Goal: Task Accomplishment & Management: Manage account settings

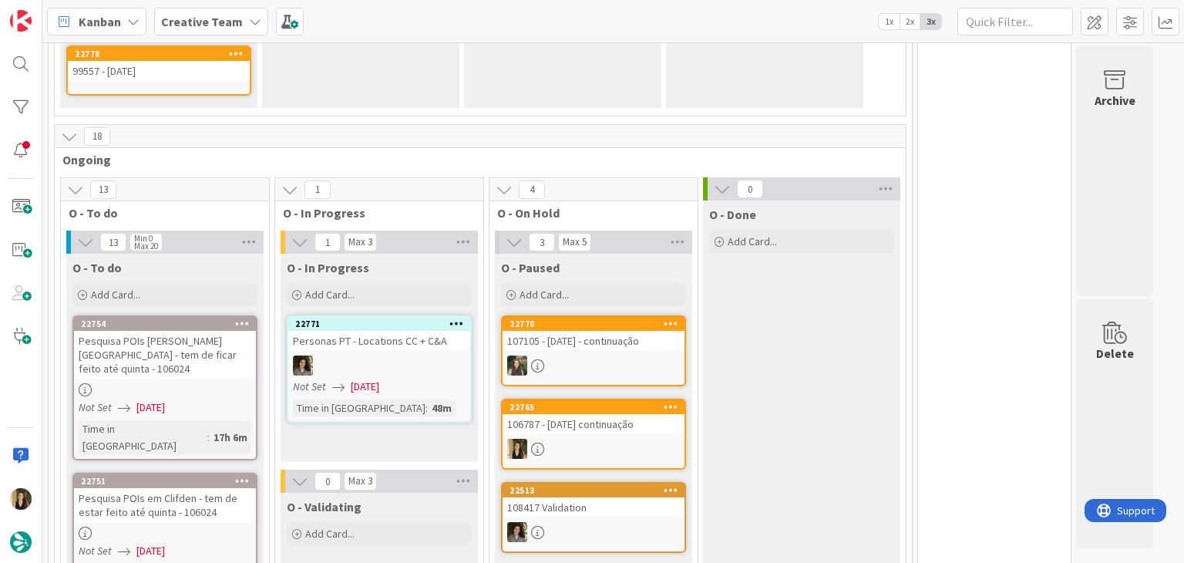
scroll to position [1696, 0]
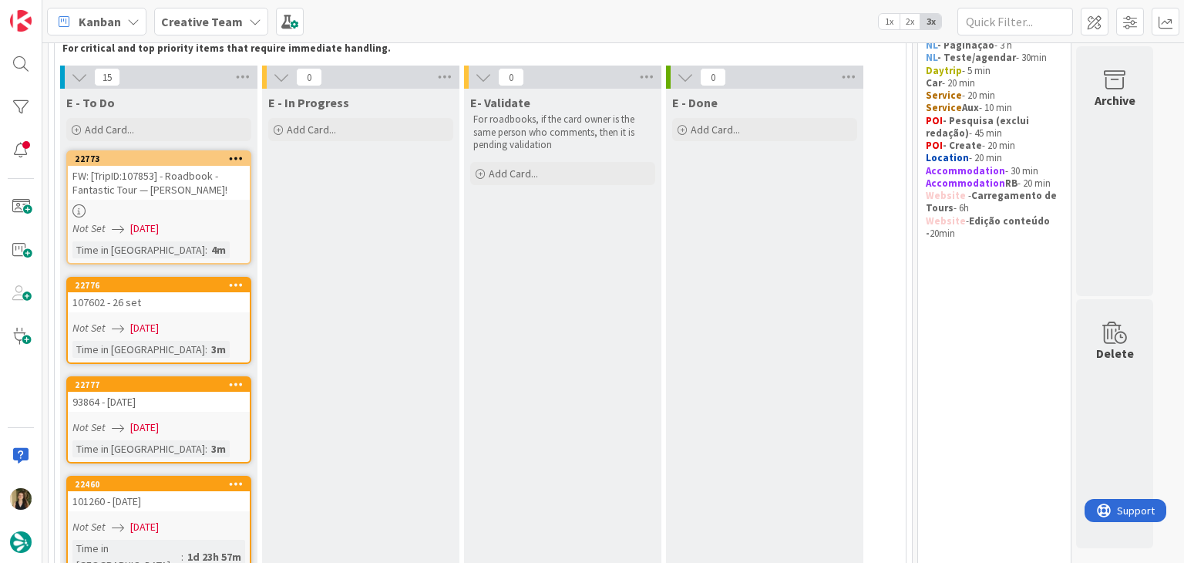
scroll to position [0, 0]
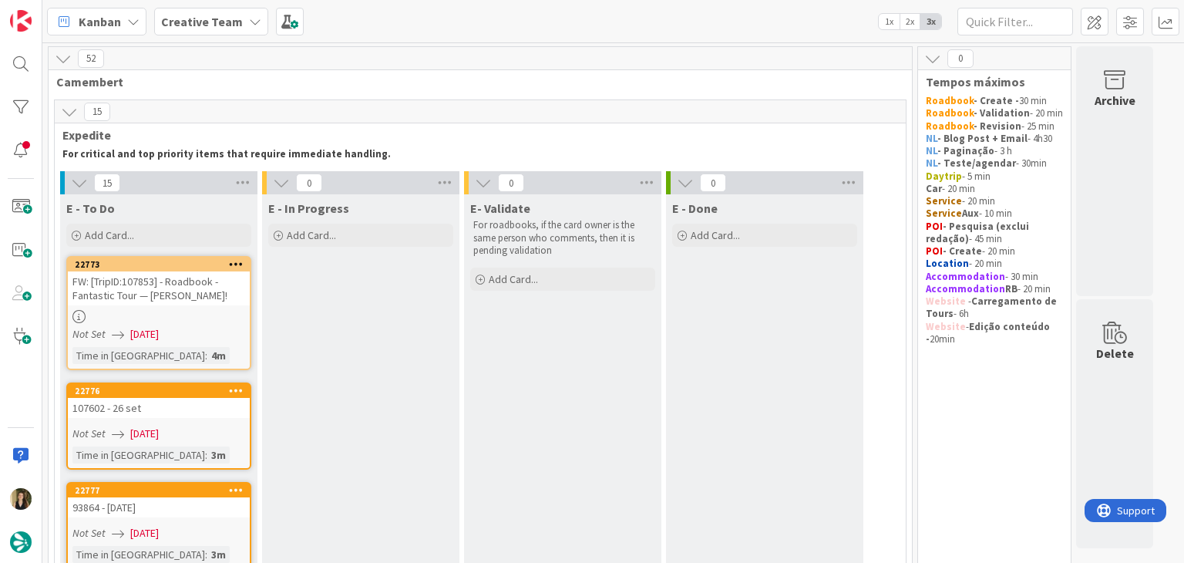
click at [224, 340] on div "Not Set 10/09/2025" at bounding box center [160, 334] width 177 height 16
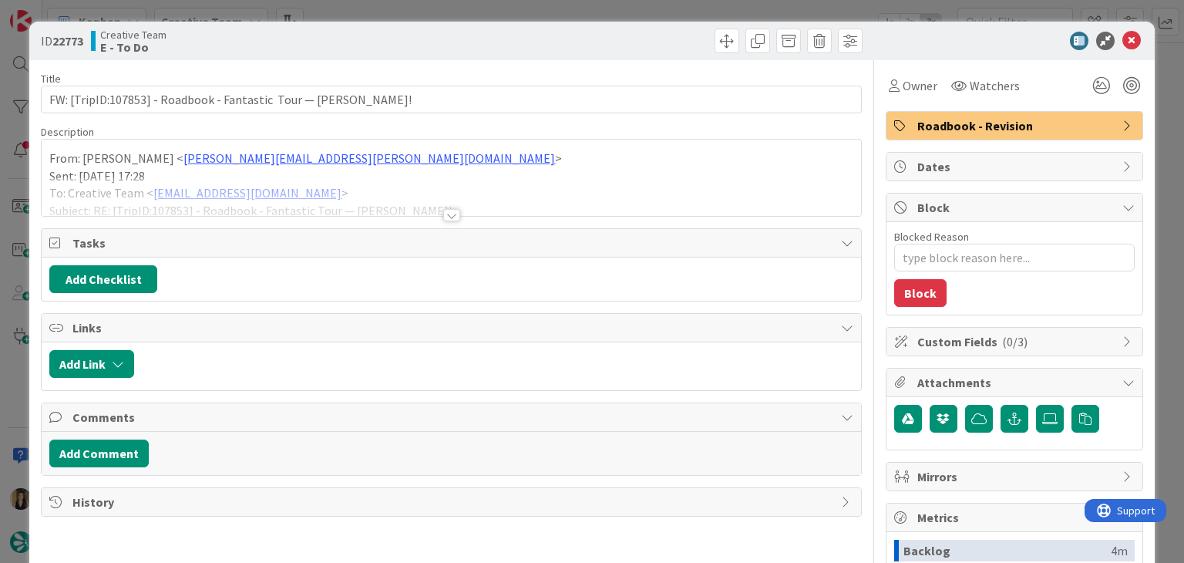
click at [447, 214] on div at bounding box center [451, 215] width 17 height 12
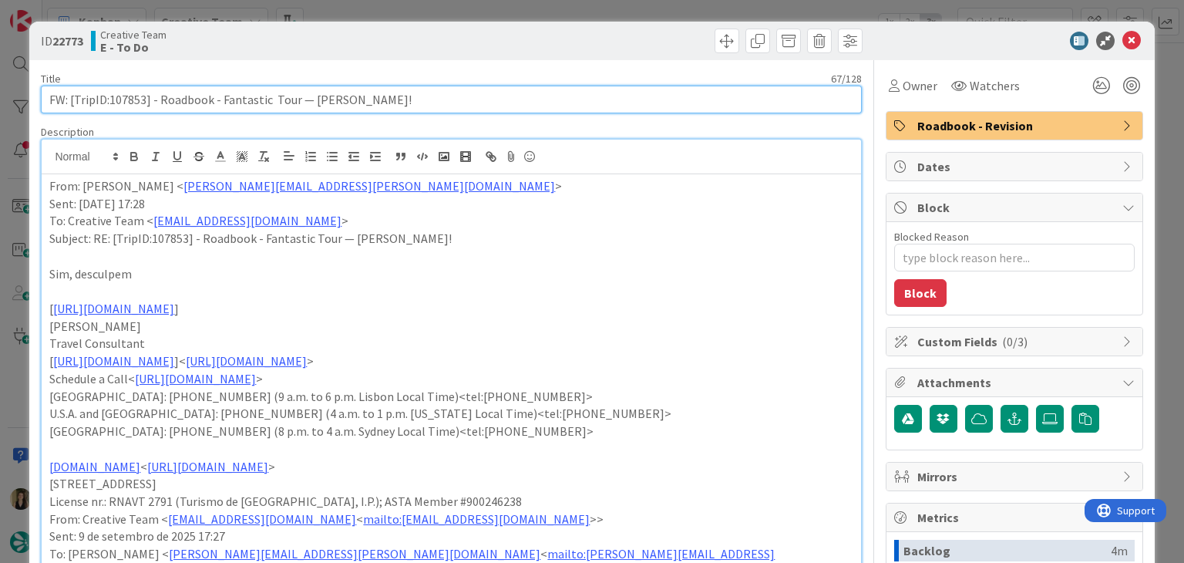
click at [134, 96] on input "FW: [TripID:107853] - Roadbook - Fantastic Tour — Christina Smith!" at bounding box center [451, 100] width 820 height 28
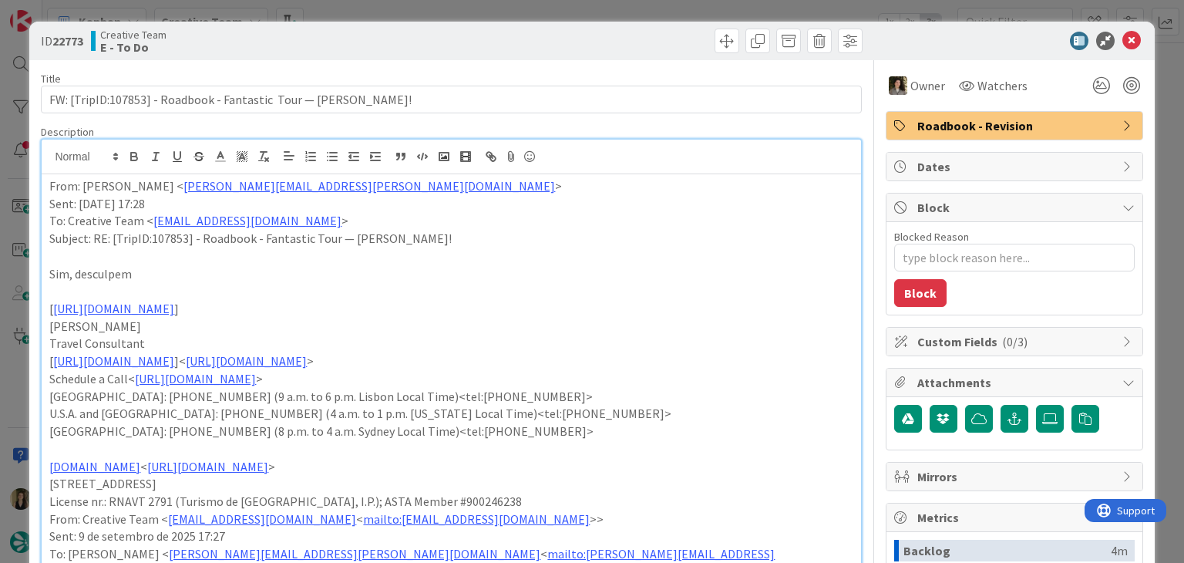
click at [601, 10] on div "ID 22773 Creative Team E - To Do Title 67 / 128 FW: [TripID:107853] - Roadbook …" at bounding box center [592, 281] width 1184 height 563
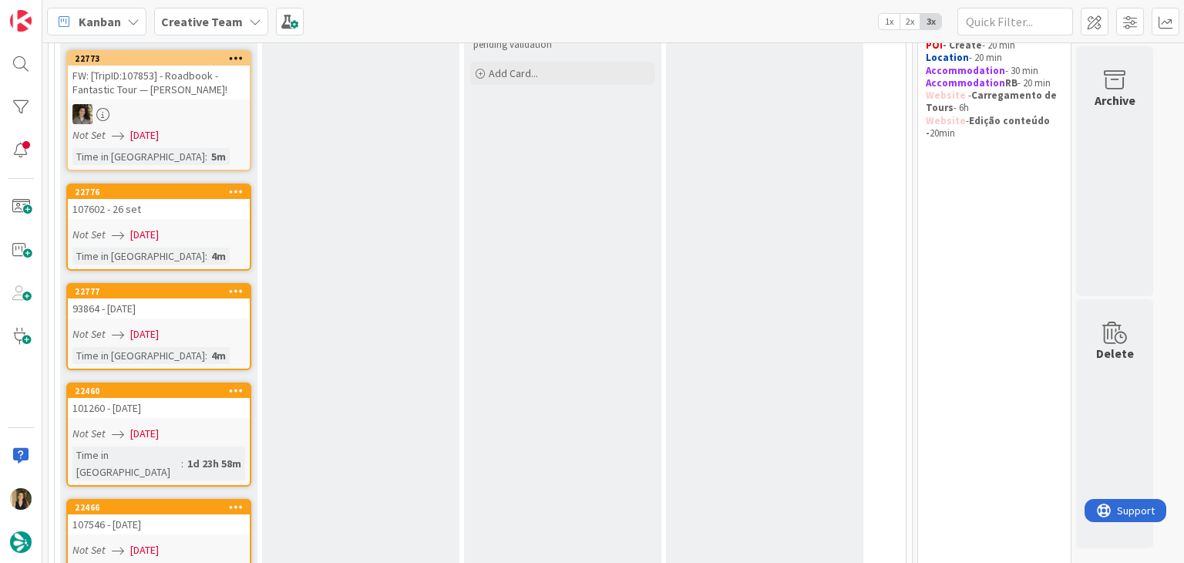
scroll to position [231, 0]
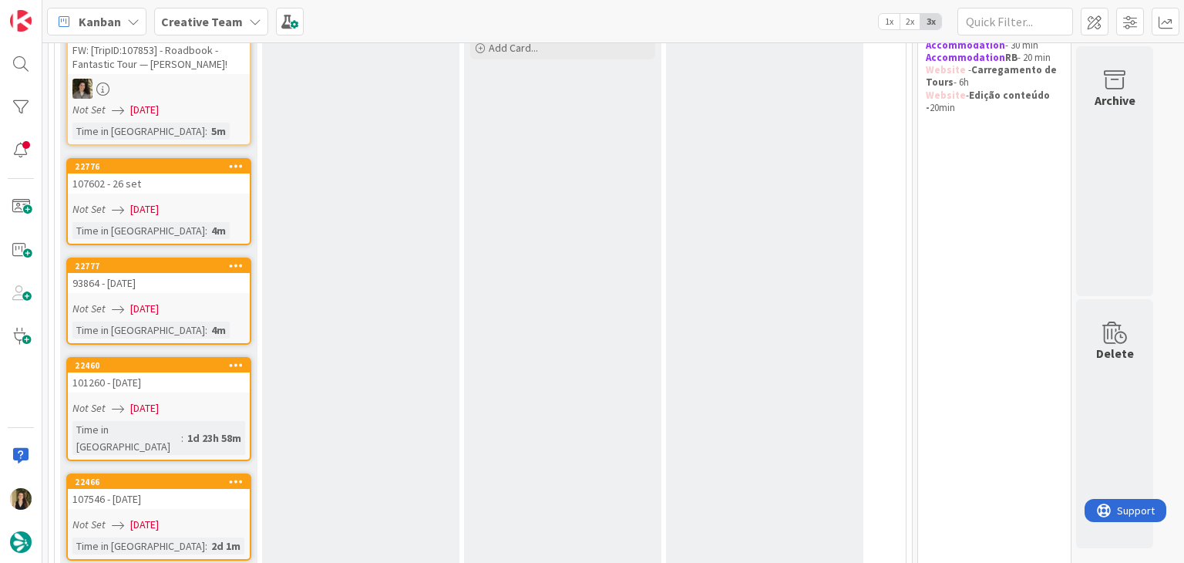
click at [237, 214] on div "Not Set 10/09/2025" at bounding box center [160, 209] width 177 height 16
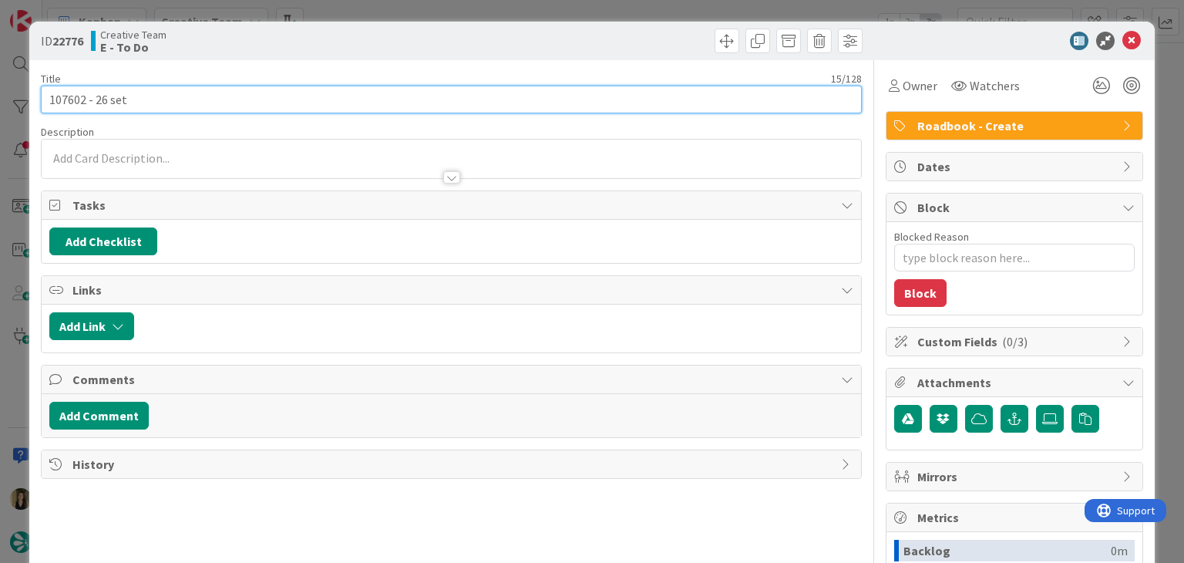
click at [71, 93] on input "107602 - 26 set" at bounding box center [451, 100] width 820 height 28
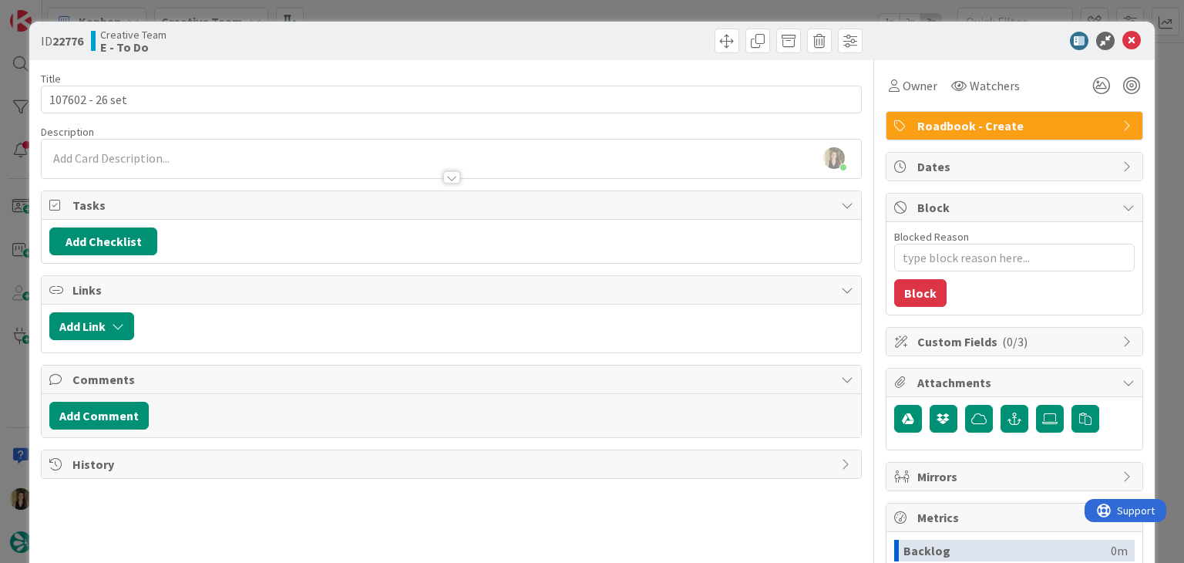
click at [575, 15] on div "ID 22776 Creative Team E - To Do Title 15 / 128 107602 - 26 set Description Sof…" at bounding box center [592, 281] width 1184 height 563
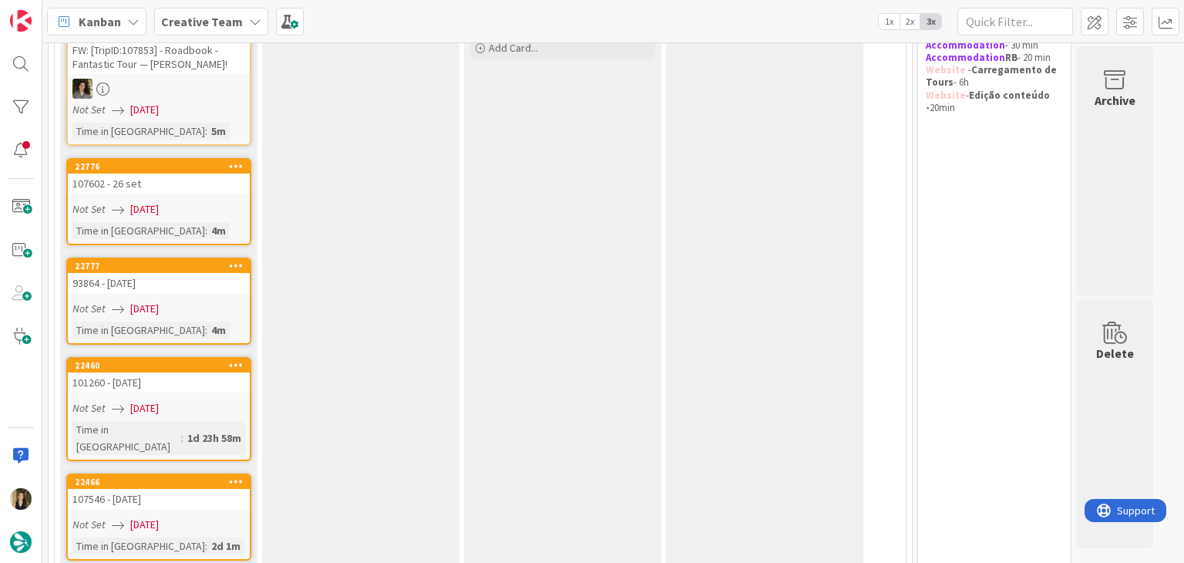
click at [206, 201] on div "Not Set 10/09/2025" at bounding box center [160, 209] width 177 height 16
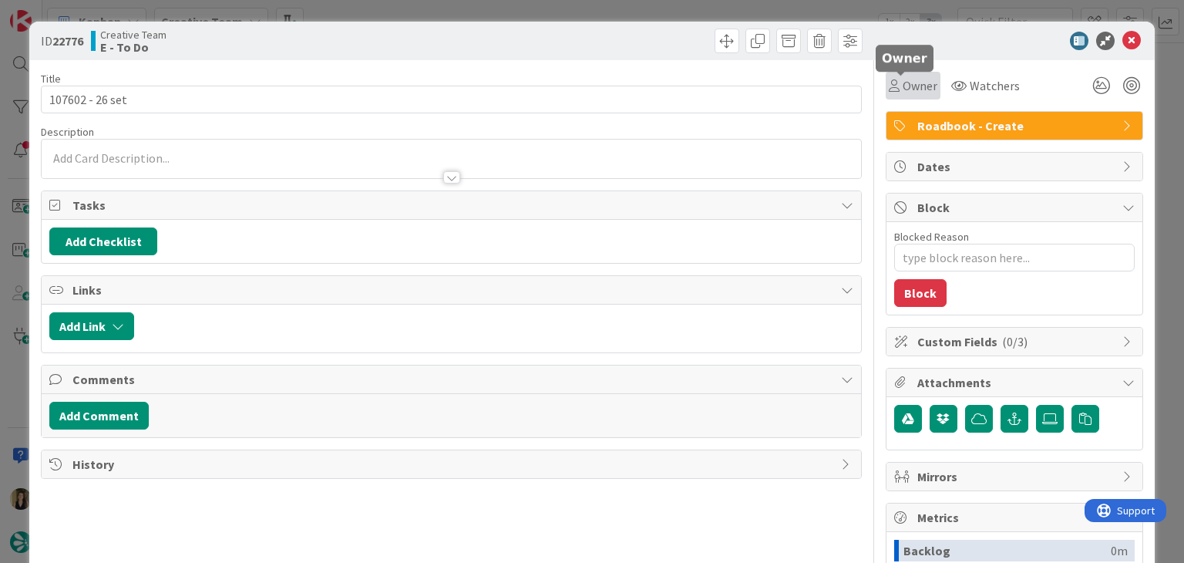
click at [903, 93] on span "Owner" at bounding box center [920, 85] width 35 height 19
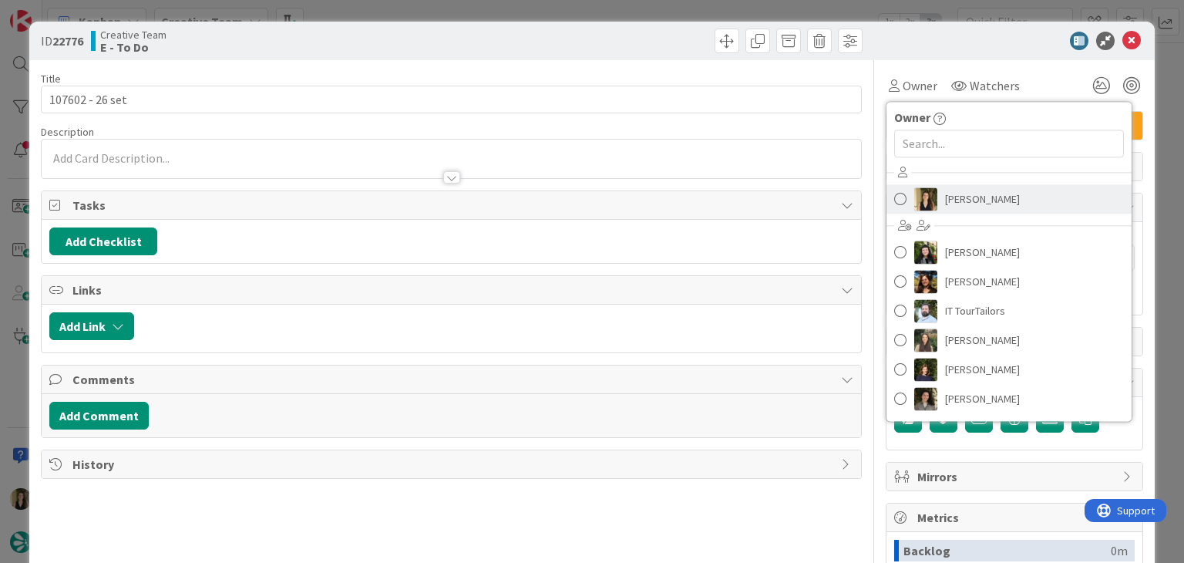
click at [945, 192] on span "Sofia Palma" at bounding box center [982, 198] width 75 height 23
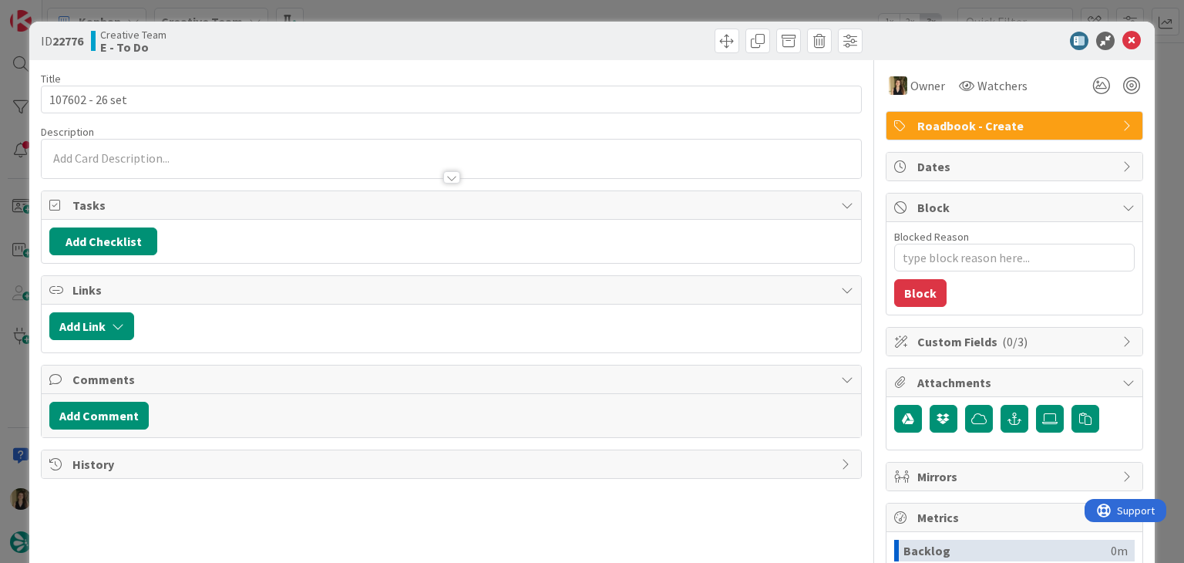
drag, startPoint x: 607, startPoint y: 41, endPoint x: 594, endPoint y: 12, distance: 31.1
click at [604, 39] on div at bounding box center [659, 41] width 407 height 25
click at [594, 6] on div "ID 22776 Creative Team E - To Do Title 15 / 128 107602 - 26 set Description Own…" at bounding box center [592, 281] width 1184 height 563
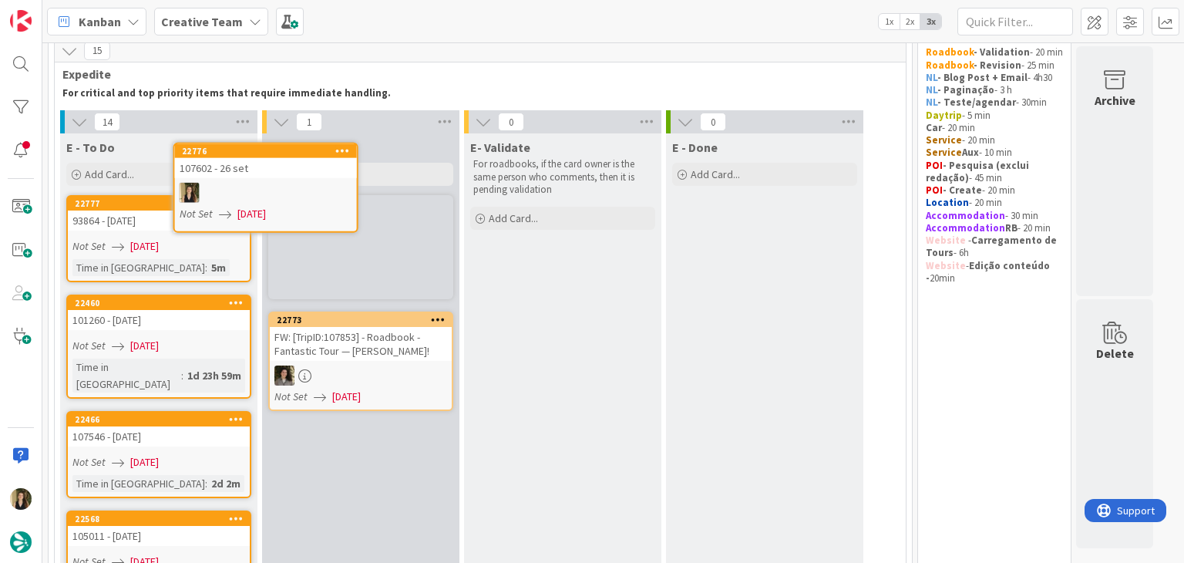
scroll to position [26, 0]
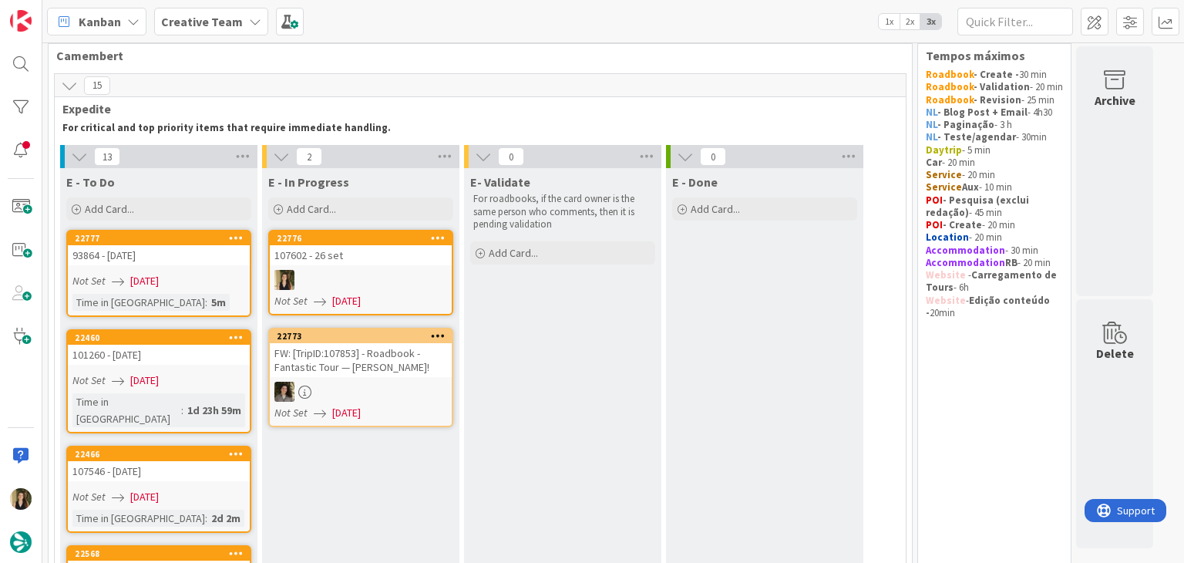
click at [425, 273] on div at bounding box center [361, 280] width 182 height 20
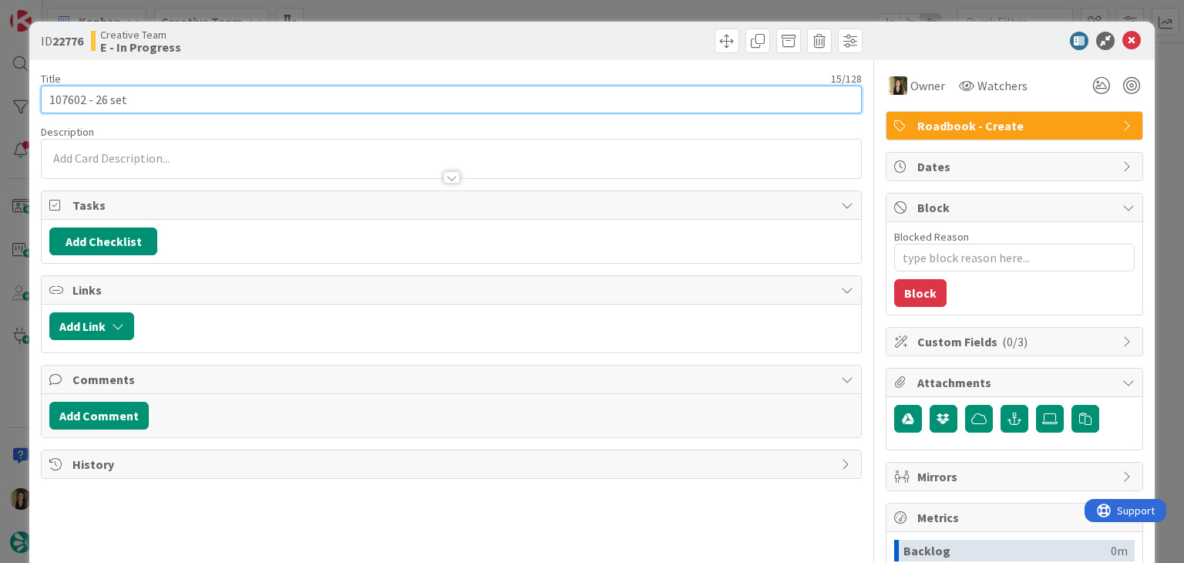
click at [59, 93] on input "107602 - 26 set" at bounding box center [451, 100] width 820 height 28
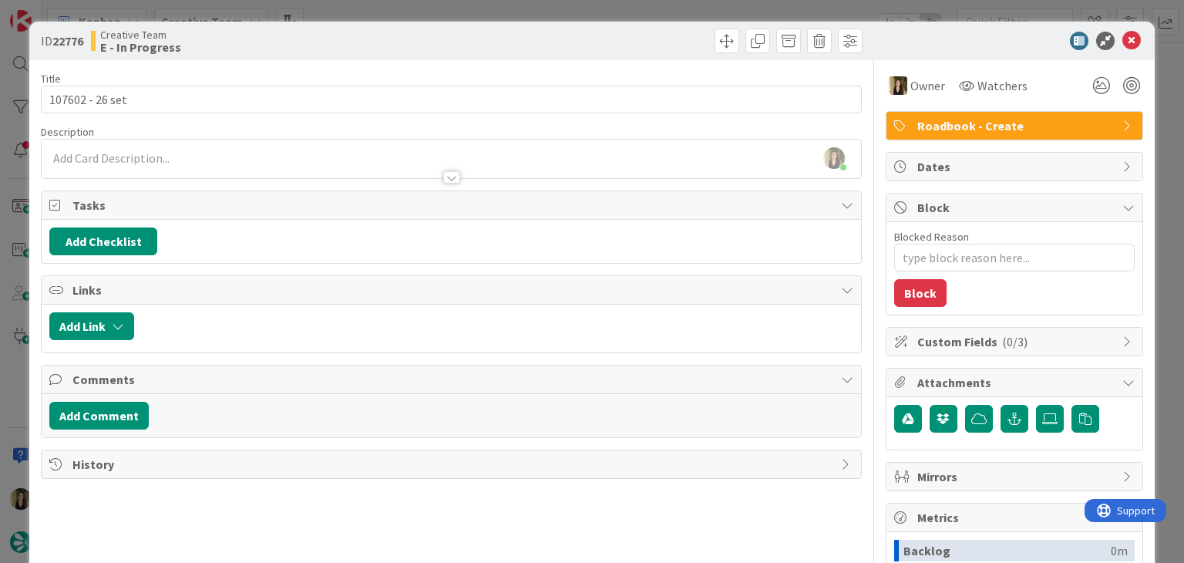
click at [287, 40] on div "Creative Team E - In Progress" at bounding box center [269, 41] width 357 height 25
click at [401, 10] on div "ID 22776 Creative Team E - In Progress Title 15 / 128 107602 - 26 set Descripti…" at bounding box center [592, 281] width 1184 height 563
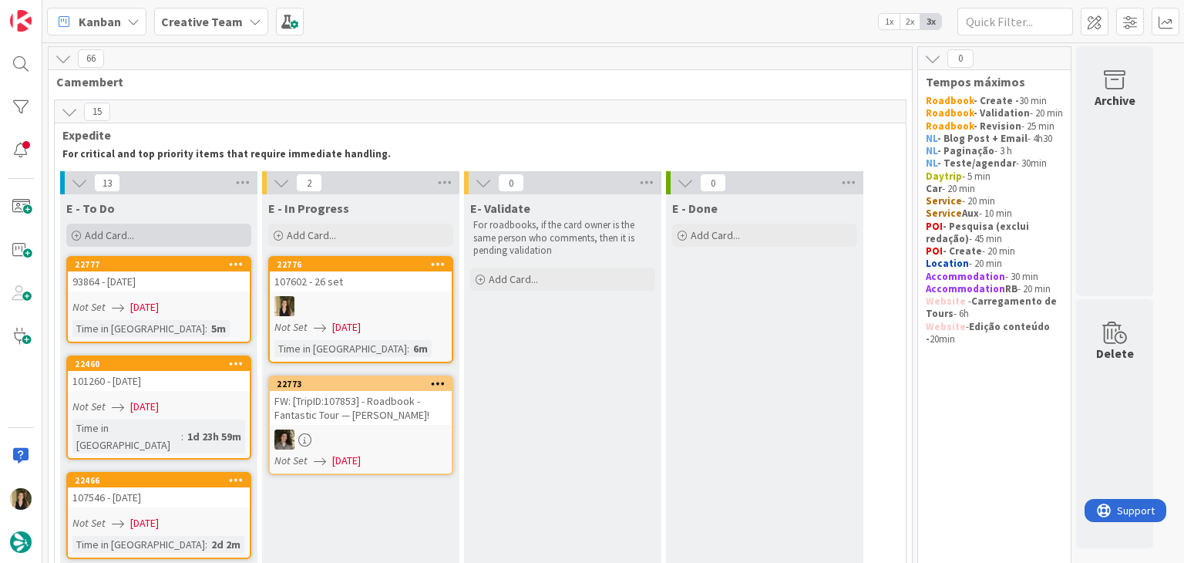
click at [177, 231] on div "Add Card..." at bounding box center [158, 235] width 185 height 23
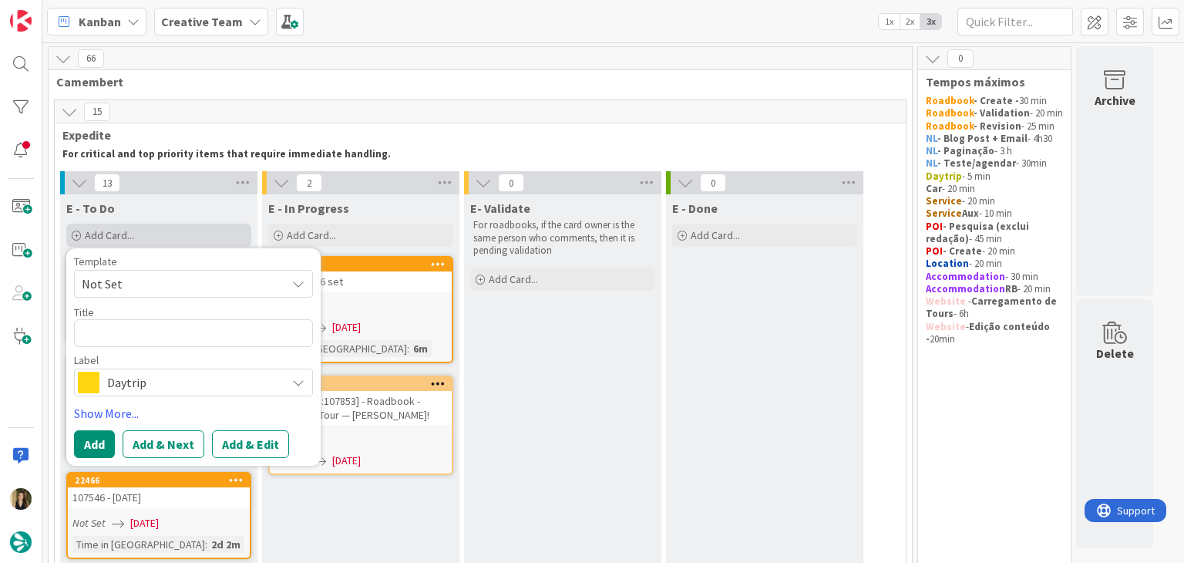
type textarea "x"
type textarea "River Ness Hotel"
type textarea "x"
type textarea "River Ness Hotel"
click at [205, 377] on span "Daytrip" at bounding box center [192, 383] width 171 height 22
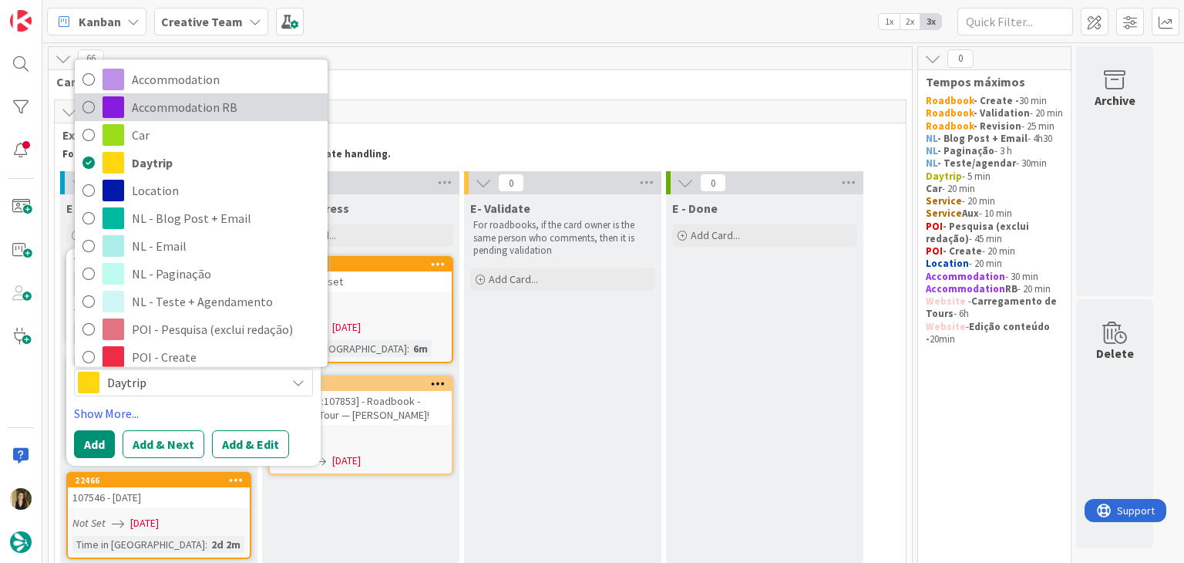
click at [221, 109] on span "Accommodation RB" at bounding box center [226, 107] width 188 height 23
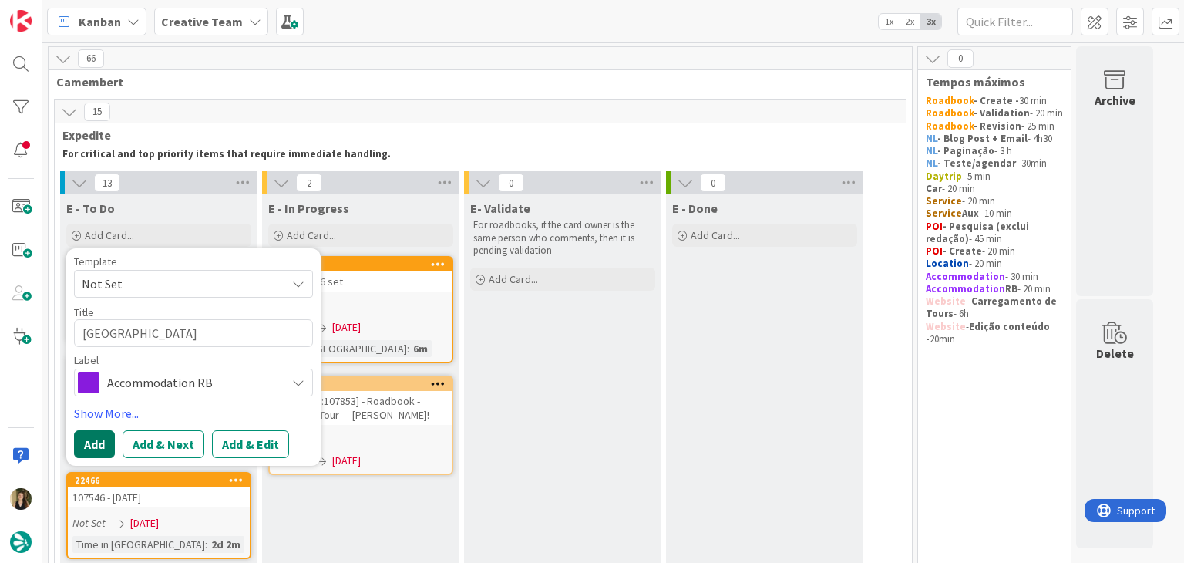
click at [83, 447] on button "Add" at bounding box center [94, 444] width 41 height 28
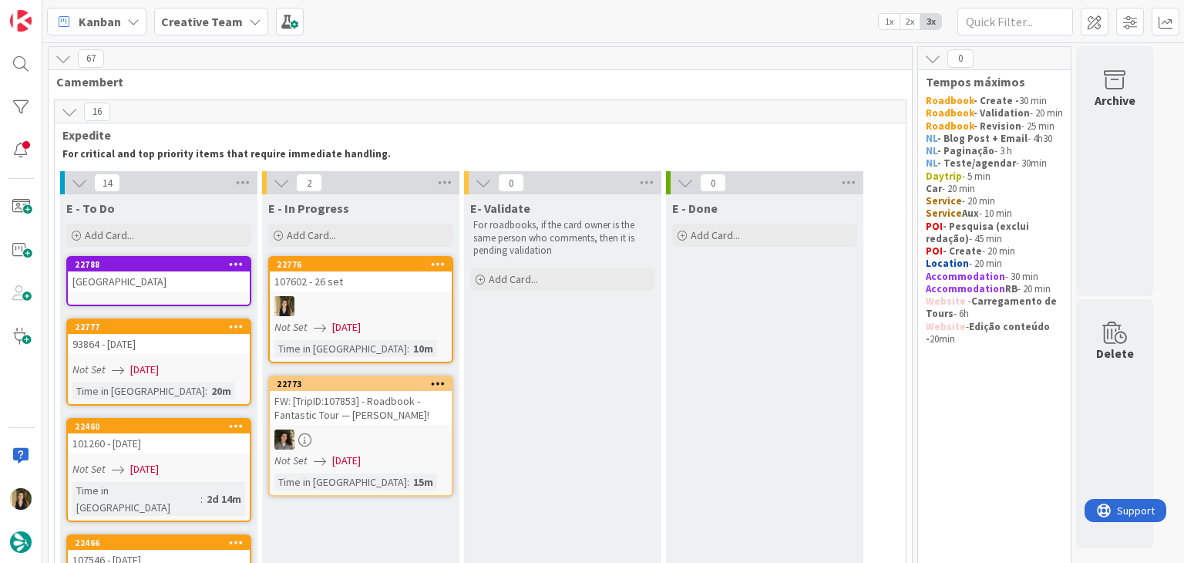
click at [197, 284] on div "River Ness Hotel" at bounding box center [159, 281] width 182 height 20
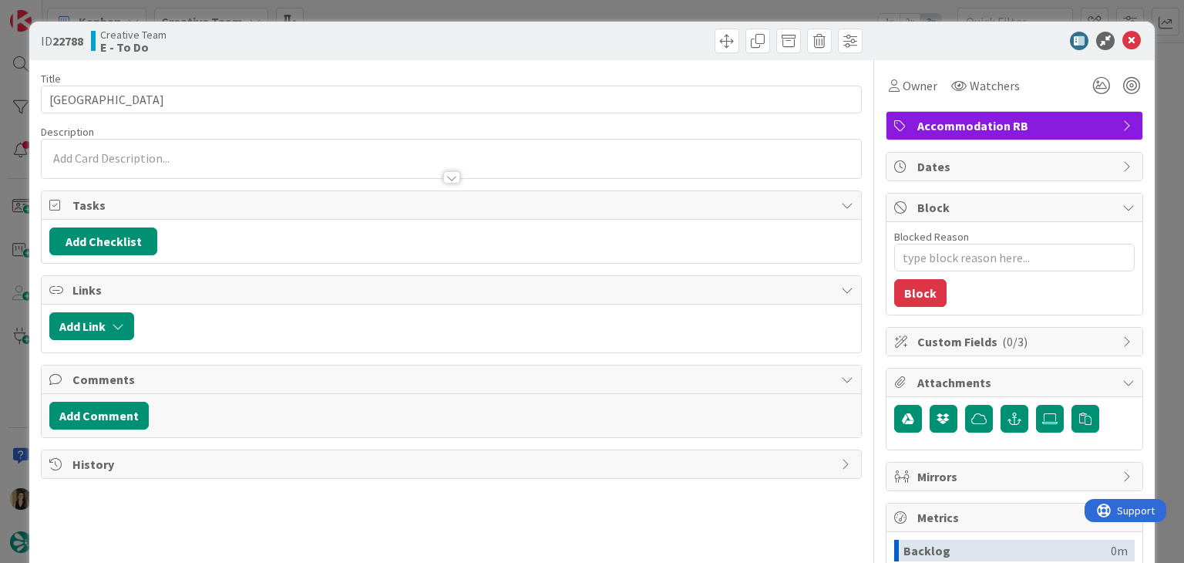
type textarea "x"
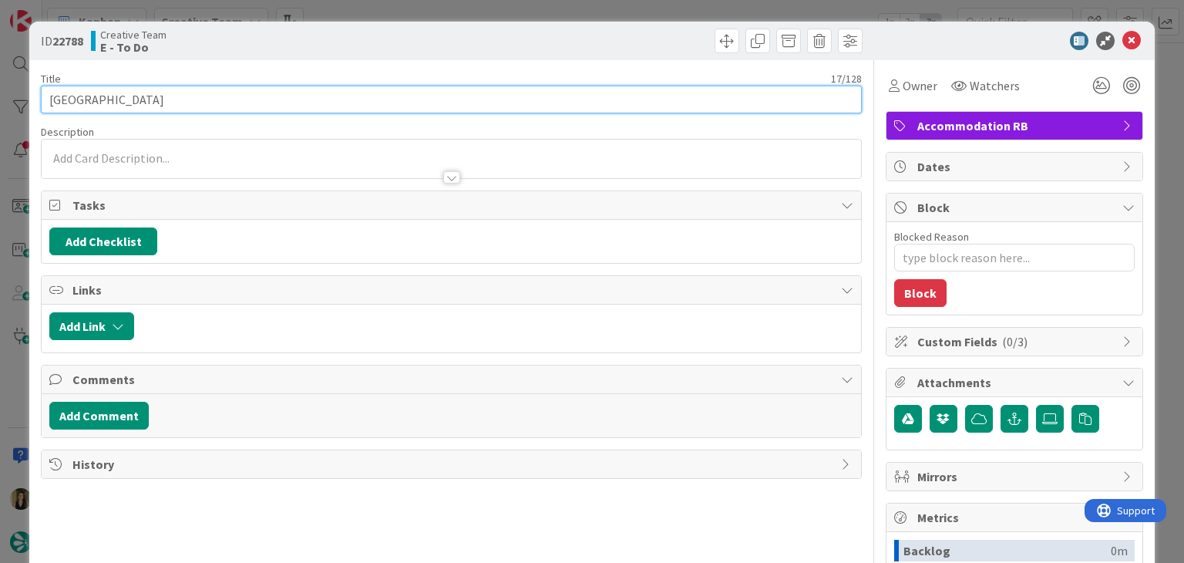
click at [220, 103] on input "River Ness Hotel" at bounding box center [451, 100] width 820 height 28
type input "River Ness Hotel -"
type textarea "x"
type input "River Ness Hotel - 1"
type textarea "x"
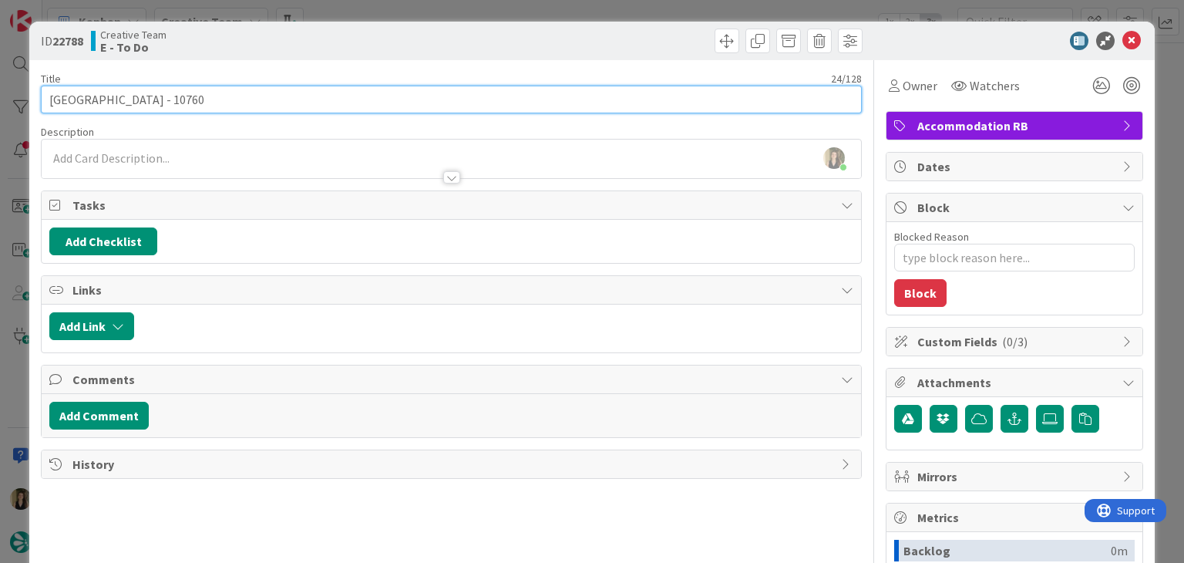
type input "River Ness Hotel - 107602"
type textarea "x"
type input "River Ness Hotel - 107602"
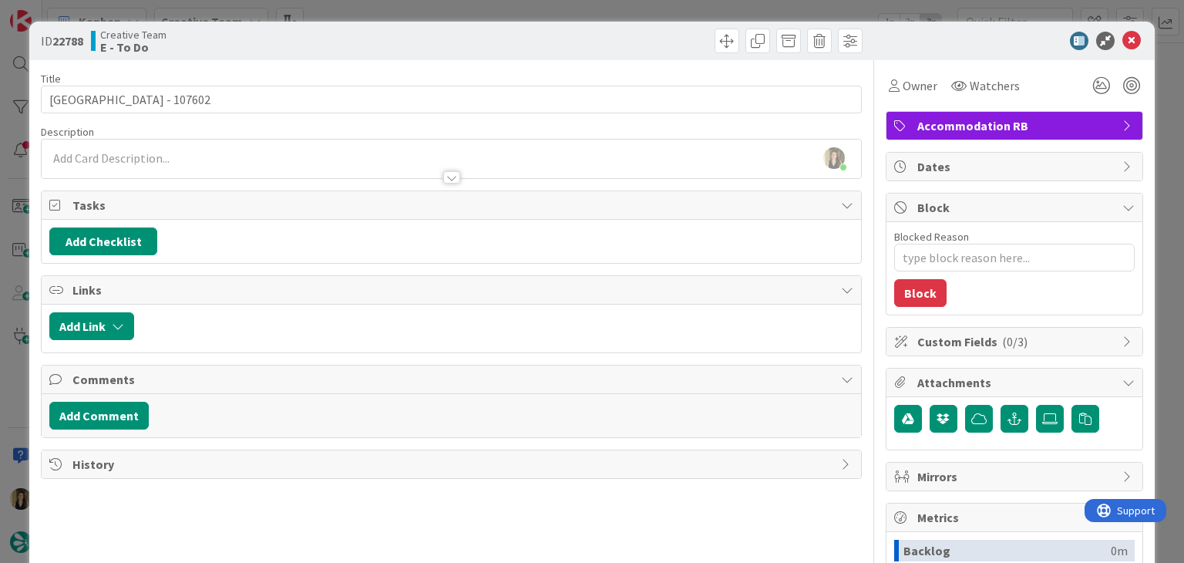
drag, startPoint x: 475, startPoint y: 59, endPoint x: 477, endPoint y: 35, distance: 24.0
click at [475, 59] on div "ID 22788 Creative Team E - To Do" at bounding box center [591, 41] width 1125 height 39
click at [494, 10] on div "ID 22788 Creative Team E - To Do Title 25 / 128 River Ness Hotel - 107602 Descr…" at bounding box center [592, 281] width 1184 height 563
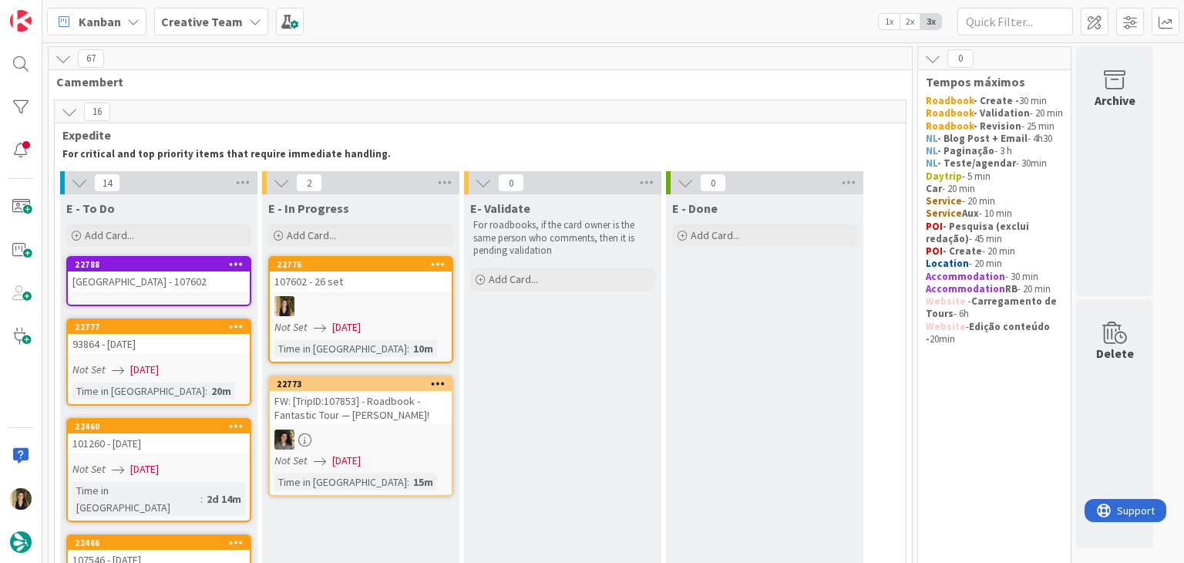
click at [213, 291] on div "River Ness Hotel - 107602" at bounding box center [159, 281] width 182 height 20
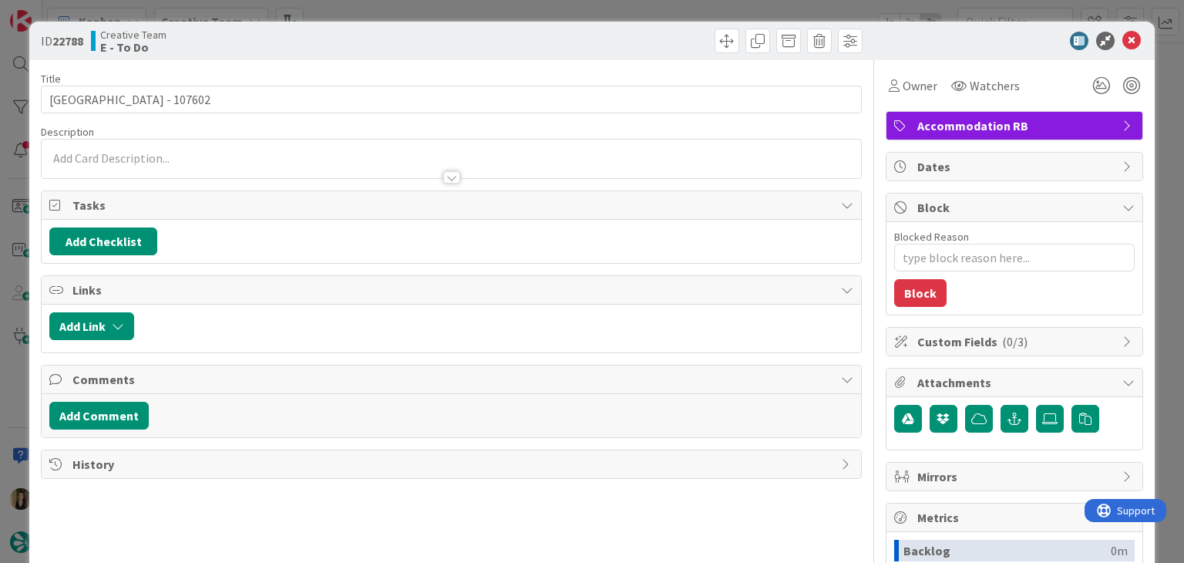
click at [580, 7] on div "ID 22788 Creative Team E - To Do Title 25 / 128 River Ness Hotel - 107602 Descr…" at bounding box center [592, 281] width 1184 height 563
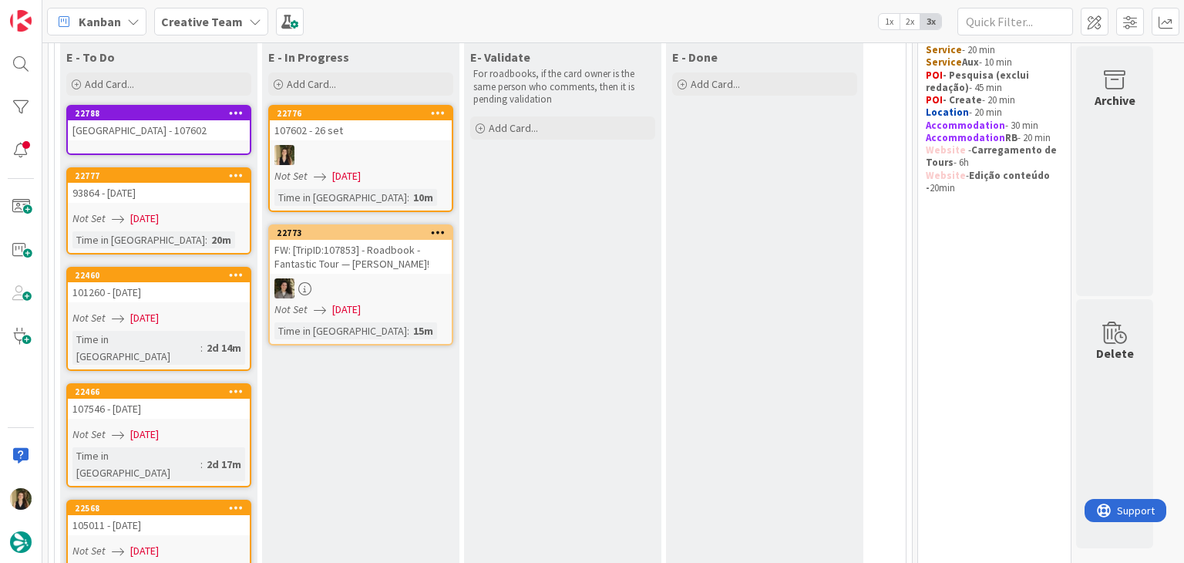
scroll to position [154, 0]
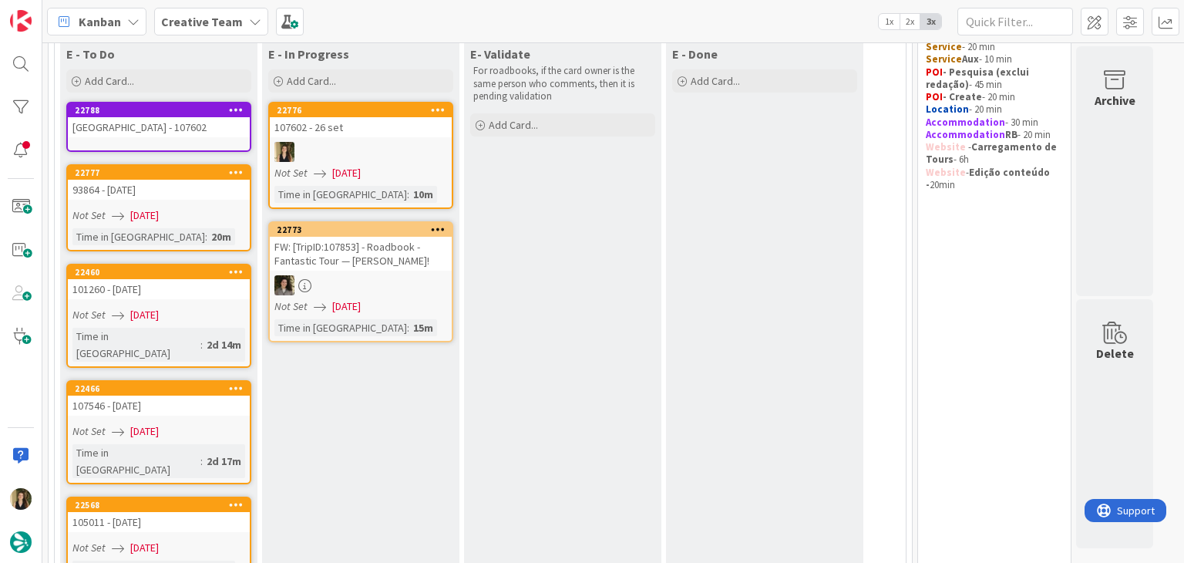
click at [386, 153] on div at bounding box center [361, 152] width 182 height 20
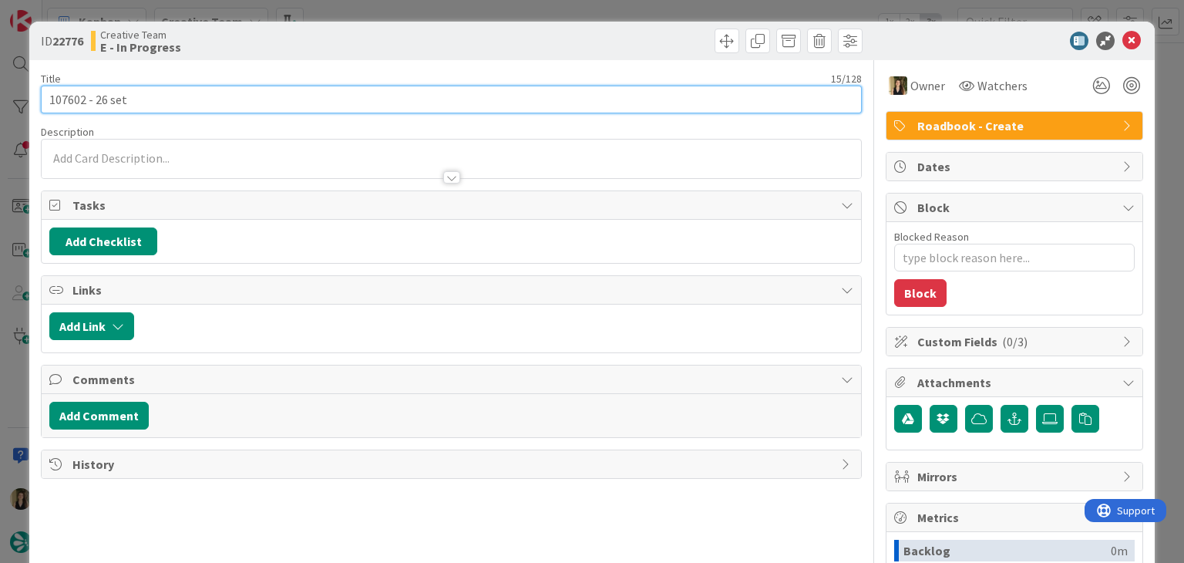
drag, startPoint x: 136, startPoint y: 103, endPoint x: 42, endPoint y: 103, distance: 94.8
click at [42, 103] on input "107602 - 26 set" at bounding box center [451, 100] width 820 height 28
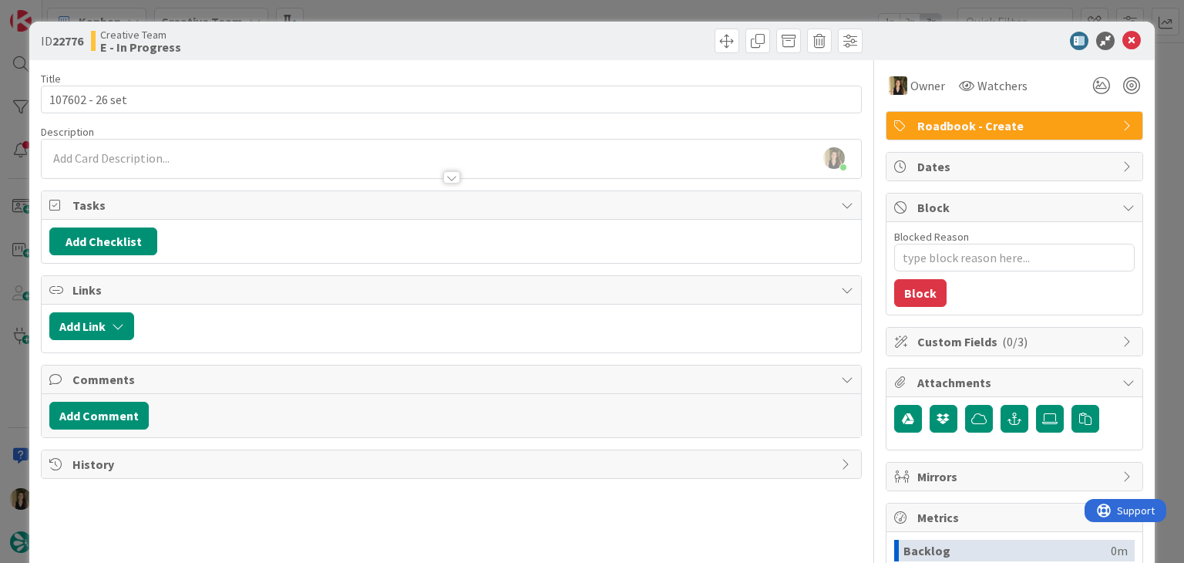
click at [400, 37] on div "Creative Team E - In Progress" at bounding box center [269, 41] width 357 height 25
click at [401, 15] on div "ID 22776 Creative Team E - In Progress Title 15 / 128 107602 - 26 set Descripti…" at bounding box center [592, 281] width 1184 height 563
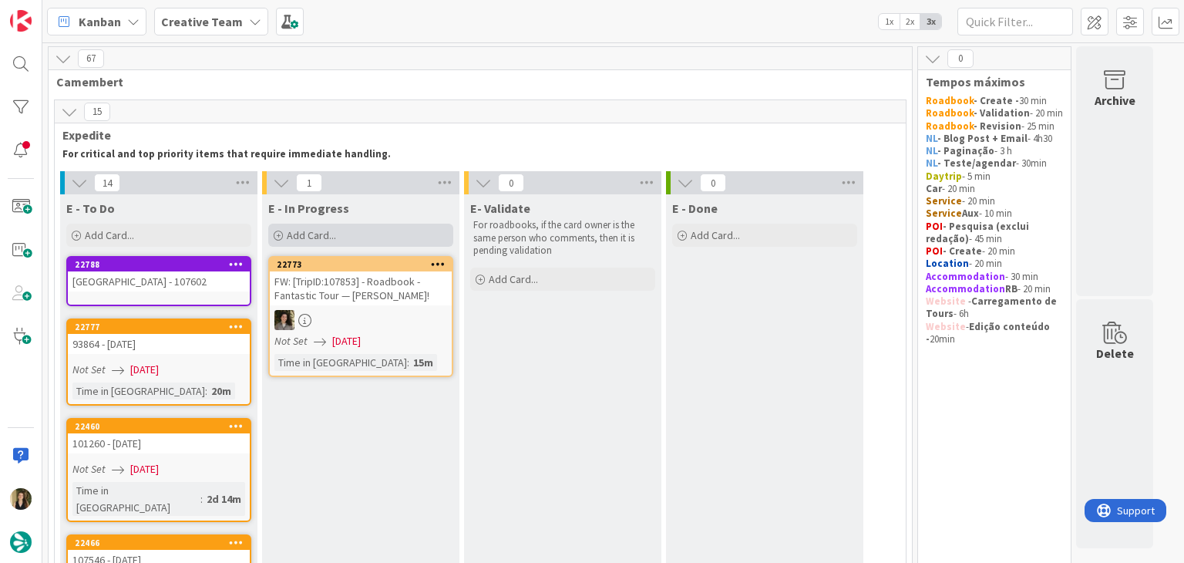
click at [343, 237] on div "Add Card..." at bounding box center [360, 235] width 185 height 23
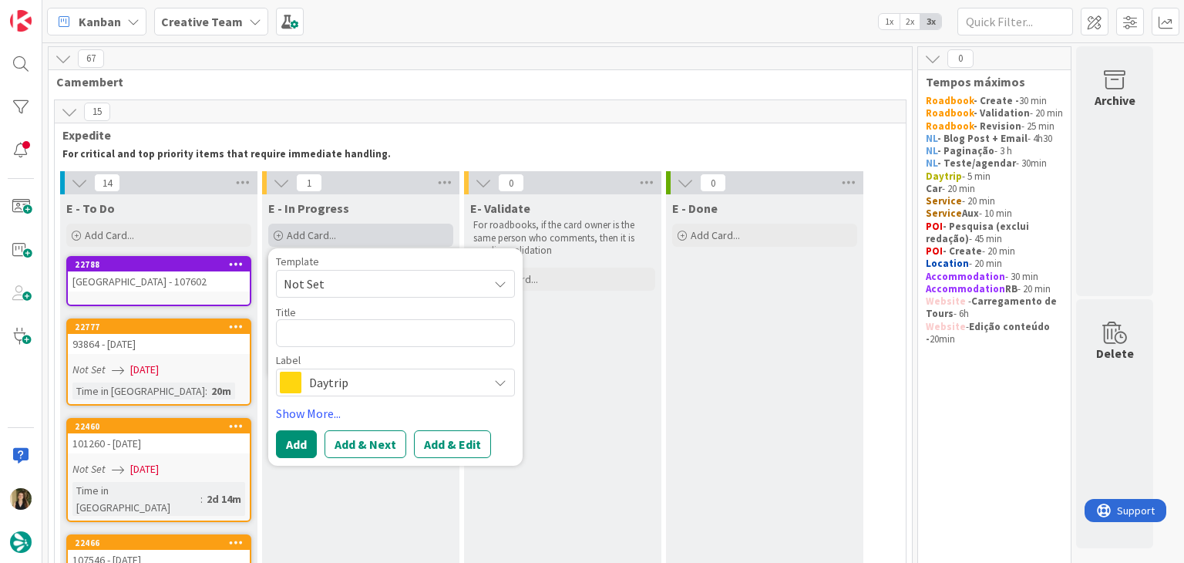
type textarea "x"
type textarea "107602 - 26 set"
type textarea "x"
type textarea "107602 - 26 set"
type textarea "x"
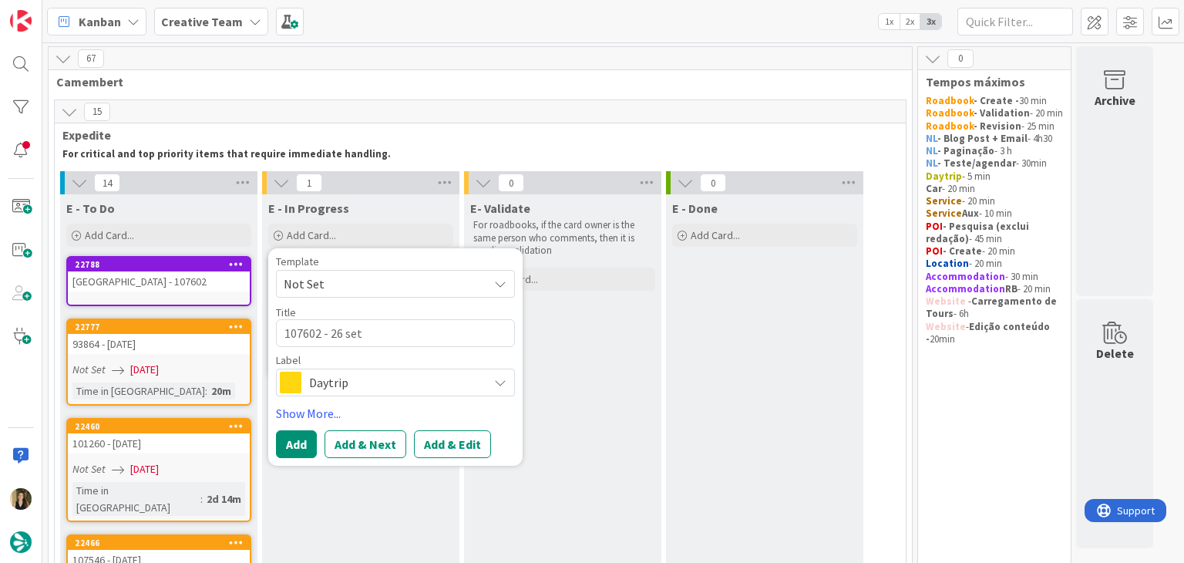
type textarea "107602 - 26 set c"
type textarea "x"
type textarea "107602 - 26 set cr"
type textarea "x"
type textarea "107602 - 26 set cri"
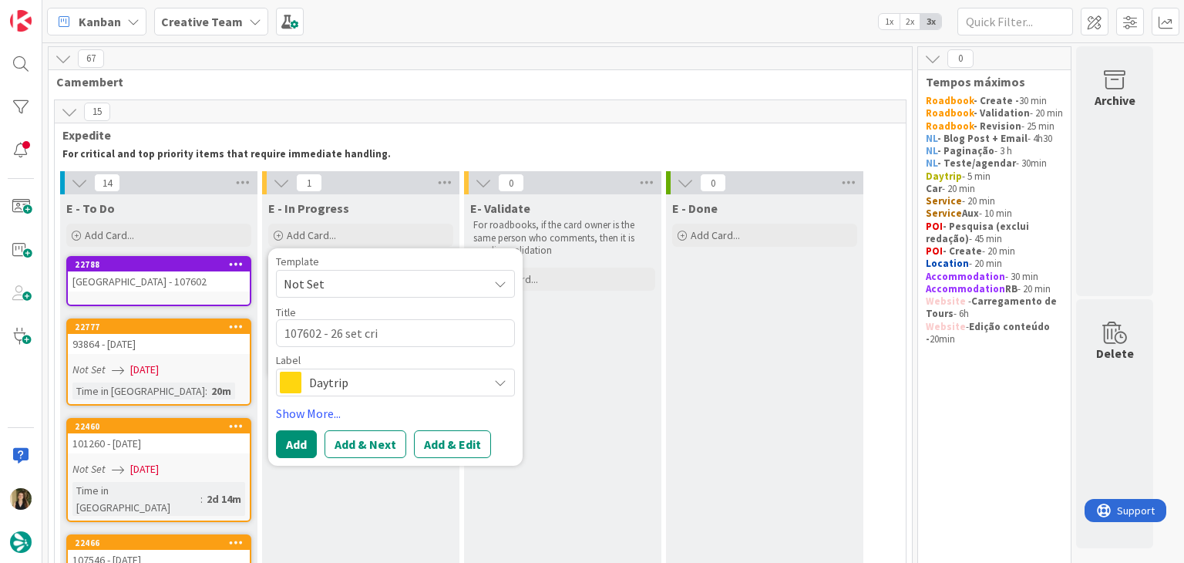
type textarea "x"
type textarea "107602 - 26 set cria"
type textarea "x"
type textarea "107602 - 26 set criaç"
type textarea "x"
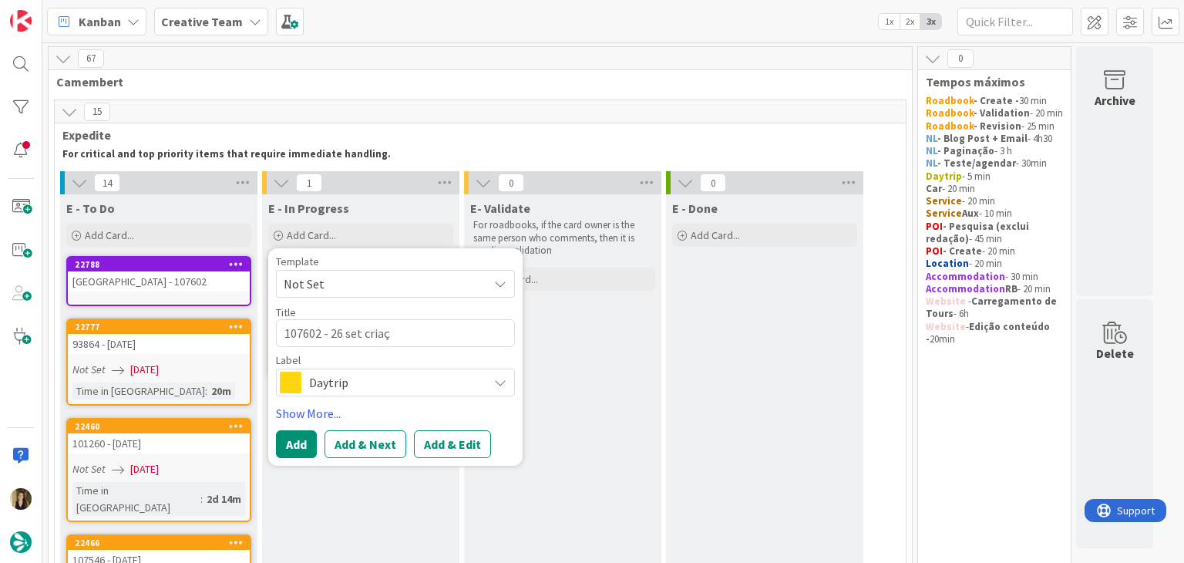
type textarea "107602 - 26 set criaçã"
type textarea "x"
type textarea "107602 - 26 set criação"
type textarea "x"
type textarea "107602 - 26 set criação"
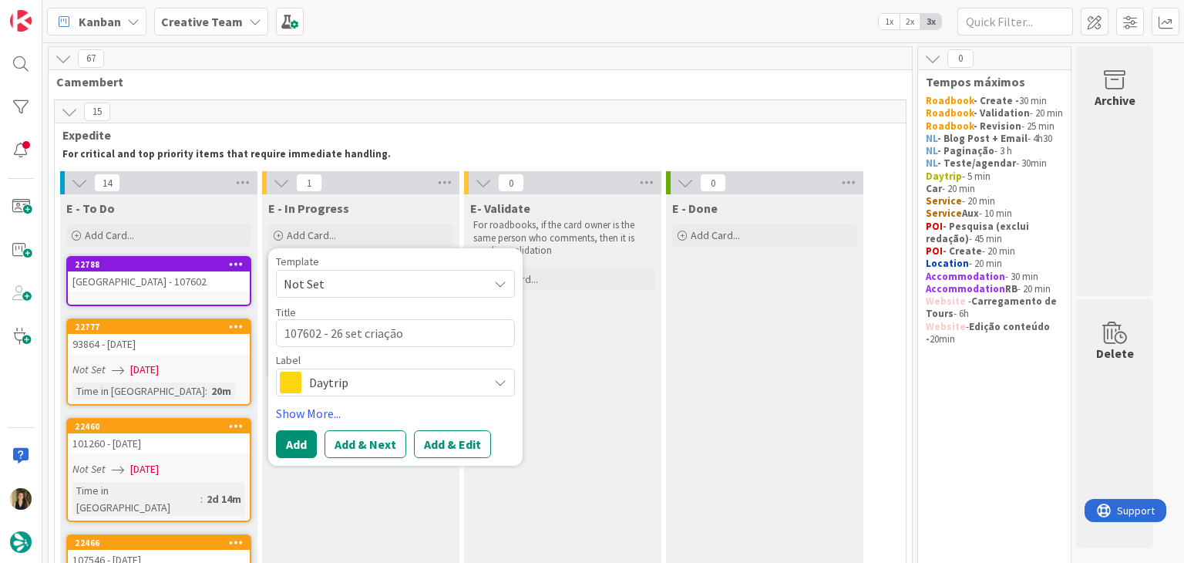
type textarea "x"
type textarea "107602 - 26 set criação s"
type textarea "x"
type textarea "107602 - 26 set criação su"
type textarea "x"
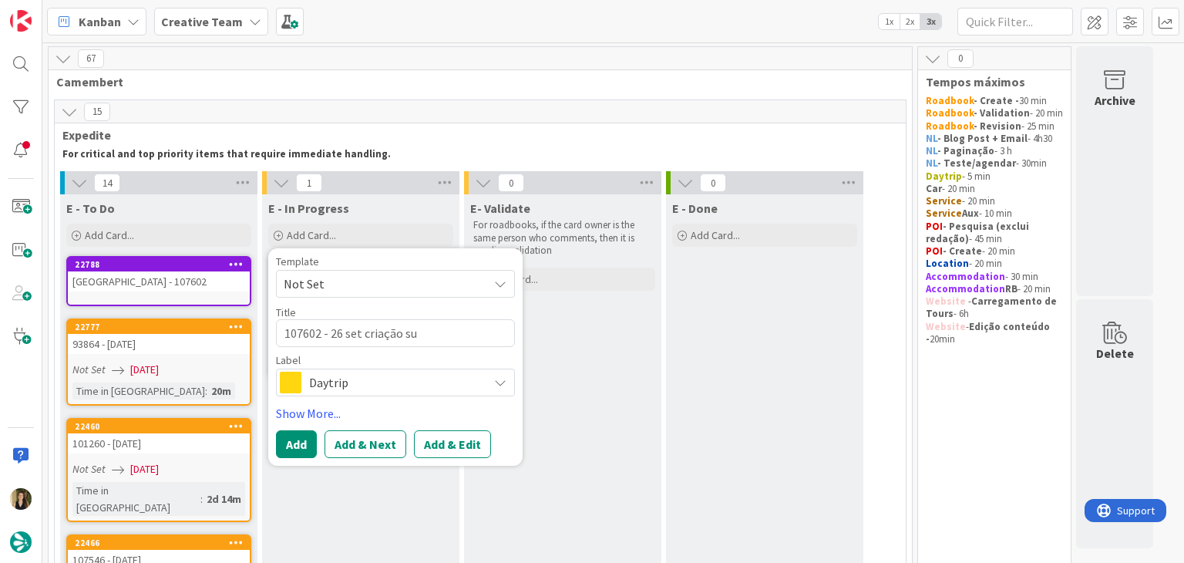
type textarea "107602 - 26 set criação sup"
type textarea "x"
type textarea "107602 - 26 set criação supp"
type textarea "x"
type textarea "107602 - 26 set criação suppl"
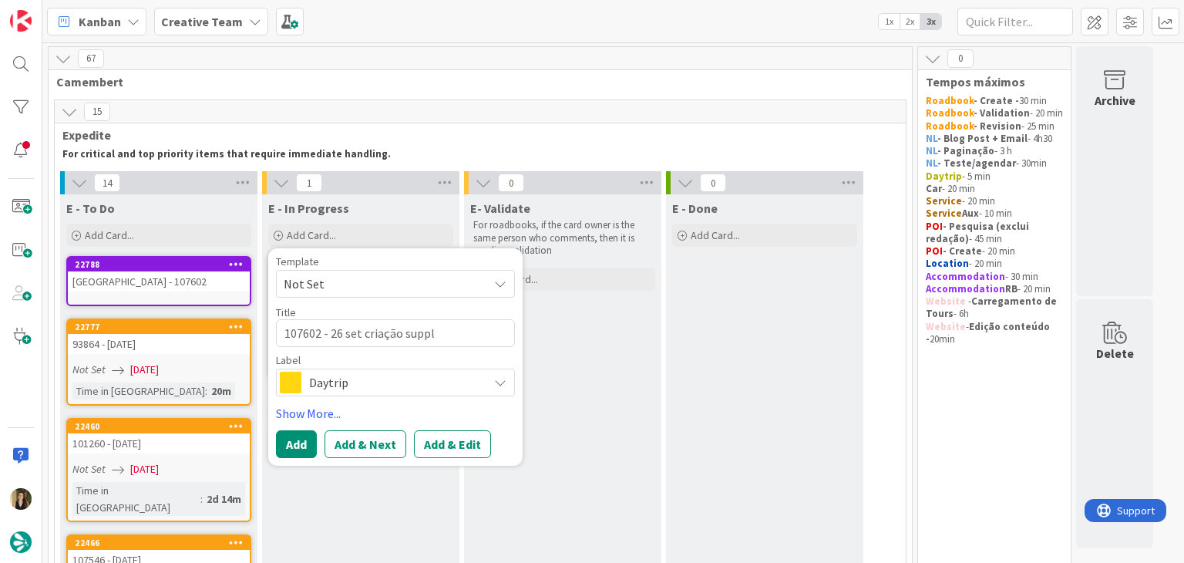
type textarea "x"
type textarea "107602 - 26 set criação suppli"
type textarea "x"
type textarea "107602 - 26 set criação supplie"
type textarea "x"
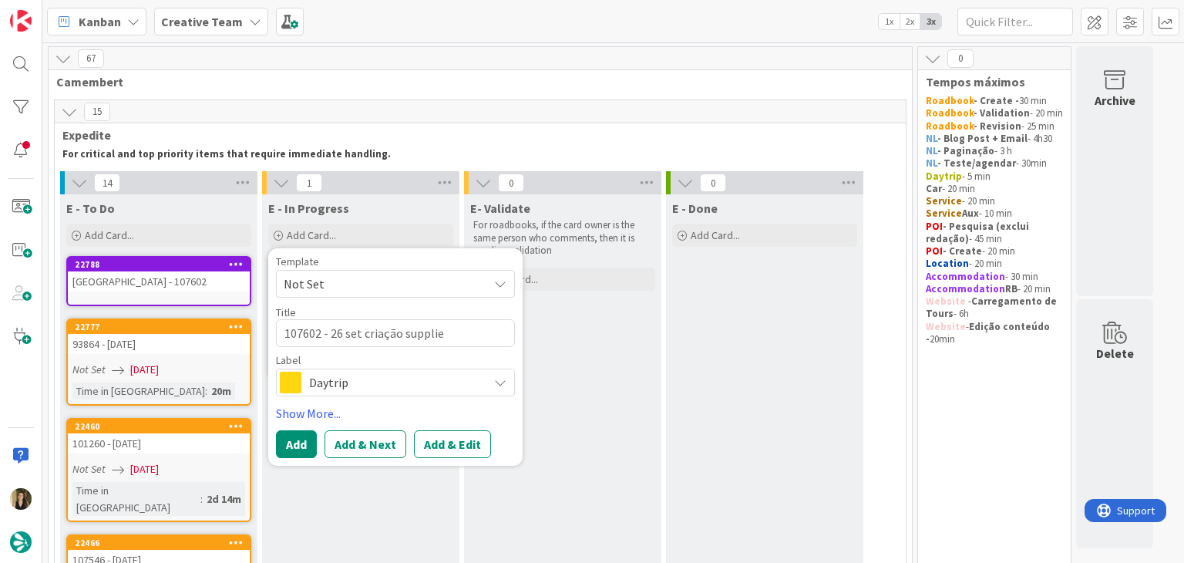
type textarea "107602 - 26 set criação supplier"
type textarea "x"
type textarea "107602 - 26 set criação supplier"
type textarea "x"
type textarea "107602 - 26 set criação supplier q"
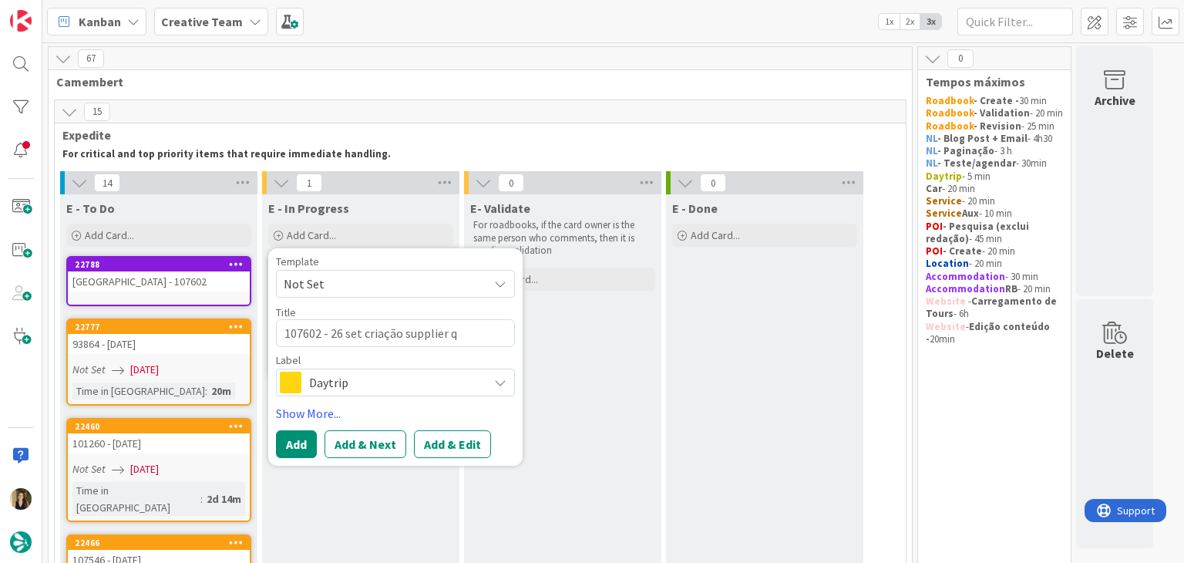
type textarea "x"
type textarea "107602 - 26 set criação supplier qu"
type textarea "x"
type textarea "107602 - 26 set criação supplier que"
type textarea "x"
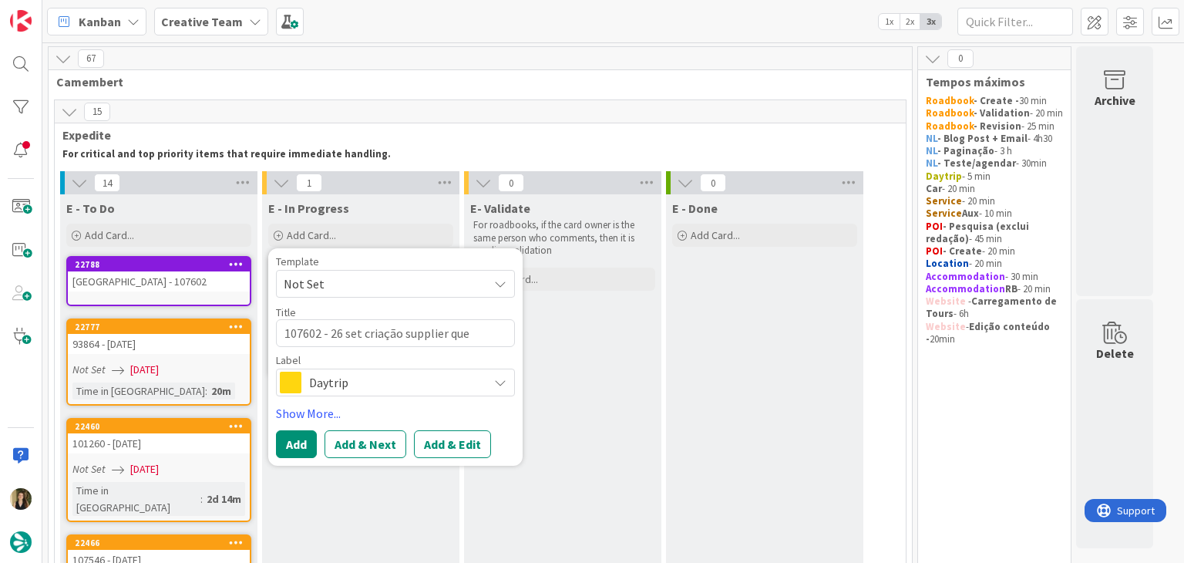
type textarea "107602 - 26 set criação supplier que"
type textarea "x"
type textarea "107602 - 26 set criação supplier que j"
type textarea "x"
type textarea "107602 - 26 set criação supplier que ja"
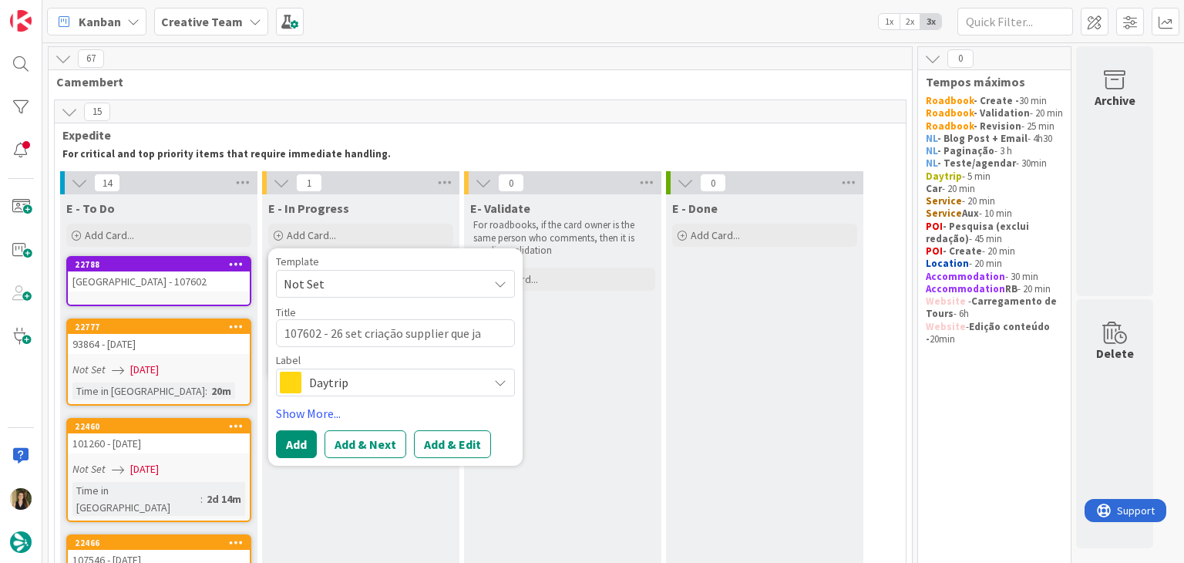
type textarea "x"
type textarea "107602 - 26 set criação supplier que ja"
type textarea "x"
type textarea "107602 - 26 set criação supplier que ja t"
type textarea "x"
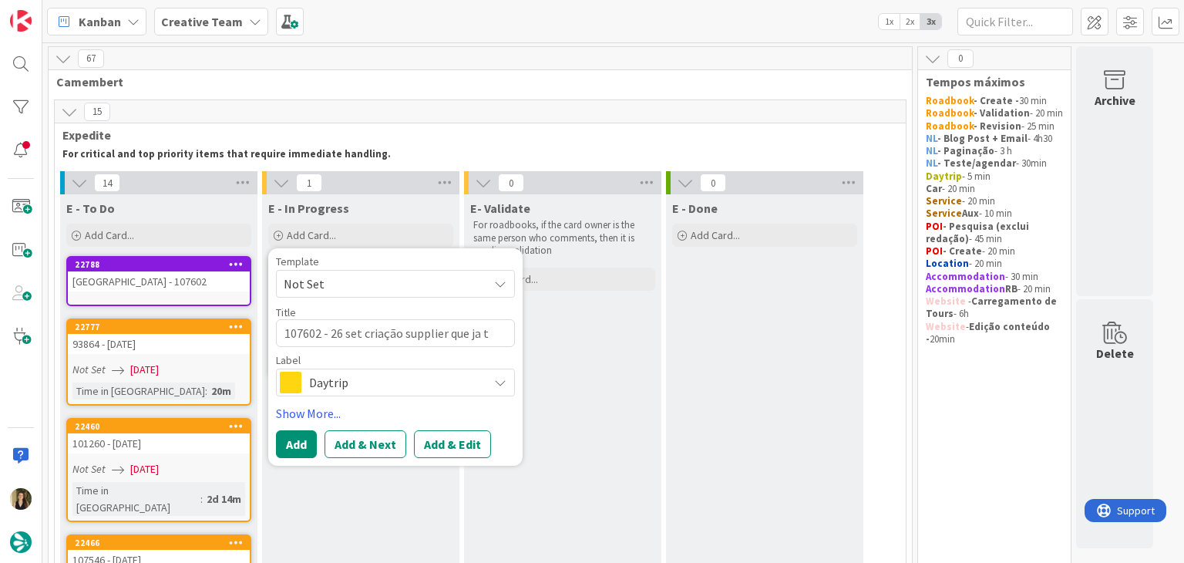
type textarea "107602 - 26 set criação supplier que ja te"
type textarea "x"
type textarea "107602 - 26 set criação supplier que ja tem"
type textarea "x"
type textarea "107602 - 26 set criação supplier que ja tem"
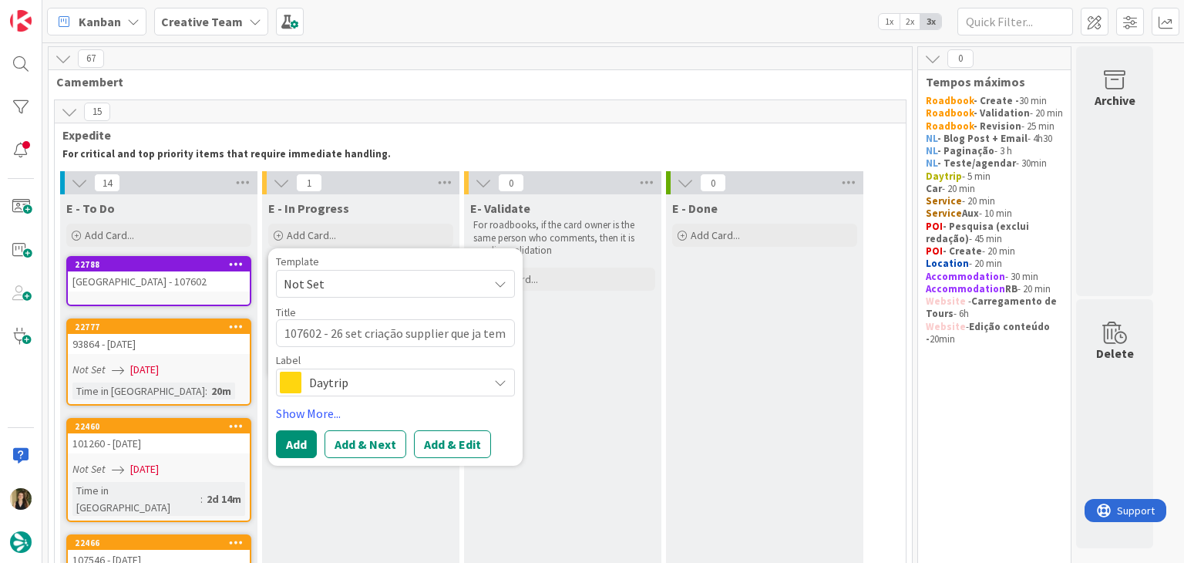
type textarea "x"
type textarea "107602 - 26 set criação supplier que ja tem t"
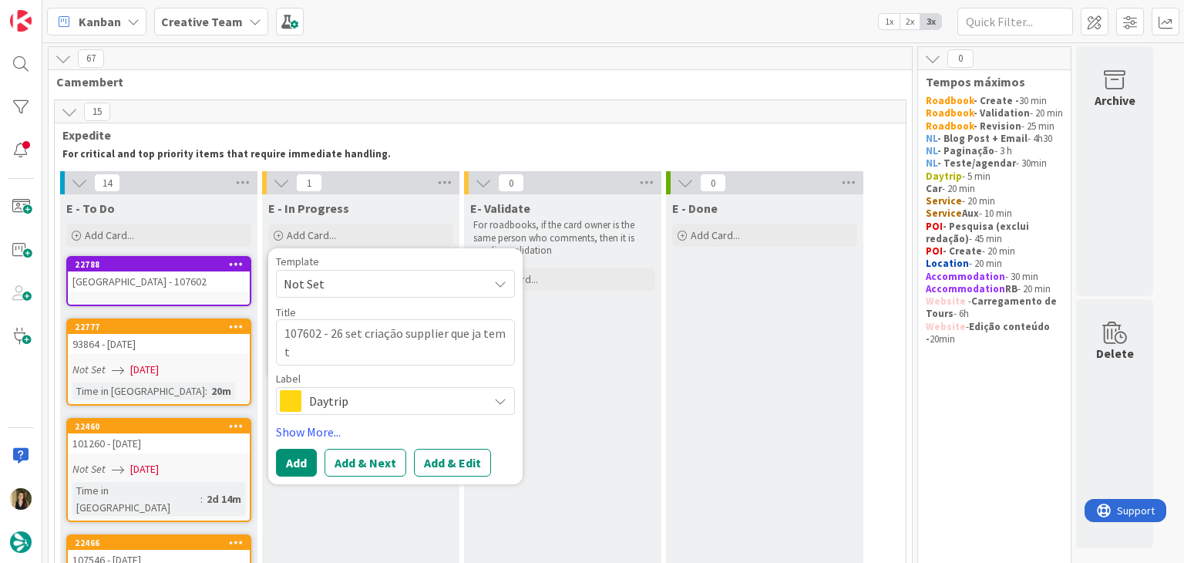
type textarea "x"
type textarea "107602 - 26 set criação supplier que ja tem"
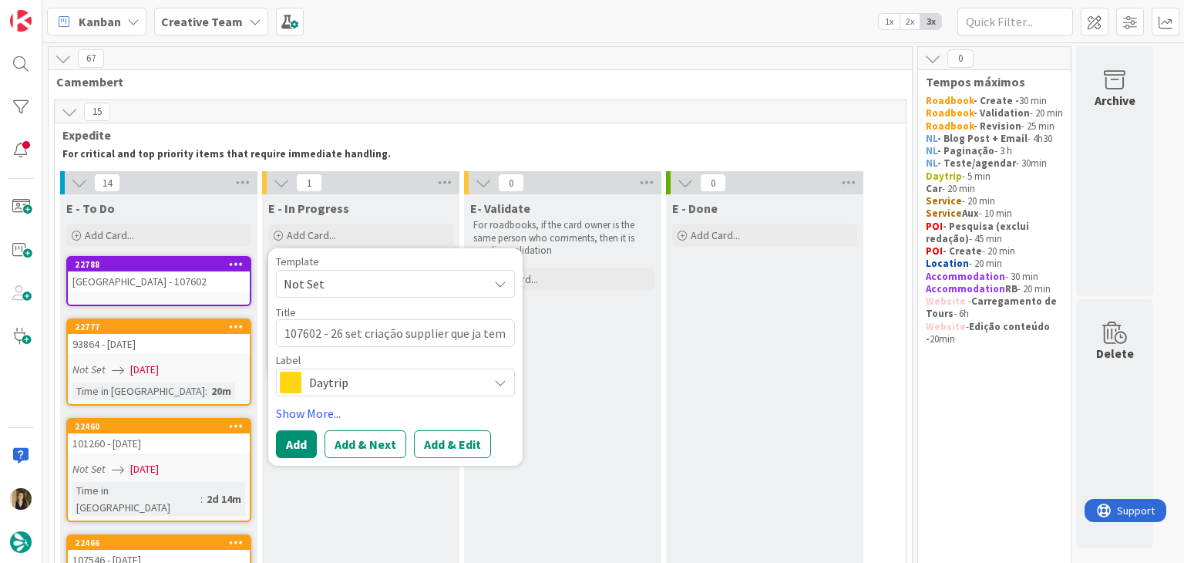
type textarea "x"
type textarea "107602 - 26 set criação supplier que ja tem T"
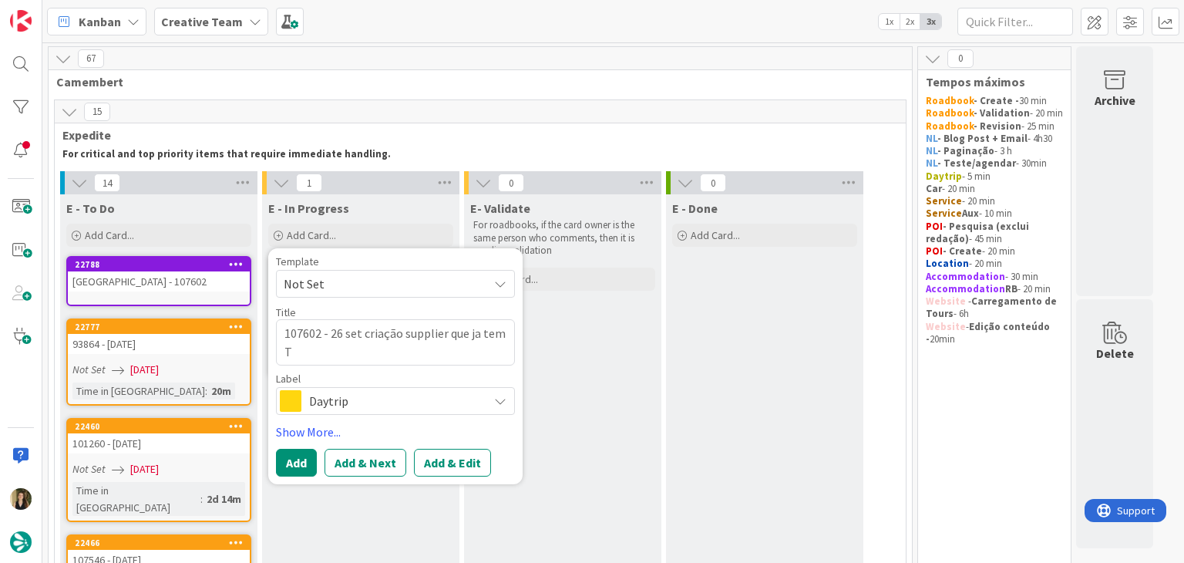
type textarea "x"
type textarea "107602 - 26 set criação supplier que ja tem TE"
type textarea "x"
type textarea "107602 - 26 set criação supplier que ja tem TER"
type textarea "x"
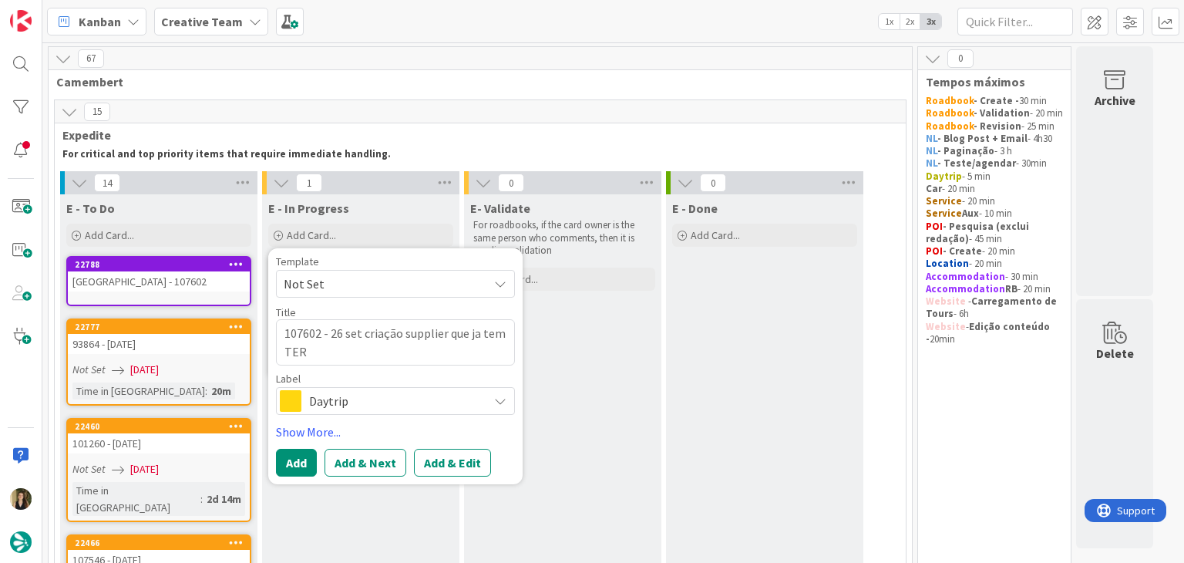
type textarea "107602 - 26 set criação supplier que ja tem TER"
type textarea "x"
type textarea "107602 - 26 set criação supplier que ja tem TER e"
type textarea "x"
type textarea "107602 - 26 set criação supplier que ja tem TER e"
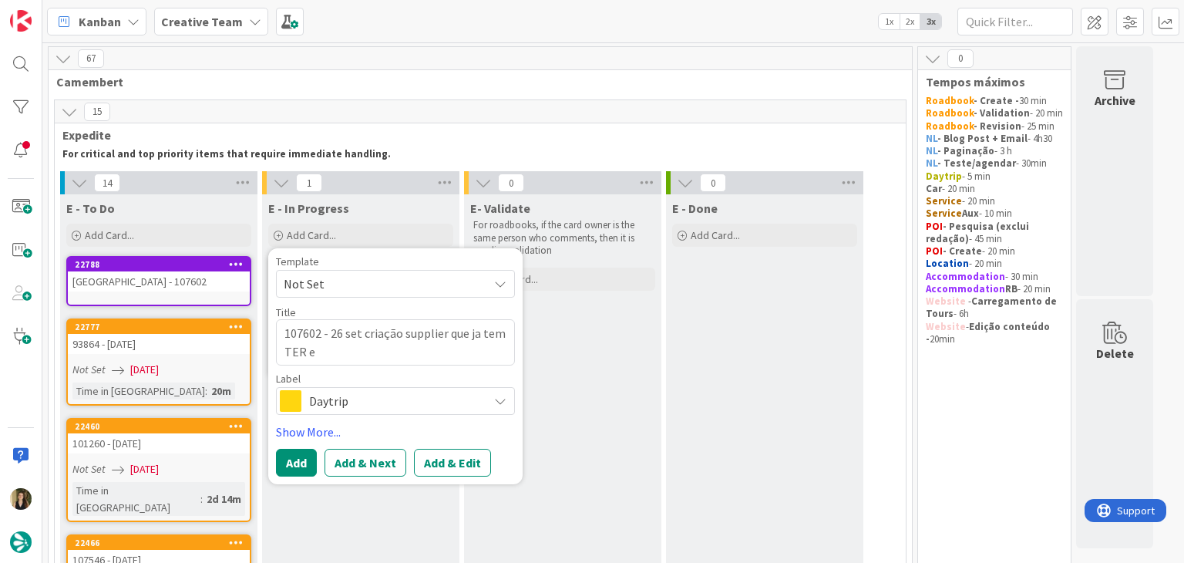
type textarea "x"
type textarea "107602 - 26 set criação supplier que ja tem TER e g"
type textarea "x"
type textarea "107602 - 26 set criação supplier que ja tem TER e gp"
type textarea "x"
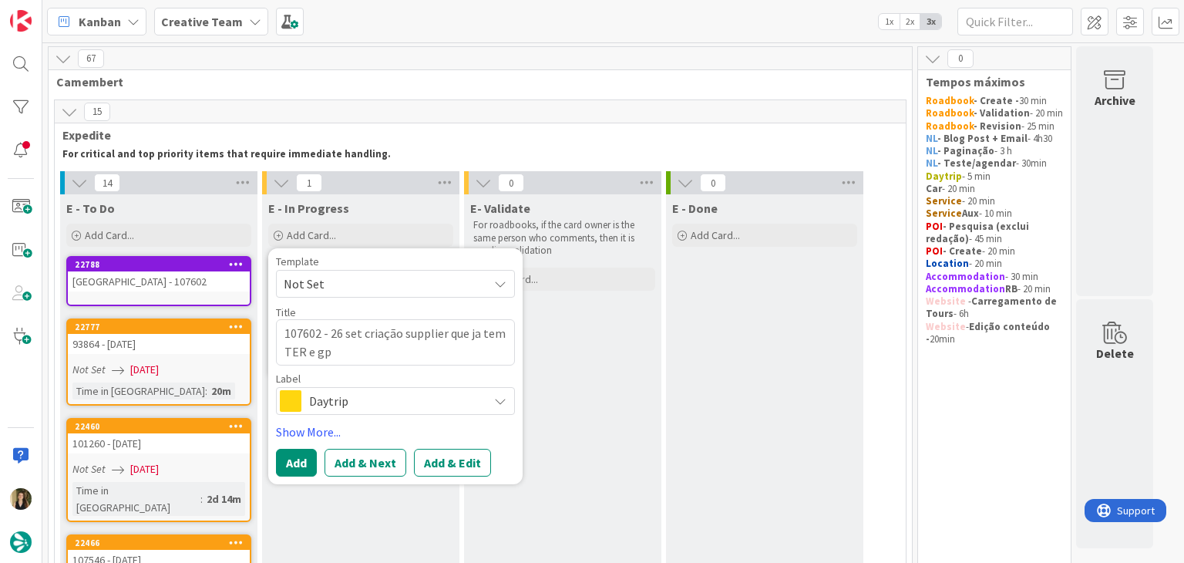
type textarea "107602 - 26 set criação supplier que ja tem TER e gps"
type textarea "x"
type textarea "107602 - 26 set criação supplier que ja tem TER e gps"
type textarea "x"
type textarea "107602 - 26 set criação supplier que ja tem TER e gps p"
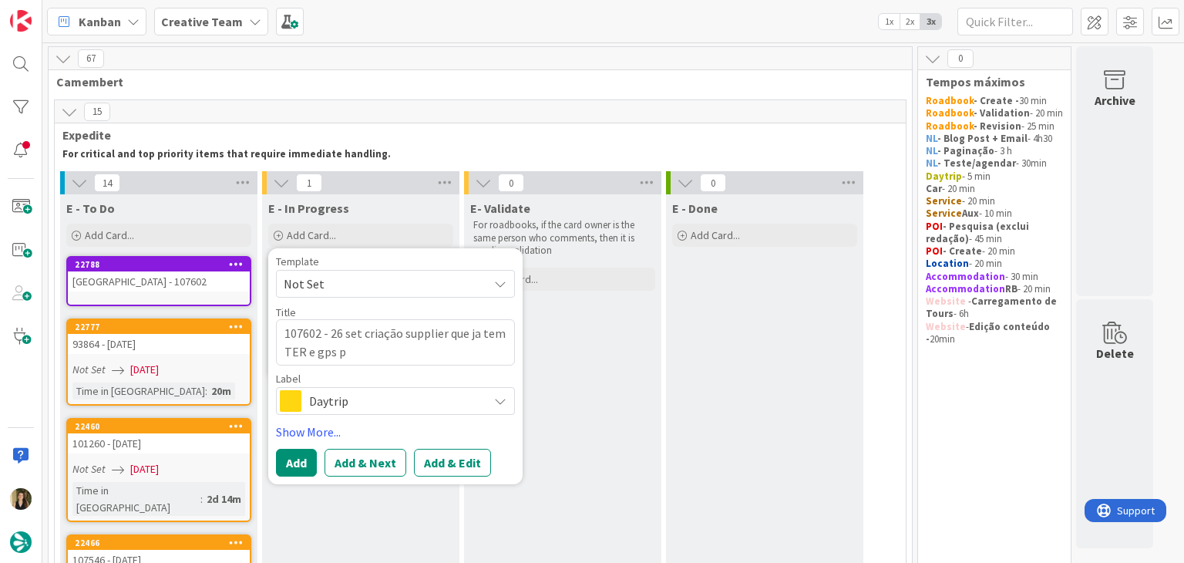
type textarea "x"
type textarea "107602 - 26 set criação supplier que ja tem TER e gps po"
type textarea "x"
type textarea "107602 - 26 set criação supplier que ja tem TER e gps poi"
type textarea "x"
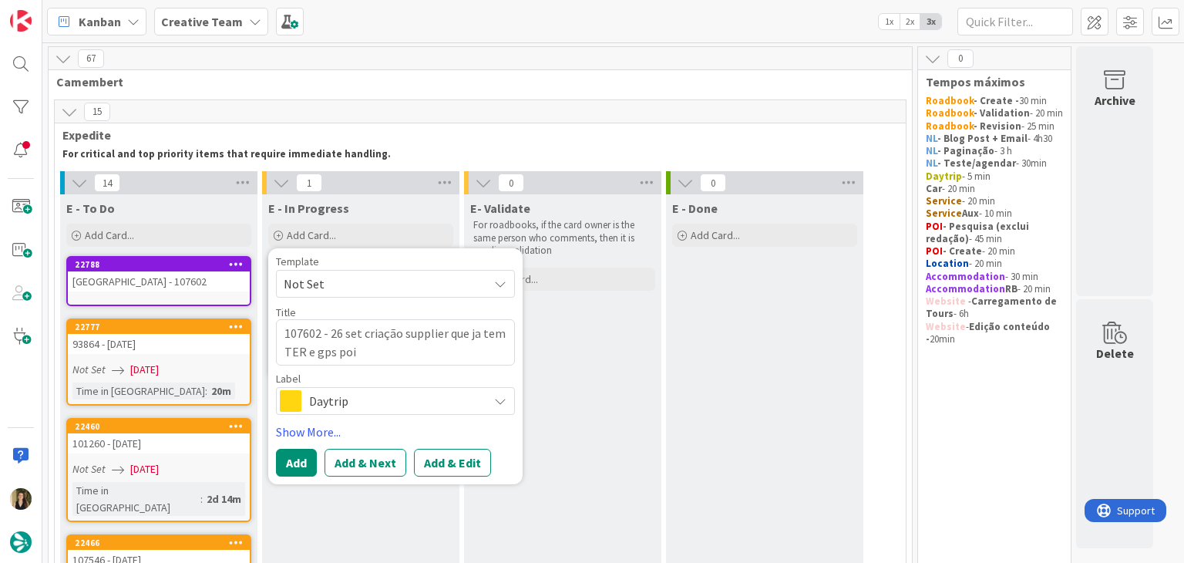
type textarea "107602 - 26 set criação supplier que ja tem TER e gps poin"
type textarea "x"
type textarea "107602 - 26 set criação supplier que ja tem TER e gps point"
click at [428, 389] on div "Daytrip" at bounding box center [395, 401] width 239 height 28
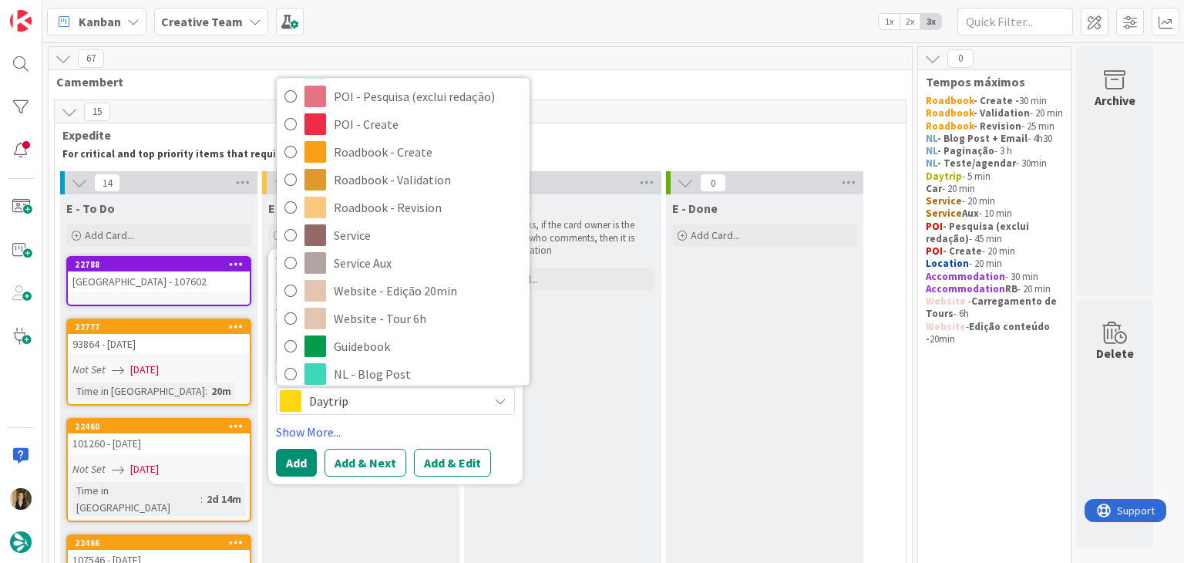
scroll to position [288, 0]
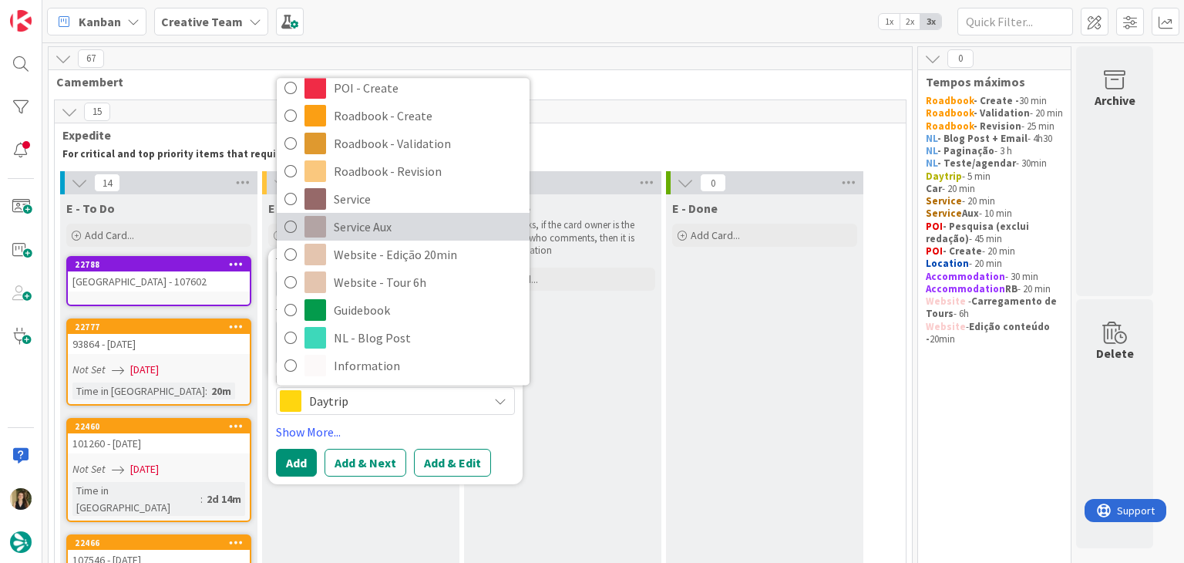
drag, startPoint x: 401, startPoint y: 229, endPoint x: 411, endPoint y: 259, distance: 31.7
click at [401, 229] on span "Service Aux" at bounding box center [428, 226] width 188 height 23
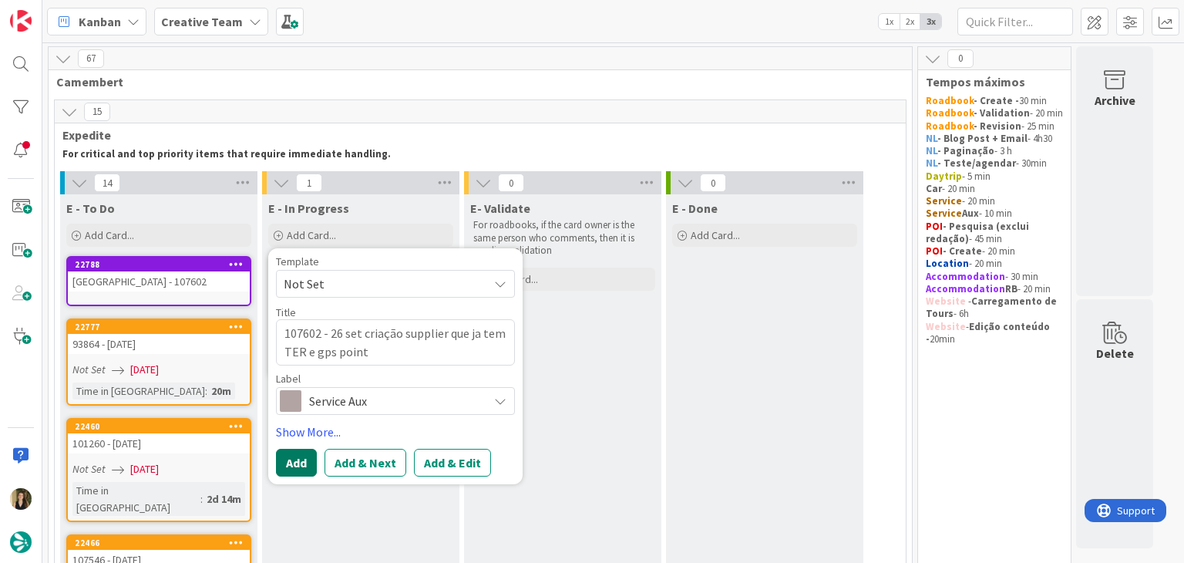
click at [291, 463] on button "Add" at bounding box center [296, 463] width 41 height 28
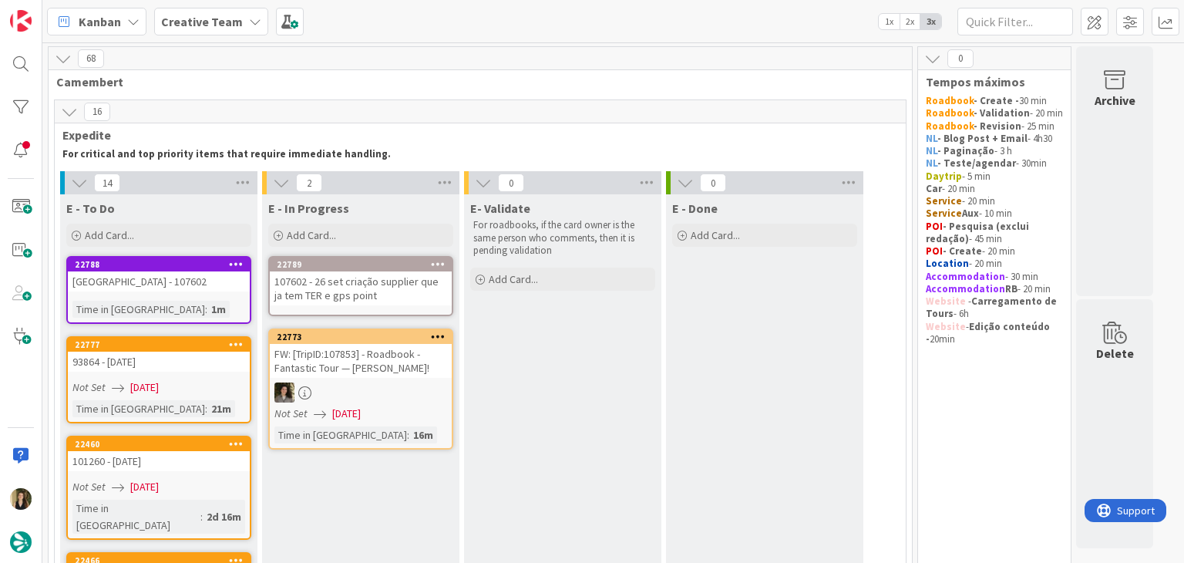
click at [361, 297] on div "107602 - 26 set criação supplier que ja tem TER e gps point" at bounding box center [361, 288] width 182 height 34
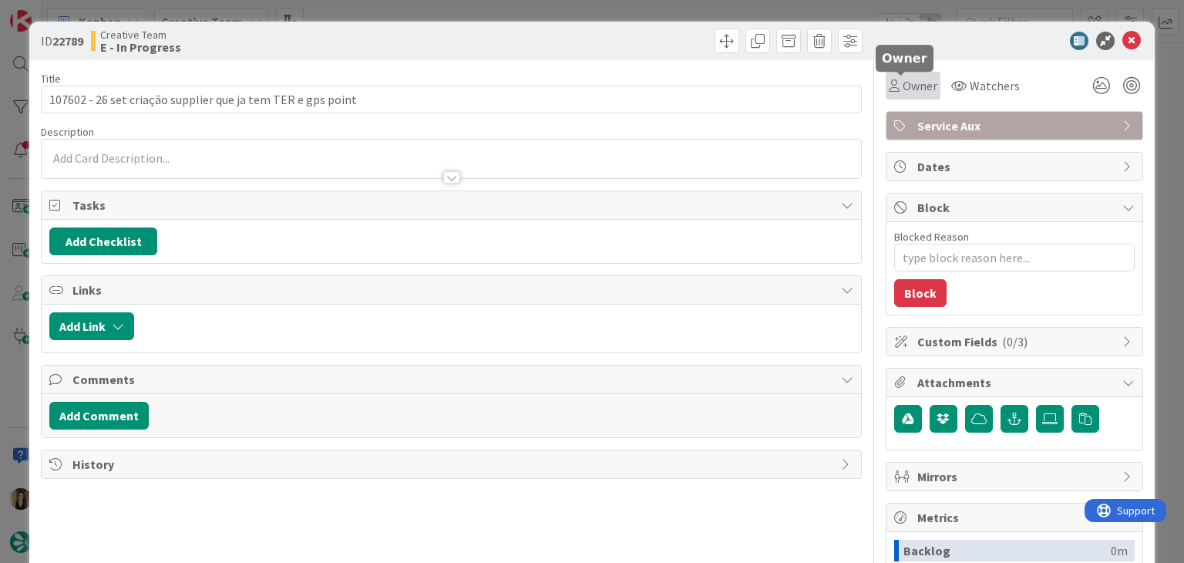
click at [905, 92] on span "Owner" at bounding box center [920, 85] width 35 height 19
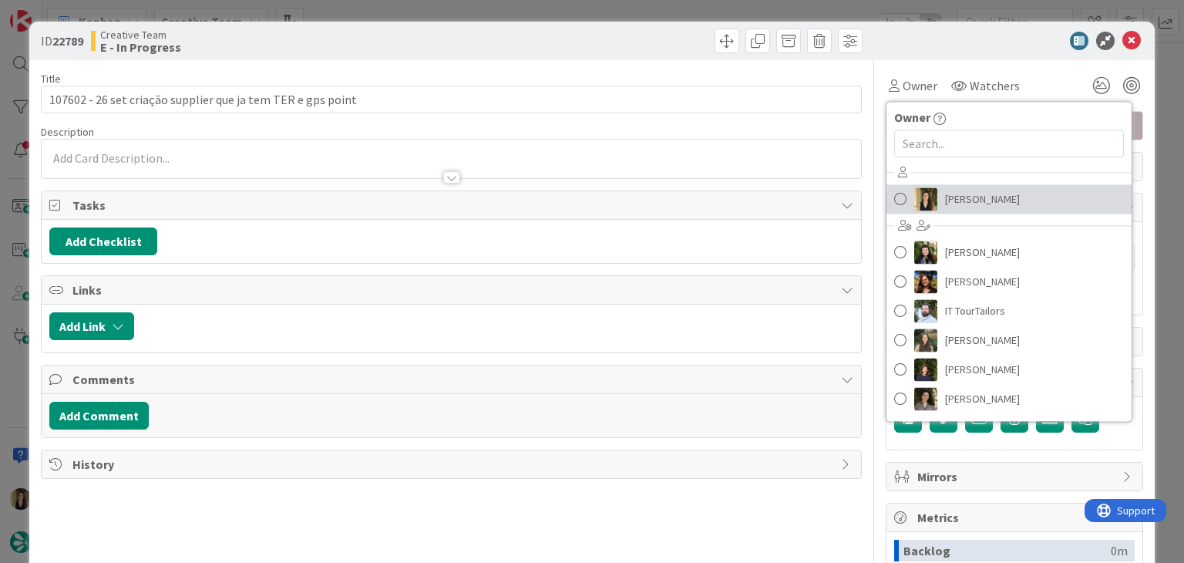
click at [956, 204] on span "Sofia Palma" at bounding box center [982, 198] width 75 height 23
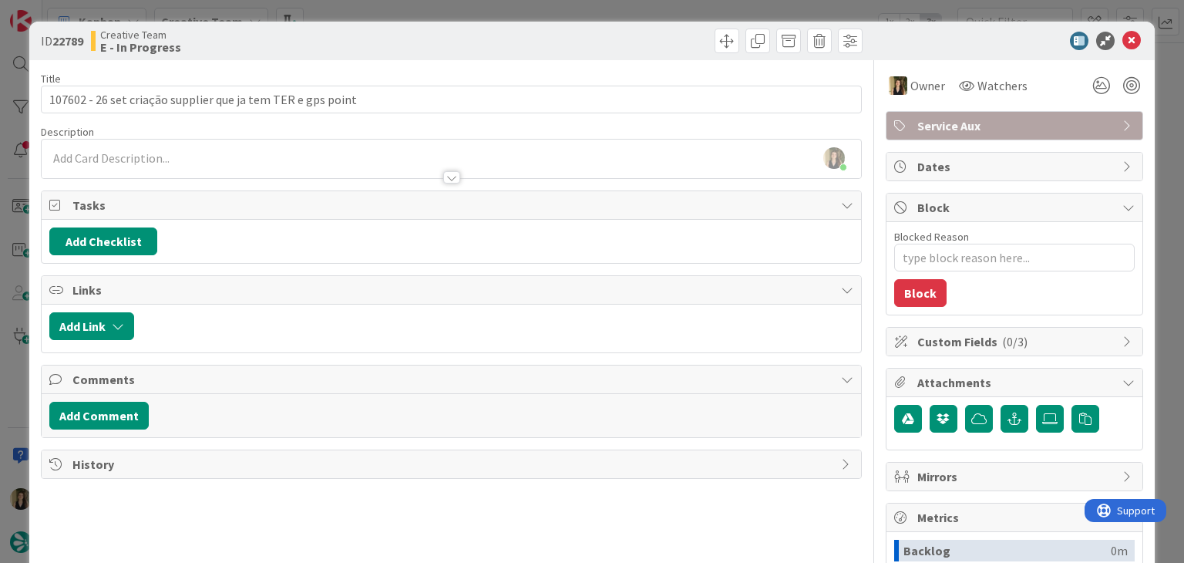
click at [406, 54] on div "ID 22789 Creative Team E - In Progress" at bounding box center [591, 41] width 1125 height 39
click at [210, 166] on div at bounding box center [451, 170] width 819 height 16
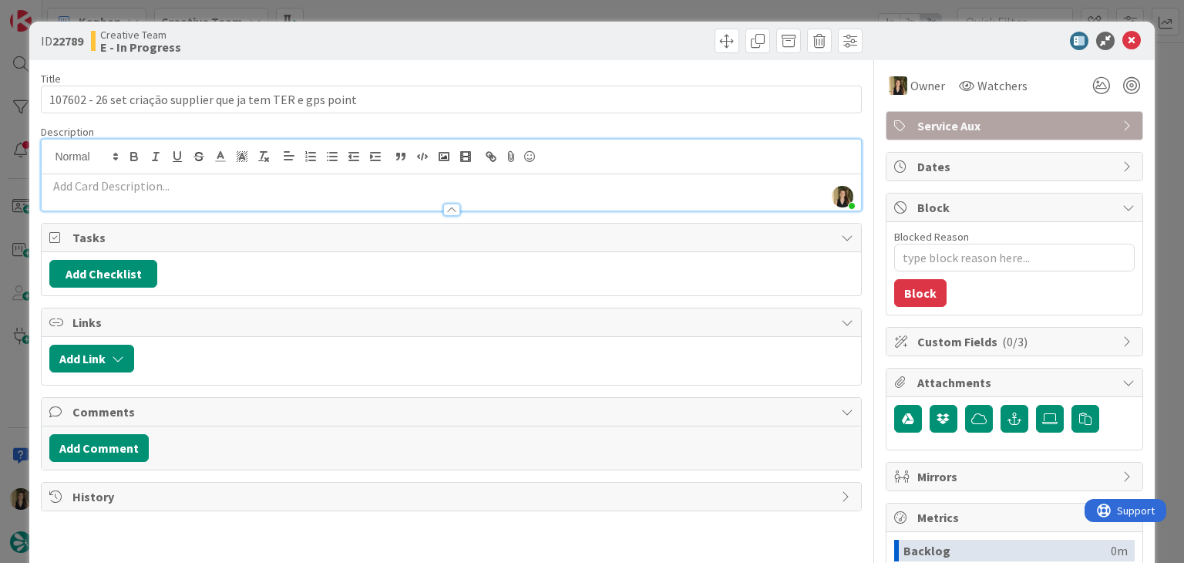
click at [180, 182] on p at bounding box center [450, 186] width 803 height 18
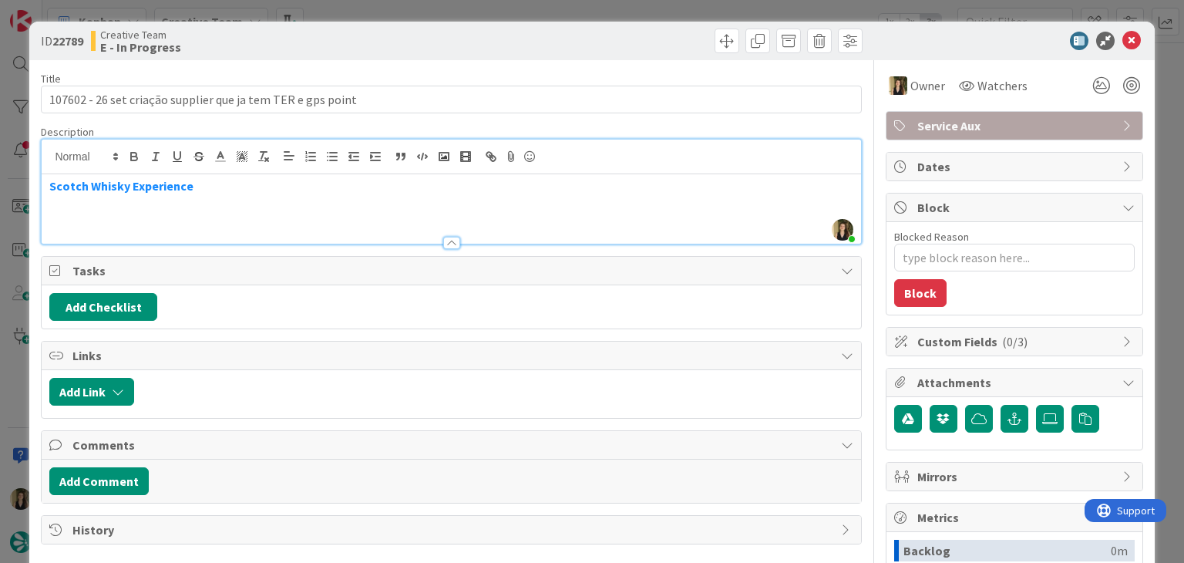
drag, startPoint x: 549, startPoint y: 48, endPoint x: 546, endPoint y: 38, distance: 10.5
click at [549, 47] on div at bounding box center [659, 41] width 407 height 25
click at [546, 13] on div "ID 22789 Creative Team E - In Progress Title 59 / 128 107602 - 26 set criação s…" at bounding box center [592, 281] width 1184 height 563
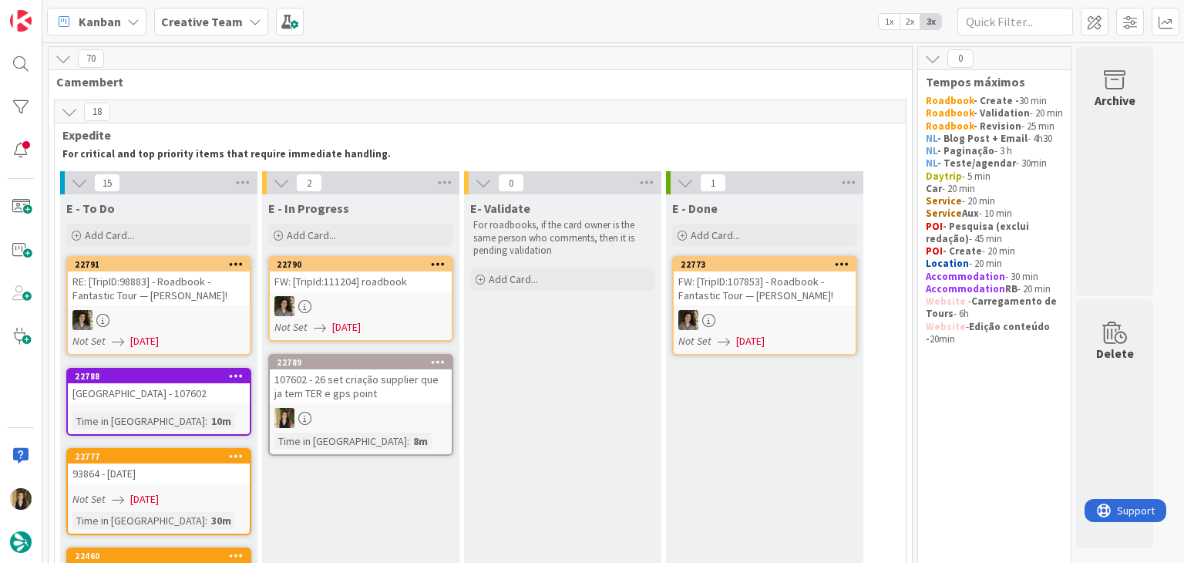
click at [426, 391] on div "107602 - 26 set criação supplier que ja tem TER e gps point" at bounding box center [361, 386] width 182 height 34
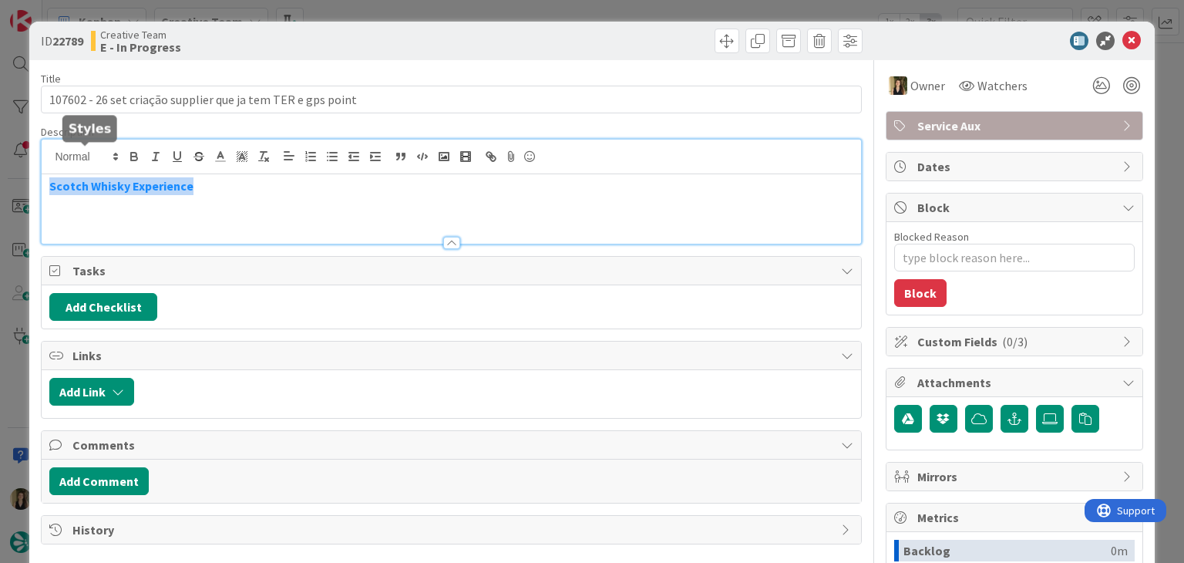
drag, startPoint x: 212, startPoint y: 159, endPoint x: 35, endPoint y: 159, distance: 176.6
click at [35, 159] on div "ID 22789 Creative Team E - In Progress Title 59 / 128 107602 - 26 set criação s…" at bounding box center [591, 414] width 1125 height 785
copy strong "Scotch Whisky Experience"
click at [409, 204] on div "Scotch Whisky Experience" at bounding box center [451, 208] width 819 height 69
click at [421, 32] on div "Creative Team E - In Progress" at bounding box center [269, 41] width 357 height 25
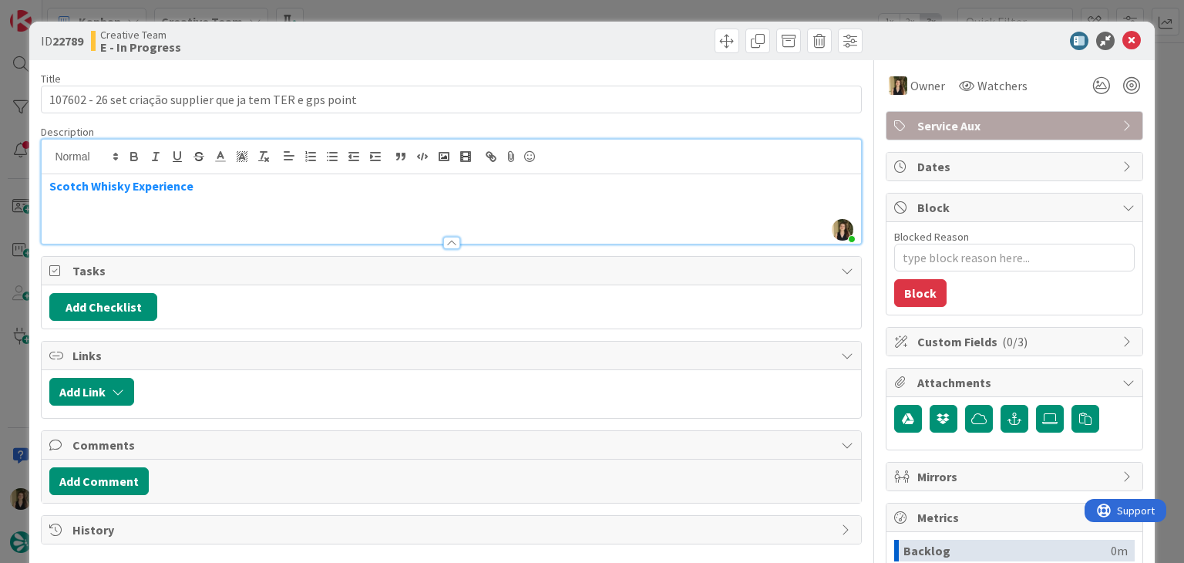
click at [427, 16] on div "ID 22789 Creative Team E - In Progress Title 59 / 128 107602 - 26 set criação s…" at bounding box center [592, 281] width 1184 height 563
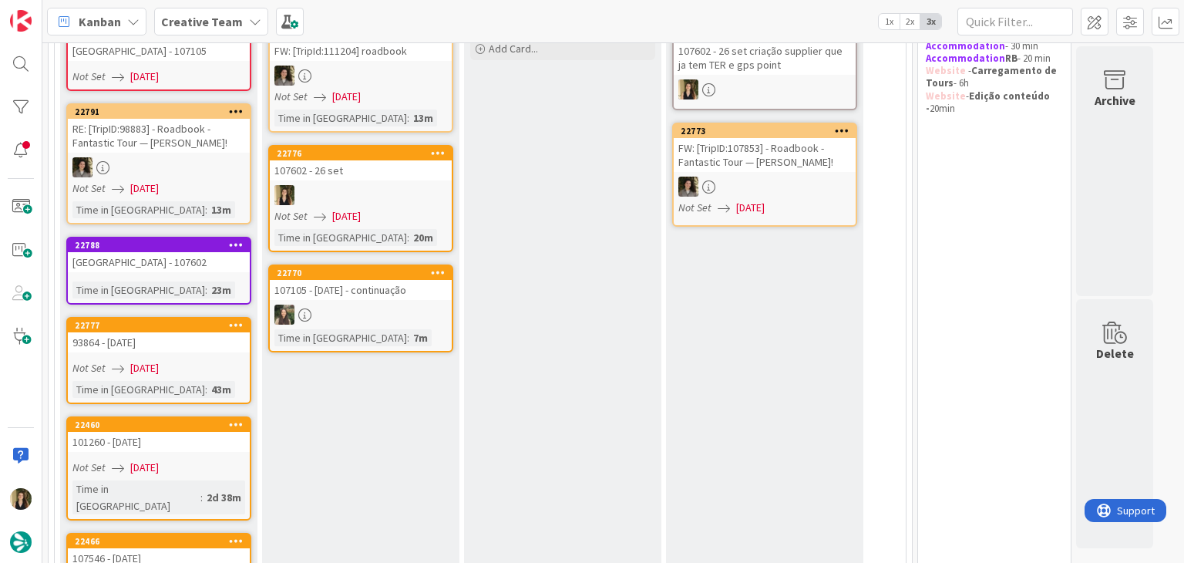
scroll to position [233, 0]
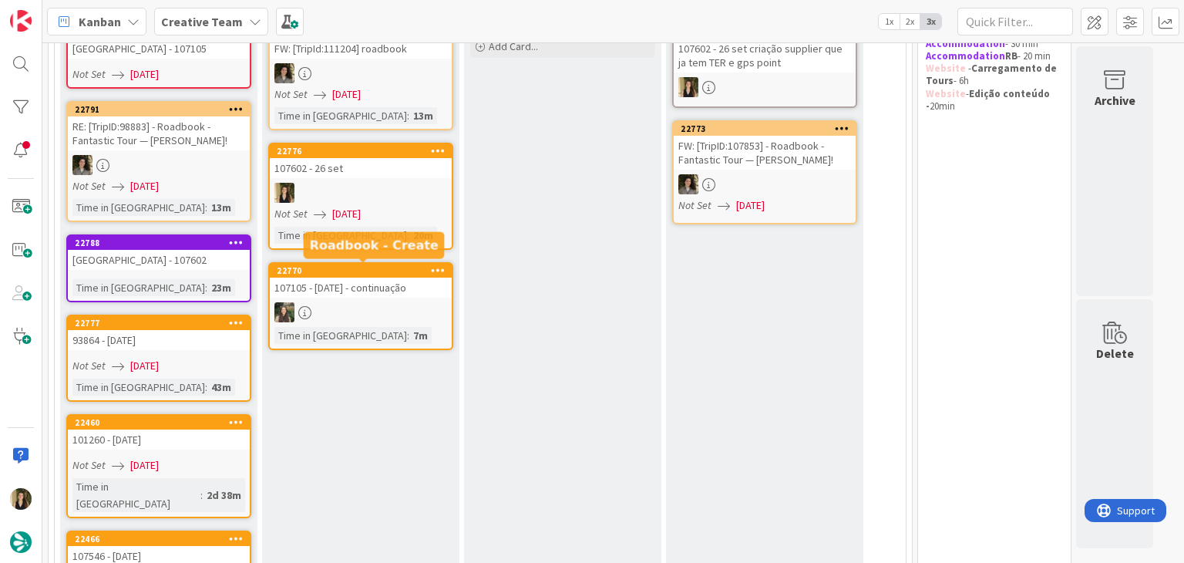
click at [399, 232] on div "Time in Column : 20m" at bounding box center [360, 235] width 173 height 17
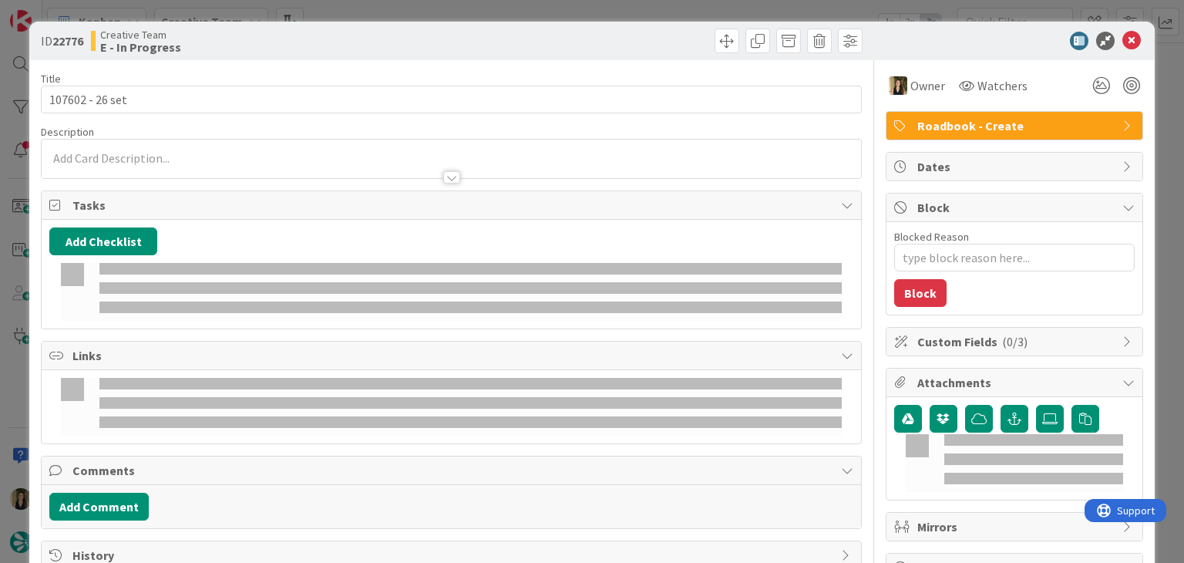
type textarea "x"
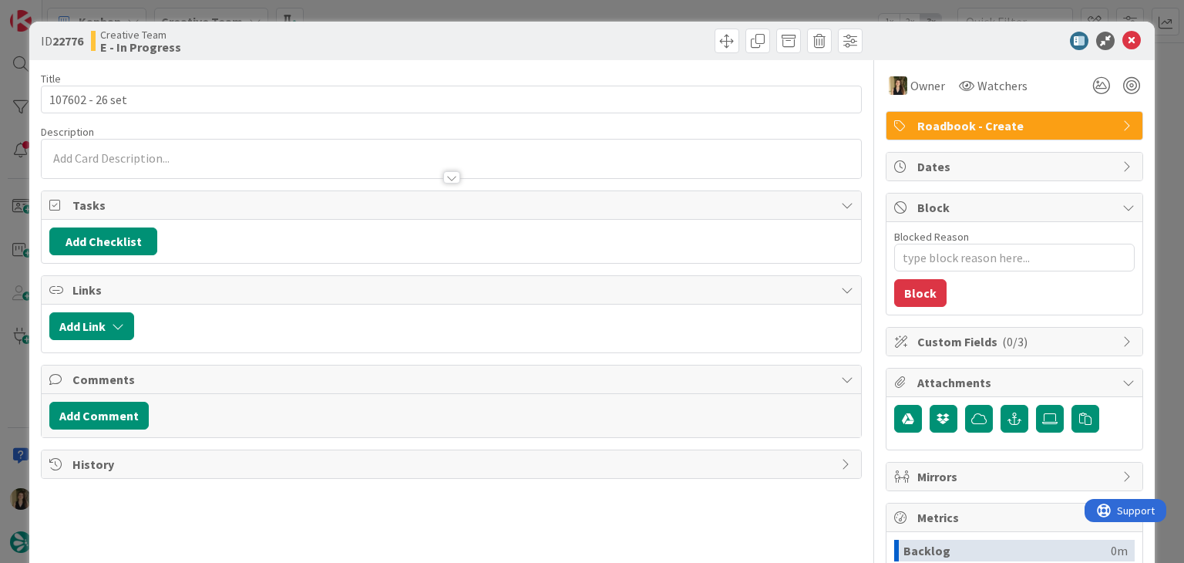
click at [231, 164] on div at bounding box center [451, 170] width 819 height 16
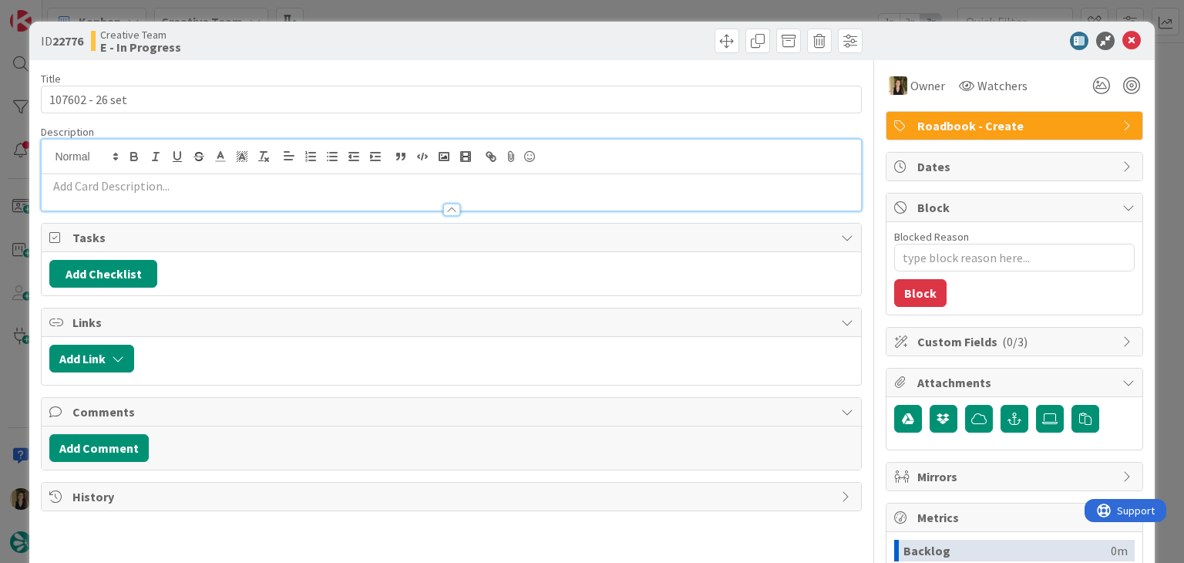
click at [204, 179] on p at bounding box center [450, 186] width 803 height 18
paste div
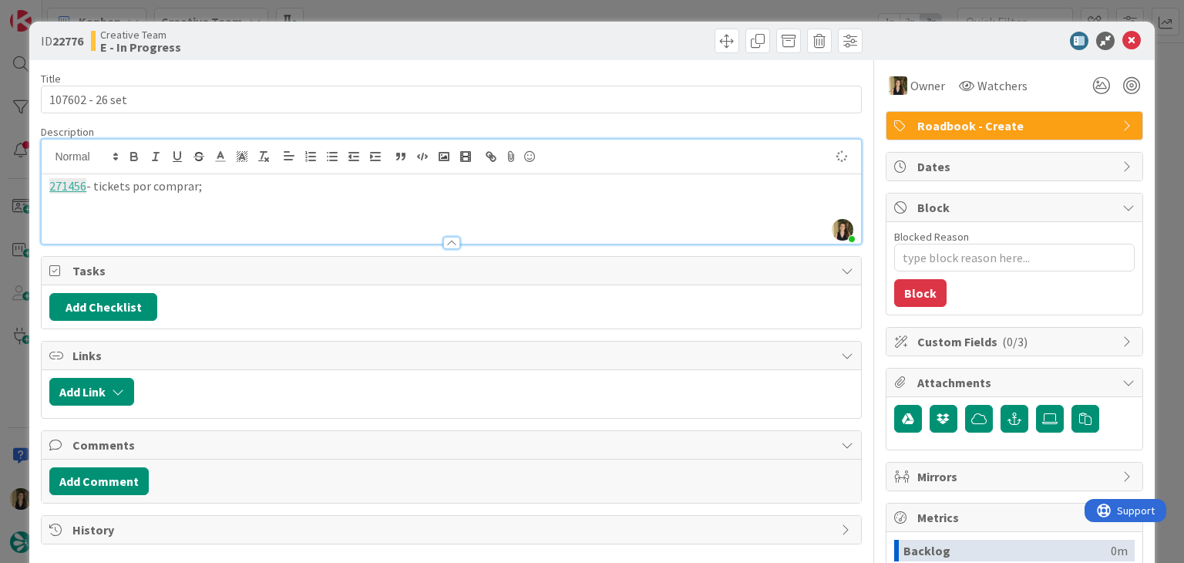
drag, startPoint x: 315, startPoint y: 28, endPoint x: 322, endPoint y: 7, distance: 22.2
click at [316, 25] on div "ID 22776 Creative Team E - In Progress" at bounding box center [591, 41] width 1125 height 39
click at [437, 5] on div "ID 22776 Creative Team E - In Progress Title 15 / 128 107602 - 26 set Descripti…" at bounding box center [592, 281] width 1184 height 563
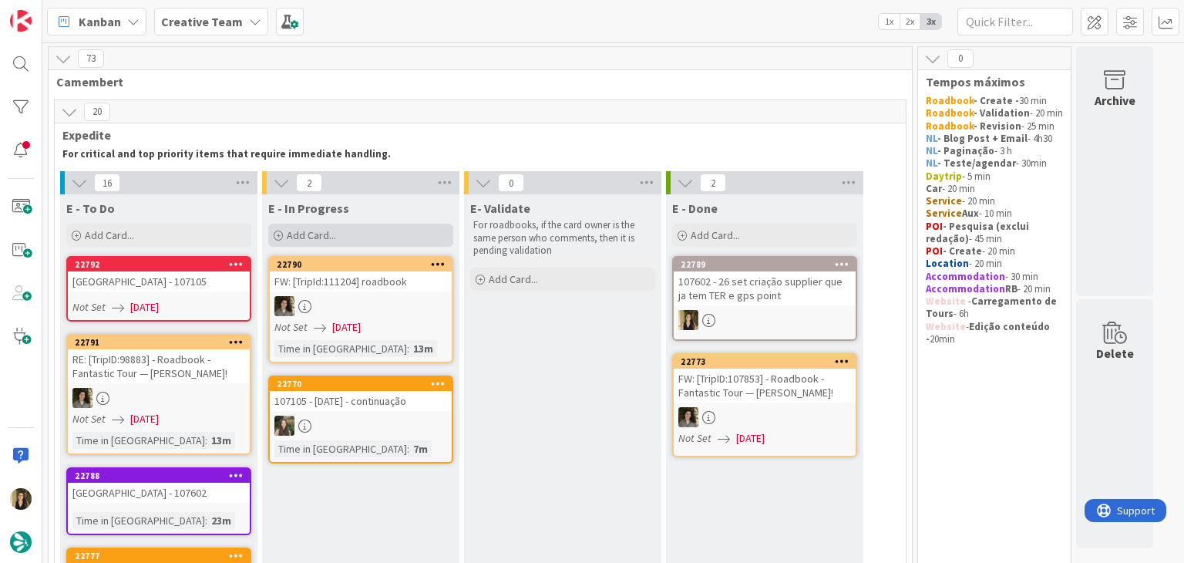
click at [377, 226] on div "Add Card..." at bounding box center [360, 235] width 185 height 23
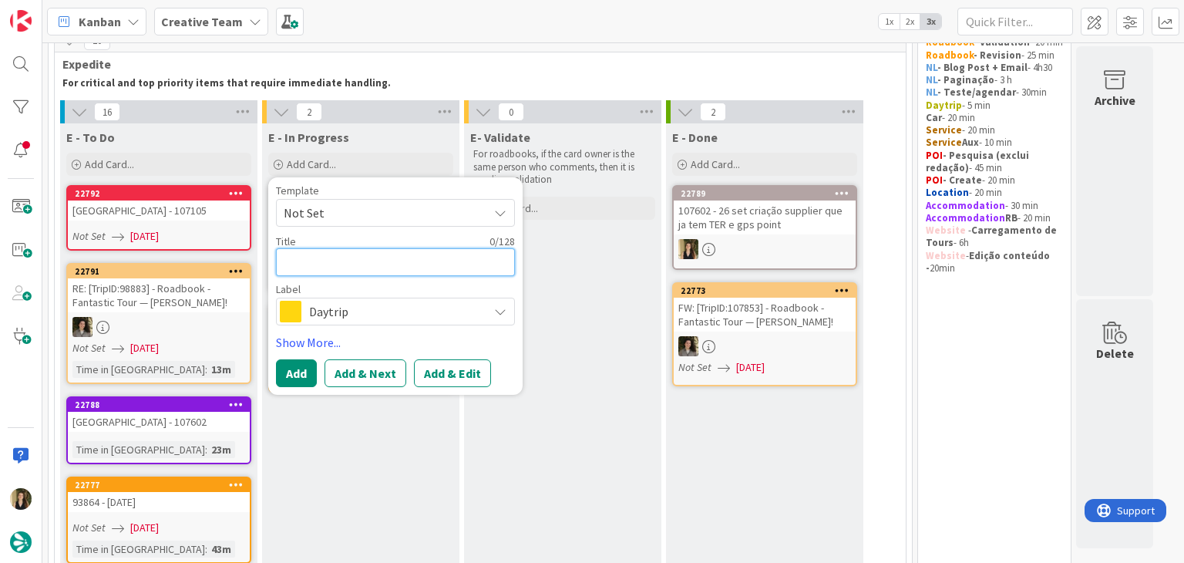
scroll to position [77, 0]
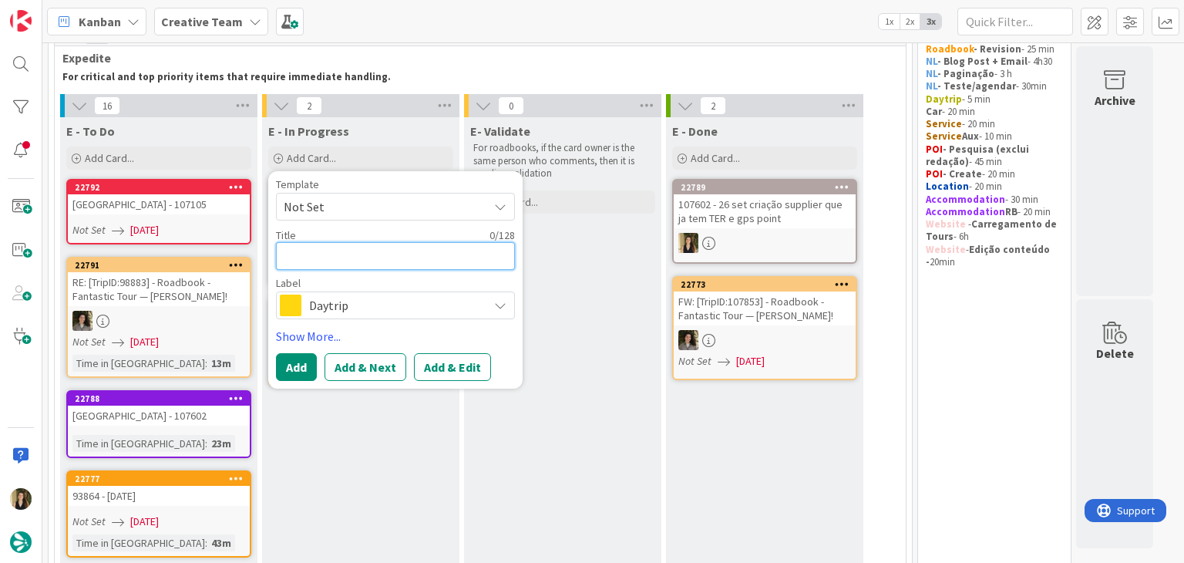
paste textarea "Stirling Castle"
type textarea "x"
type textarea "Stirling Castle"
click at [284, 257] on textarea "Stirling Castle" at bounding box center [395, 256] width 239 height 28
type textarea "x"
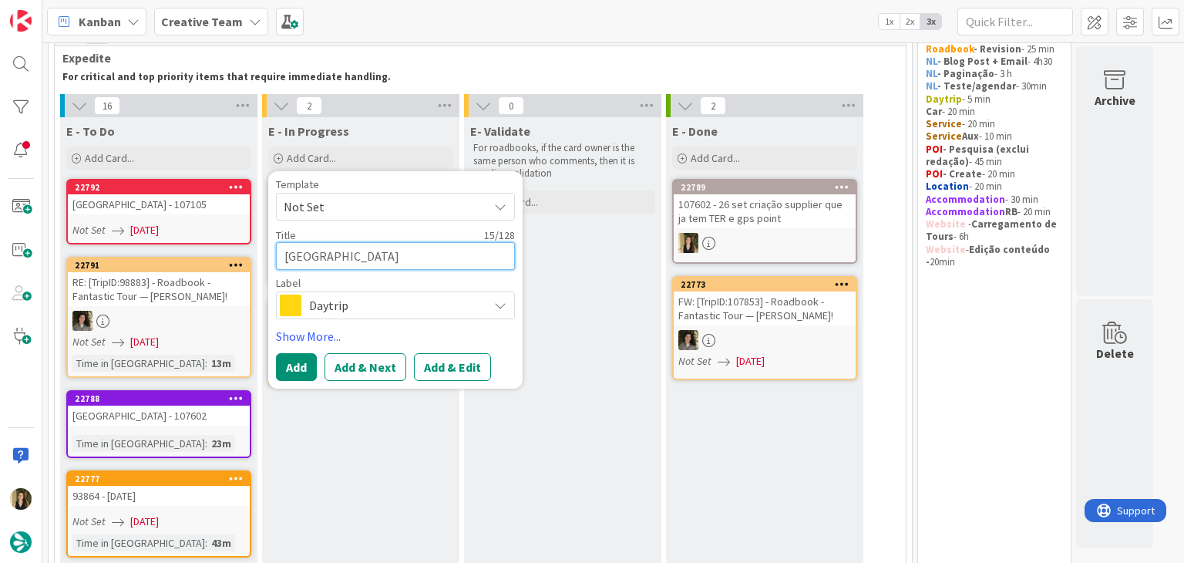
type textarea "cStirling Castle"
type textarea "x"
type textarea "crStirling Castle"
type textarea "x"
type textarea "criStirling Castle"
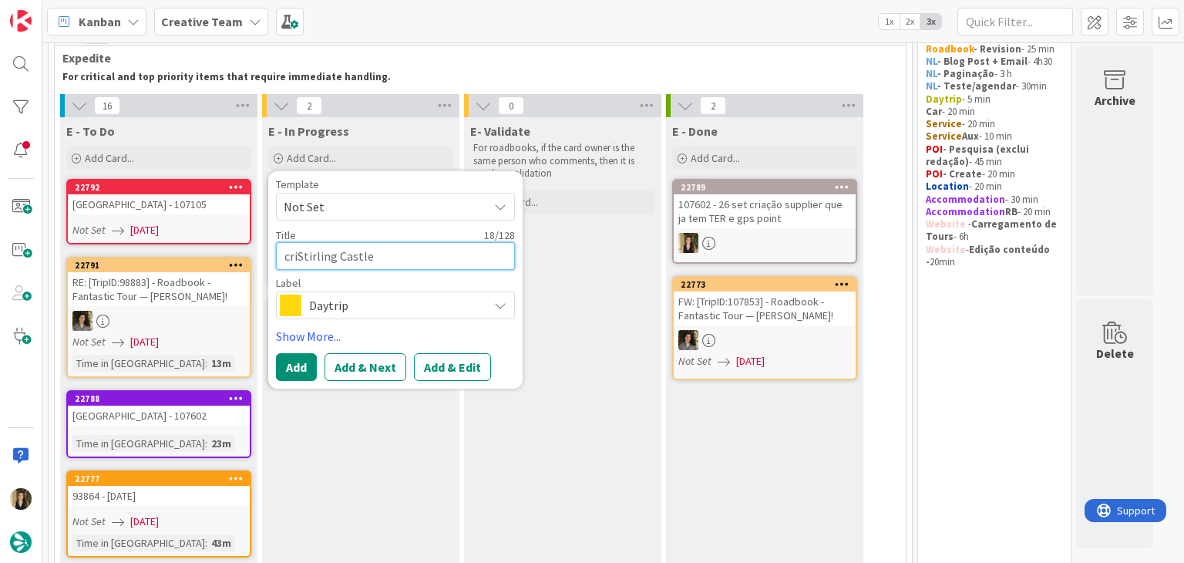
type textarea "x"
type textarea "criaStirling Castle"
type textarea "x"
type textarea "criaçStirling Castle"
type textarea "x"
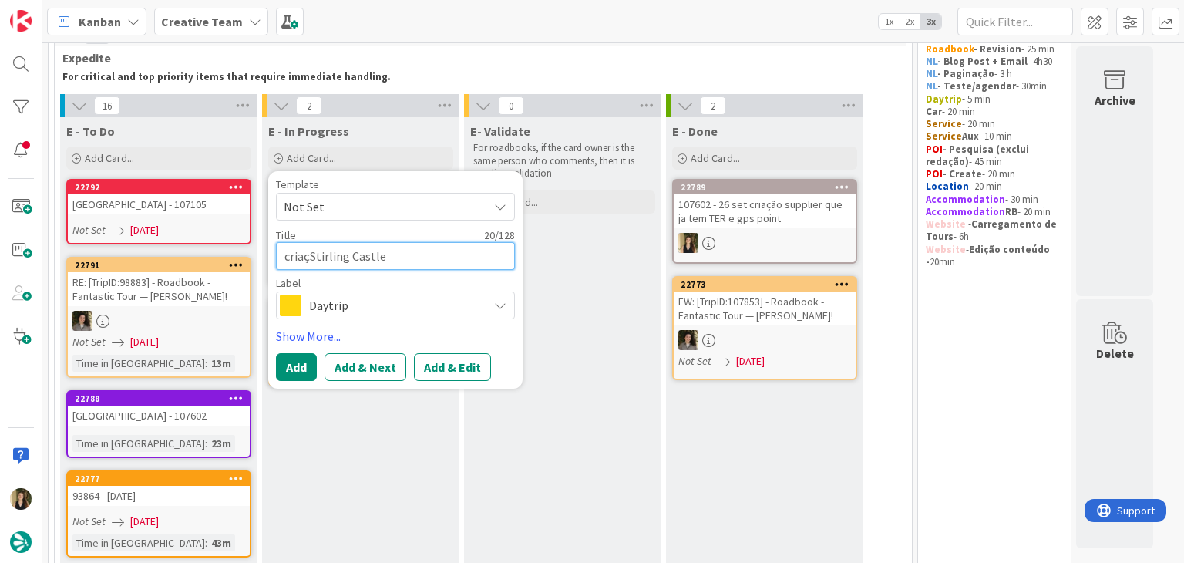
type textarea "criaçãStirling Castle"
type textarea "x"
type textarea "criaçãoStirling Castle"
type textarea "x"
type textarea "criação Stirling Castle"
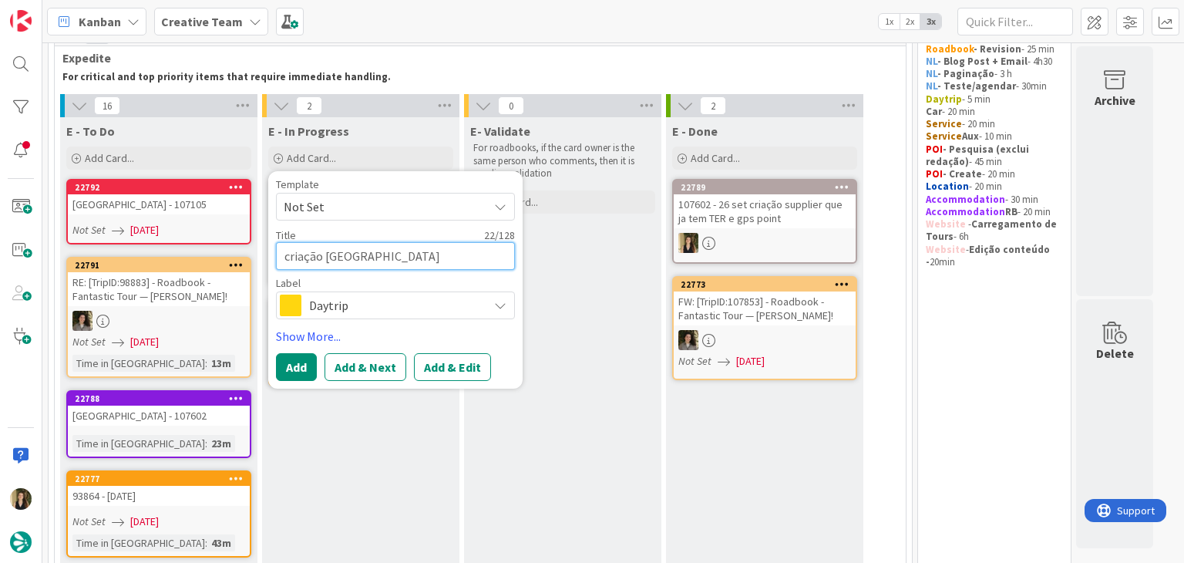
type textarea "x"
type textarea "criação dStirling Castle"
type textarea "x"
type textarea "criação deStirling Castle"
type textarea "x"
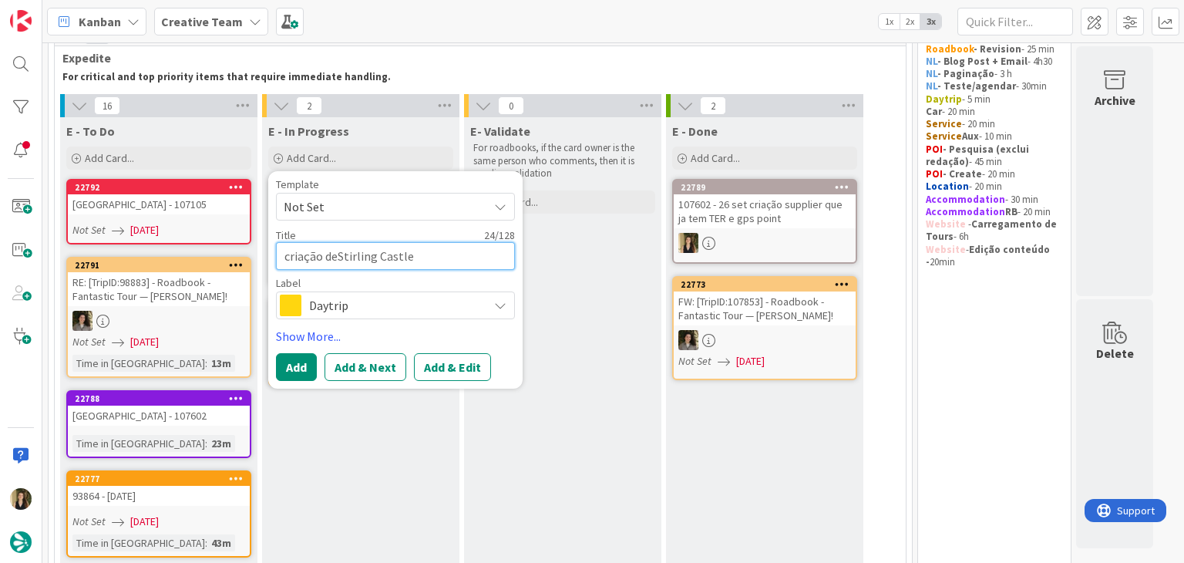
type textarea "criação de Stirling Castle"
type textarea "x"
type textarea "criação de gStirling Castle"
type textarea "x"
type textarea "criação de gpStirling Castle"
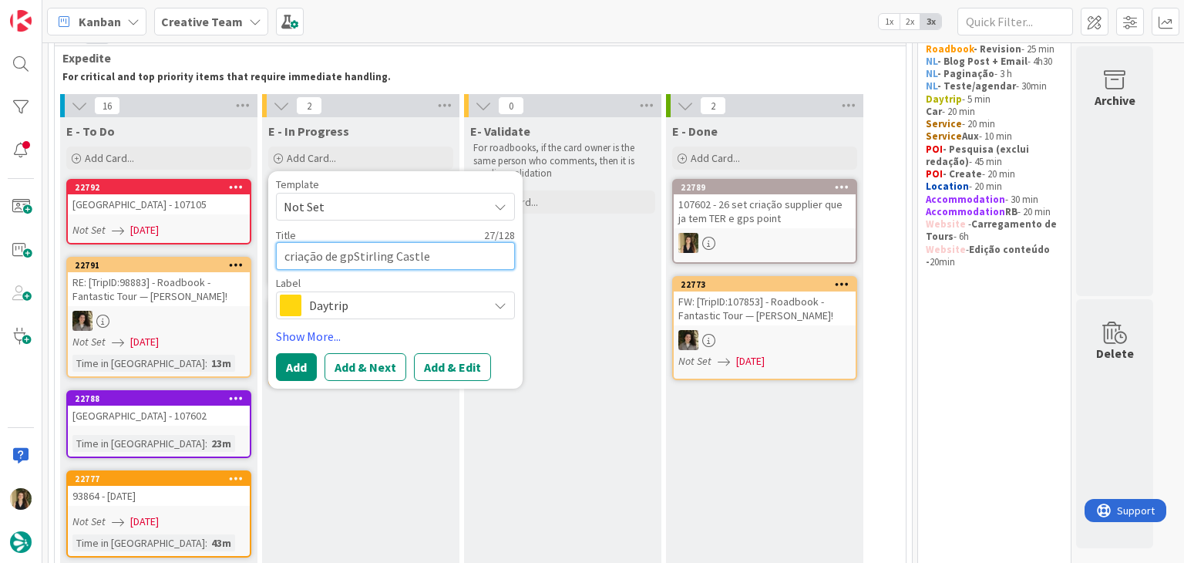
type textarea "x"
type textarea "criação de gpsStirling Castle"
type textarea "x"
type textarea "criação de gps Stirling Castle"
type textarea "x"
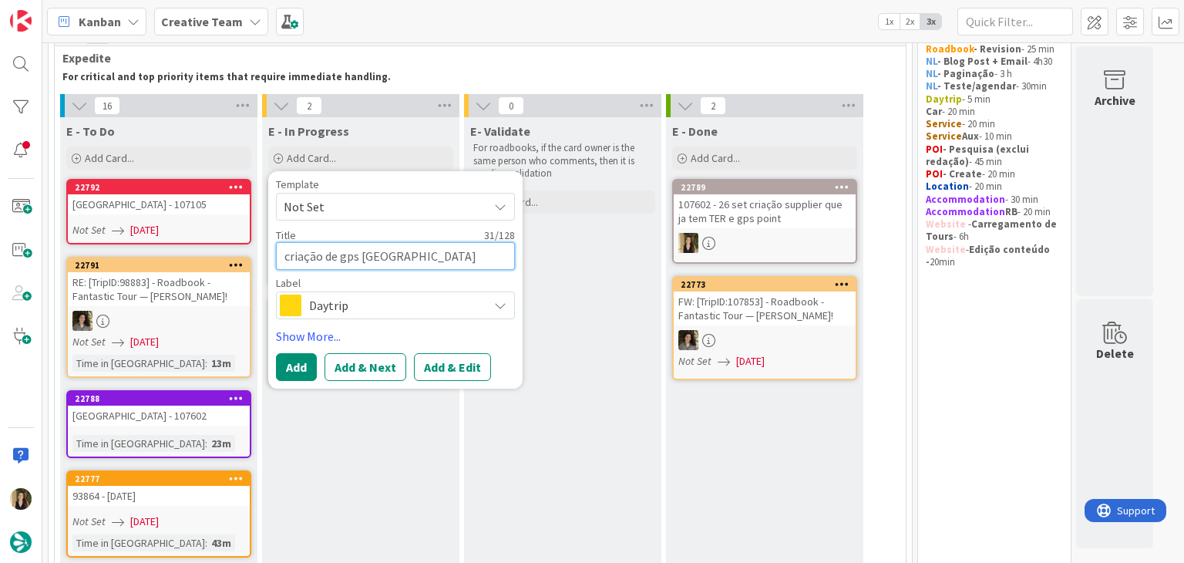
type textarea "criação de gps pStirling Castle"
type textarea "x"
type textarea "criação de gps poStirling Castle"
type textarea "x"
type textarea "criação de gps poiStirling Castle"
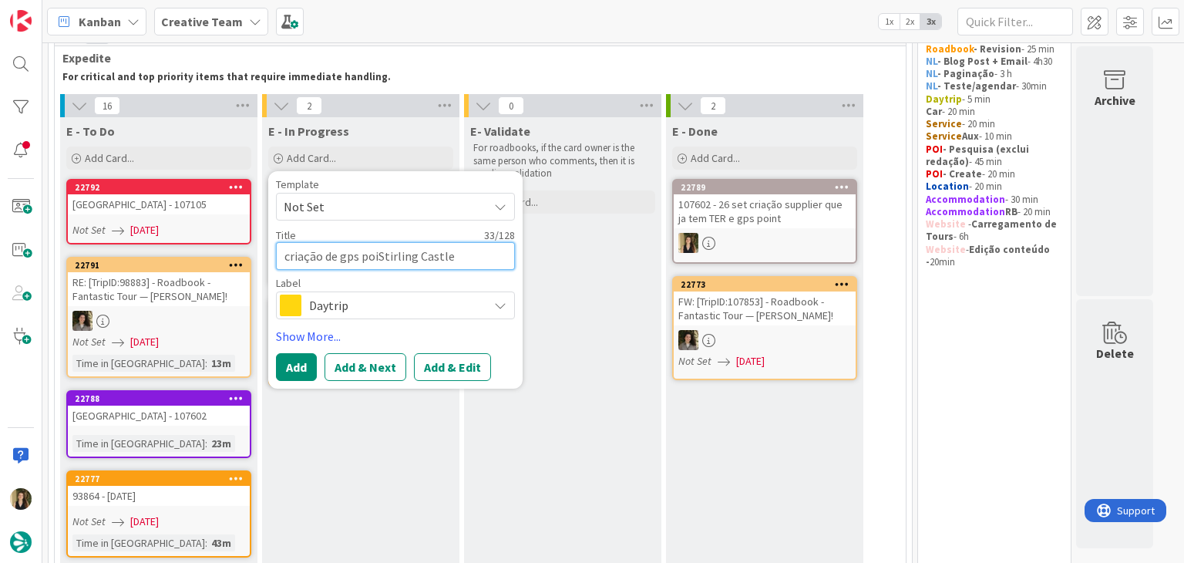
type textarea "x"
type textarea "criação de gps poinStirling Castle"
type textarea "x"
type textarea "criação de gps pointStirling Castle"
type textarea "x"
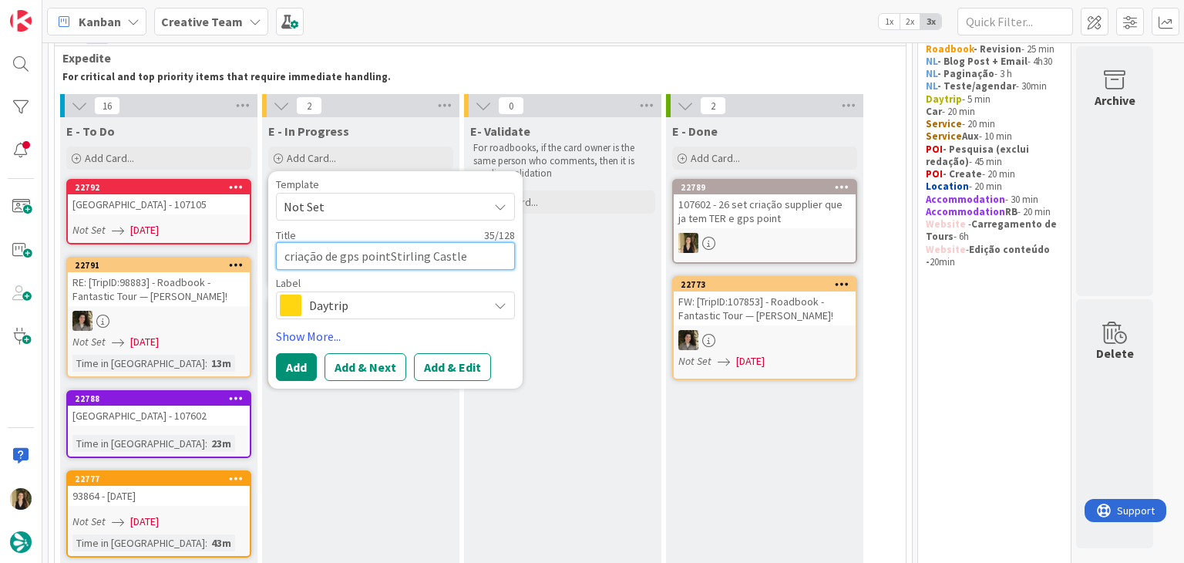
type textarea "criação de gps point Stirling Castle"
type textarea "x"
type textarea "criação de gps point .Stirling Castle"
type textarea "x"
type textarea "criação de gps point Stirling Castle"
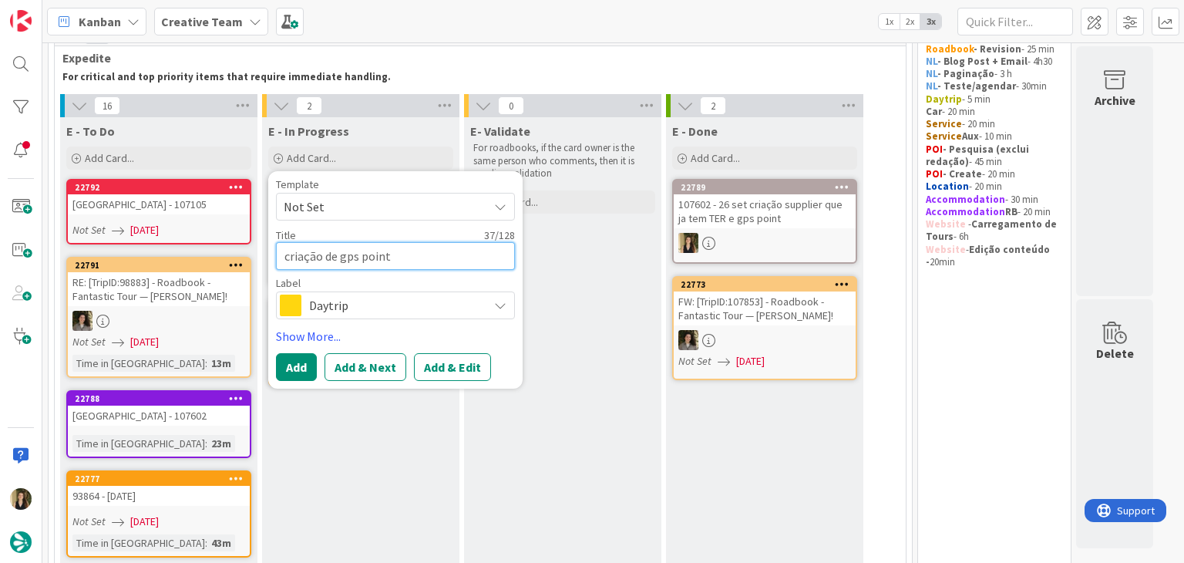
type textarea "x"
type textarea "criação de gps point -Stirling Castle"
type textarea "x"
type textarea "criação de gps point - Stirling Castle"
click at [402, 309] on span "Daytrip" at bounding box center [394, 306] width 171 height 22
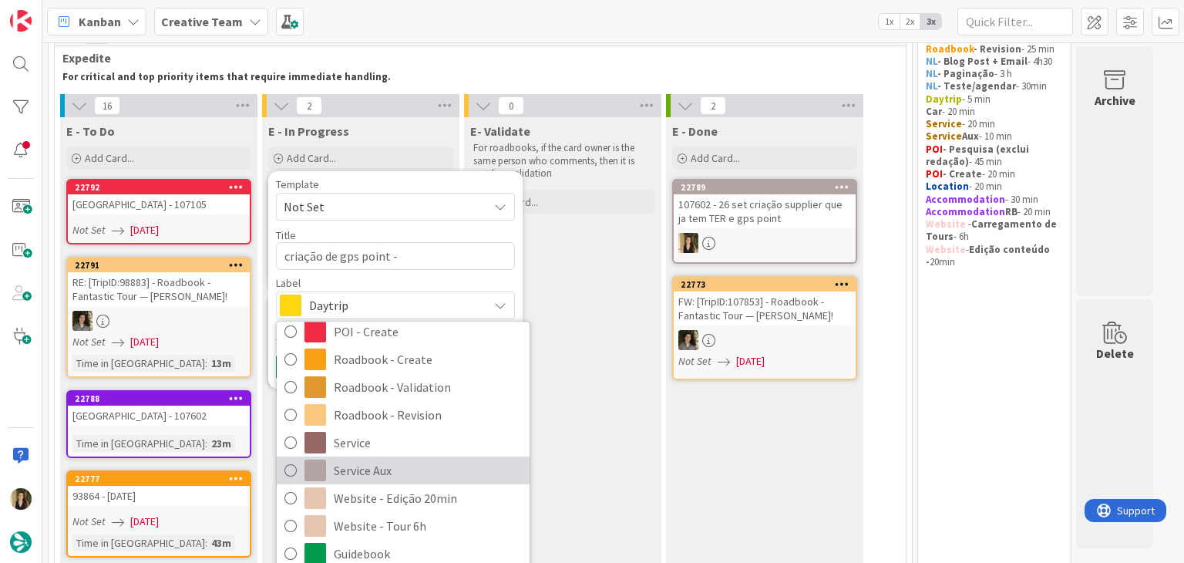
drag, startPoint x: 404, startPoint y: 466, endPoint x: 384, endPoint y: 449, distance: 26.3
click at [404, 466] on span "Service Aux" at bounding box center [428, 471] width 188 height 23
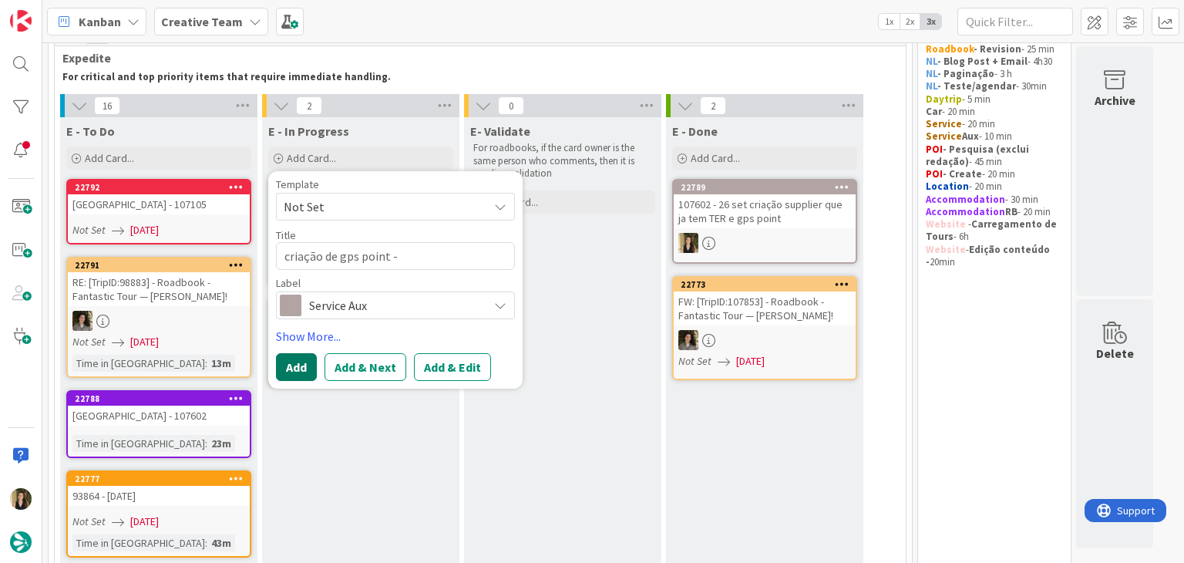
click at [300, 364] on button "Add" at bounding box center [296, 367] width 41 height 28
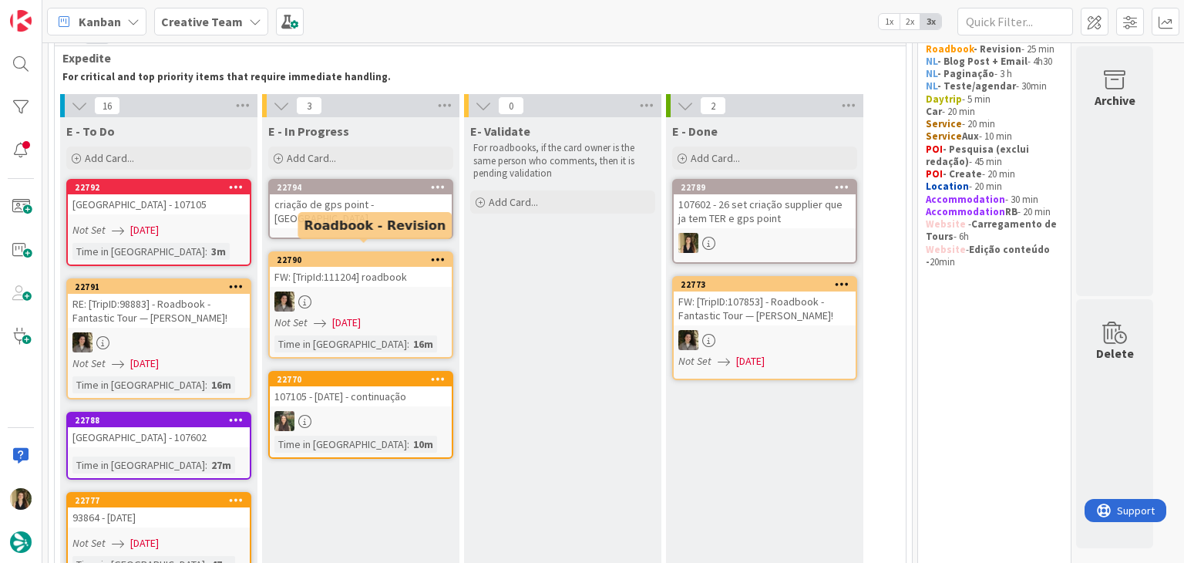
click at [386, 217] on link "22794 criação de gps point - Stirling Castle" at bounding box center [360, 209] width 185 height 60
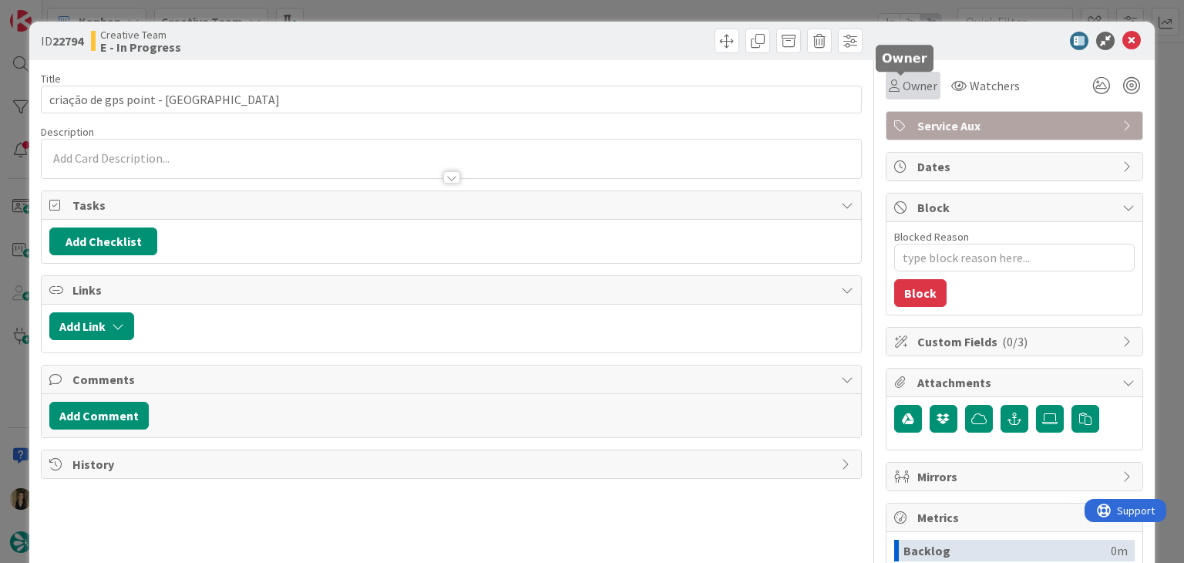
drag, startPoint x: 910, startPoint y: 87, endPoint x: 912, endPoint y: 96, distance: 9.5
click at [910, 87] on span "Owner" at bounding box center [920, 85] width 35 height 19
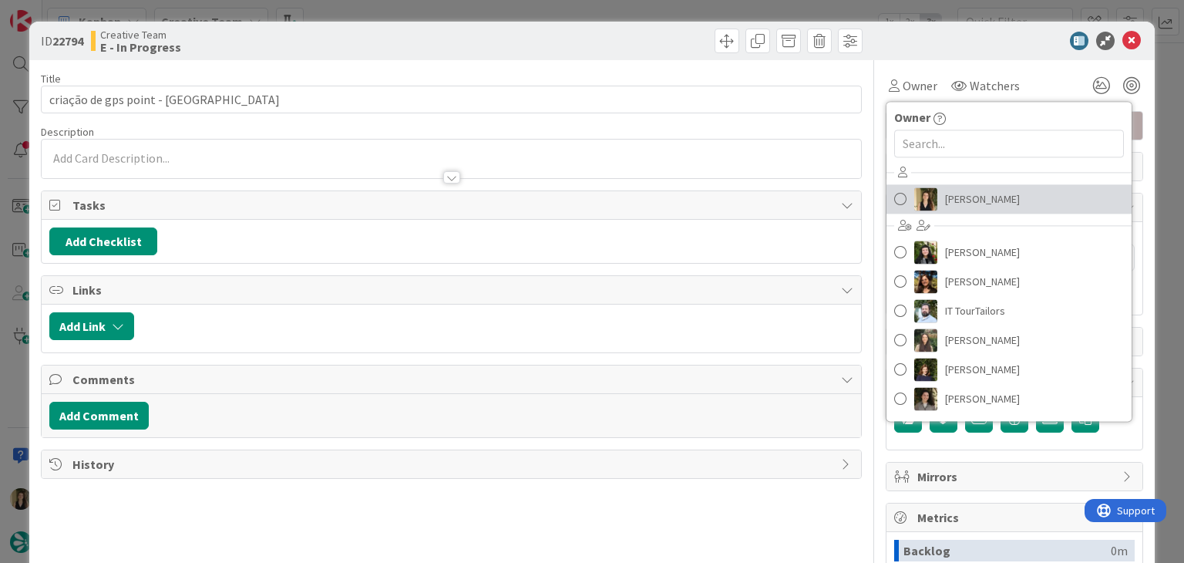
drag, startPoint x: 930, startPoint y: 197, endPoint x: 919, endPoint y: 186, distance: 15.8
click at [929, 198] on link "Sofia Palma" at bounding box center [1009, 198] width 245 height 29
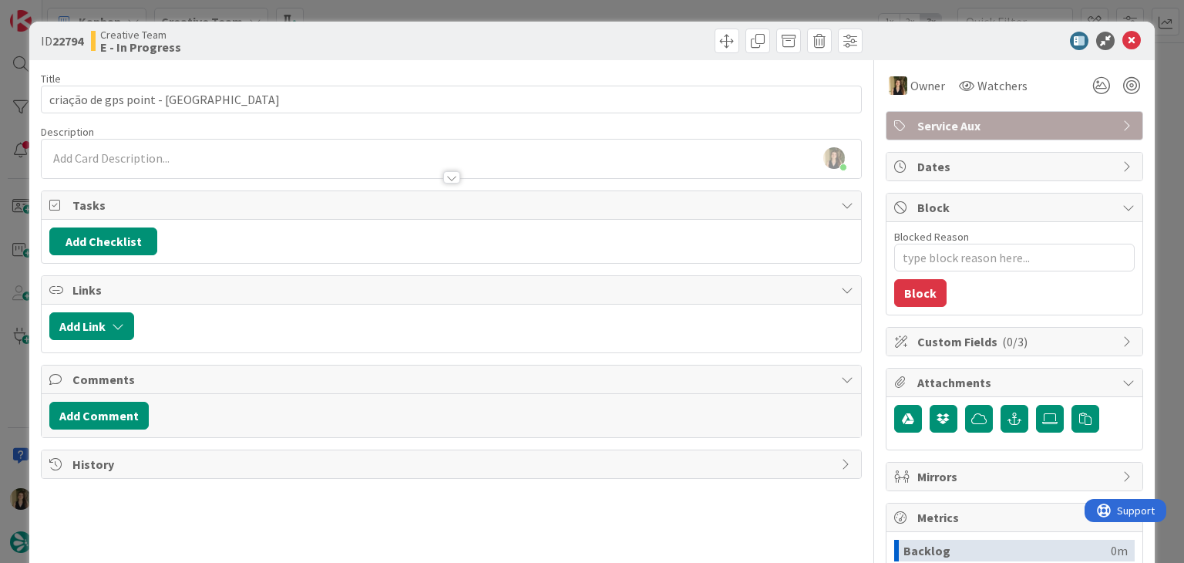
drag, startPoint x: 244, startPoint y: 155, endPoint x: 228, endPoint y: 170, distance: 21.8
click at [243, 155] on div "Sofia Palma joined 6 m ago" at bounding box center [451, 159] width 819 height 39
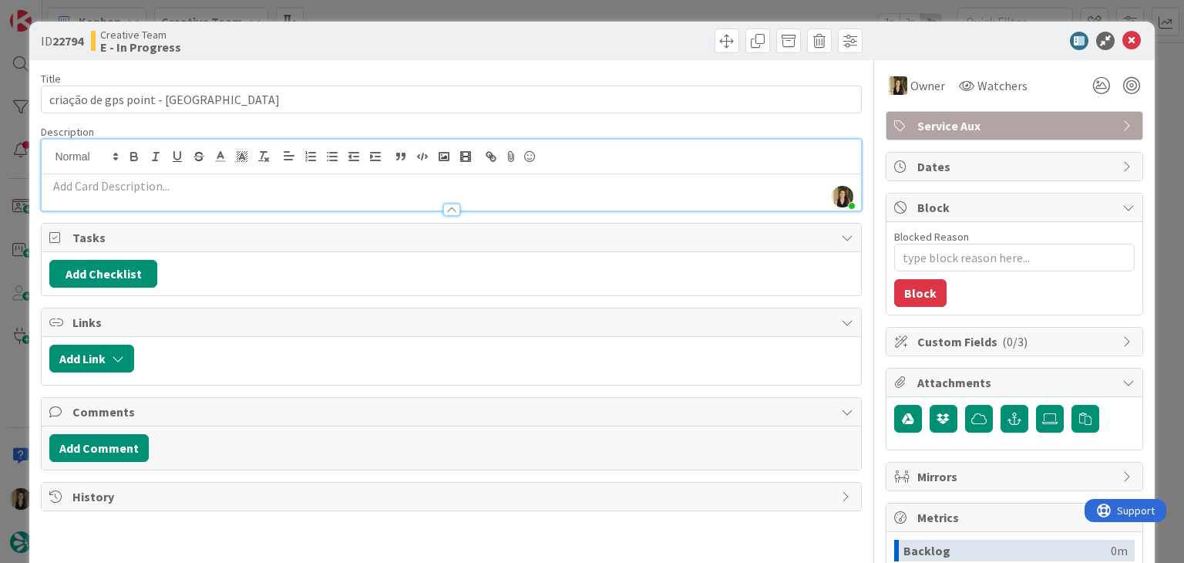
click at [349, 13] on div "ID 22794 Creative Team E - In Progress Title 38 / 128 criação de gps point - St…" at bounding box center [592, 281] width 1184 height 563
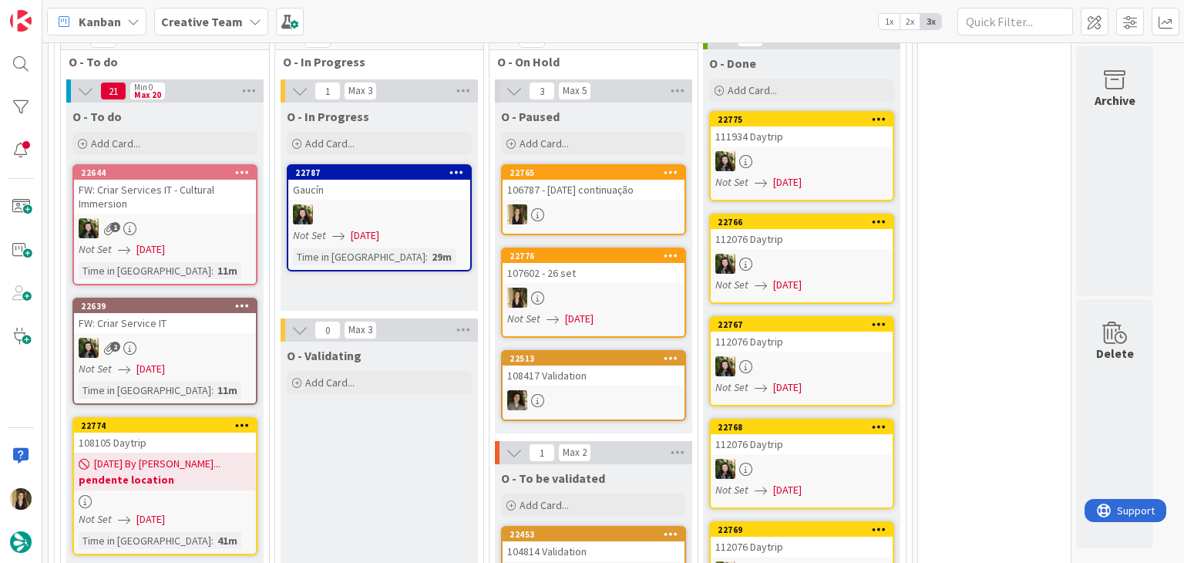
click at [604, 288] on div at bounding box center [594, 298] width 182 height 20
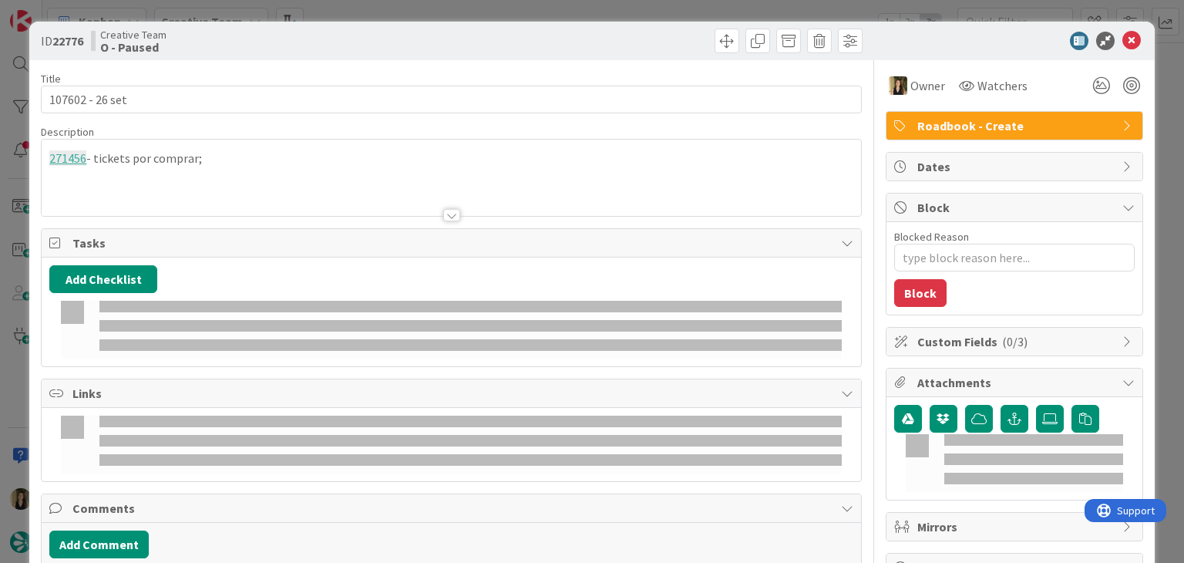
type textarea "x"
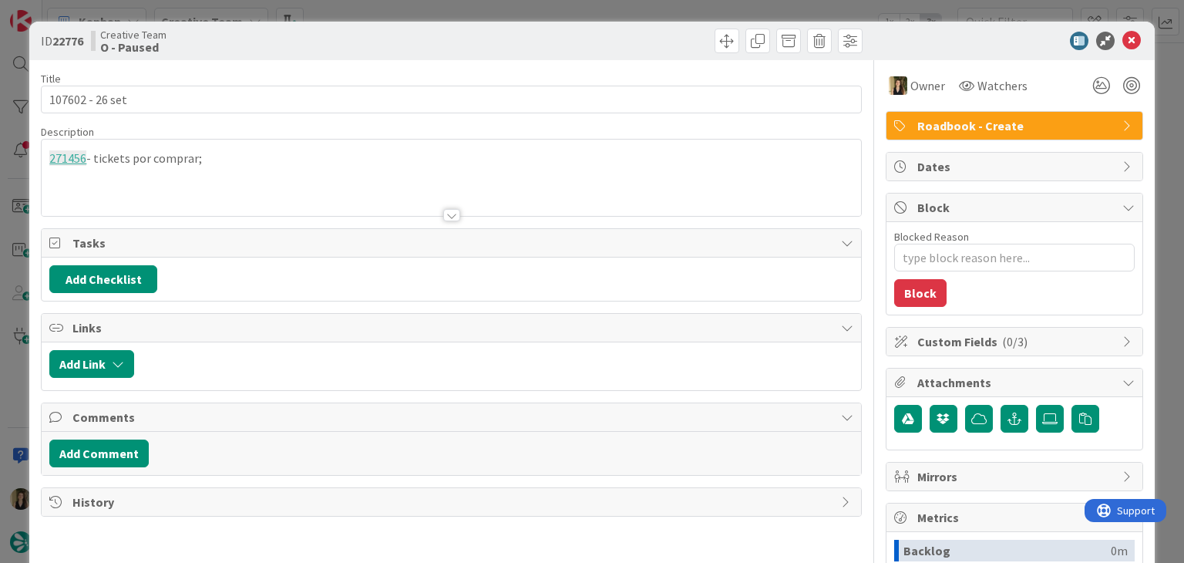
click at [251, 162] on p "271456 - tickets por comprar;" at bounding box center [450, 159] width 803 height 18
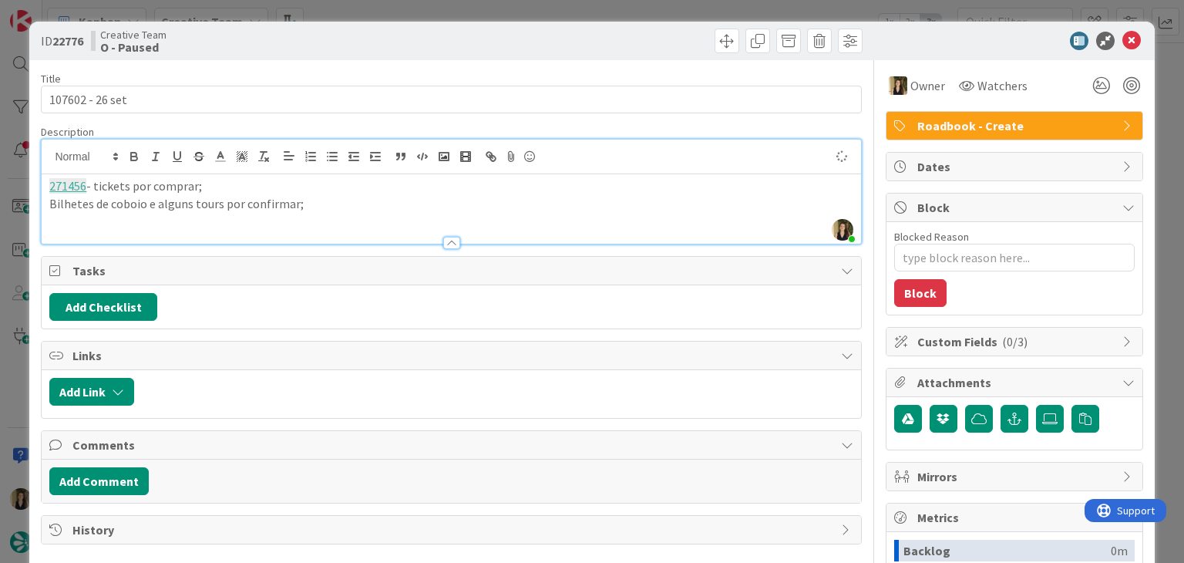
drag, startPoint x: 319, startPoint y: 53, endPoint x: 336, endPoint y: 1, distance: 55.1
click at [321, 47] on div "ID 22776 Creative Team O - Paused" at bounding box center [591, 41] width 1125 height 39
click at [384, 32] on div "Creative Team O - Paused" at bounding box center [269, 41] width 357 height 25
click at [383, 9] on div "ID 22776 Creative Team O - Paused Title 15 / 128 107602 - 26 set Description So…" at bounding box center [592, 281] width 1184 height 563
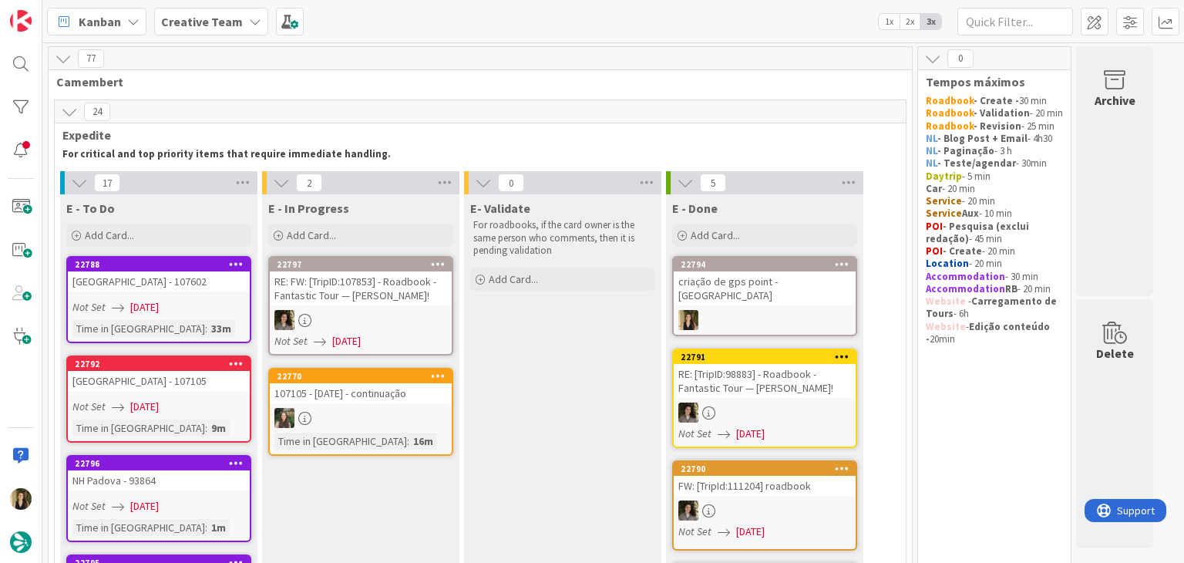
click at [799, 310] on div at bounding box center [765, 320] width 182 height 20
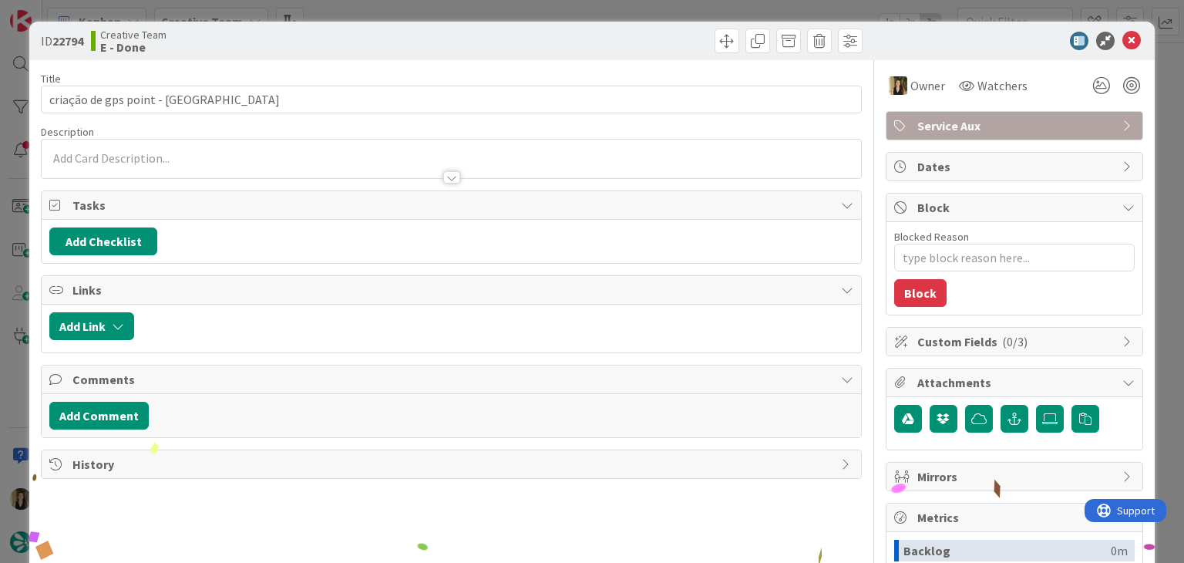
click at [561, 9] on div "ID 22794 Creative Team E - Done Title 38 / 128 criação de gps point - Stirling …" at bounding box center [592, 281] width 1184 height 563
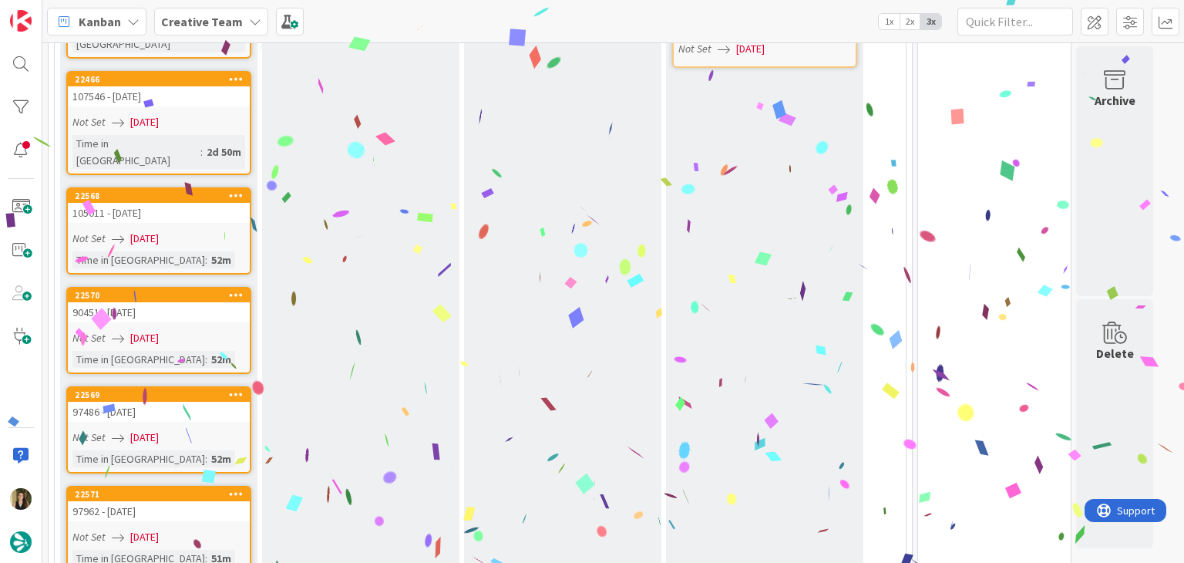
scroll to position [490, 0]
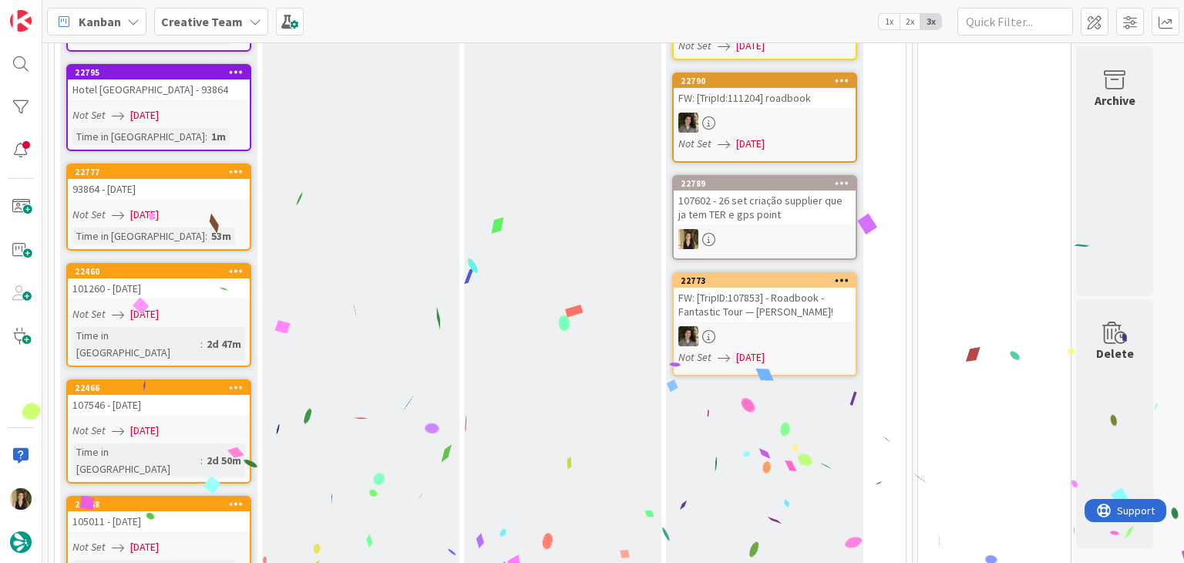
click at [223, 201] on link "22777 93864 - 1 oct Not Set 10/09/2025 Time in Column : 53m" at bounding box center [158, 206] width 185 height 87
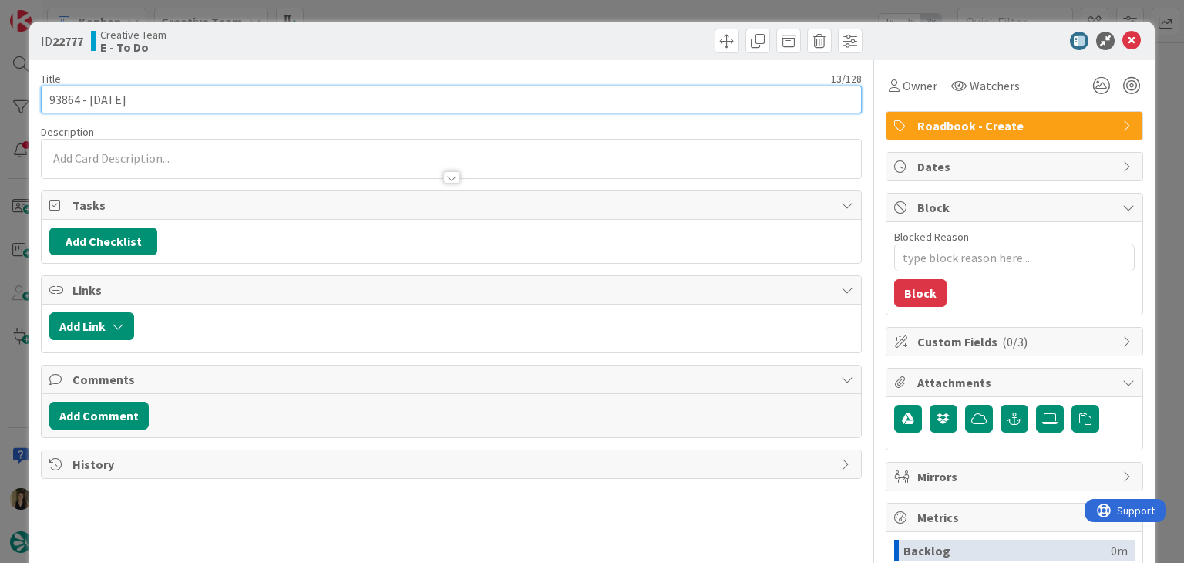
click at [64, 96] on input "93864 - 1 oct" at bounding box center [451, 100] width 820 height 28
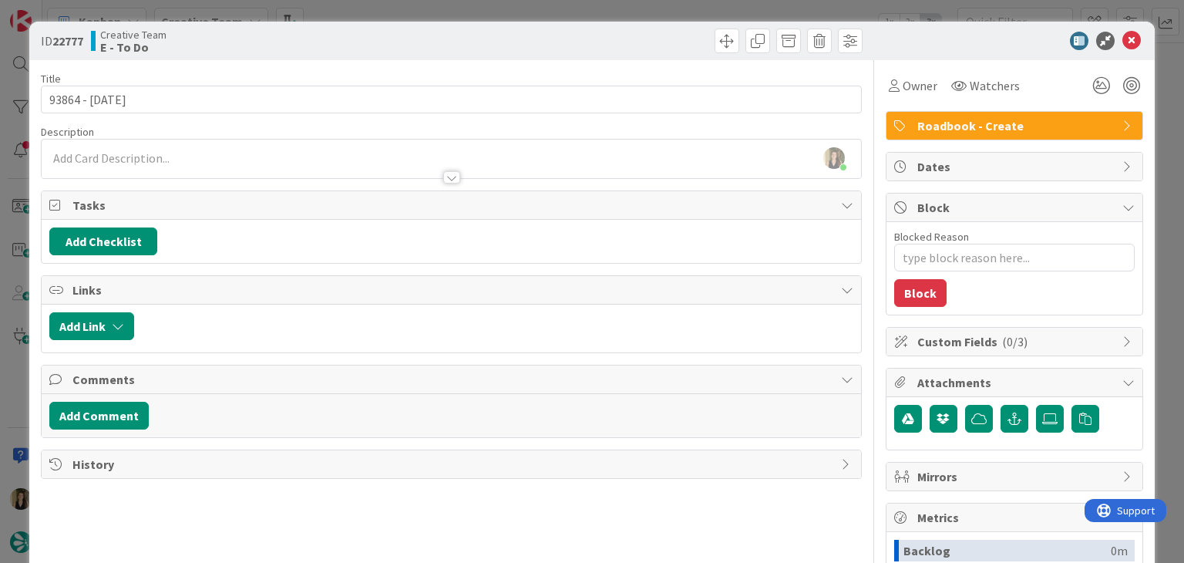
drag, startPoint x: 371, startPoint y: 43, endPoint x: 380, endPoint y: 5, distance: 39.6
click at [371, 42] on div "Creative Team E - To Do" at bounding box center [269, 41] width 357 height 25
click at [380, 5] on div "ID 22777 Creative Team E - To Do Title 13 / 128 93864 - 1 oct Description Sofia…" at bounding box center [592, 281] width 1184 height 563
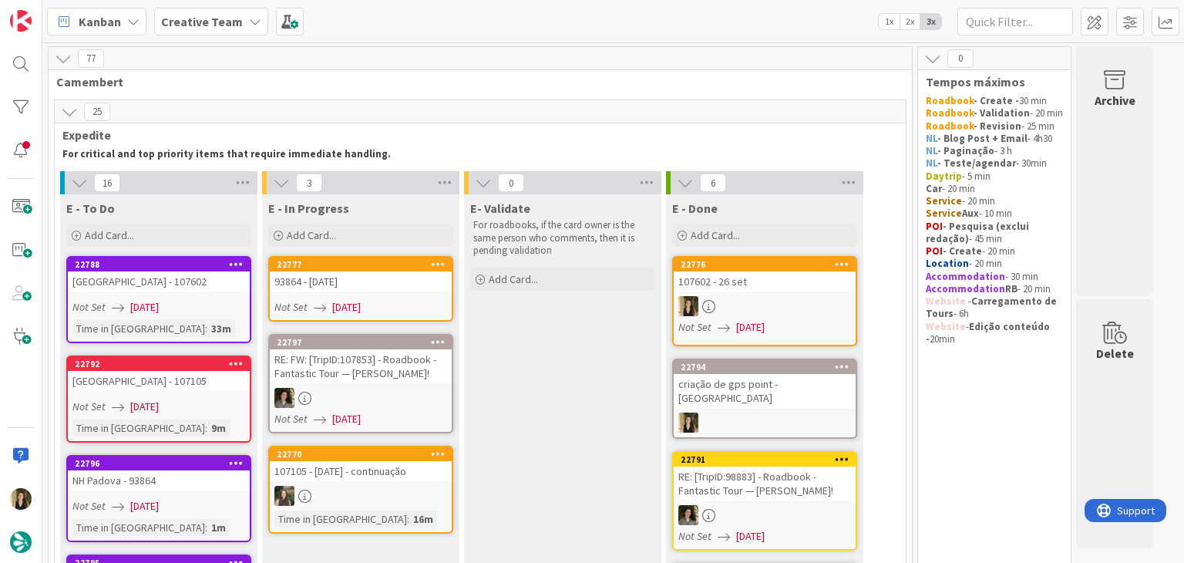
click at [415, 299] on div "Not Set 10/09/2025" at bounding box center [362, 307] width 177 height 16
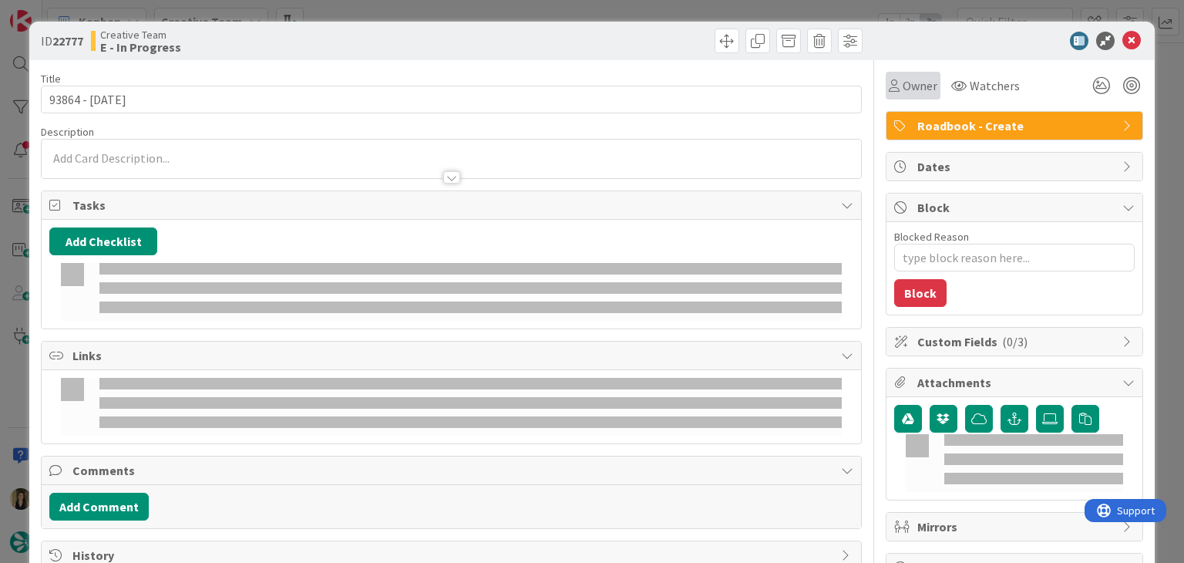
click at [893, 96] on div "Owner" at bounding box center [913, 86] width 55 height 28
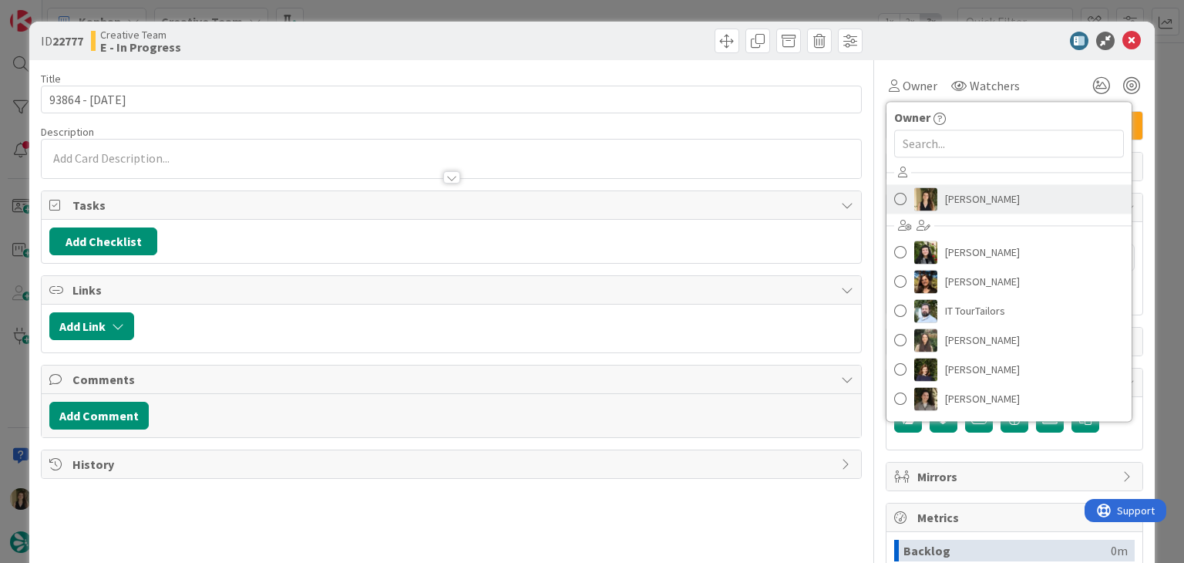
click at [958, 192] on span "Sofia Palma" at bounding box center [982, 198] width 75 height 23
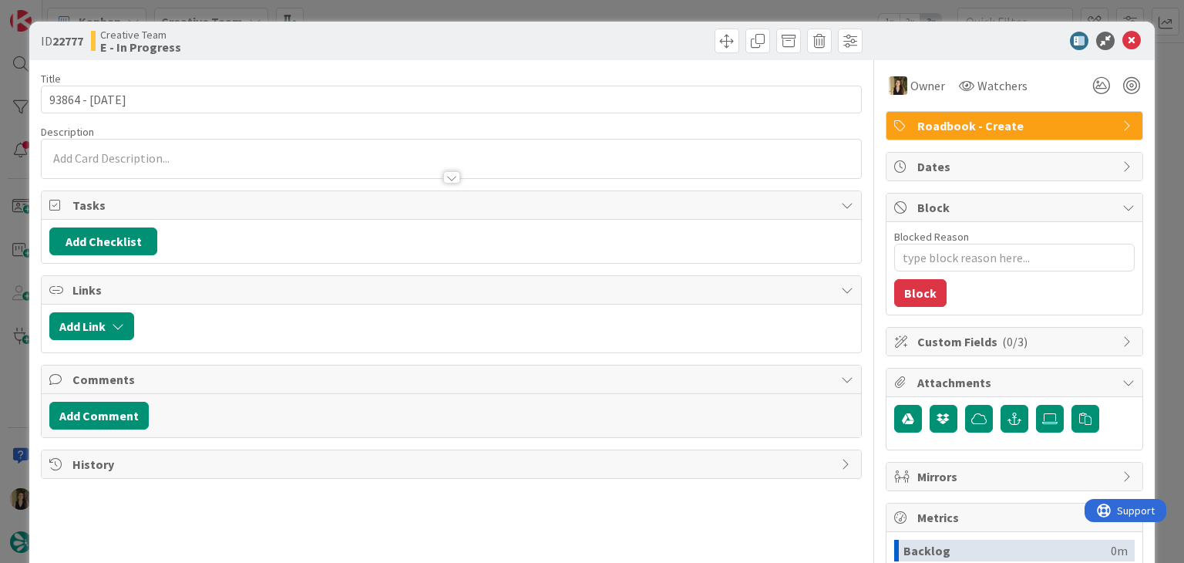
drag, startPoint x: 628, startPoint y: 35, endPoint x: 608, endPoint y: 11, distance: 31.8
click at [625, 33] on div at bounding box center [659, 41] width 407 height 25
drag, startPoint x: 608, startPoint y: 11, endPoint x: 588, endPoint y: 2, distance: 22.5
click at [608, 10] on div "ID 22777 Creative Team E - In Progress Title 13 / 128 93864 - 1 oct Description…" at bounding box center [592, 281] width 1184 height 563
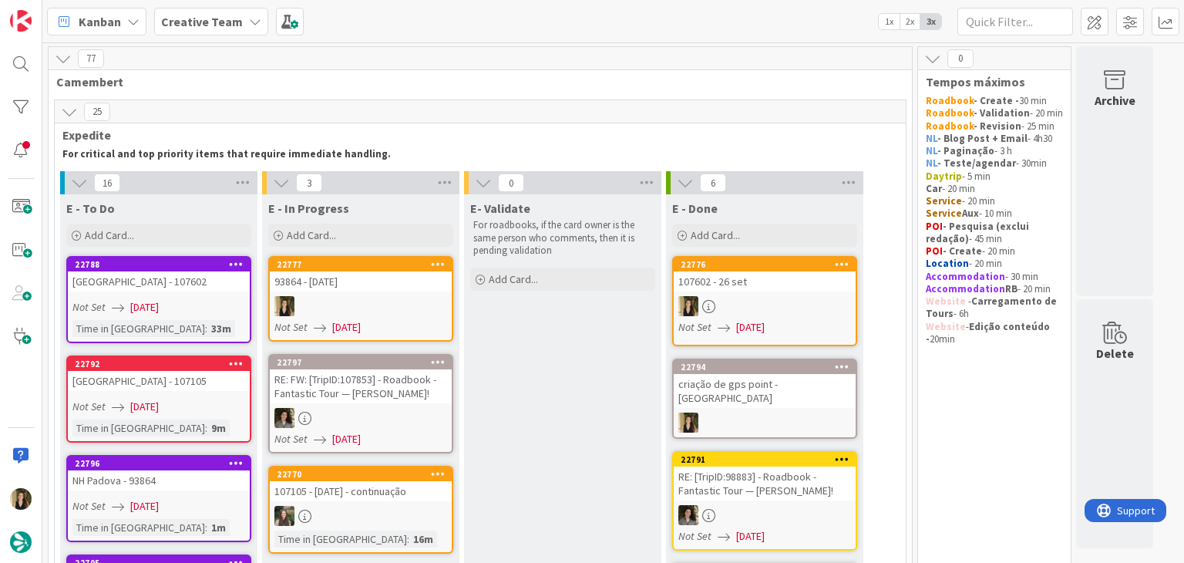
click at [838, 294] on link "22776 107602 - 26 set Not Set 10/09/2025" at bounding box center [764, 301] width 185 height 90
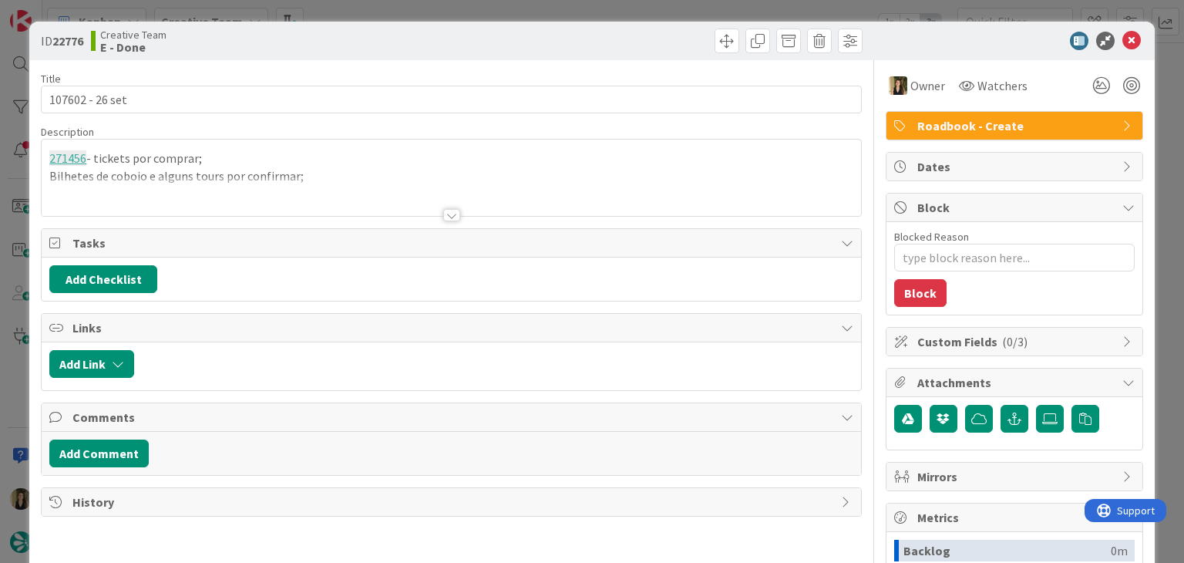
drag, startPoint x: 316, startPoint y: 182, endPoint x: 315, endPoint y: 195, distance: 13.1
click at [317, 182] on div at bounding box center [451, 196] width 819 height 39
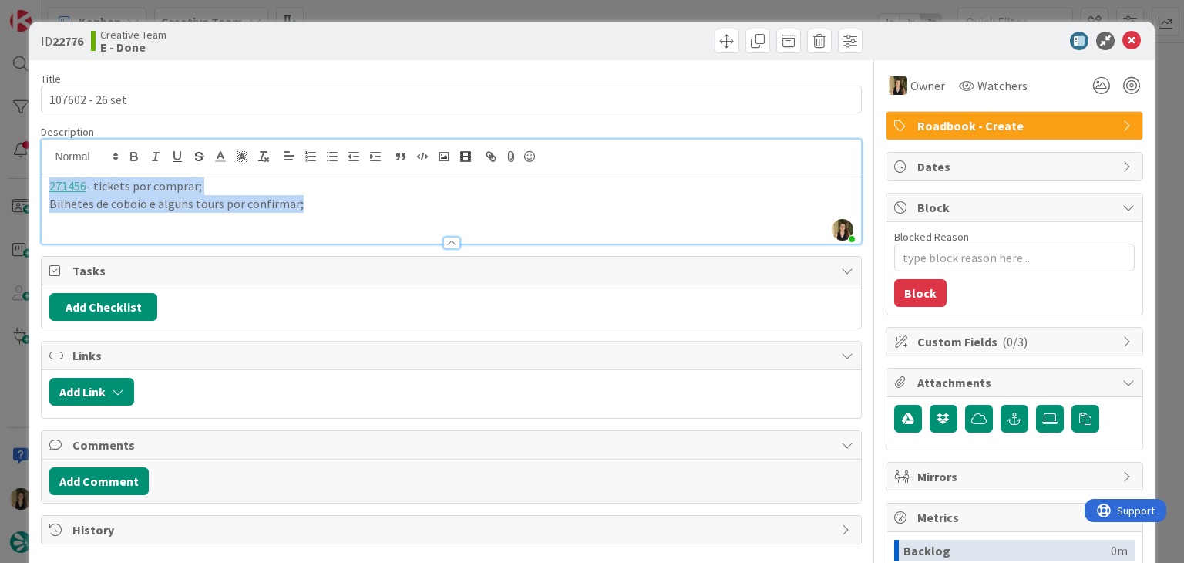
drag, startPoint x: 318, startPoint y: 209, endPoint x: 13, endPoint y: 186, distance: 306.2
click at [15, 187] on div "ID 22776 Creative Team E - Done Title 15 / 128 107602 - 26 set Description Sofi…" at bounding box center [592, 281] width 1184 height 563
copy div "271456 - tickets por comprar; Bilhetes de coboio e alguns tours por confirmar;"
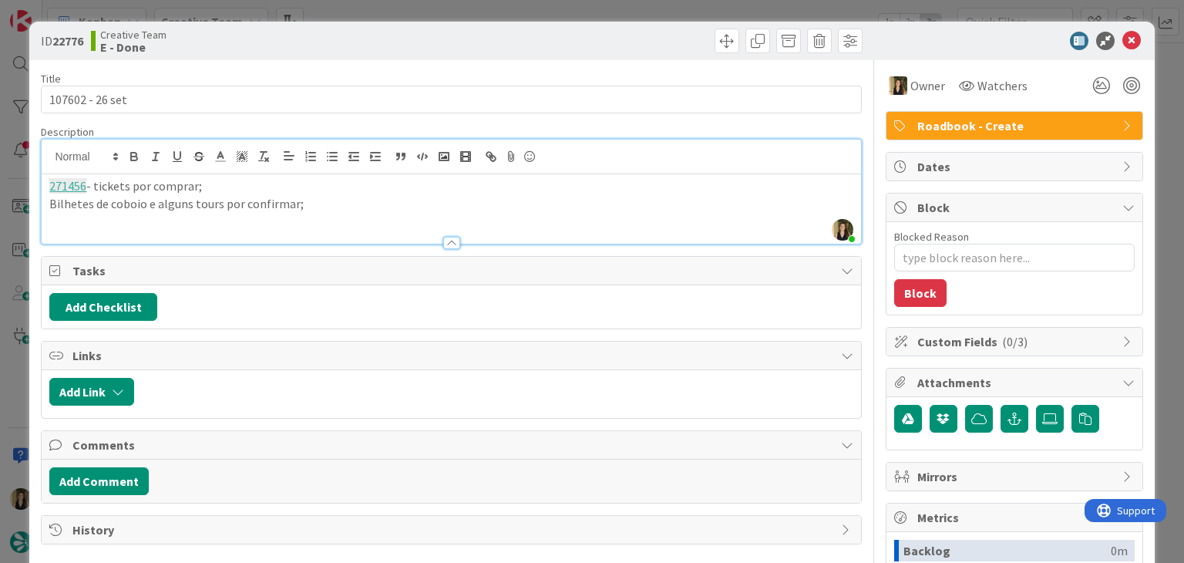
drag, startPoint x: 385, startPoint y: 72, endPoint x: 402, endPoint y: 32, distance: 43.5
click at [385, 72] on div "Title 15 / 128" at bounding box center [451, 79] width 820 height 14
click at [406, 14] on div "ID 22776 Creative Team E - Done Title 15 / 128 107602 - 26 set Description Sofi…" at bounding box center [592, 281] width 1184 height 563
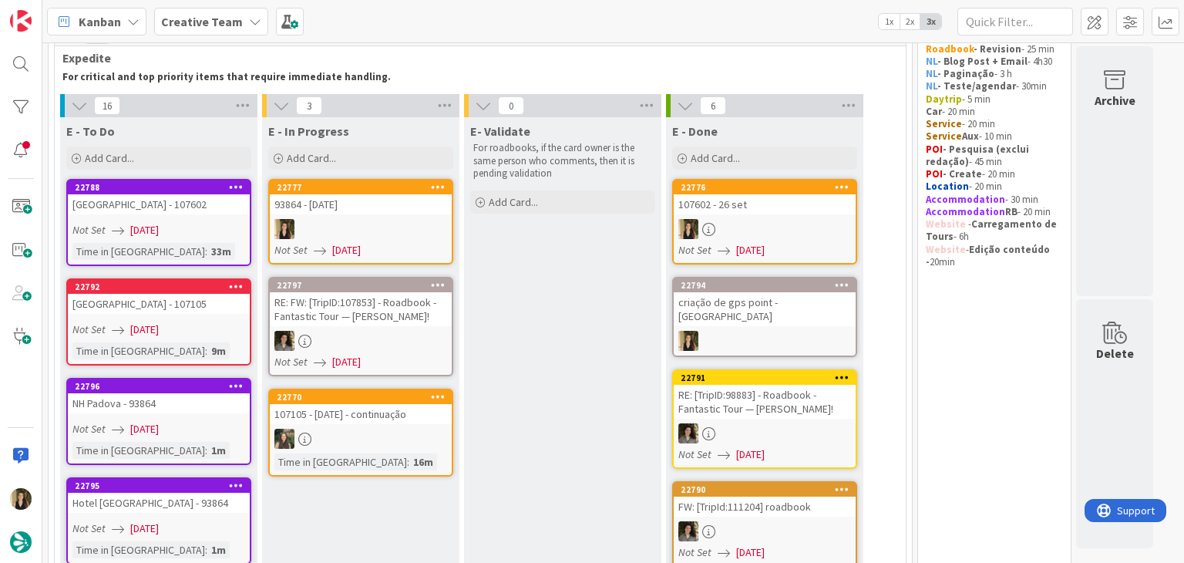
click at [410, 205] on div "93864 - 1 oct" at bounding box center [361, 204] width 182 height 20
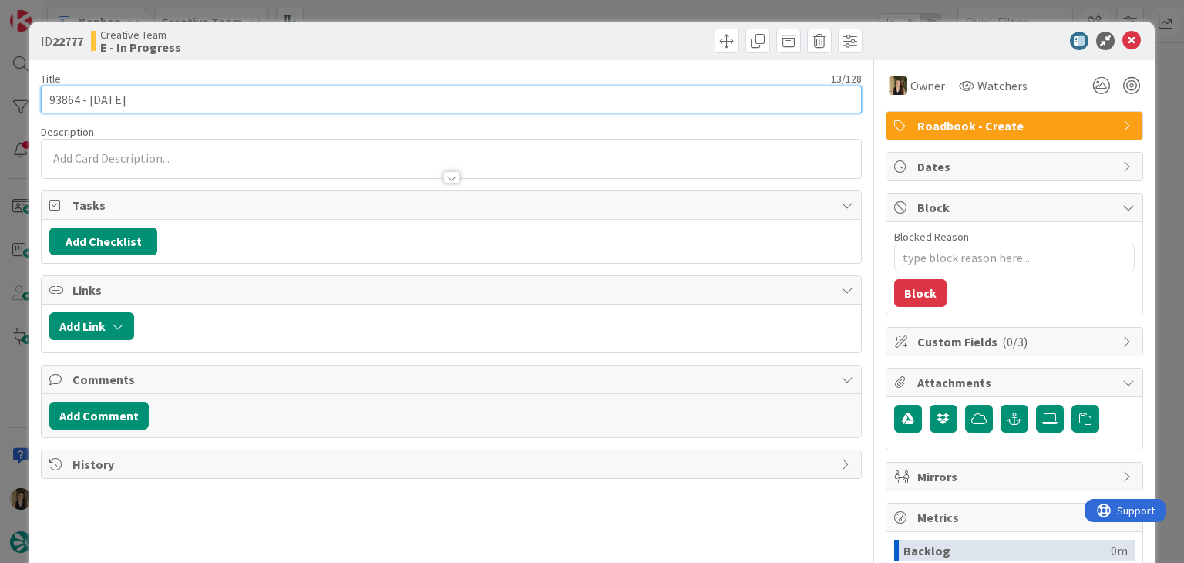
click at [69, 100] on input "93864 - 1 oct" at bounding box center [451, 100] width 820 height 28
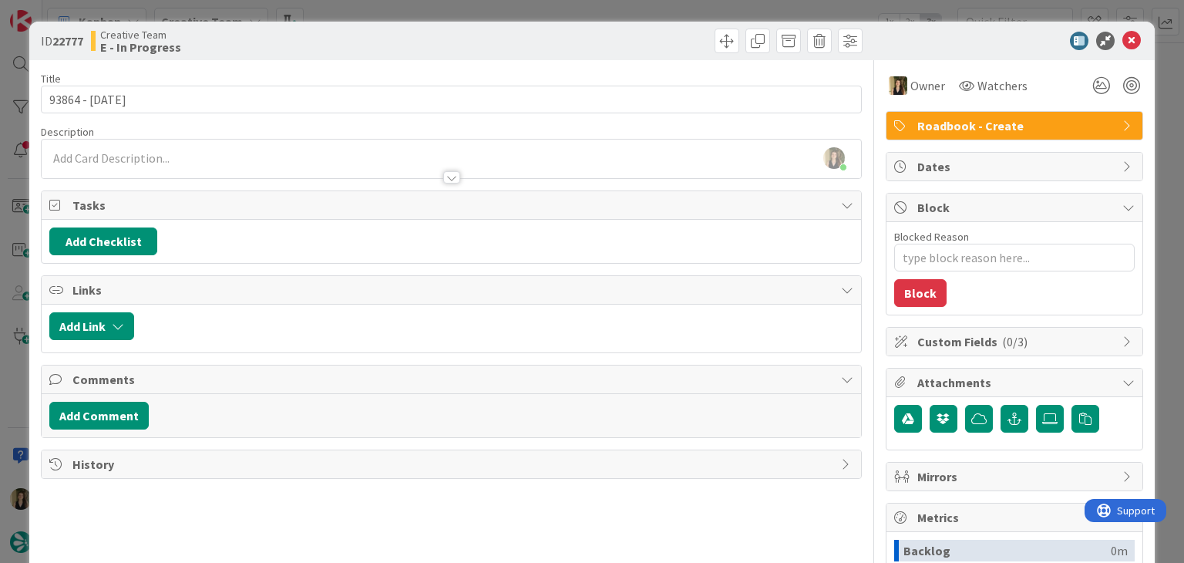
type textarea "x"
click at [176, 160] on div "Sofia Palma joined 12 m ago" at bounding box center [451, 159] width 819 height 39
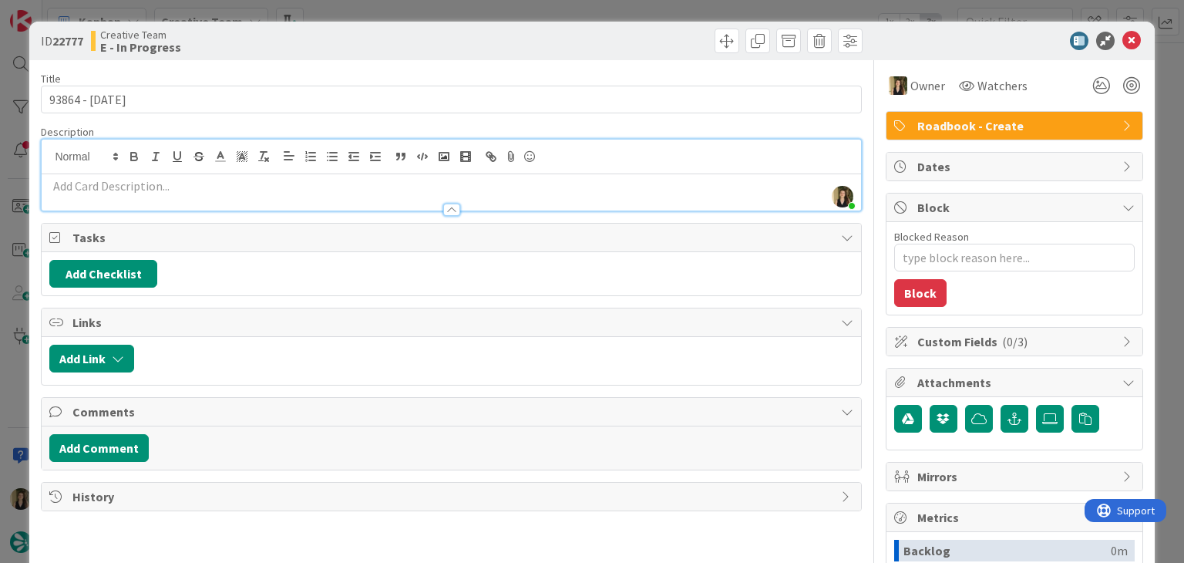
click at [185, 183] on p at bounding box center [450, 186] width 803 height 18
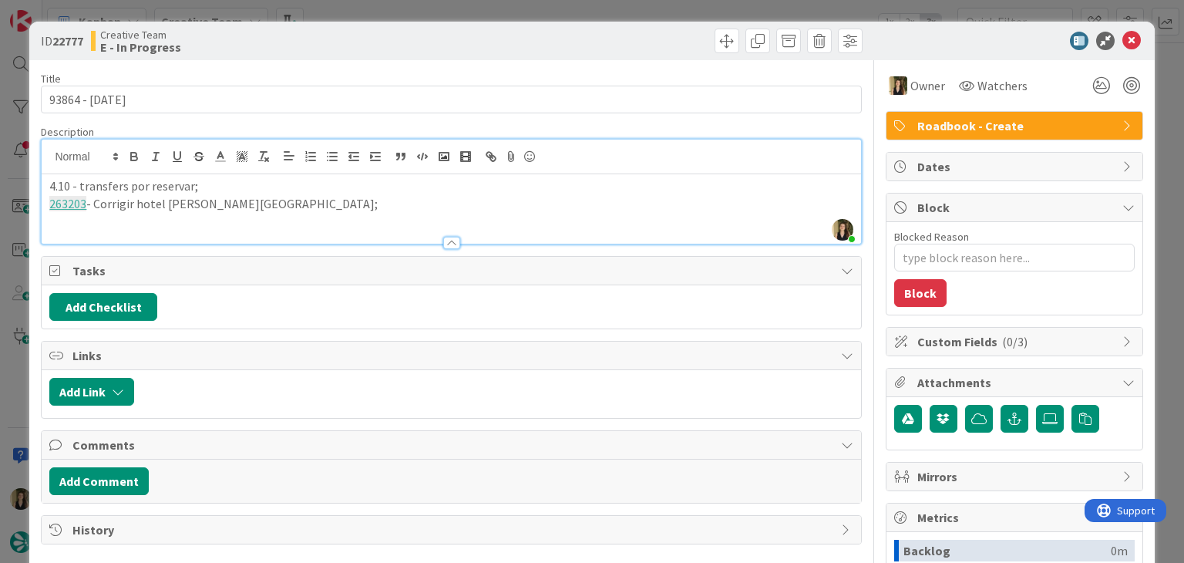
drag, startPoint x: 365, startPoint y: 48, endPoint x: 365, endPoint y: 25, distance: 23.1
click at [365, 45] on div "Creative Team E - In Progress" at bounding box center [269, 41] width 357 height 25
click at [365, 17] on div "ID 22777 Creative Team E - In Progress Title 13 / 128 93864 - 1 oct Description…" at bounding box center [592, 281] width 1184 height 563
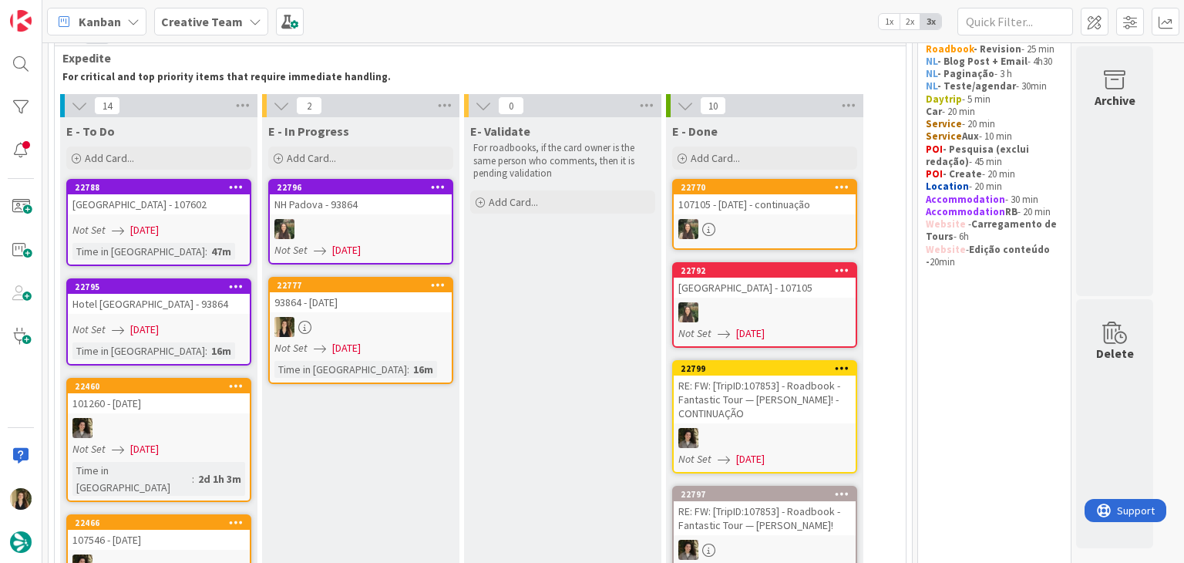
click at [435, 342] on div "Not Set 10/09/2025" at bounding box center [362, 348] width 177 height 16
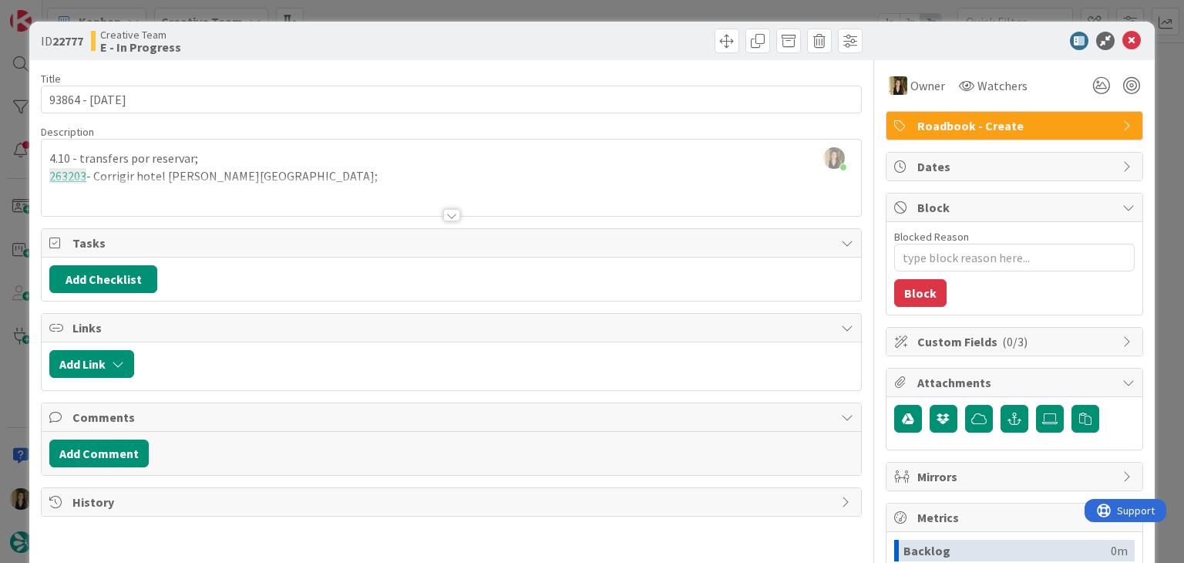
drag, startPoint x: 478, startPoint y: 32, endPoint x: 475, endPoint y: 23, distance: 9.8
click at [478, 32] on div at bounding box center [659, 41] width 407 height 25
click at [470, 5] on div "ID 22777 Creative Team E - In Progress Title 13 / 128 93864 - 1 oct Description…" at bounding box center [592, 281] width 1184 height 563
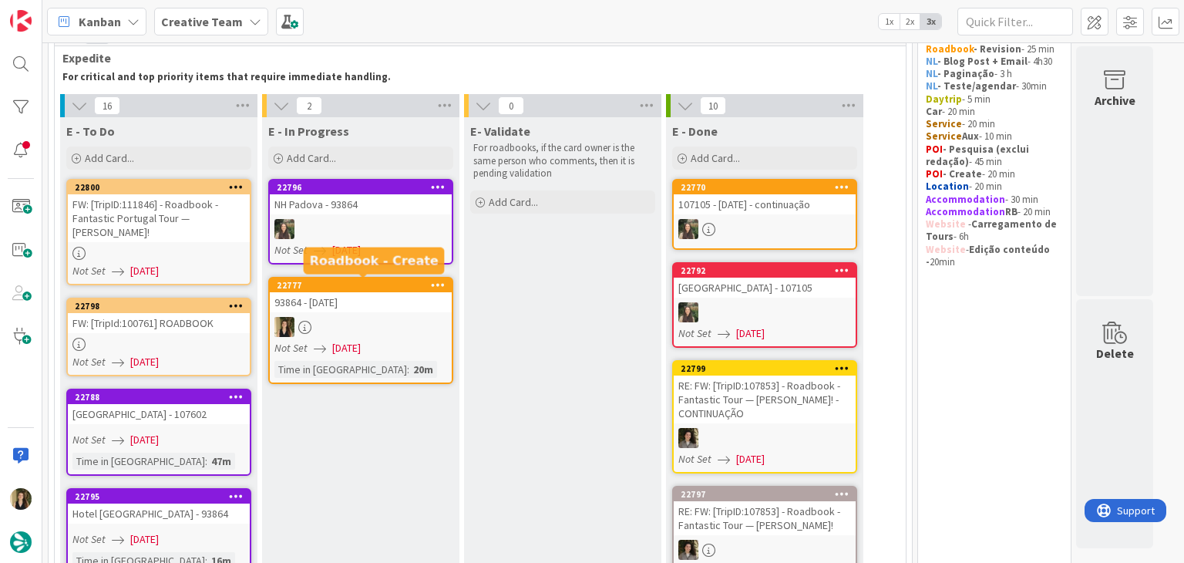
click at [407, 318] on div at bounding box center [361, 327] width 182 height 20
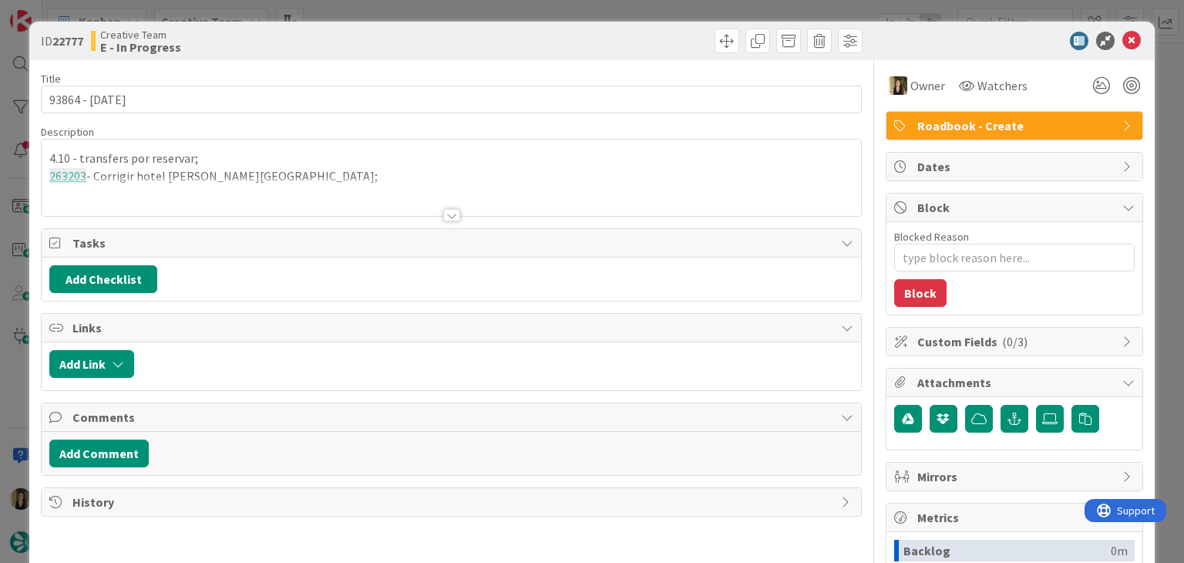
type textarea "x"
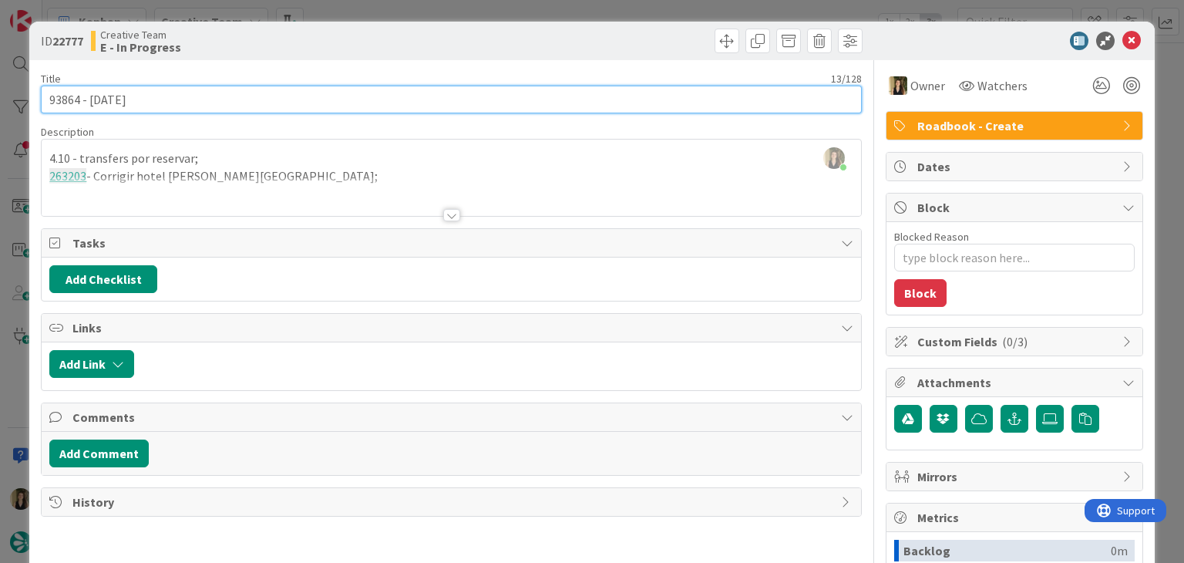
drag, startPoint x: 147, startPoint y: 100, endPoint x: 34, endPoint y: 99, distance: 113.4
click at [35, 99] on div "ID 22777 Creative Team E - In Progress Title 13 / 128 93864 - 1 oct Description…" at bounding box center [591, 414] width 1125 height 785
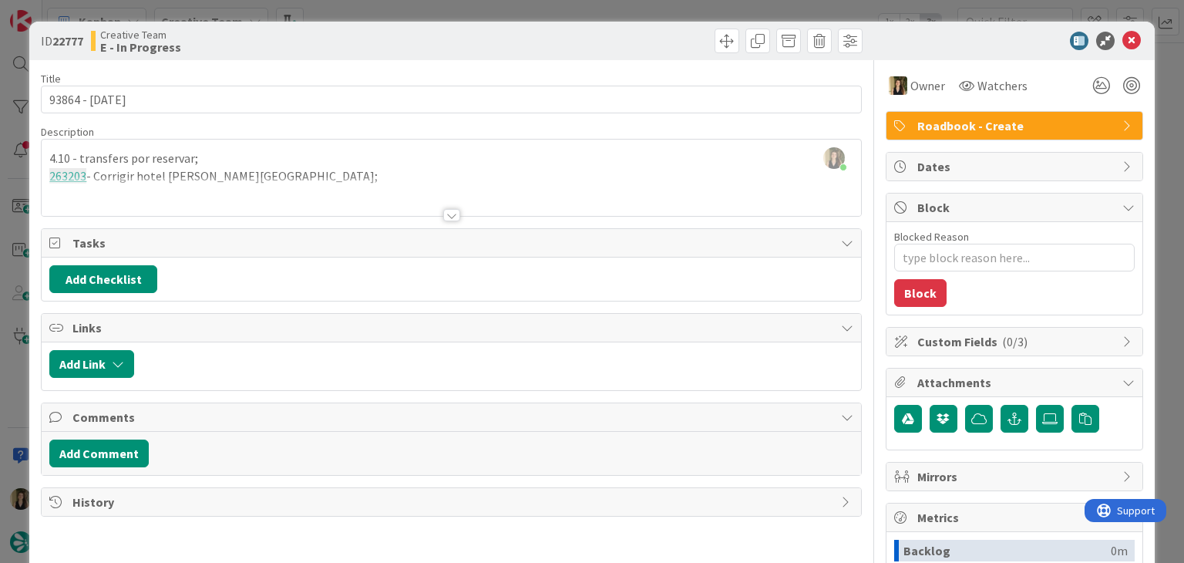
click at [362, 32] on div "Creative Team E - In Progress" at bounding box center [269, 41] width 357 height 25
click at [367, 5] on div "ID 22777 Creative Team E - In Progress Title 13 / 128 93864 - 1 oct Description…" at bounding box center [592, 281] width 1184 height 563
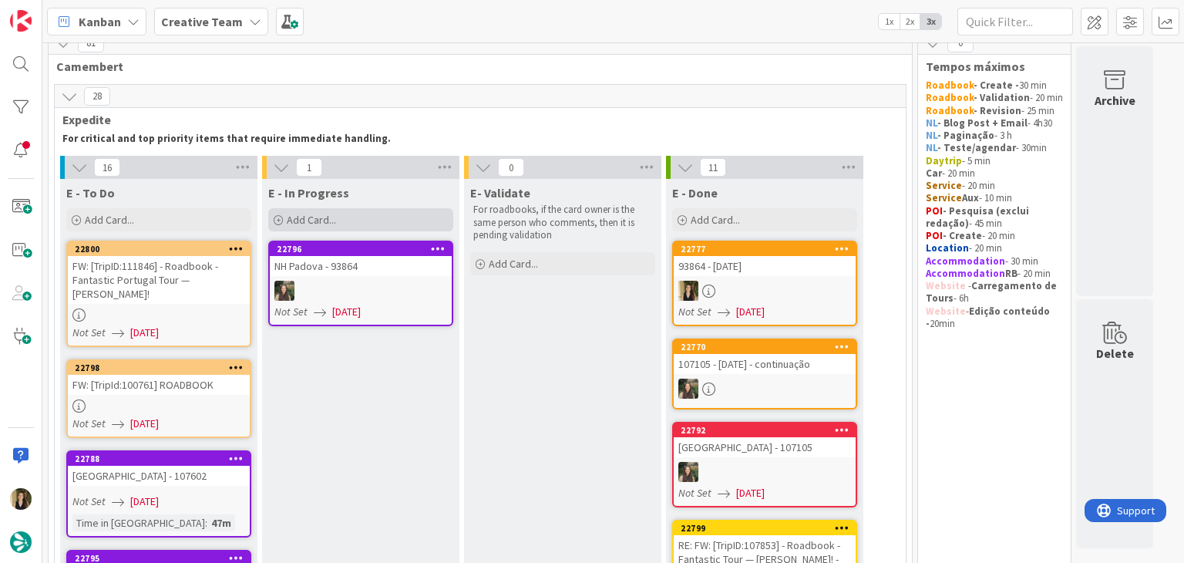
click at [339, 223] on div "Add Card..." at bounding box center [360, 219] width 185 height 23
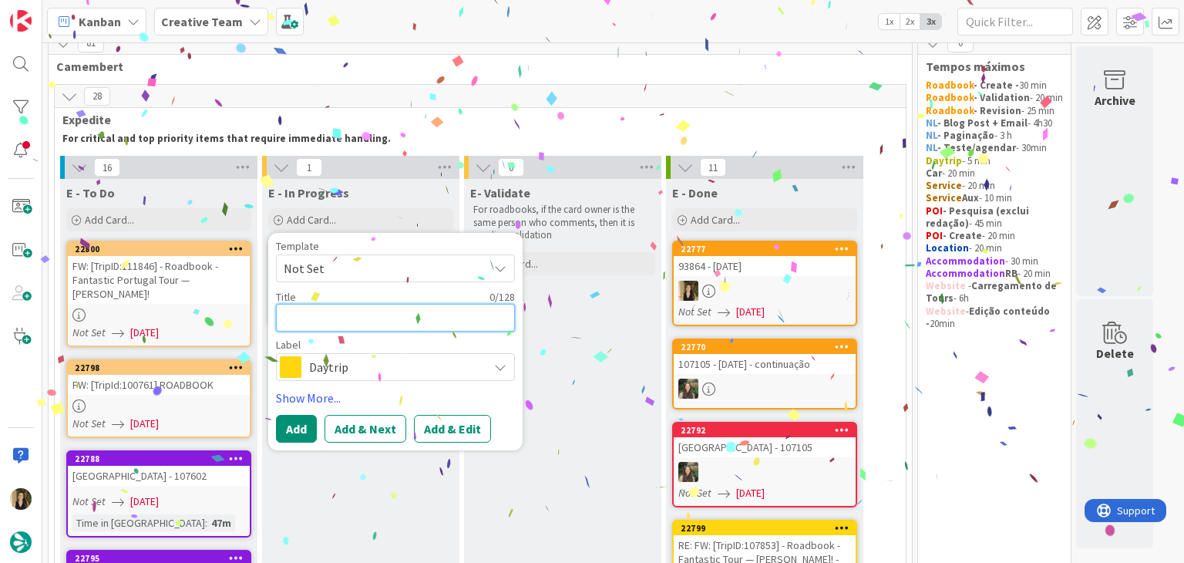
click at [367, 319] on textarea at bounding box center [395, 318] width 239 height 28
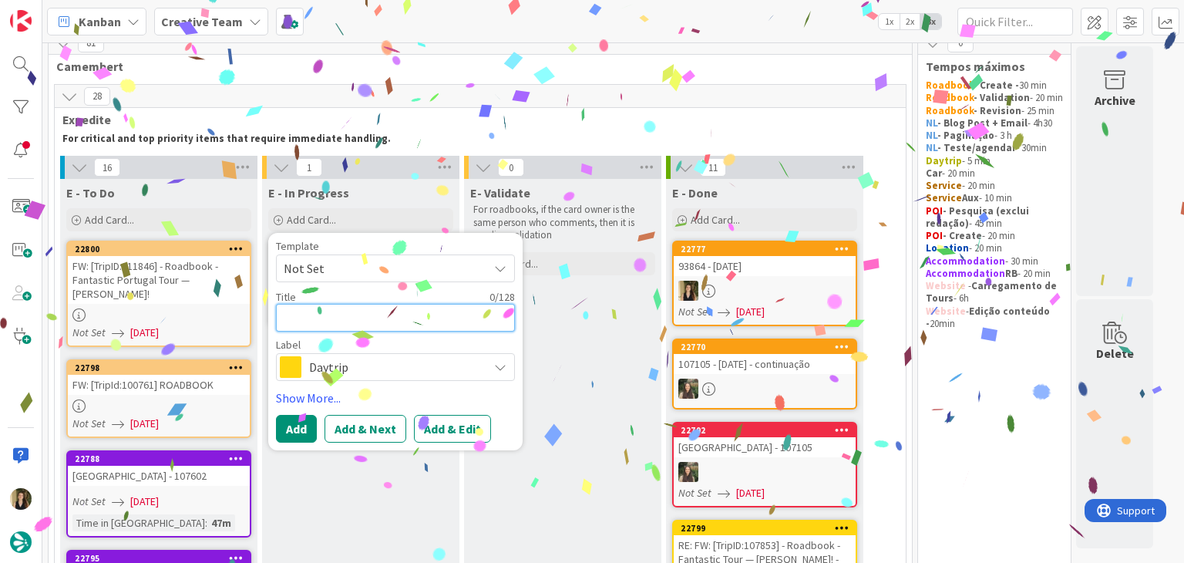
paste textarea "93864 - 1 oct"
type textarea "93864 - 1 oct"
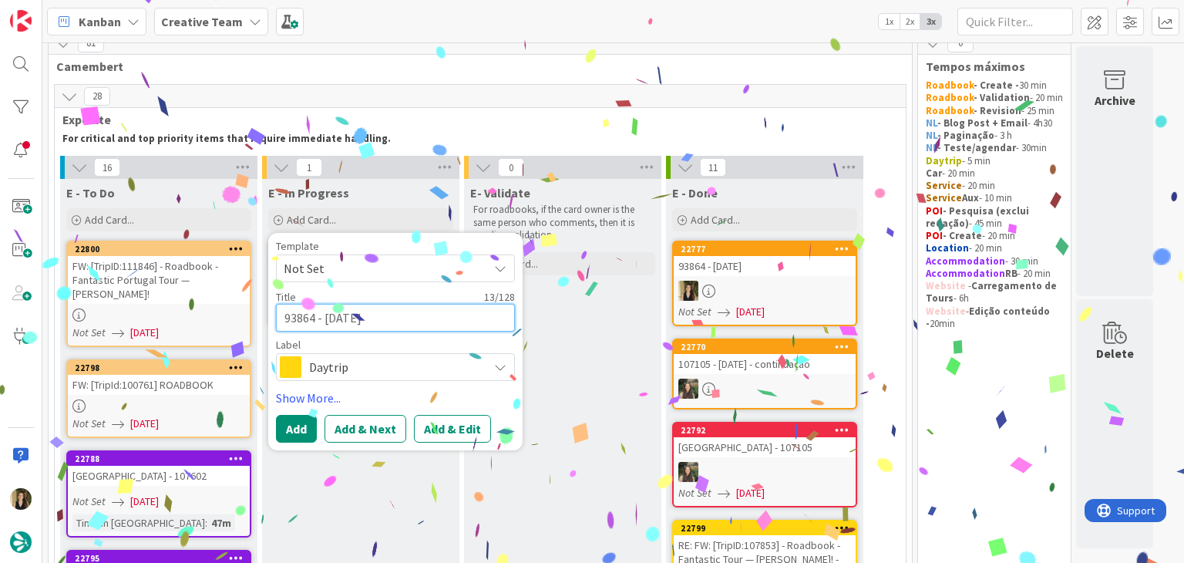
type textarea "x"
type textarea "93864 - 1 oct"
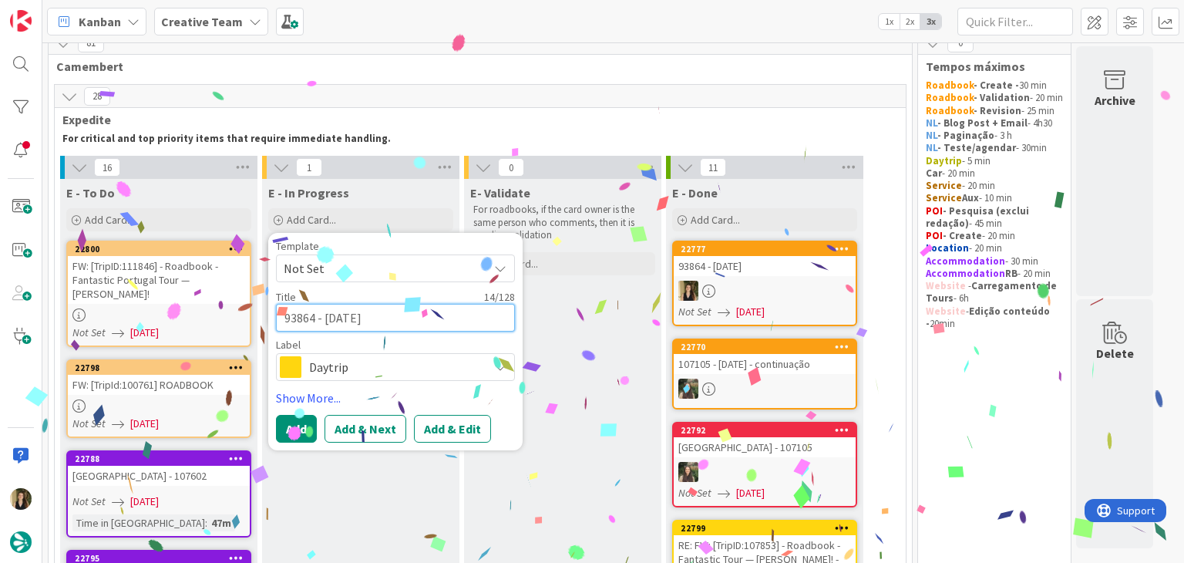
type textarea "x"
type textarea "93864 - 1 oct c"
type textarea "x"
type textarea "93864 - 1 oct co"
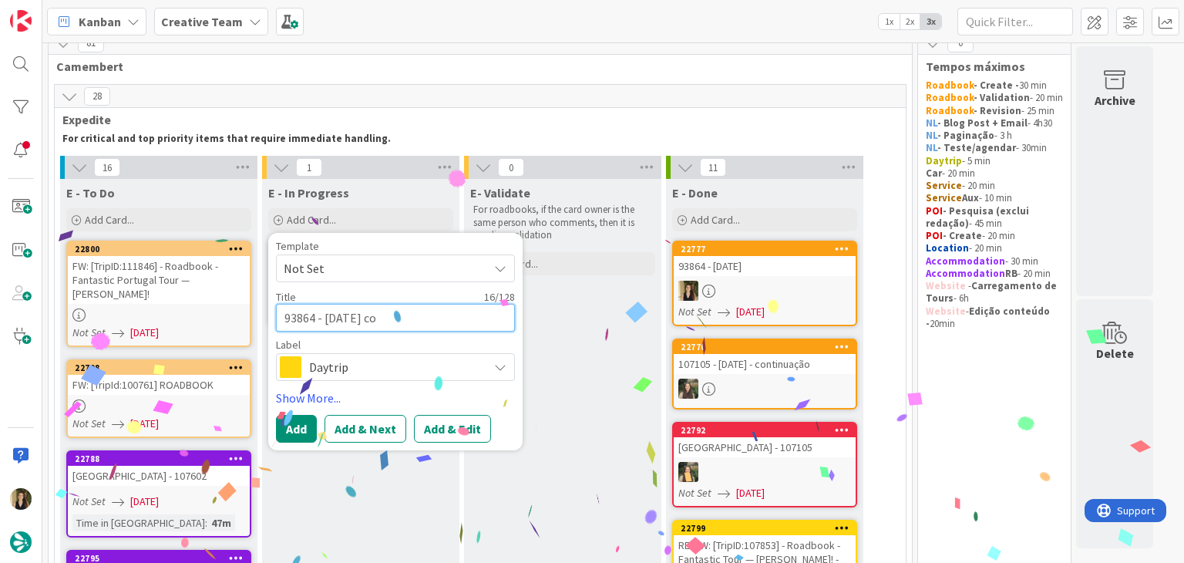
type textarea "x"
type textarea "93864 - 1 oct con"
type textarea "x"
type textarea "93864 - 1 oct conr"
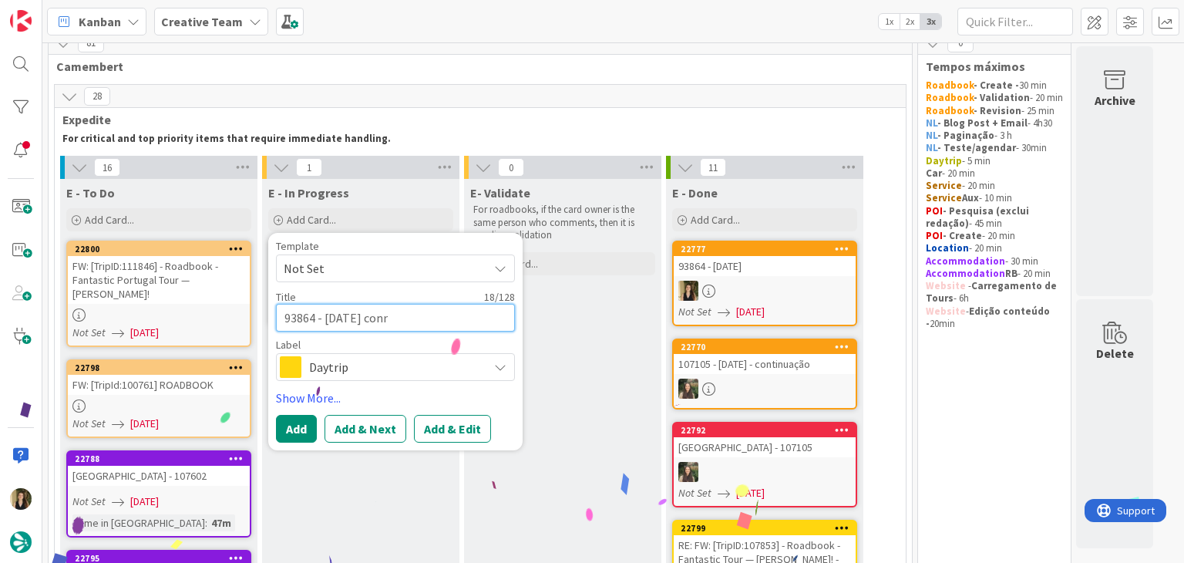
type textarea "x"
type textarea "93864 - 1 oct conri"
type textarea "x"
type textarea "93864 - 1 oct conrin"
type textarea "x"
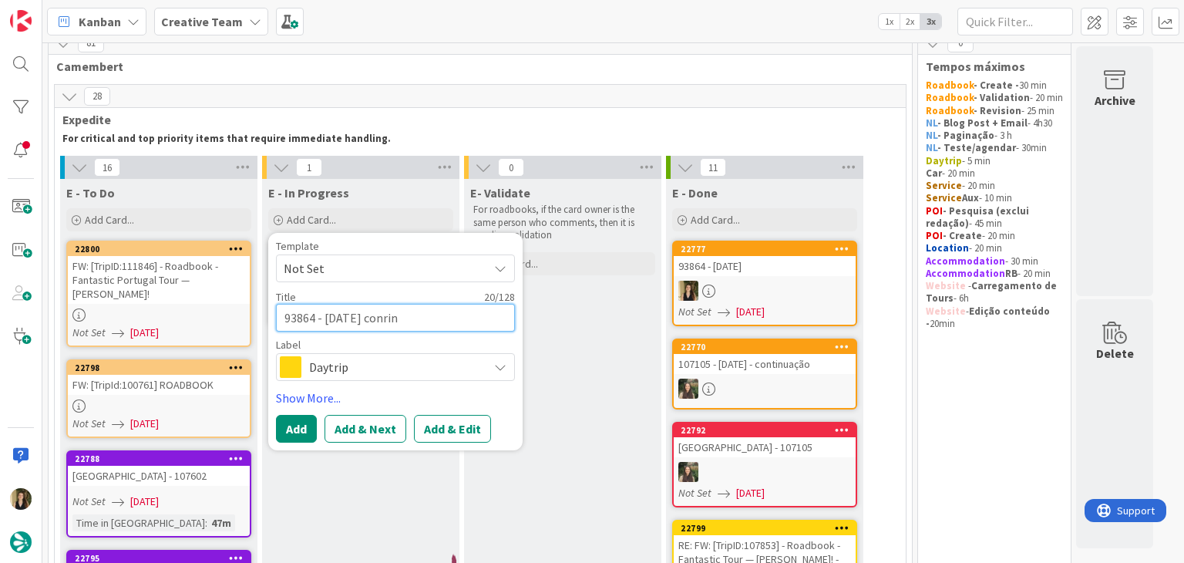
type textarea "93864 - 1 oct conrinu"
type textarea "x"
type textarea "93864 - 1 oct conrinua"
type textarea "x"
type textarea "93864 - 1 oct conrinuaç"
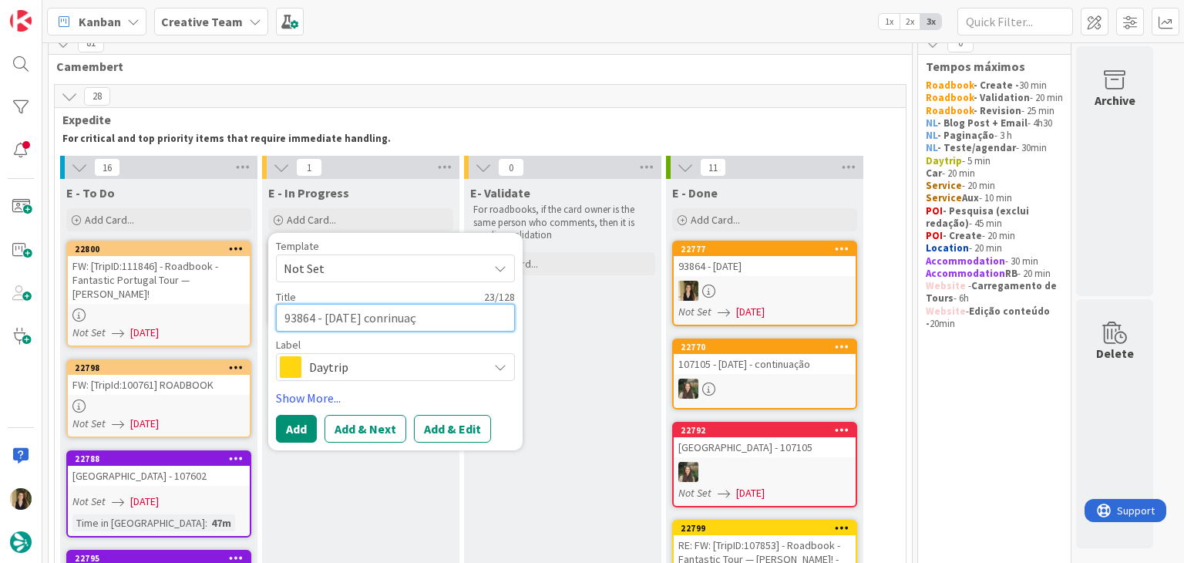
type textarea "x"
type textarea "93864 - 1 oct conrinuaçã"
type textarea "x"
type textarea "93864 - 1 oct conrinuação"
click at [410, 369] on span "Daytrip" at bounding box center [394, 367] width 171 height 22
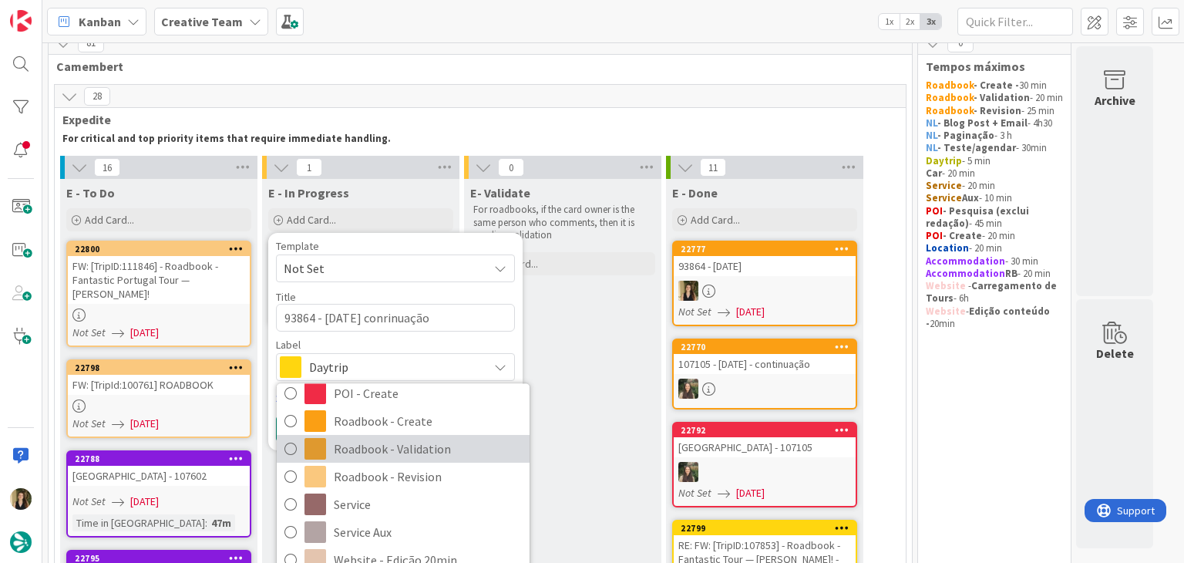
click at [434, 436] on link "Roadbook - Validation" at bounding box center [403, 450] width 253 height 28
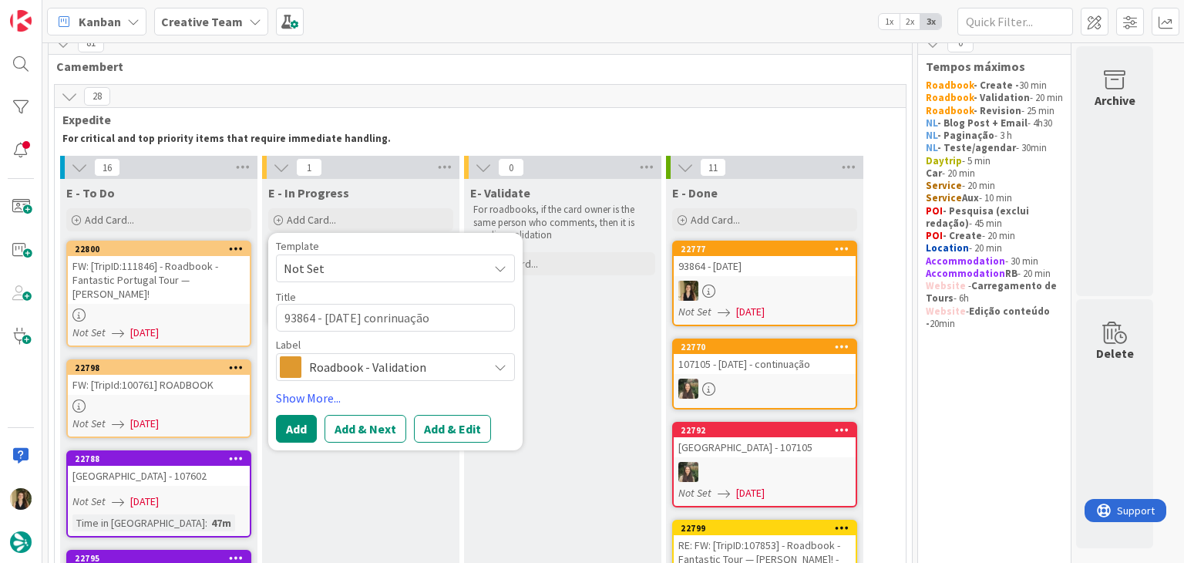
click at [396, 370] on span "Roadbook - Validation" at bounding box center [394, 367] width 171 height 22
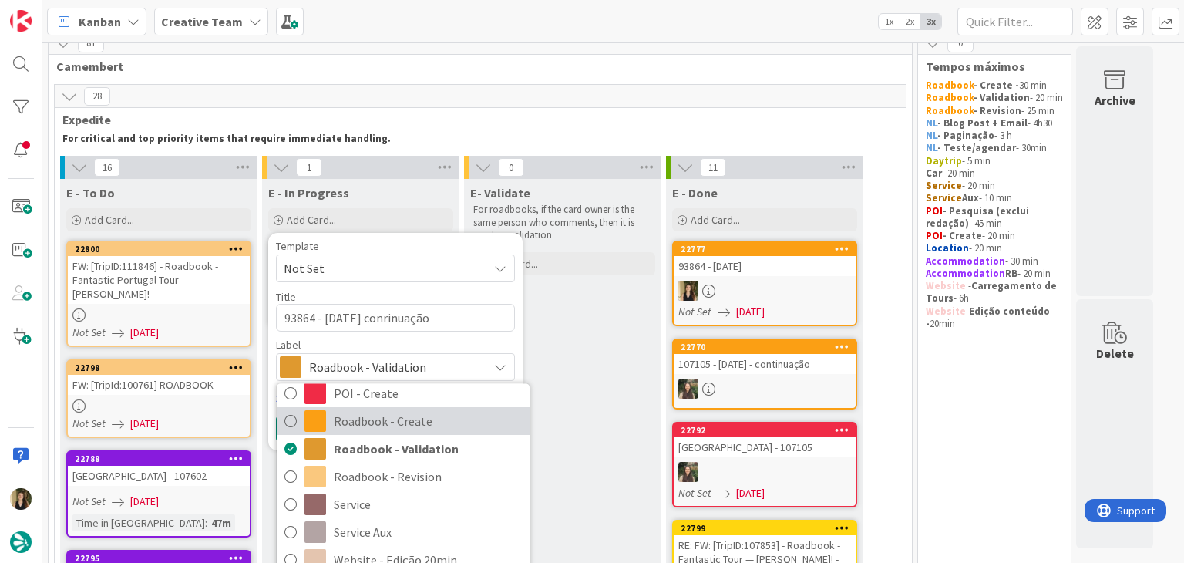
click at [396, 418] on span "Roadbook - Create" at bounding box center [428, 421] width 188 height 23
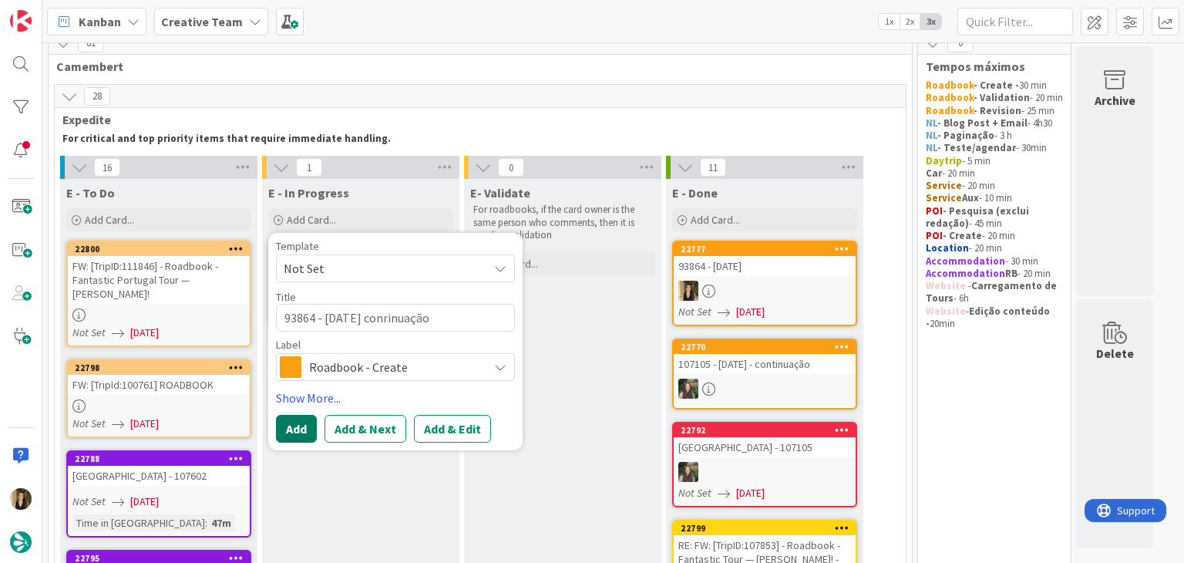
click at [291, 415] on button "Add" at bounding box center [296, 429] width 41 height 28
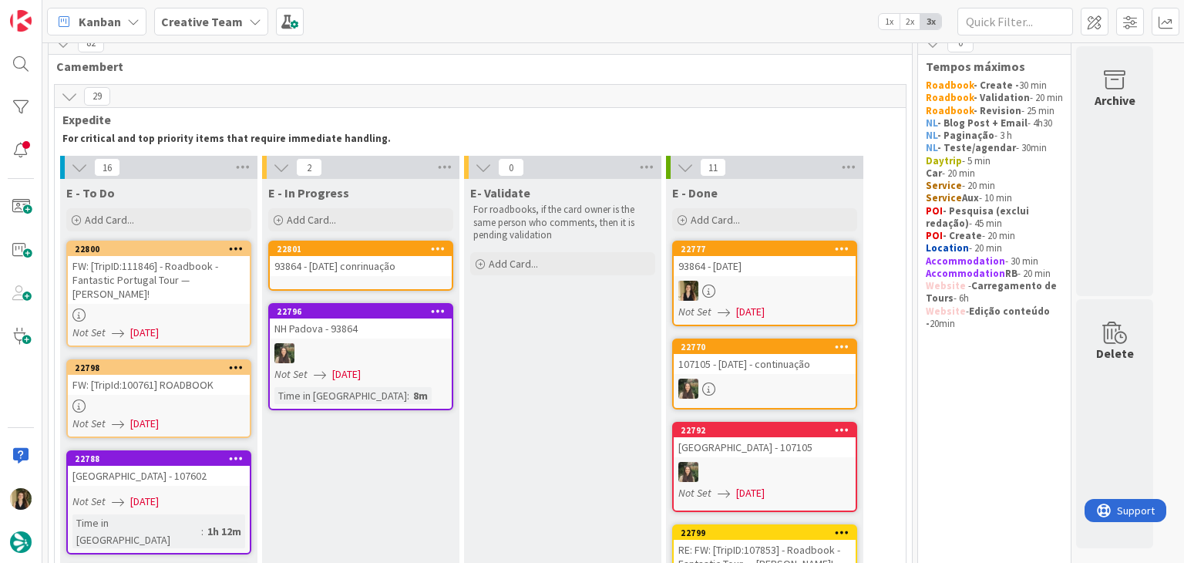
click at [367, 277] on link "22801 93864 - 1 oct conrinuação" at bounding box center [360, 266] width 185 height 50
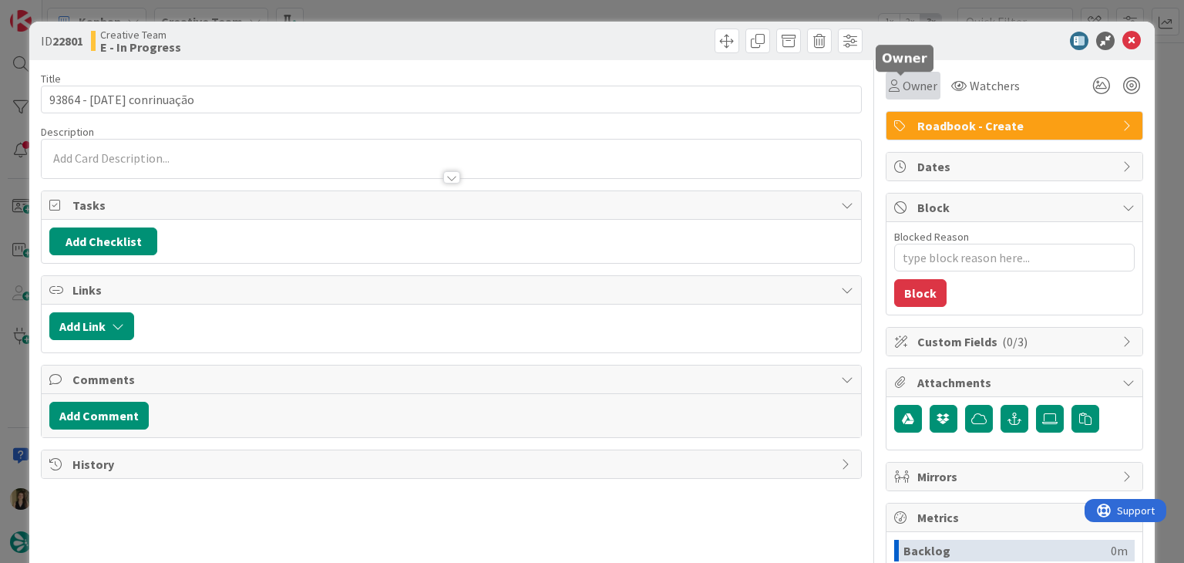
click at [889, 91] on div "Owner" at bounding box center [913, 85] width 49 height 19
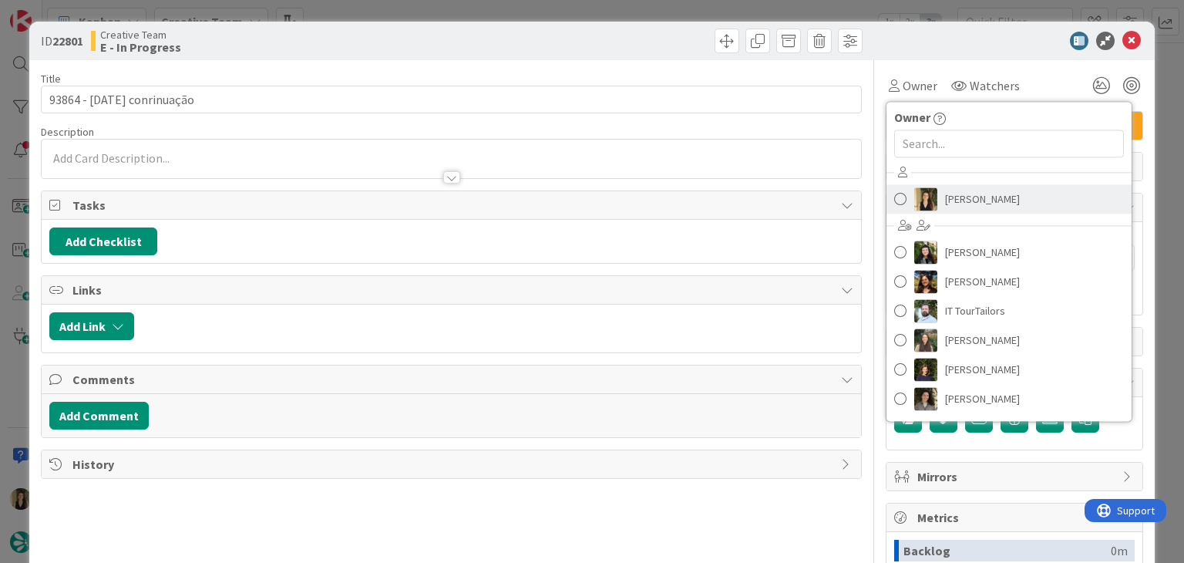
click at [947, 194] on span "Sofia Palma" at bounding box center [982, 198] width 75 height 23
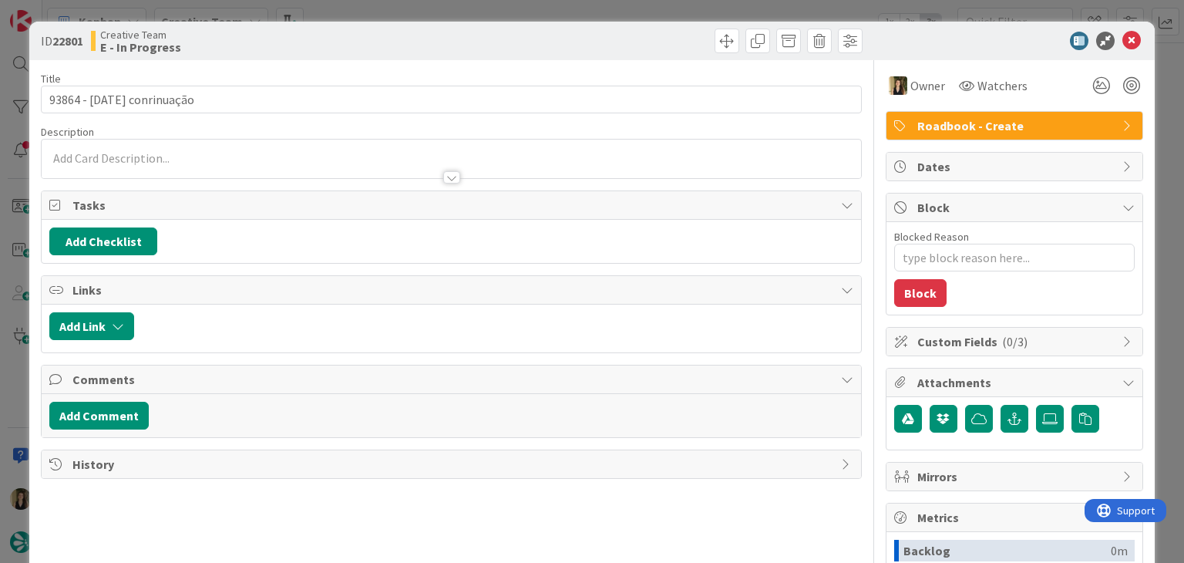
click at [588, 44] on div at bounding box center [659, 41] width 407 height 25
click at [581, 15] on div "ID 22801 Creative Team E - In Progress Title 25 / 128 93864 - 1 oct conrinuação…" at bounding box center [592, 281] width 1184 height 563
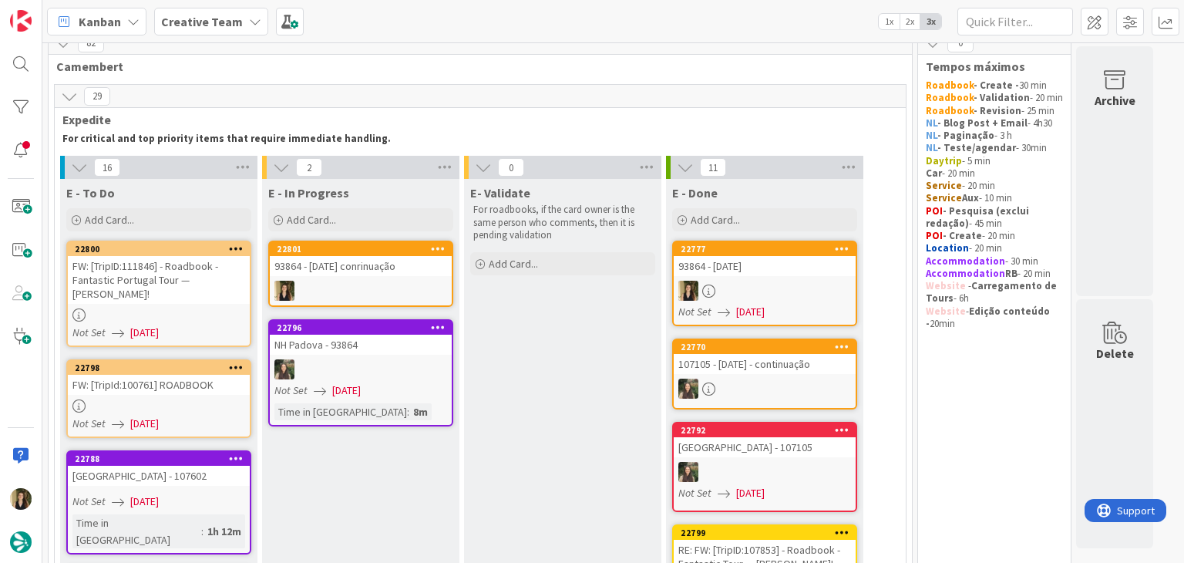
click at [382, 289] on div at bounding box center [361, 291] width 182 height 20
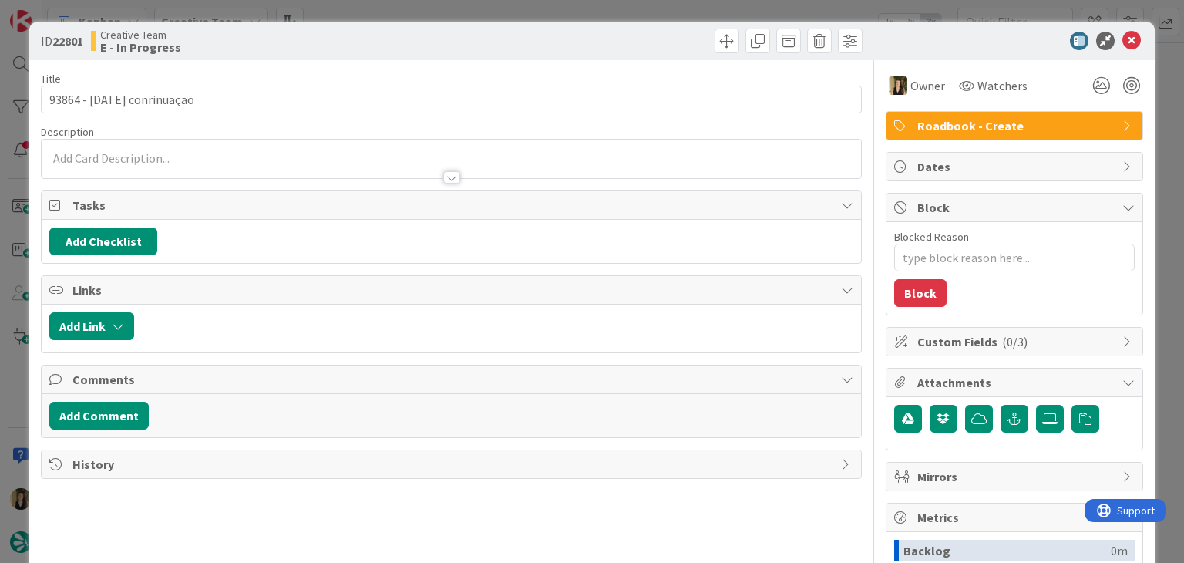
type textarea "x"
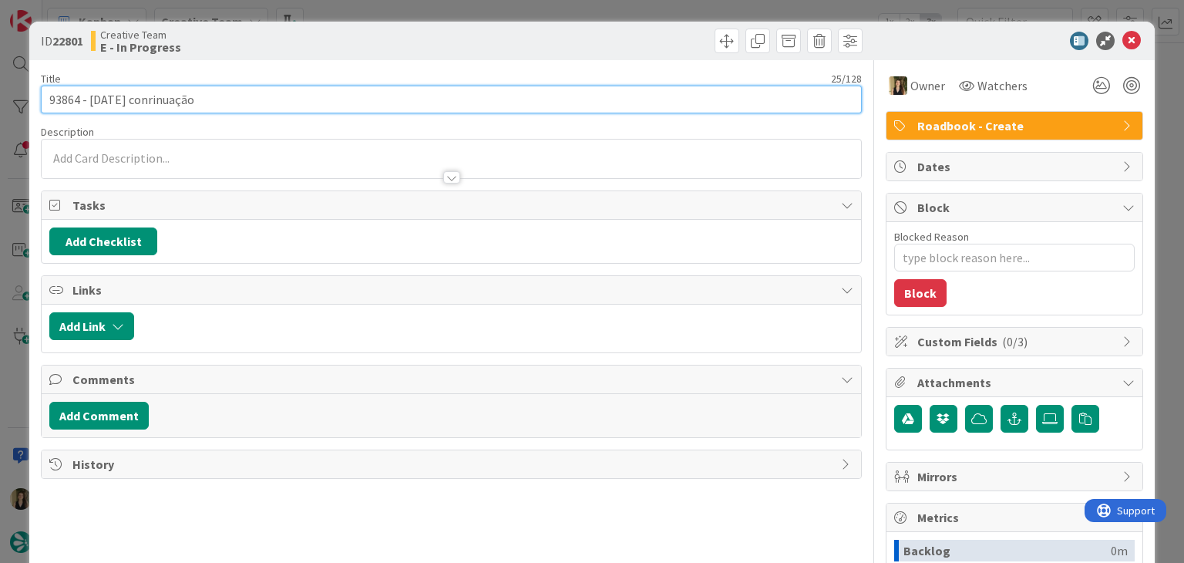
drag, startPoint x: 136, startPoint y: 99, endPoint x: 180, endPoint y: 84, distance: 46.6
click at [139, 99] on input "93864 - 1 oct conrinuação" at bounding box center [451, 100] width 820 height 28
type input "93864 - 1 oct continuação"
type textarea "x"
type input "93864 - 1 oct continuação"
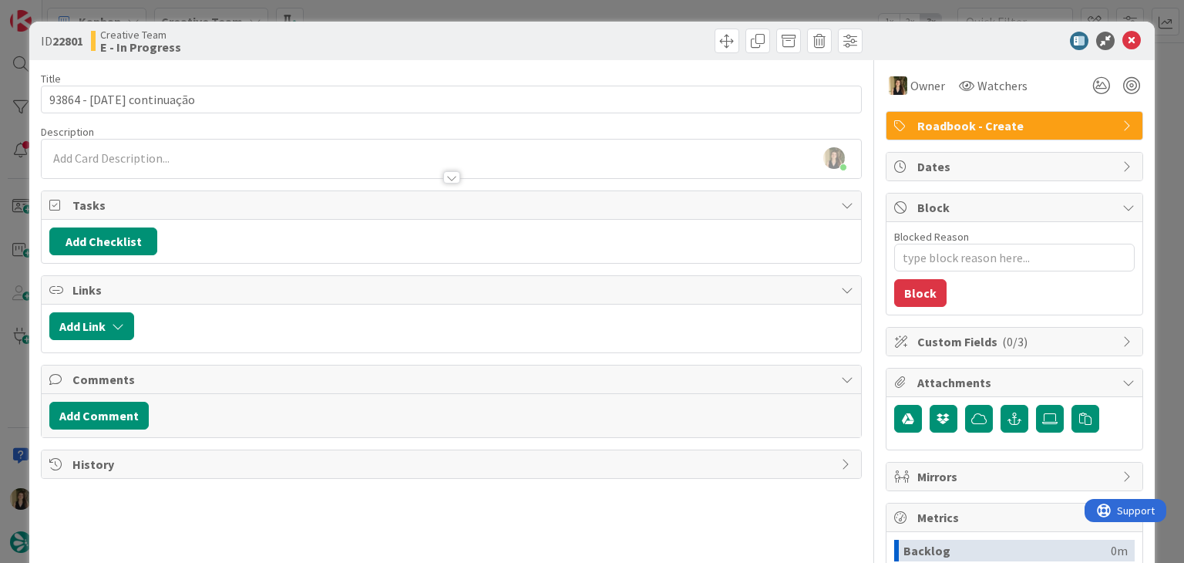
drag, startPoint x: 278, startPoint y: 44, endPoint x: 345, endPoint y: 12, distance: 74.2
click at [292, 37] on div "Creative Team E - In Progress" at bounding box center [269, 41] width 357 height 25
click at [381, 10] on div "ID 22801 Creative Team E - In Progress Title 25 / 128 93864 - 1 oct continuação…" at bounding box center [592, 281] width 1184 height 563
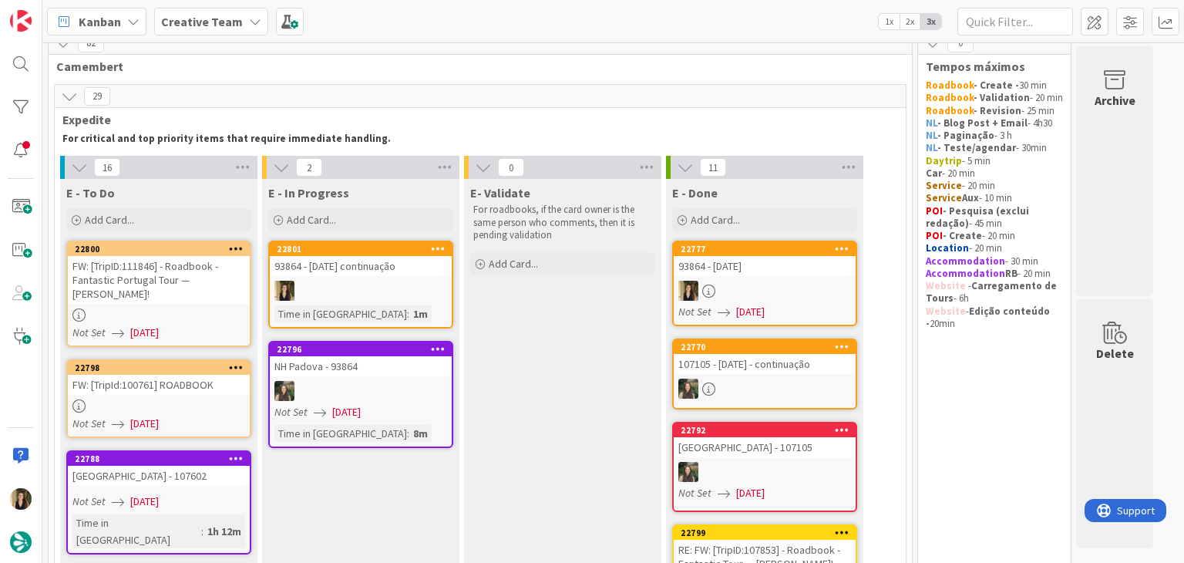
click at [369, 270] on div "93864 - 1 oct continuação" at bounding box center [361, 266] width 182 height 20
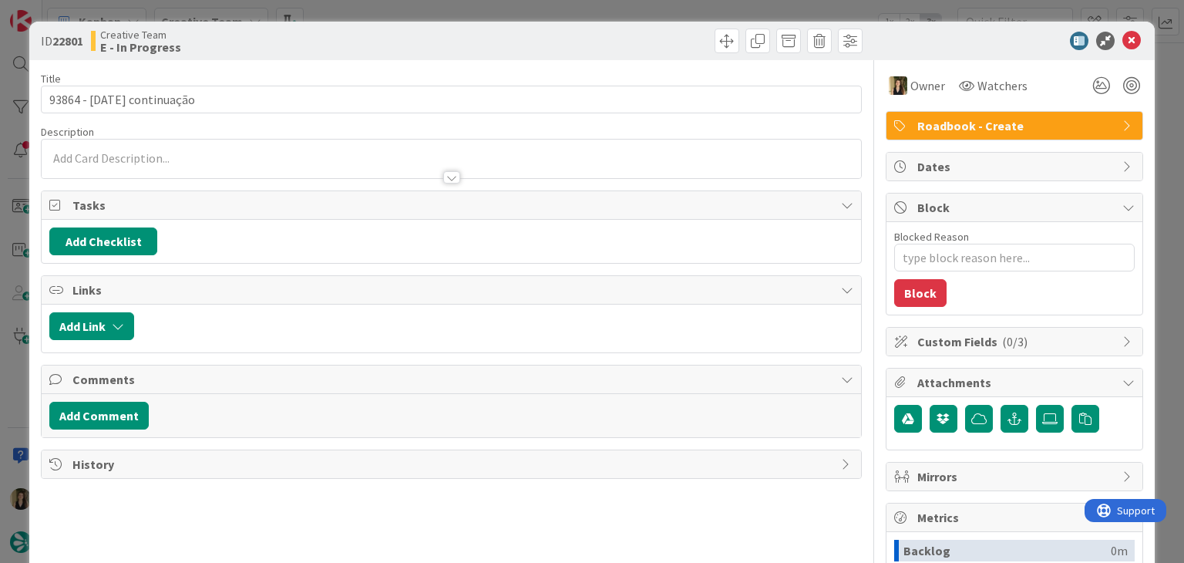
click at [435, 18] on div "ID 22801 Creative Team E - In Progress Title 25 / 128 93864 - 1 oct continuação…" at bounding box center [592, 281] width 1184 height 563
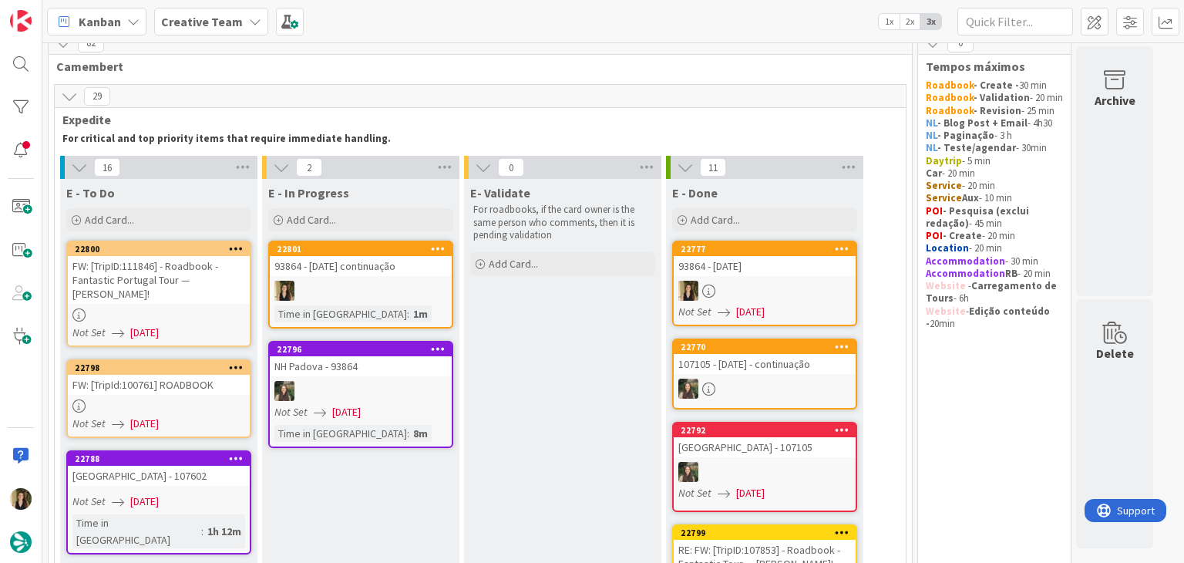
click at [770, 275] on link "22777 93864 - 1 oct Not Set 10/09/2025" at bounding box center [764, 284] width 185 height 86
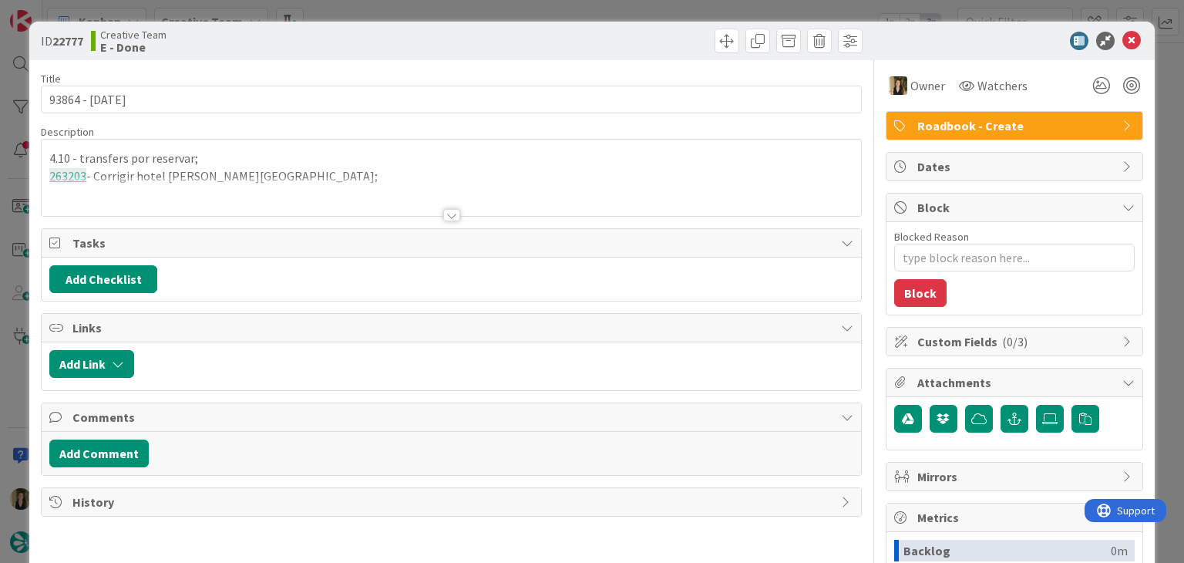
click at [256, 170] on p "263203 - Corrigir hotel de Taormina;" at bounding box center [450, 176] width 803 height 18
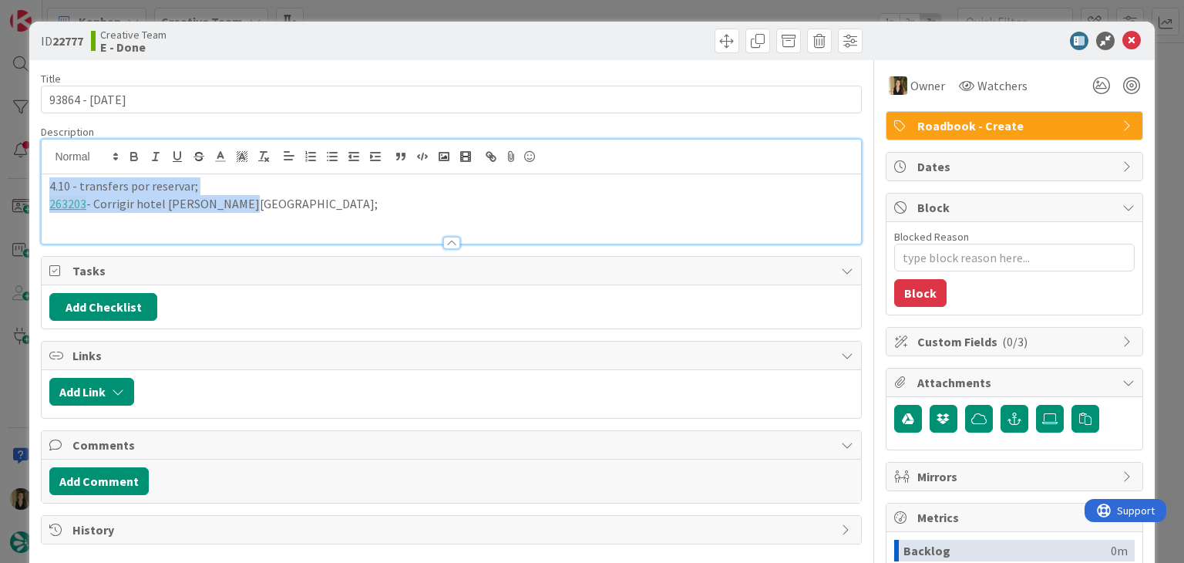
drag, startPoint x: 256, startPoint y: 203, endPoint x: 29, endPoint y: 187, distance: 228.0
click at [29, 187] on div "ID 22777 Creative Team E - Done Title 13 / 128 93864 - 1 oct Description 4.10 -…" at bounding box center [591, 414] width 1125 height 785
copy div "4.10 - transfers por reservar; 263203 - Corrigir hotel de Taormina;"
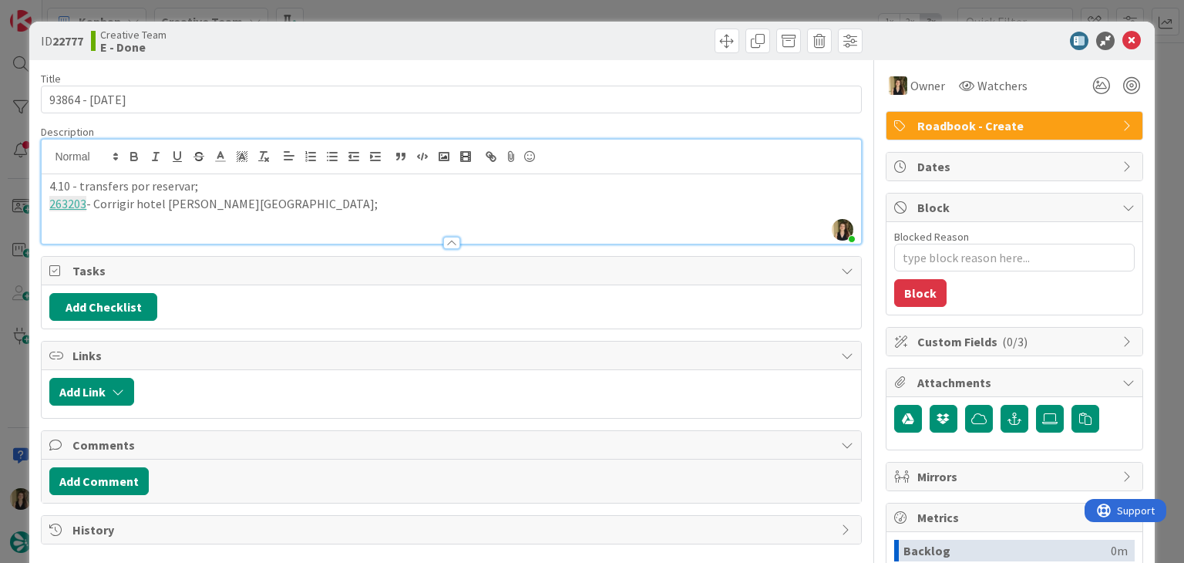
drag, startPoint x: 361, startPoint y: 44, endPoint x: 373, endPoint y: 19, distance: 27.6
click at [361, 43] on div "Creative Team E - Done" at bounding box center [269, 41] width 357 height 25
click at [373, 18] on div "ID 22777 Creative Team E - Done Title 13 / 128 93864 - 1 oct Description Sofia …" at bounding box center [592, 281] width 1184 height 563
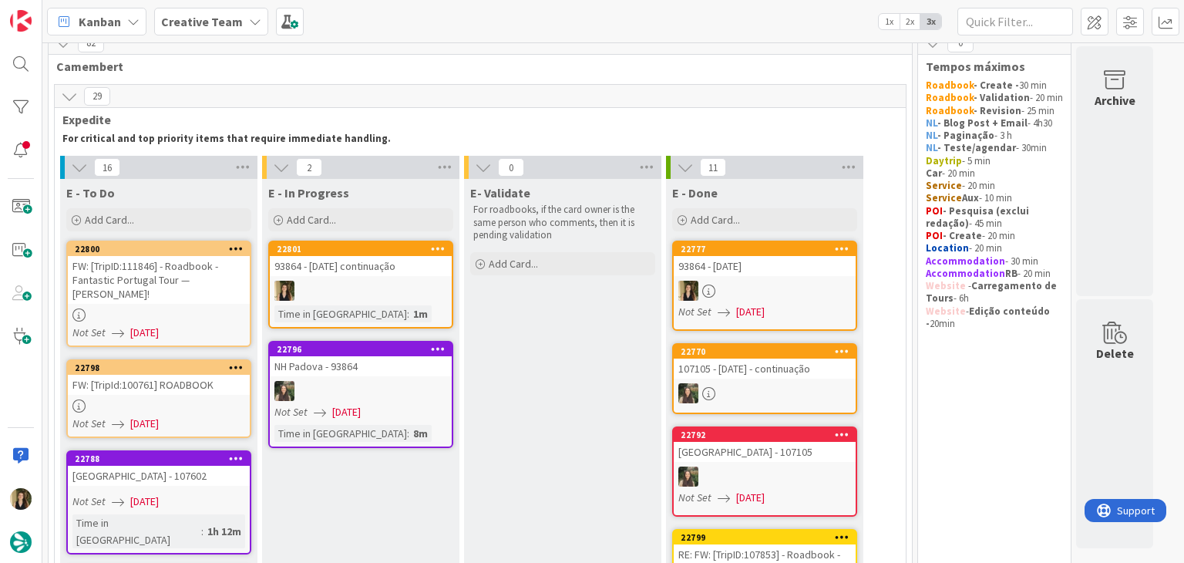
click at [392, 285] on div at bounding box center [361, 291] width 182 height 20
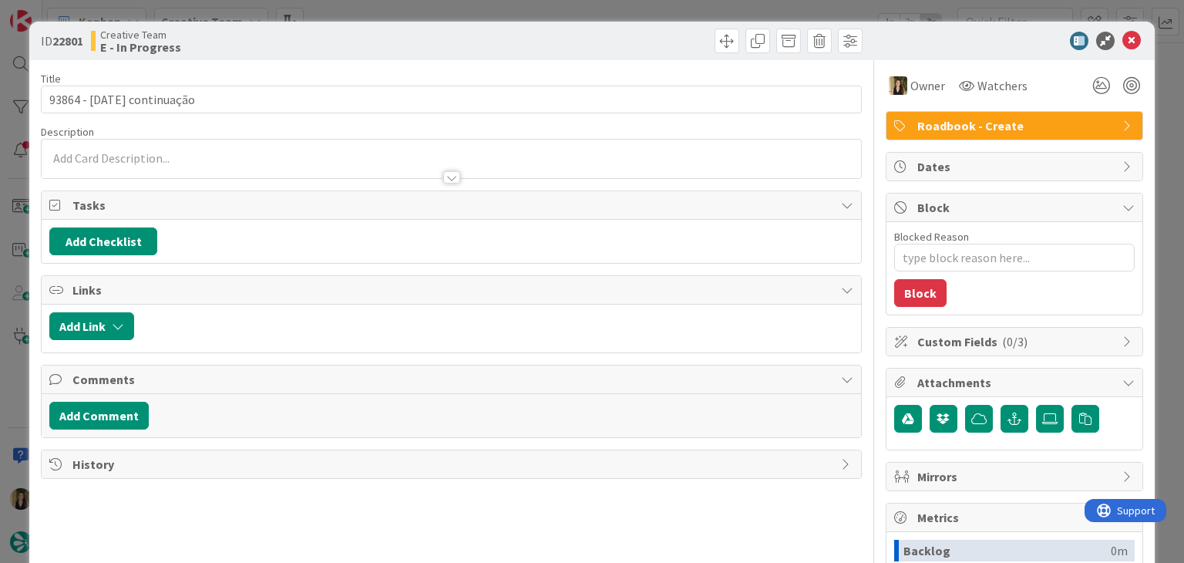
click at [234, 150] on p at bounding box center [450, 159] width 803 height 18
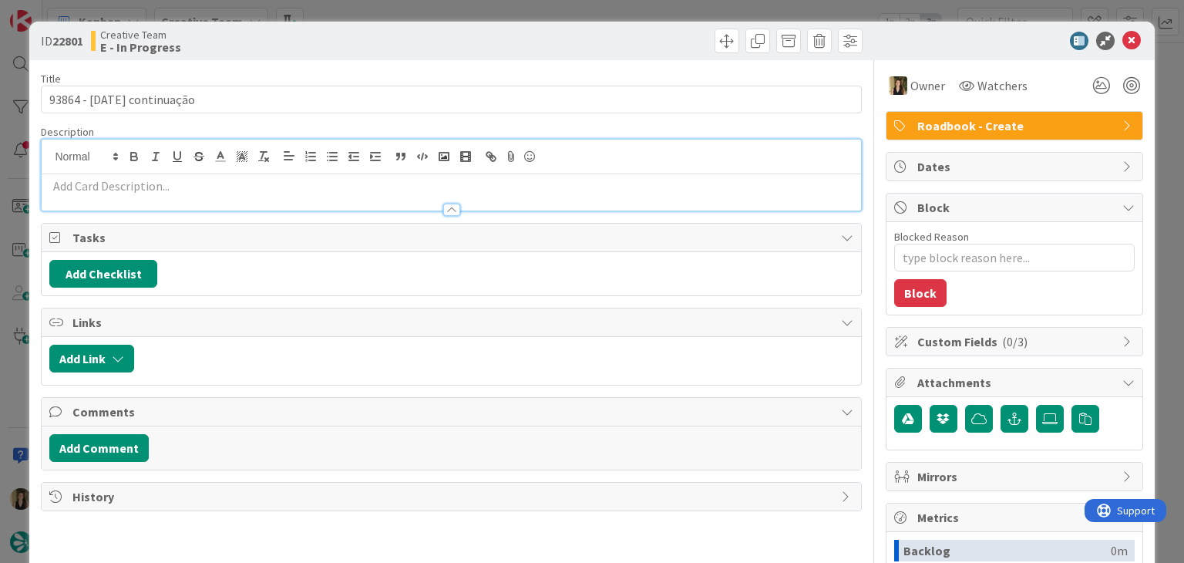
click at [234, 177] on p at bounding box center [450, 186] width 803 height 18
paste div
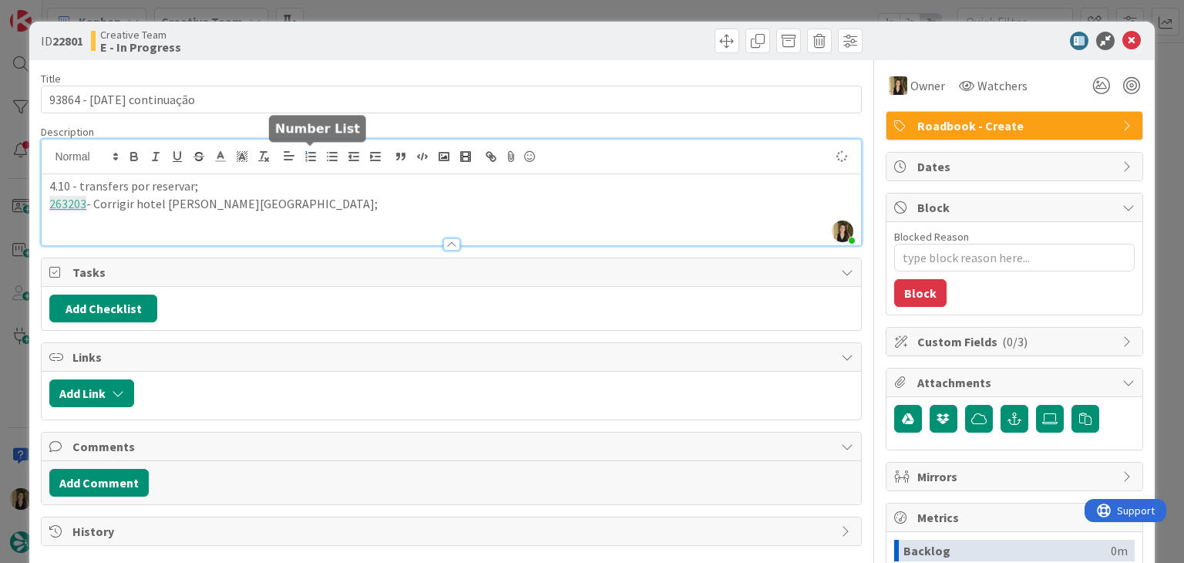
type textarea "x"
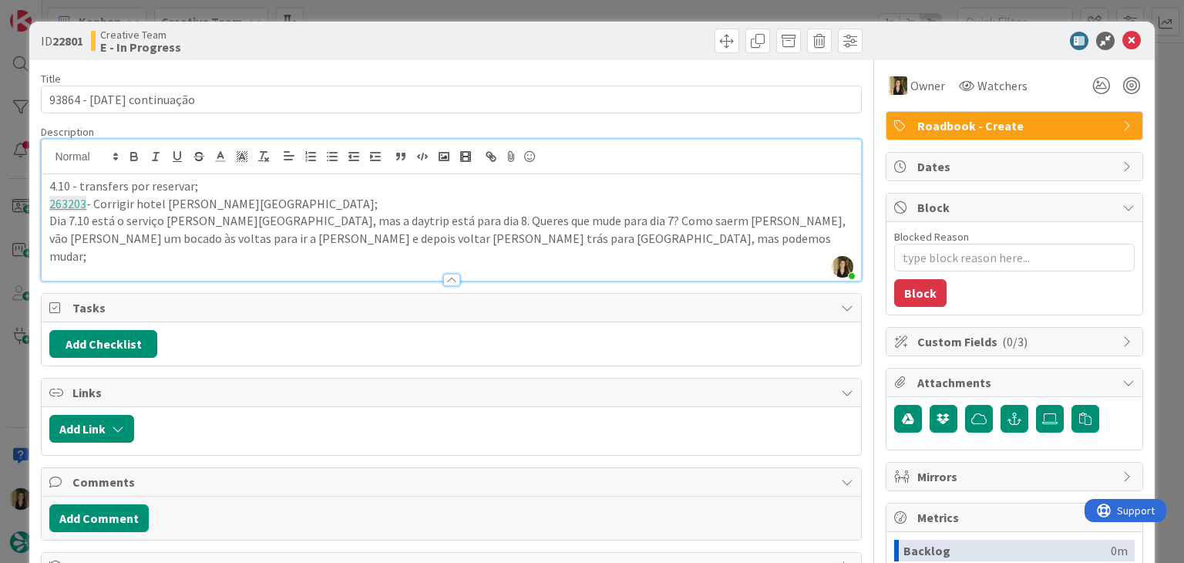
drag, startPoint x: 585, startPoint y: 217, endPoint x: 595, endPoint y: 219, distance: 10.3
click at [586, 219] on p "Dia 7.10 está o serviço em Modica, mas a daytrip está para dia 8. Queres que mu…" at bounding box center [450, 238] width 803 height 52
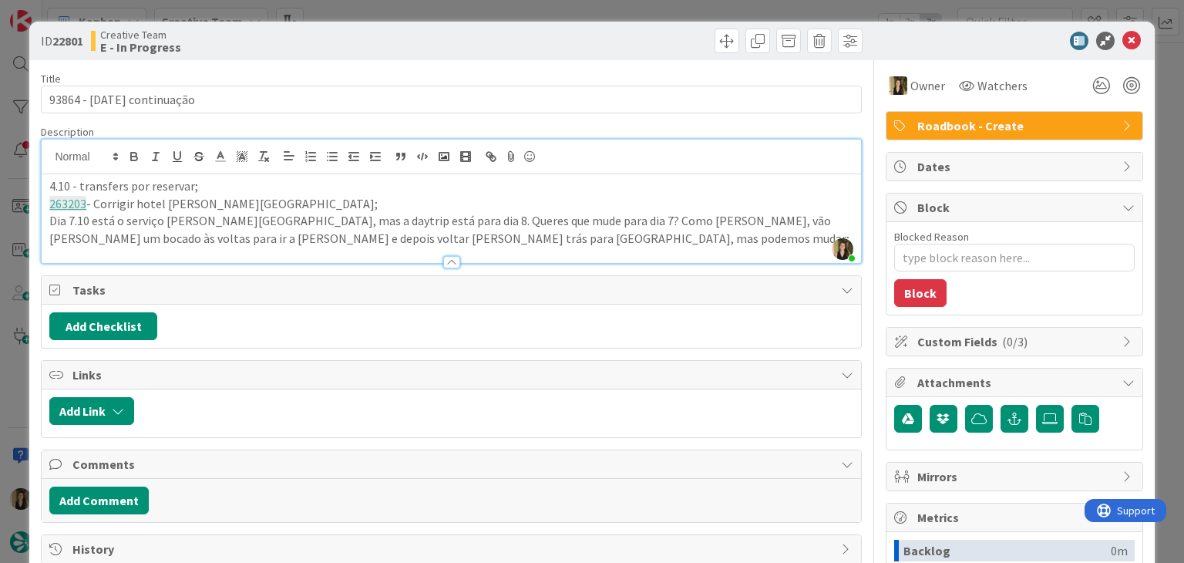
click at [619, 220] on p "Dia 7.10 está o serviço em Modica, mas a daytrip está para dia 8. Queres que mu…" at bounding box center [450, 229] width 803 height 35
click at [601, 221] on p "Dia 7.10 está o serviço em Modica, mas a daytrip está para dia 8. Queres que mu…" at bounding box center [450, 229] width 803 height 35
drag, startPoint x: 709, startPoint y: 223, endPoint x: 726, endPoint y: 211, distance: 20.5
click at [716, 219] on p "Dia 7.10 está o serviço em Modica, mas a daytrip está para dia 8. Queres que mu…" at bounding box center [450, 229] width 803 height 35
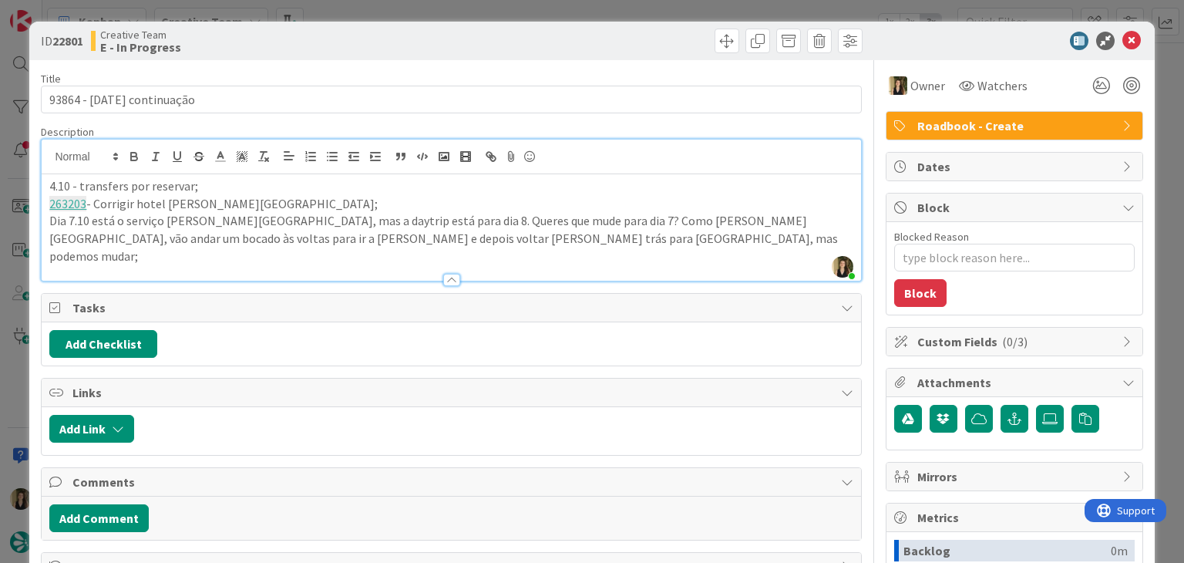
drag, startPoint x: 217, startPoint y: 233, endPoint x: 282, endPoint y: 235, distance: 64.8
click at [217, 234] on p "Dia 7.10 está o serviço em Modica, mas a daytrip está para dia 8. Queres que mu…" at bounding box center [450, 238] width 803 height 52
click at [497, 242] on p "Dia 7.10 está o serviço em Modica, mas a daytrip está para dia 8. Queres que mu…" at bounding box center [450, 238] width 803 height 52
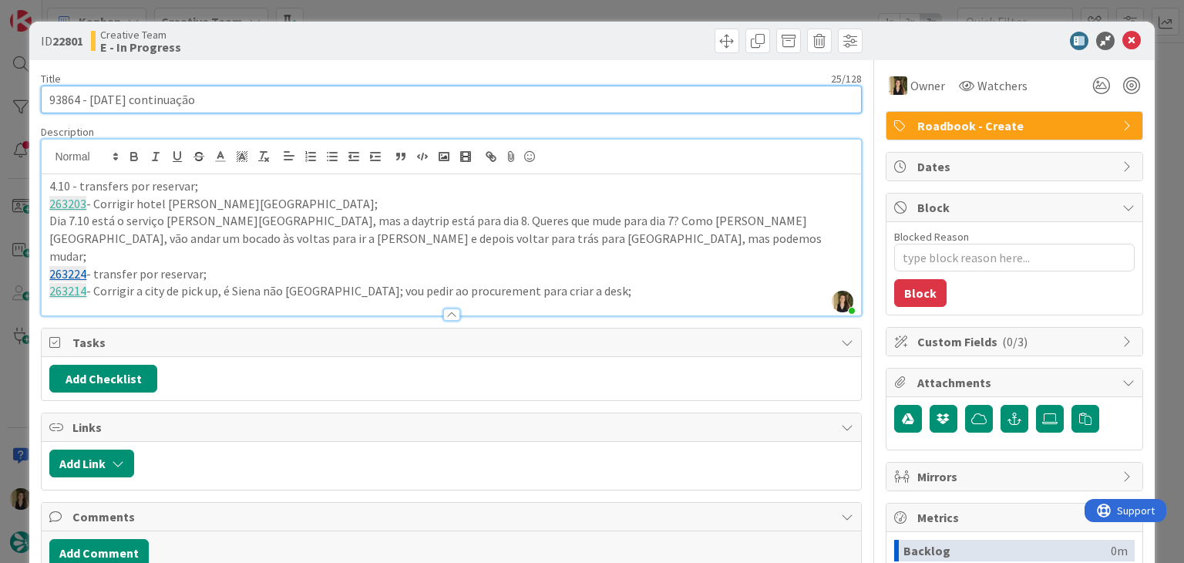
click at [66, 99] on input "93864 - 1 oct continuação" at bounding box center [451, 100] width 820 height 28
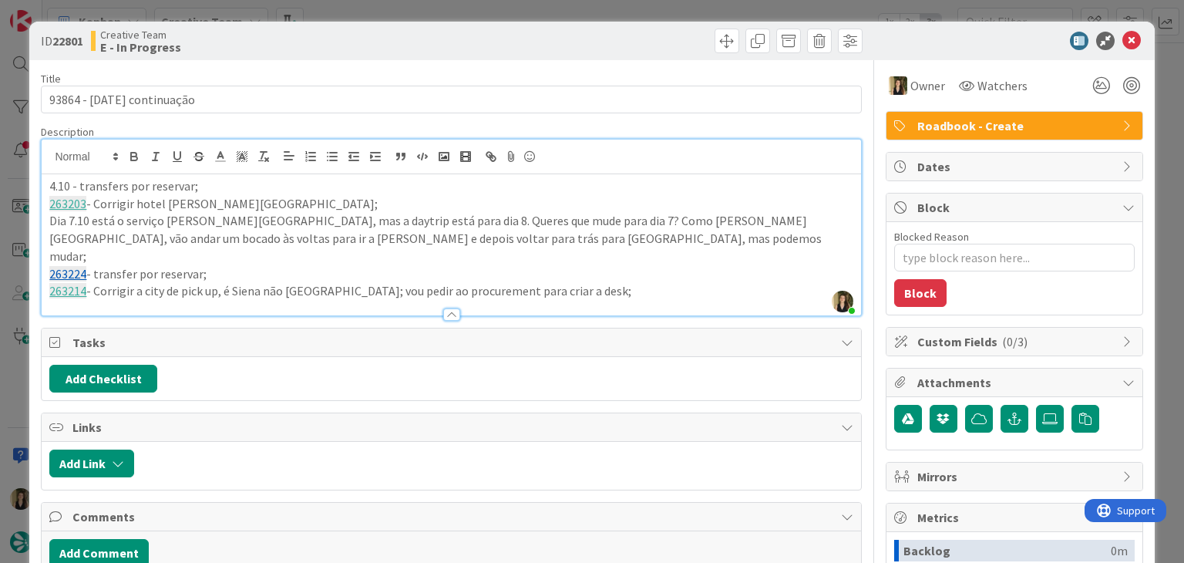
drag, startPoint x: 318, startPoint y: 42, endPoint x: 328, endPoint y: 28, distance: 17.6
click at [319, 41] on div "Creative Team E - In Progress" at bounding box center [269, 41] width 357 height 25
click at [341, 12] on div "ID 22801 Creative Team E - In Progress Title 25 / 128 93864 - 1 oct continuação…" at bounding box center [592, 281] width 1184 height 563
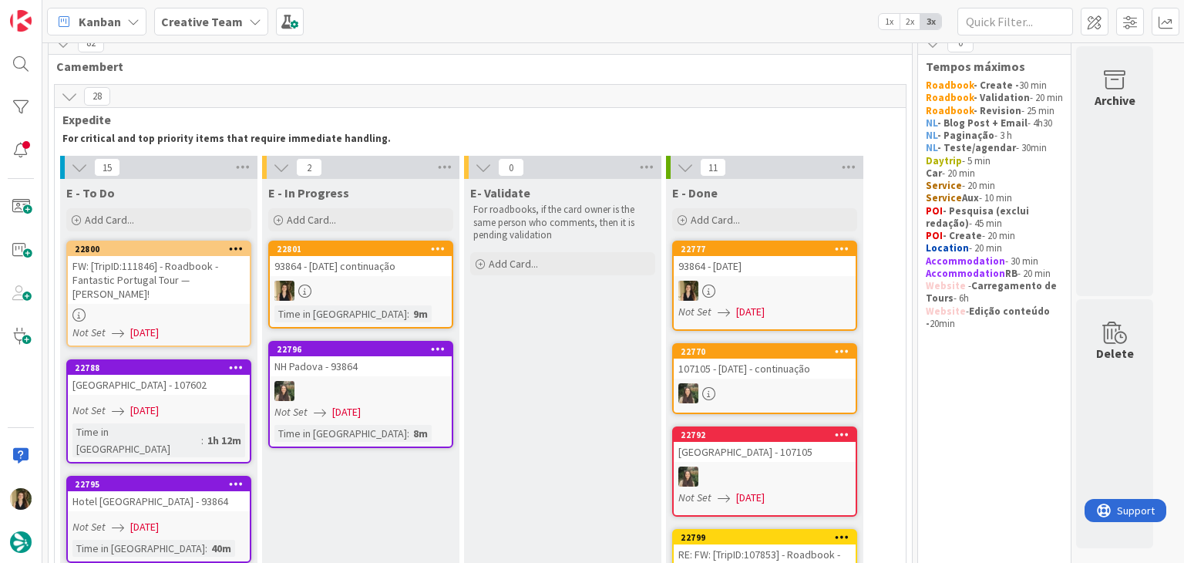
click at [424, 281] on div at bounding box center [361, 291] width 182 height 20
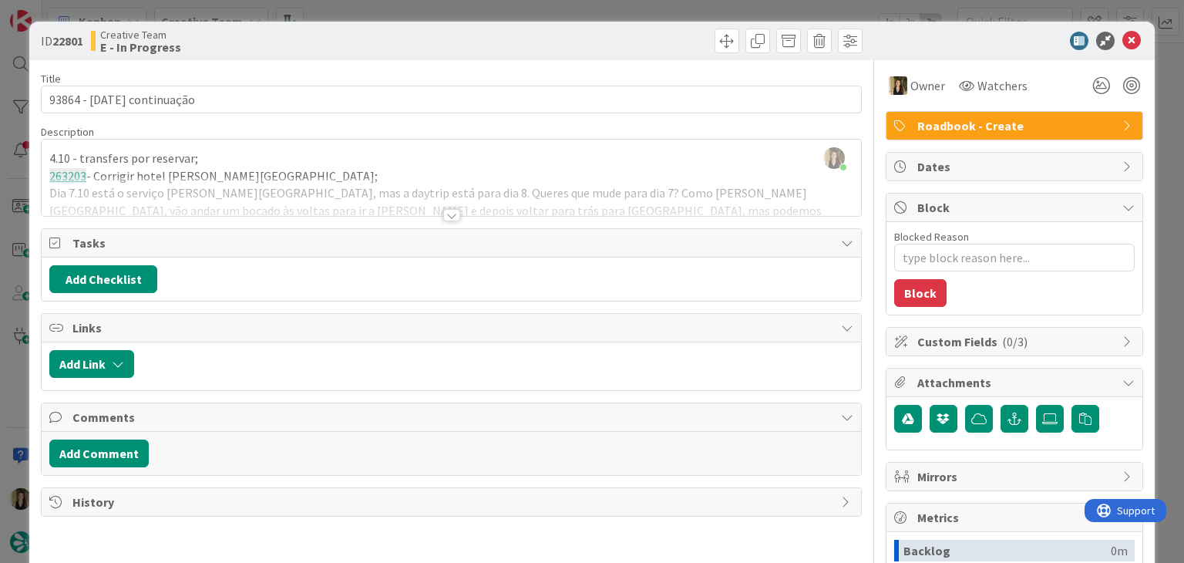
click at [358, 43] on div "Creative Team E - In Progress" at bounding box center [269, 41] width 357 height 25
click at [362, 12] on div "ID 22801 Creative Team E - In Progress Title 25 / 128 93864 - 1 oct continuação…" at bounding box center [592, 281] width 1184 height 563
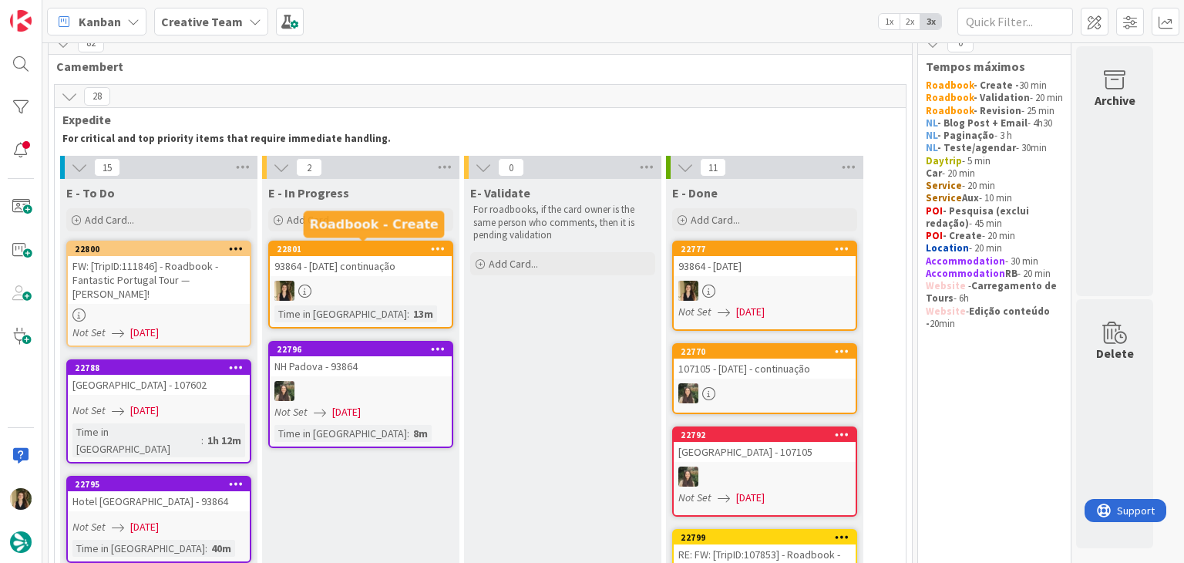
click at [407, 281] on div at bounding box center [361, 291] width 182 height 20
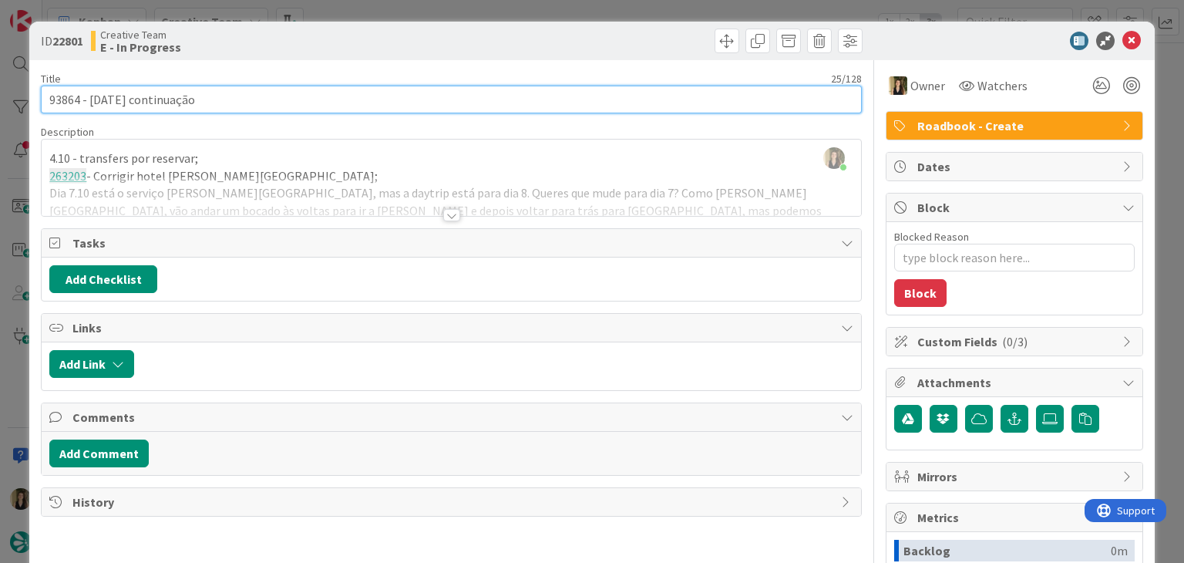
drag, startPoint x: 216, startPoint y: 100, endPoint x: 133, endPoint y: 99, distance: 83.3
click at [203, 99] on input "93864 - 1 oct continuação" at bounding box center [451, 100] width 820 height 28
click at [68, 99] on input "93864 - 1 oct continuação" at bounding box center [451, 100] width 820 height 28
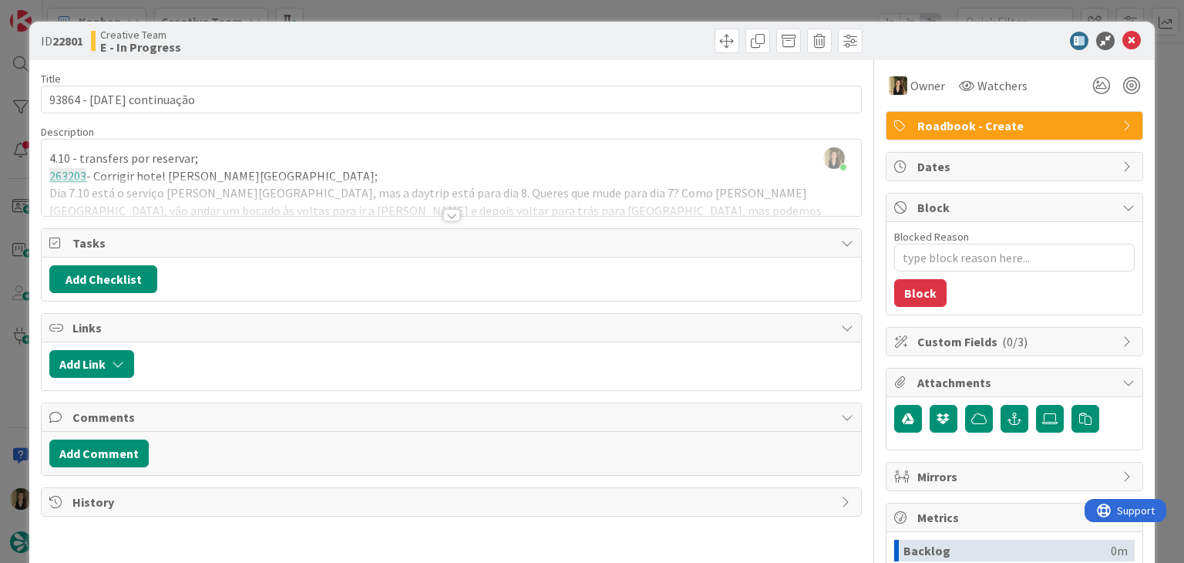
click at [376, 41] on div "Creative Team E - In Progress" at bounding box center [269, 41] width 357 height 25
click at [377, 11] on div "ID 22801 Creative Team E - In Progress Title 25 / 128 93864 - 1 oct continuação…" at bounding box center [592, 281] width 1184 height 563
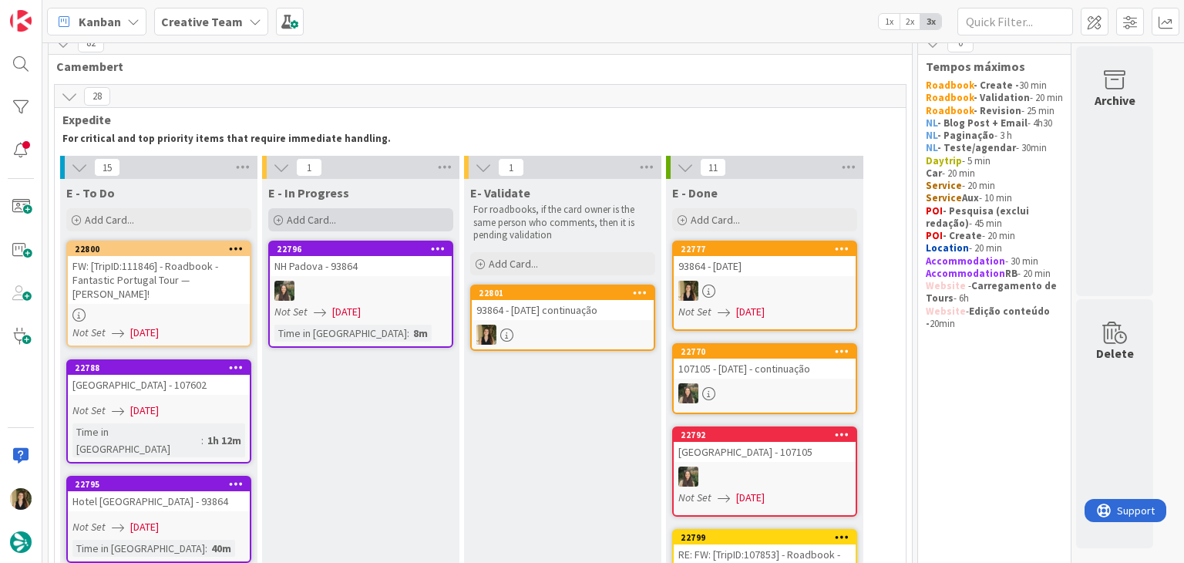
click at [399, 208] on div "Add Card..." at bounding box center [360, 219] width 185 height 23
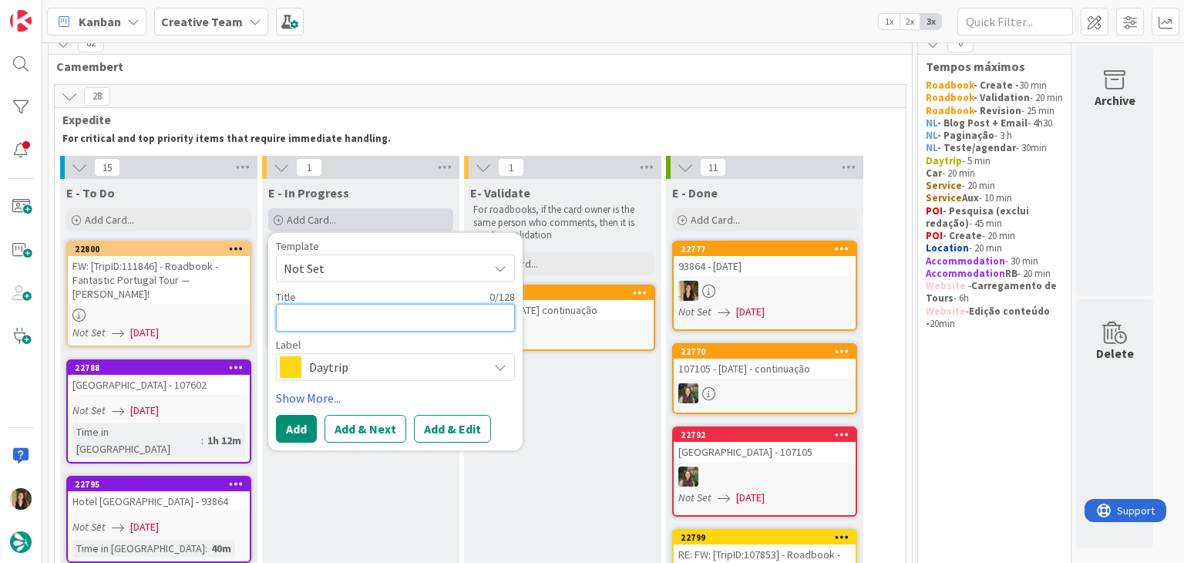
paste textarea "93864"
type textarea "x"
type textarea "93864"
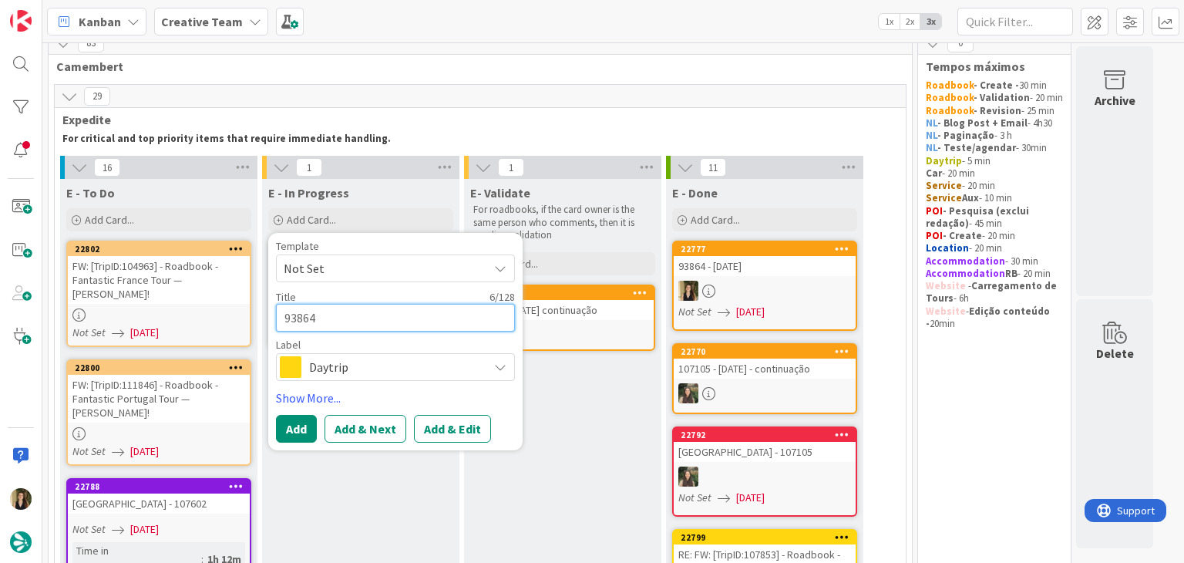
type textarea "x"
type textarea "93864 -"
click at [463, 359] on span "Daytrip" at bounding box center [394, 367] width 171 height 22
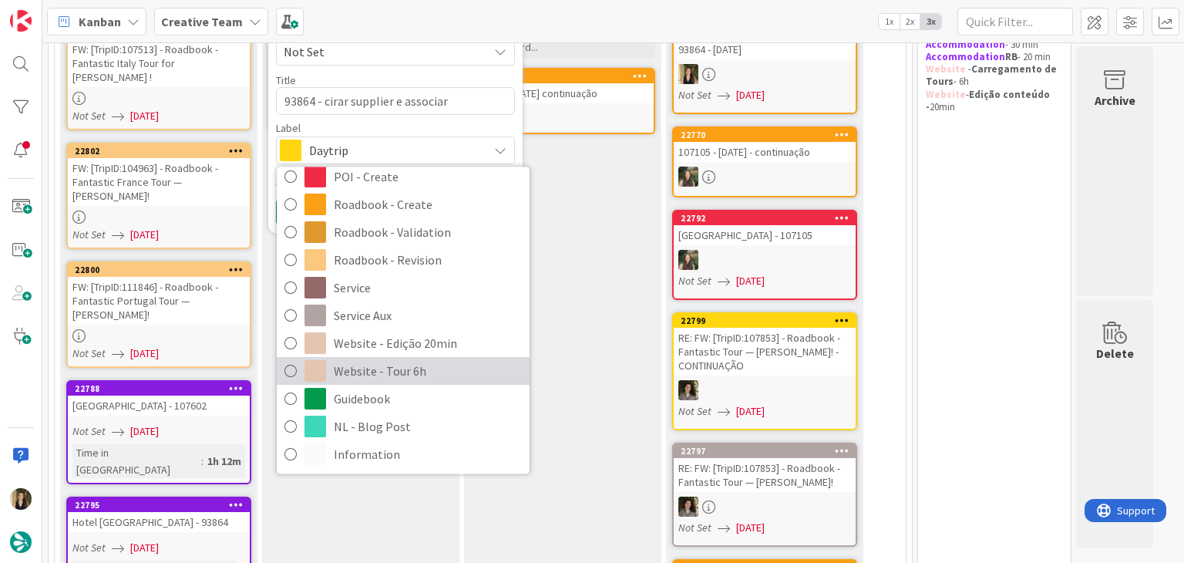
scroll to position [247, 0]
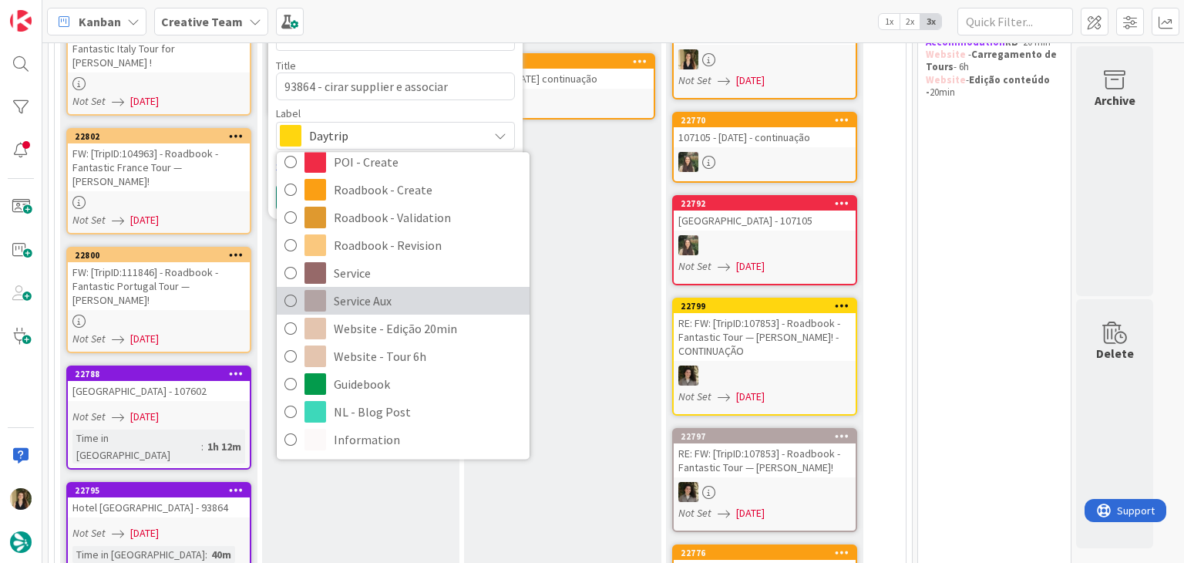
click at [392, 309] on span "Service Aux" at bounding box center [428, 301] width 188 height 23
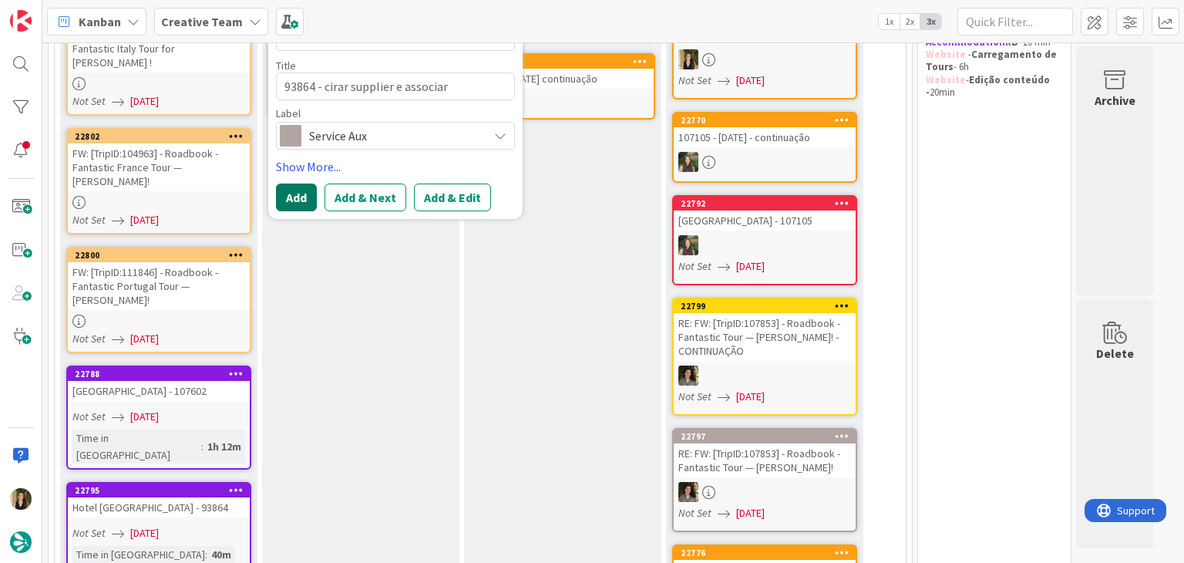
click at [308, 195] on button "Add" at bounding box center [296, 198] width 41 height 28
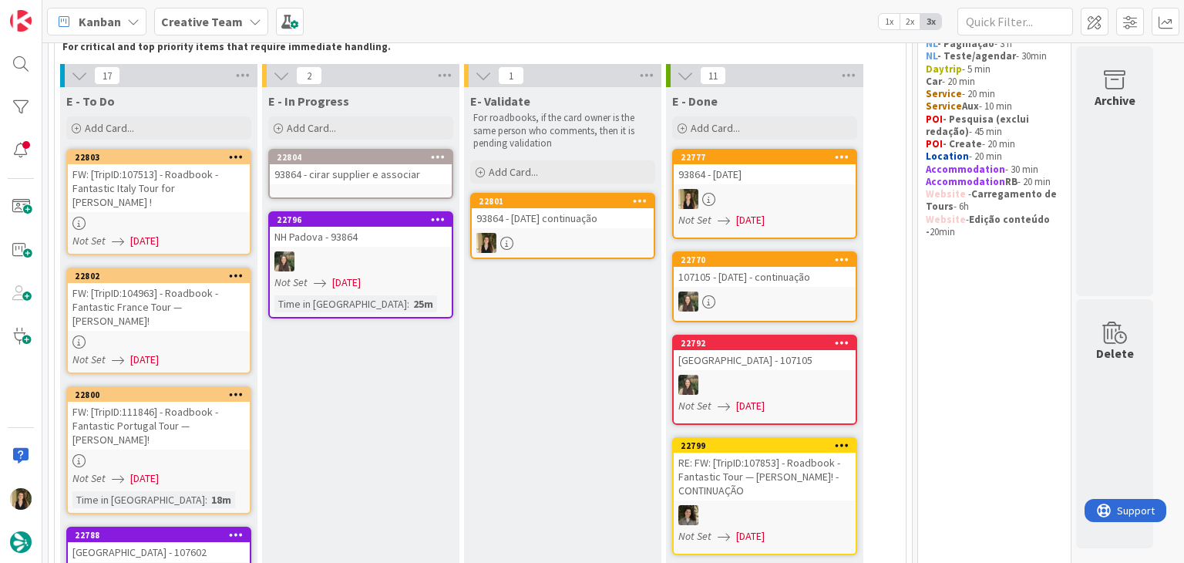
scroll to position [93, 0]
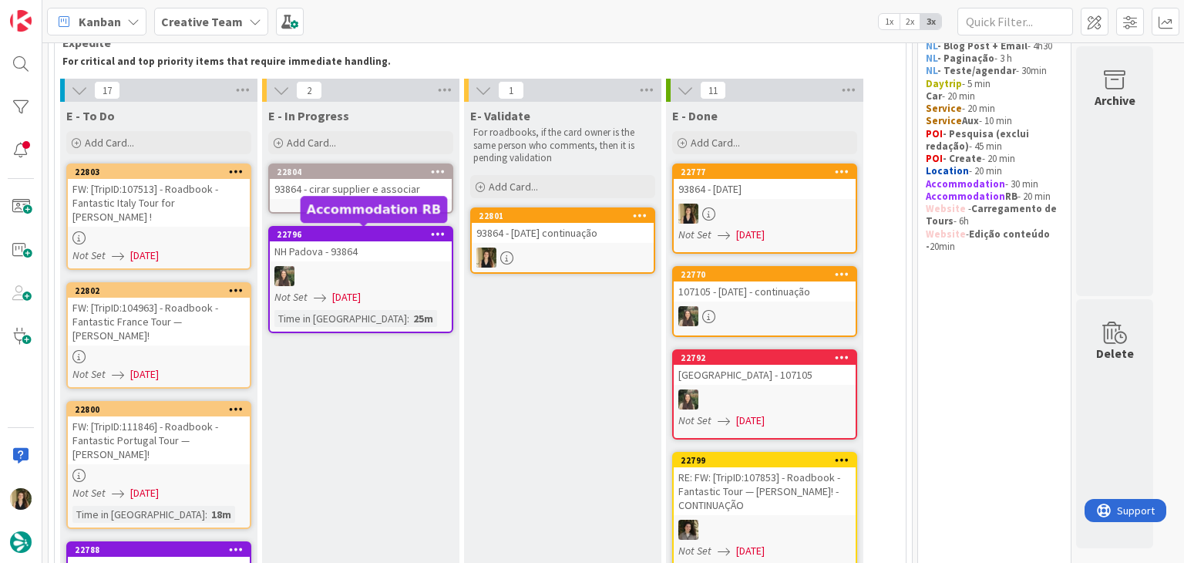
click at [390, 198] on link "22804 93864 - cirar supplier e associar" at bounding box center [360, 188] width 185 height 50
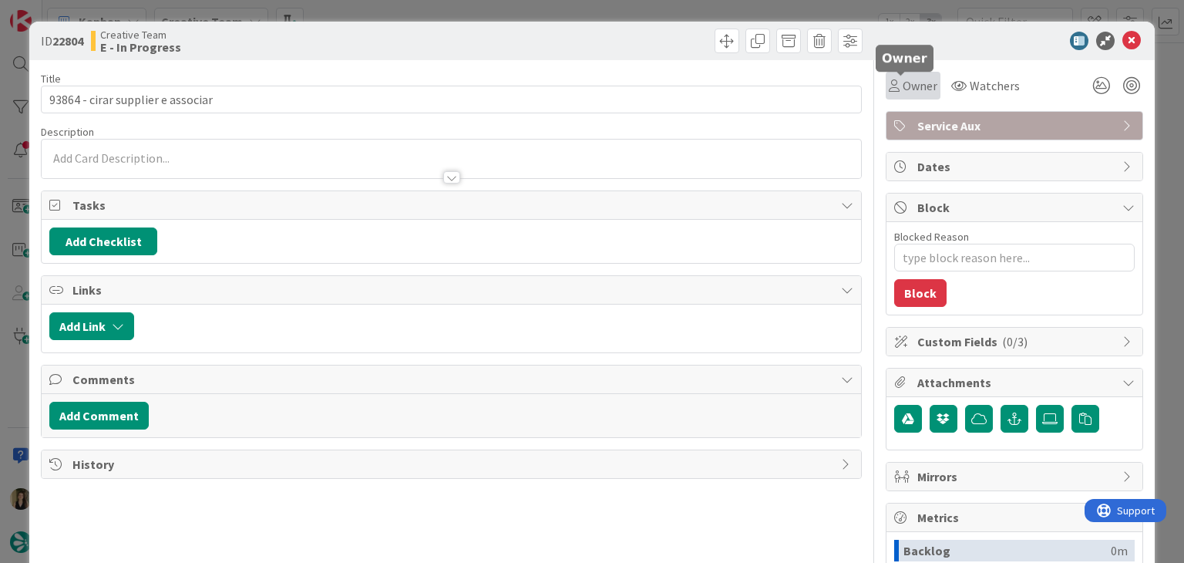
click at [903, 87] on span "Owner" at bounding box center [920, 85] width 35 height 19
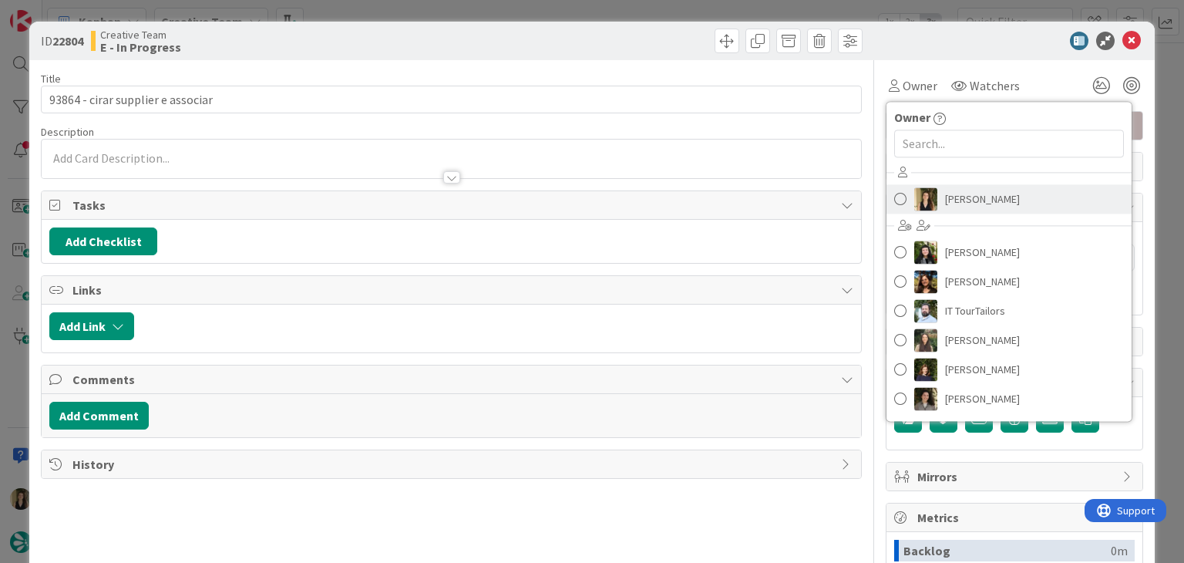
drag, startPoint x: 979, startPoint y: 202, endPoint x: 966, endPoint y: 195, distance: 14.8
click at [979, 203] on span "Sofia Palma" at bounding box center [982, 198] width 75 height 23
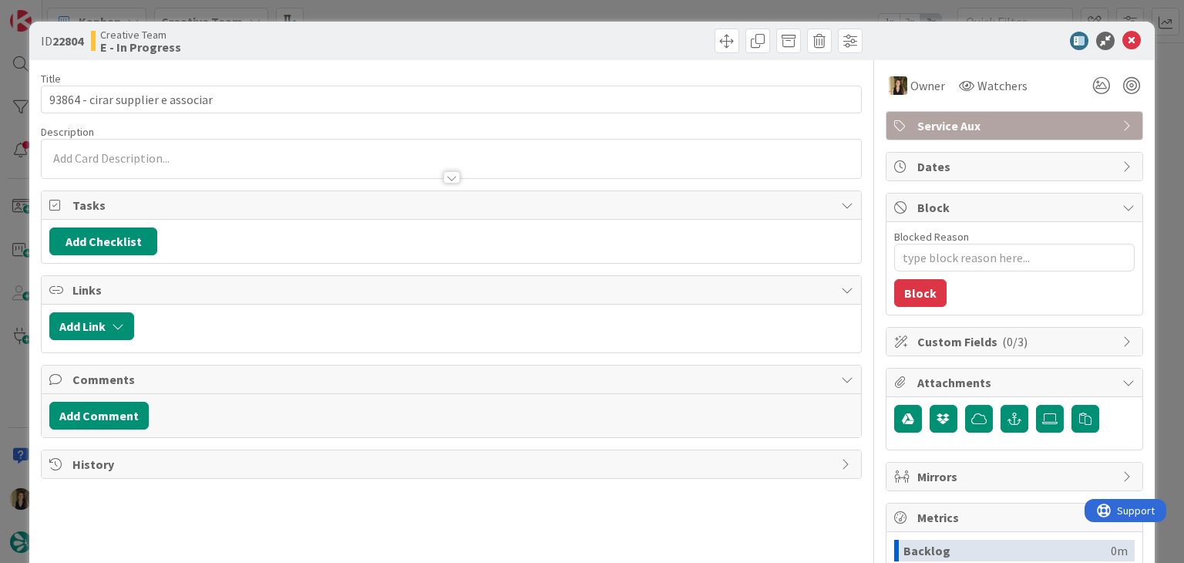
drag, startPoint x: 605, startPoint y: 45, endPoint x: 598, endPoint y: 14, distance: 32.4
click at [604, 42] on div at bounding box center [659, 41] width 407 height 25
click at [598, 14] on div "ID 22804 Creative Team E - In Progress Title 33 / 128 93864 - cirar supplier e …" at bounding box center [592, 281] width 1184 height 563
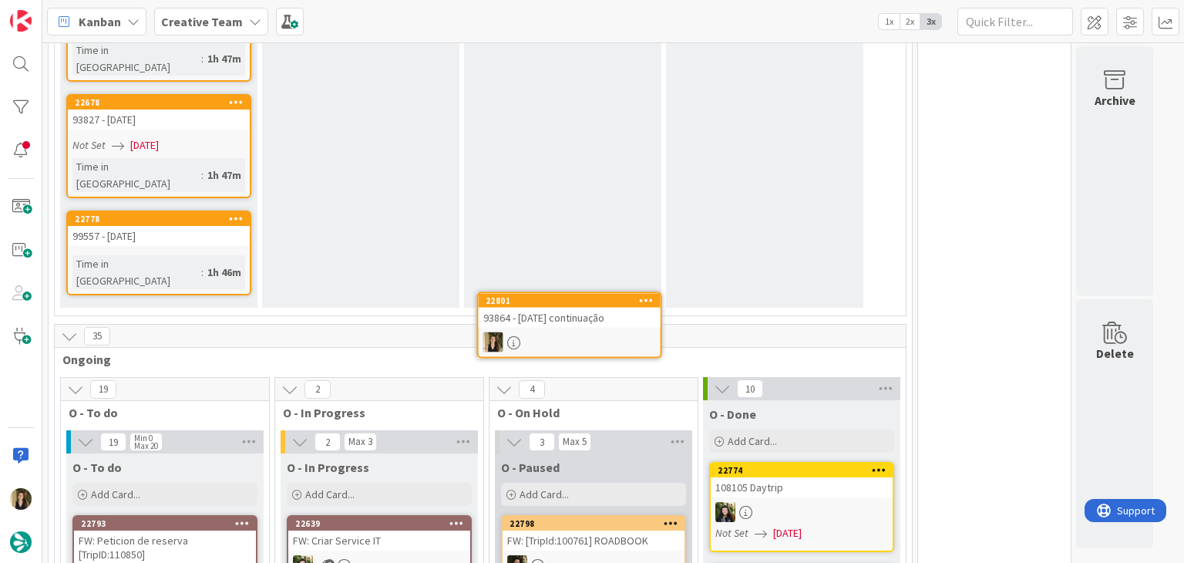
scroll to position [1963, 0]
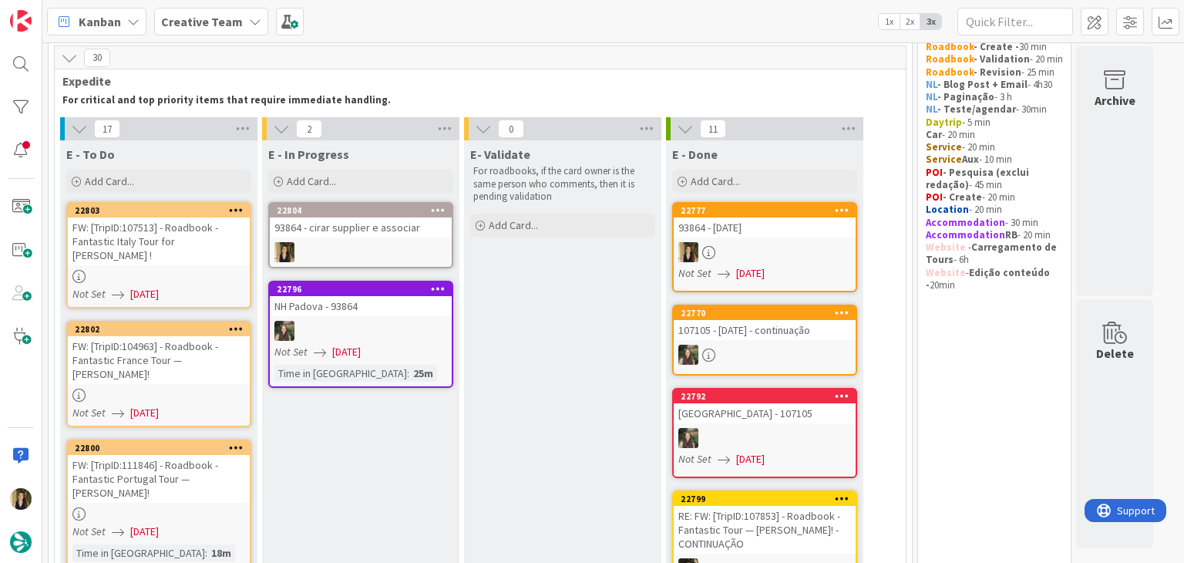
scroll to position [35, 0]
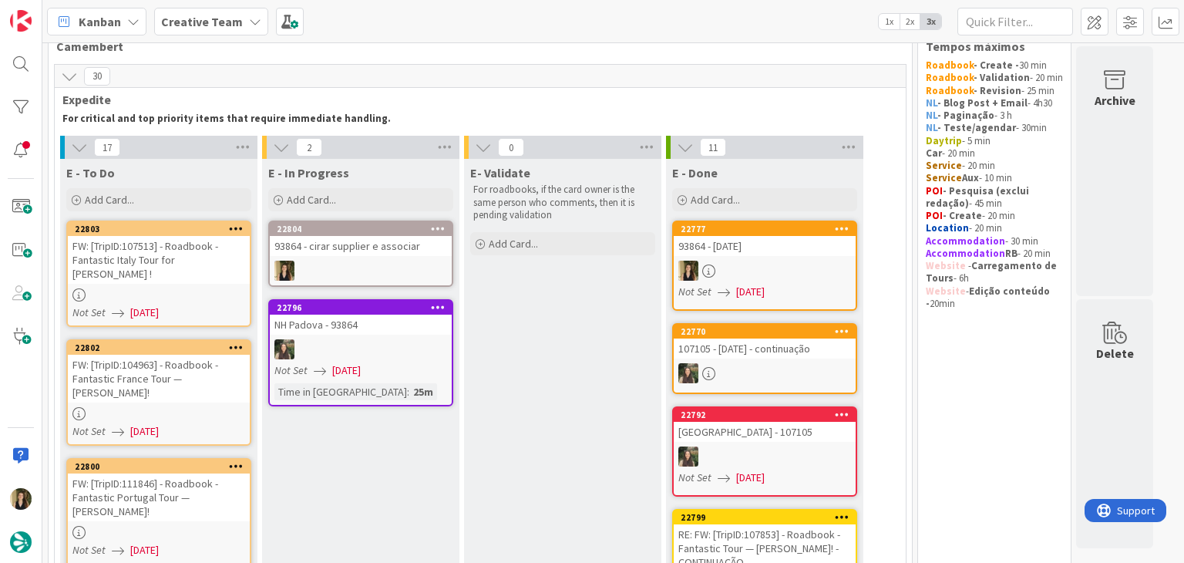
click at [404, 261] on div at bounding box center [361, 271] width 182 height 20
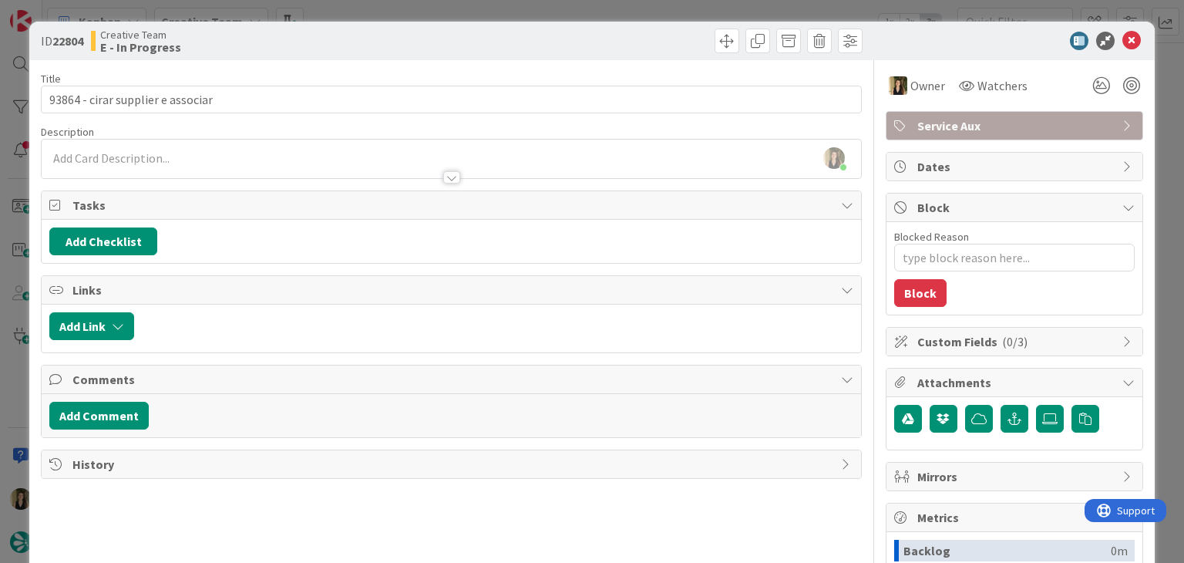
click at [180, 162] on div at bounding box center [451, 170] width 819 height 16
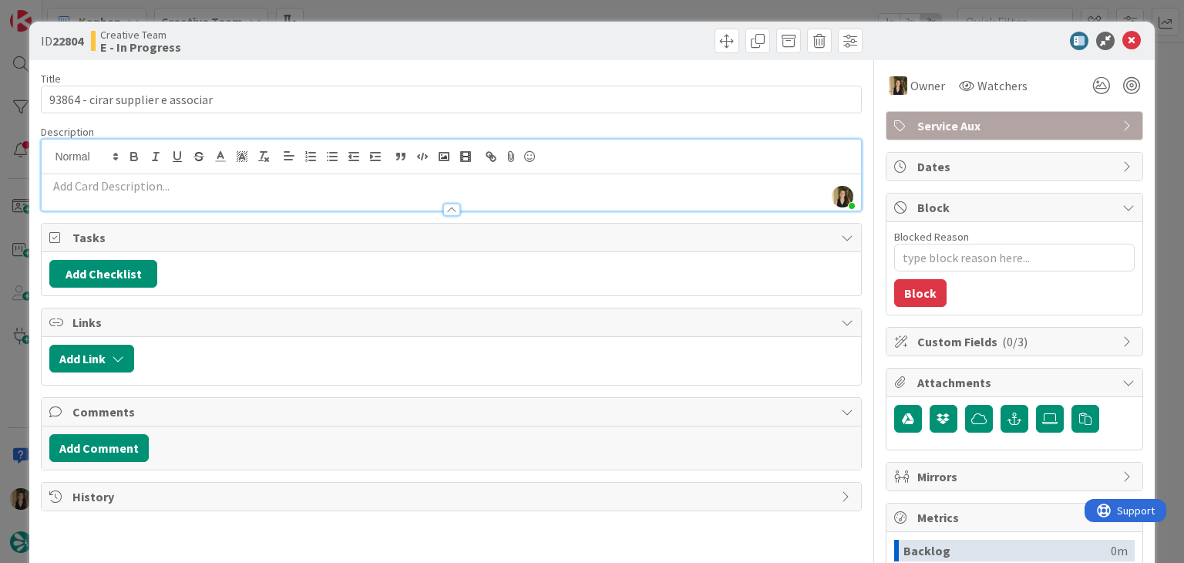
click at [190, 189] on p at bounding box center [450, 186] width 803 height 18
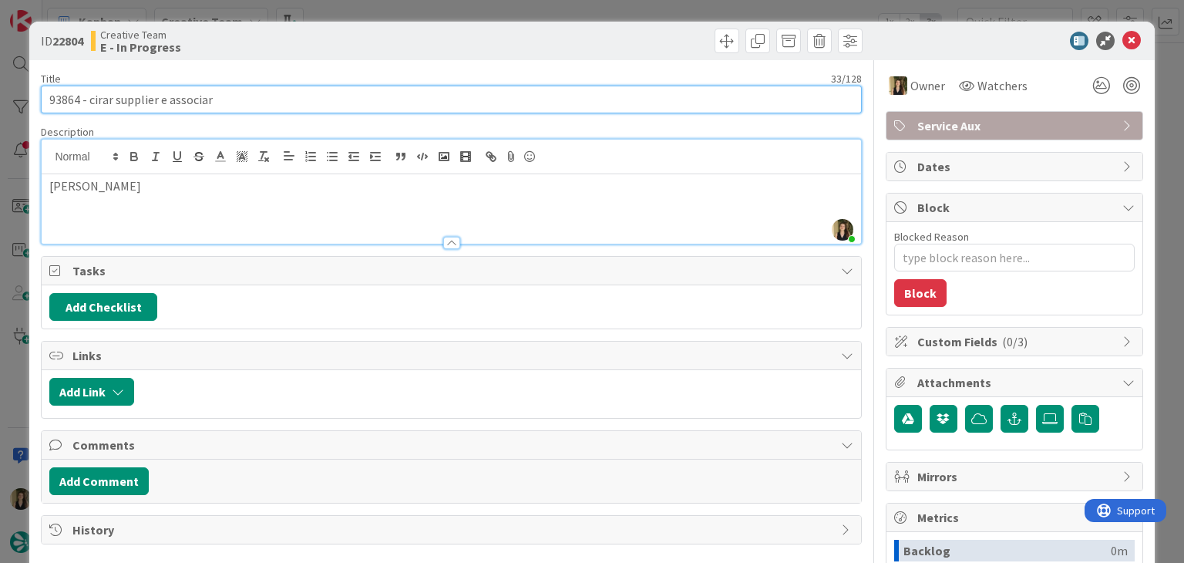
drag, startPoint x: 96, startPoint y: 100, endPoint x: 171, endPoint y: 75, distance: 79.7
click at [99, 100] on input "93864 - cirar supplier e associar" at bounding box center [451, 100] width 820 height 28
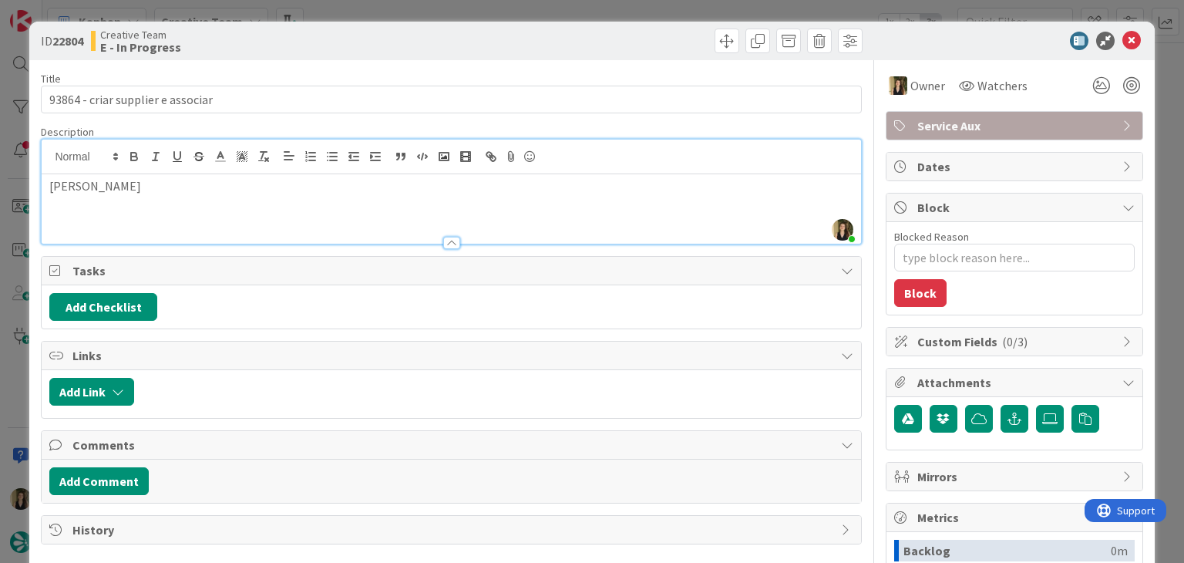
click at [230, 207] on div "Ersi Chatzidimitriou" at bounding box center [451, 208] width 819 height 69
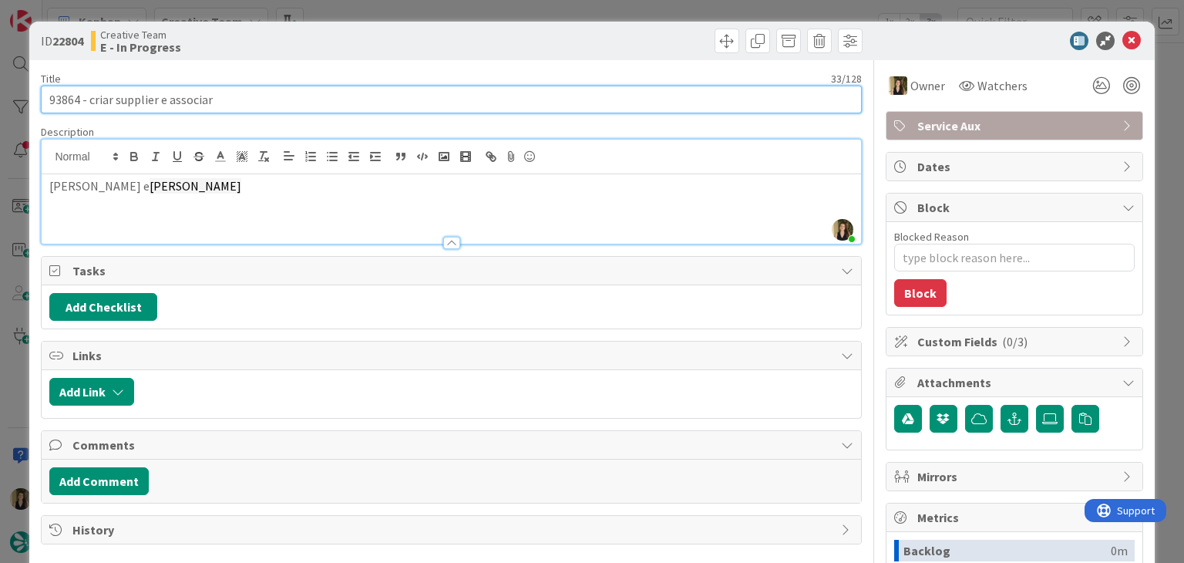
drag, startPoint x: 157, startPoint y: 98, endPoint x: 224, endPoint y: 77, distance: 71.0
click at [159, 98] on input "93864 - criar supplier e associar" at bounding box center [451, 100] width 820 height 28
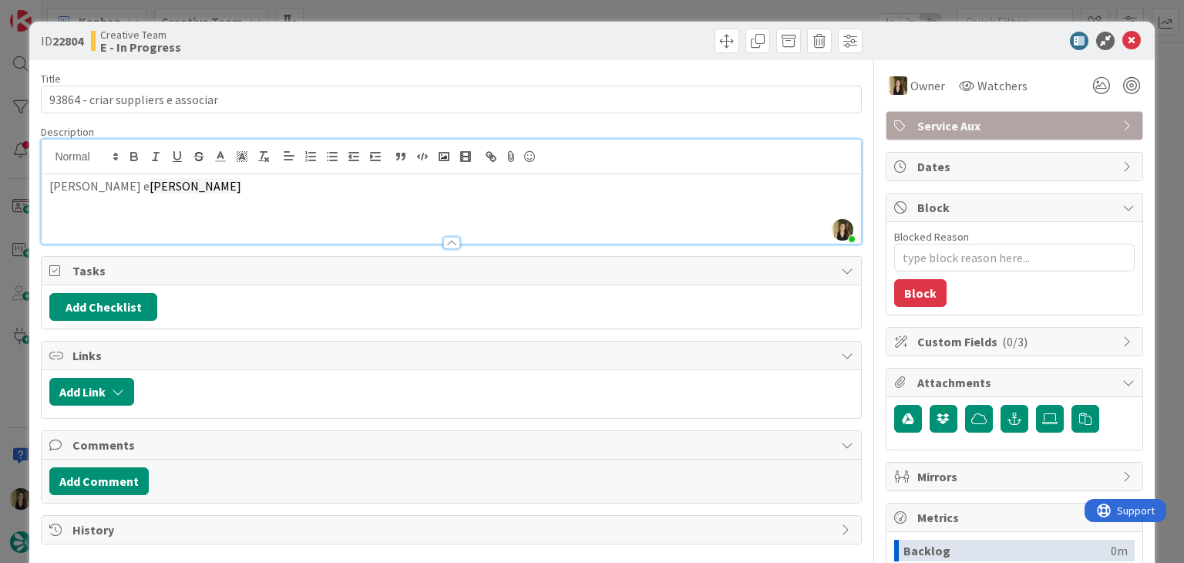
click at [387, 32] on div "Creative Team E - In Progress" at bounding box center [269, 41] width 357 height 25
click at [401, 8] on div "ID 22804 Creative Team E - In Progress Title 34 / 128 93864 - criar suppliers e…" at bounding box center [592, 281] width 1184 height 563
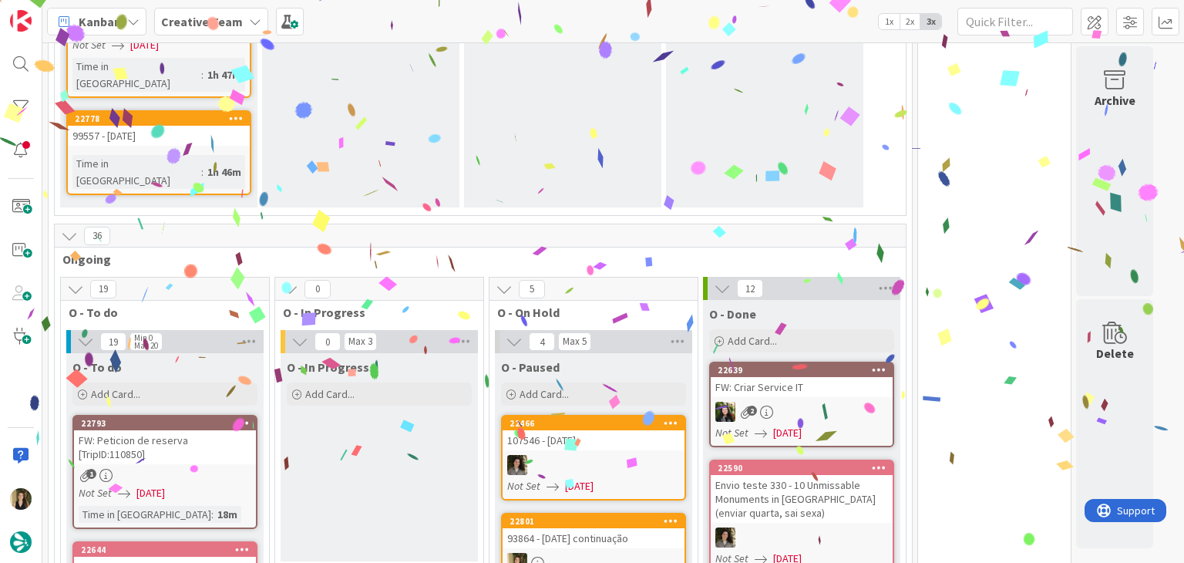
scroll to position [2026, 0]
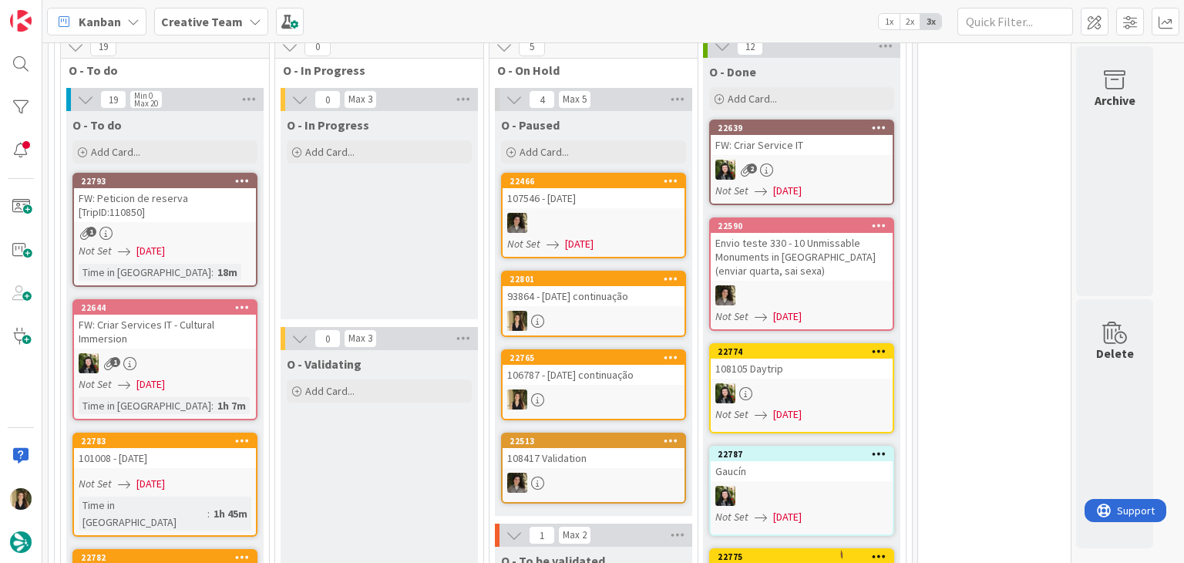
drag, startPoint x: 622, startPoint y: 123, endPoint x: 623, endPoint y: 89, distance: 33.9
click at [623, 311] on div at bounding box center [594, 321] width 182 height 20
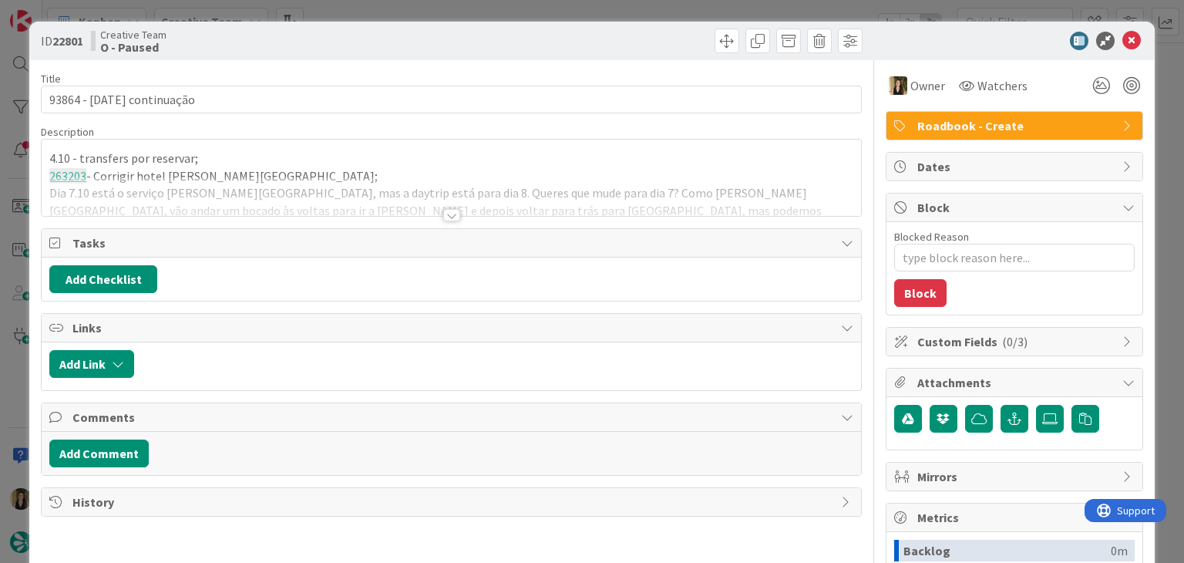
click at [322, 203] on div at bounding box center [451, 196] width 819 height 39
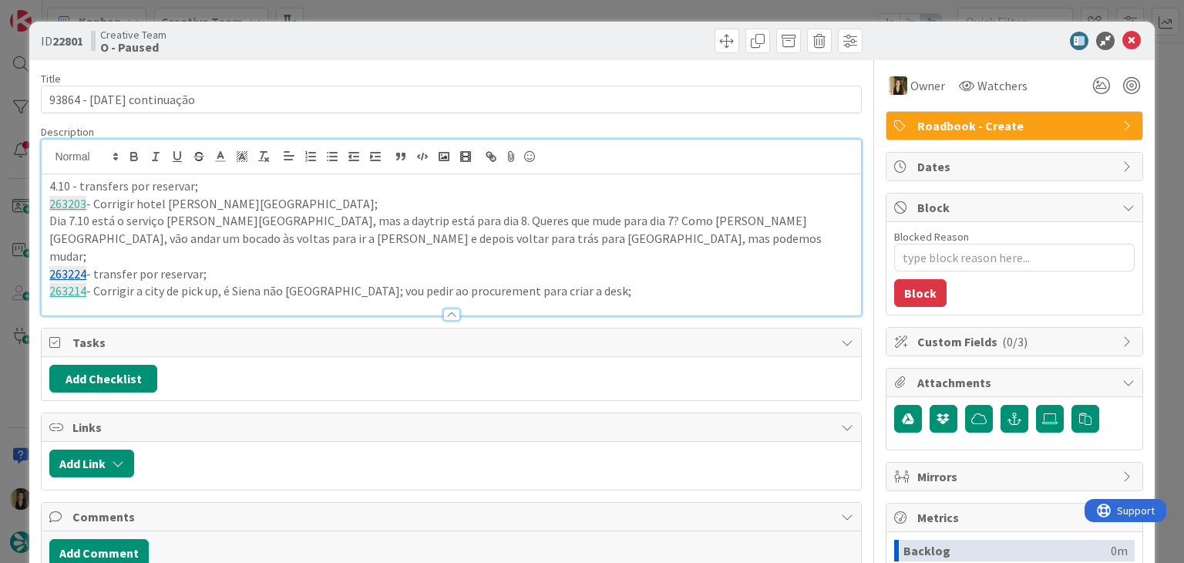
click at [571, 282] on p "263214 - Corrigir a city de pick up, é Siena não Rome; vou pedir ao procurement…" at bounding box center [450, 291] width 803 height 18
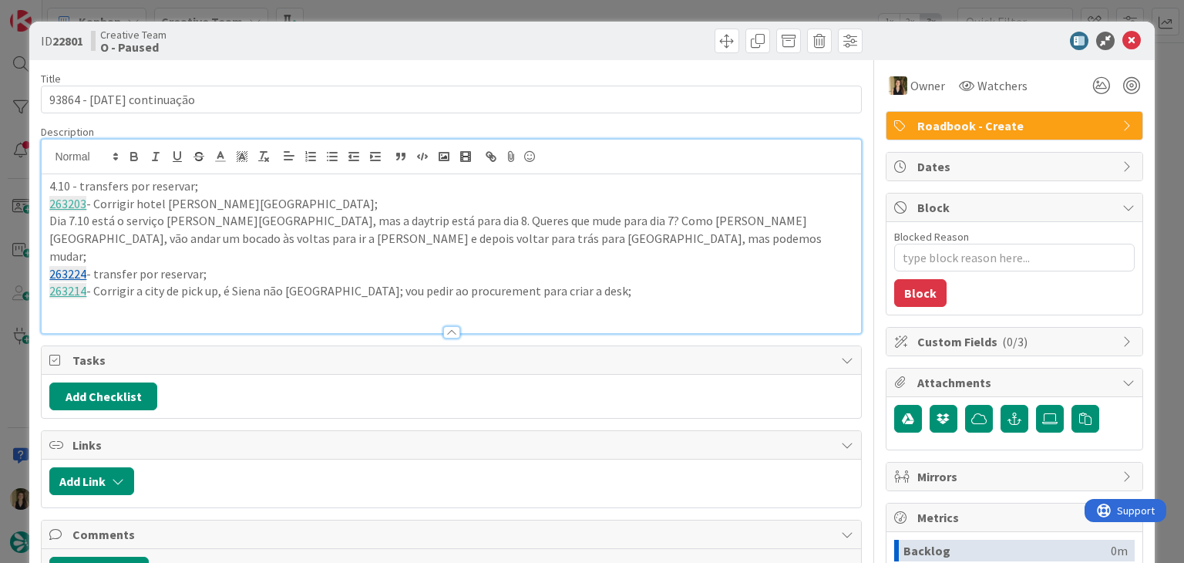
paste div
click at [303, 35] on div "Creative Team O - Paused" at bounding box center [269, 41] width 357 height 25
drag, startPoint x: 246, startPoint y: 294, endPoint x: 267, endPoint y: 283, distance: 23.5
click at [246, 300] on p "263208 - corrigir o hotel de Padova;" at bounding box center [450, 309] width 803 height 18
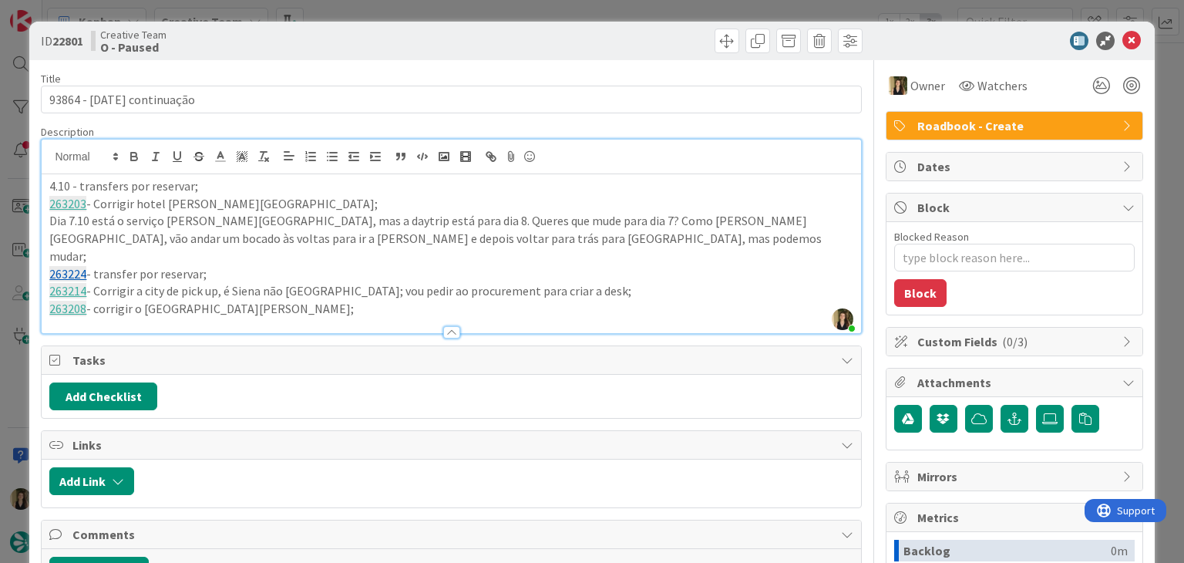
click at [456, 41] on div at bounding box center [659, 41] width 407 height 25
click at [355, 35] on div "Creative Team O - Paused" at bounding box center [269, 41] width 357 height 25
click at [414, 10] on div "ID 22801 Creative Team O - Paused Title 25 / 128 93864 - 1 oct continuação Desc…" at bounding box center [592, 281] width 1184 height 563
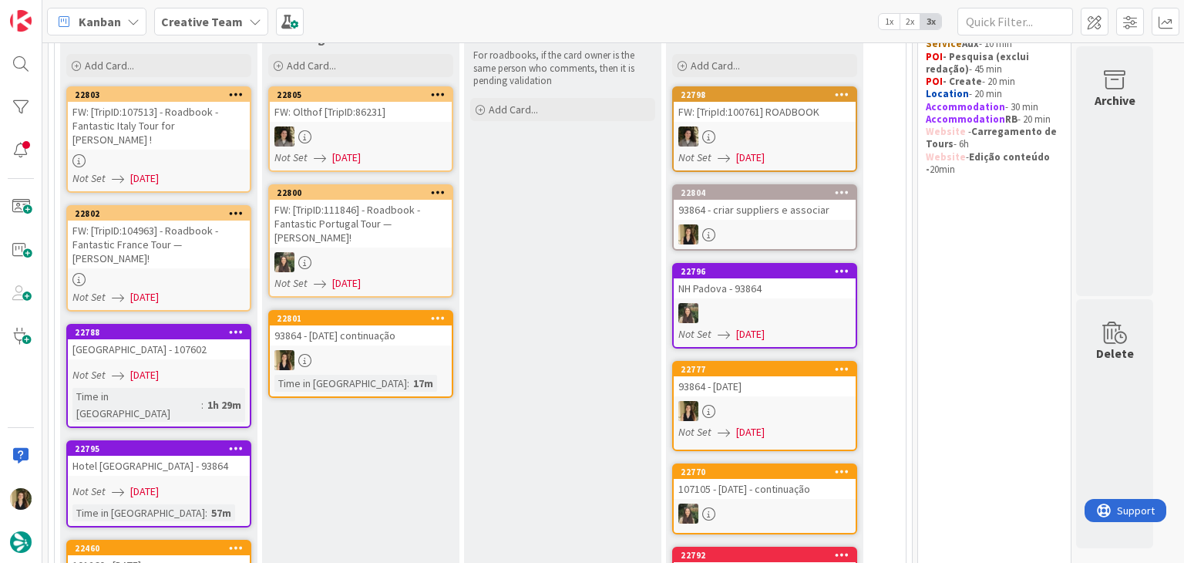
scroll to position [170, 0]
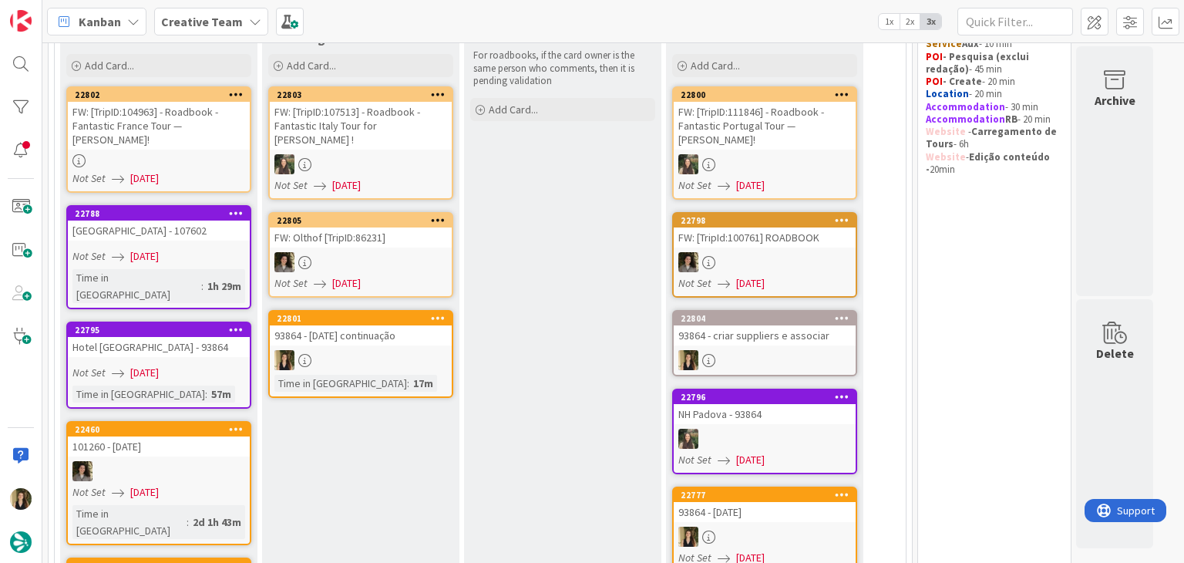
click at [428, 328] on div "93864 - 1 oct continuação" at bounding box center [361, 335] width 182 height 20
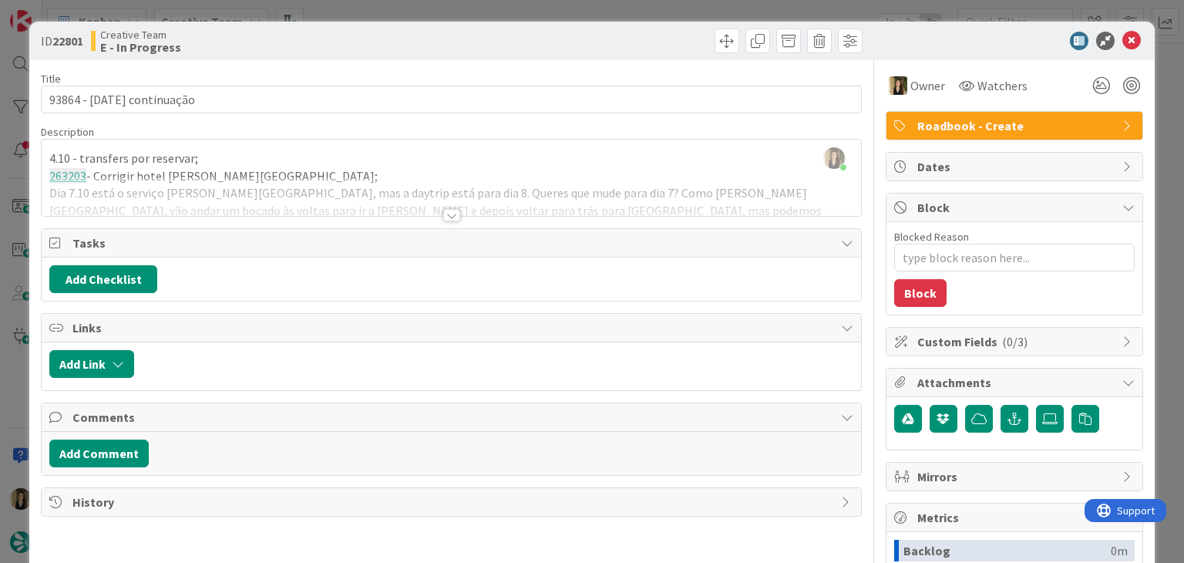
click at [449, 216] on div at bounding box center [451, 215] width 17 height 12
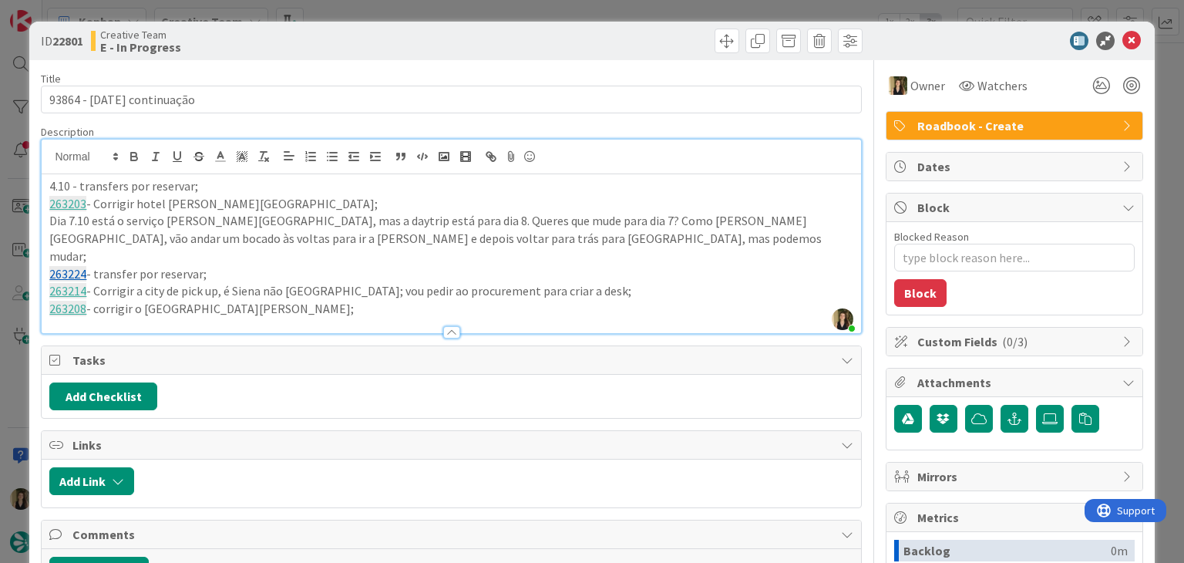
click at [375, 18] on div "ID 22801 Creative Team E - In Progress Title 25 / 128 93864 - 1 oct continuação…" at bounding box center [592, 281] width 1184 height 563
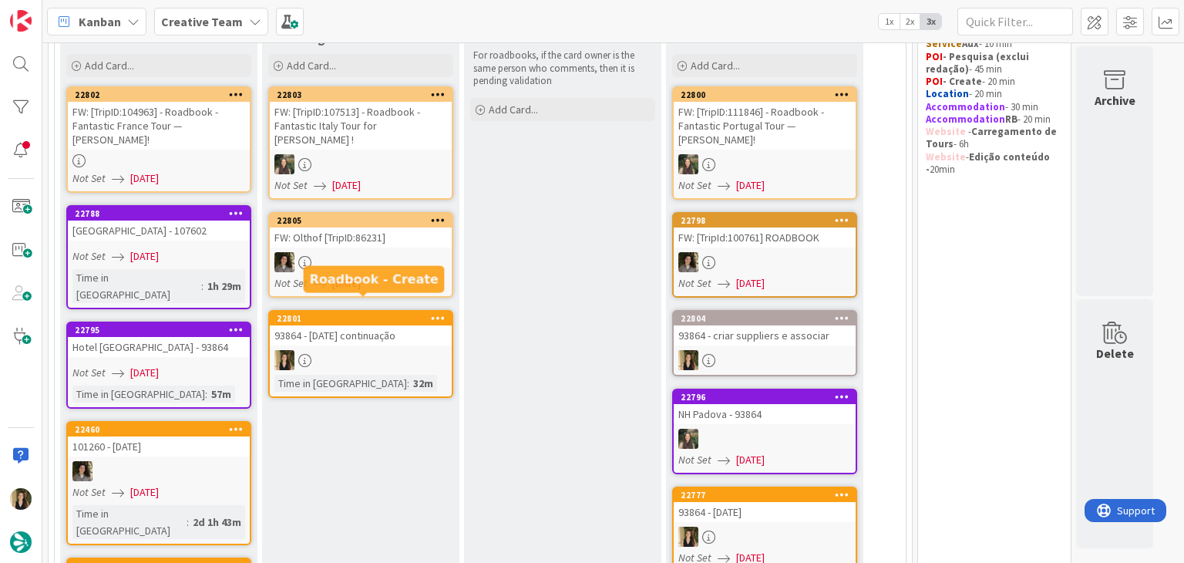
click at [407, 332] on link "22801 93864 - 1 oct continuação Time in Column : 32m" at bounding box center [360, 354] width 185 height 88
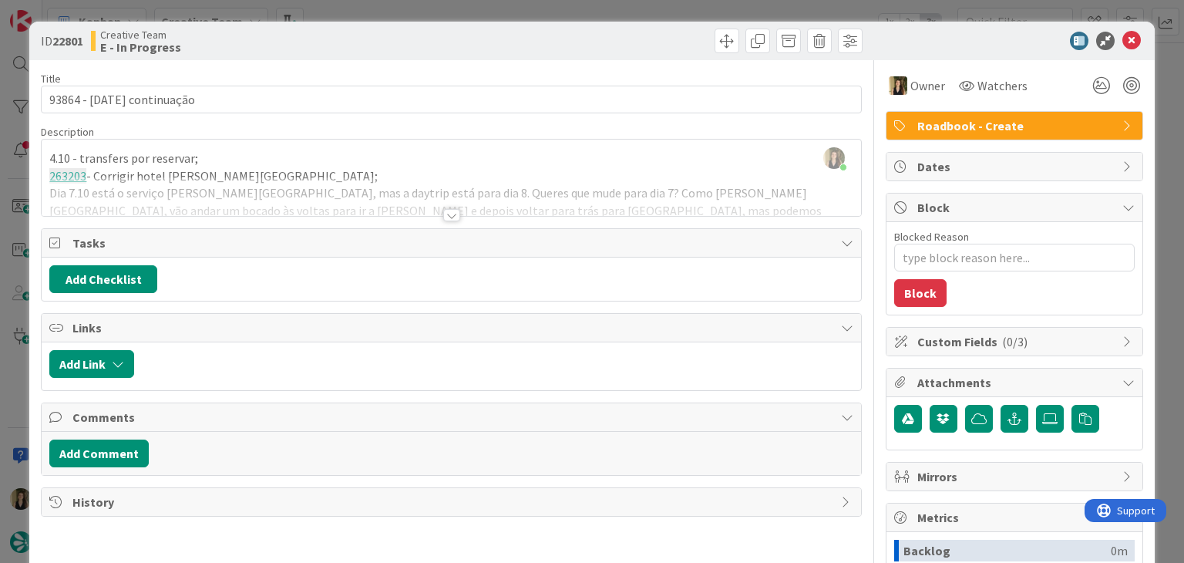
click at [443, 213] on div at bounding box center [451, 215] width 17 height 12
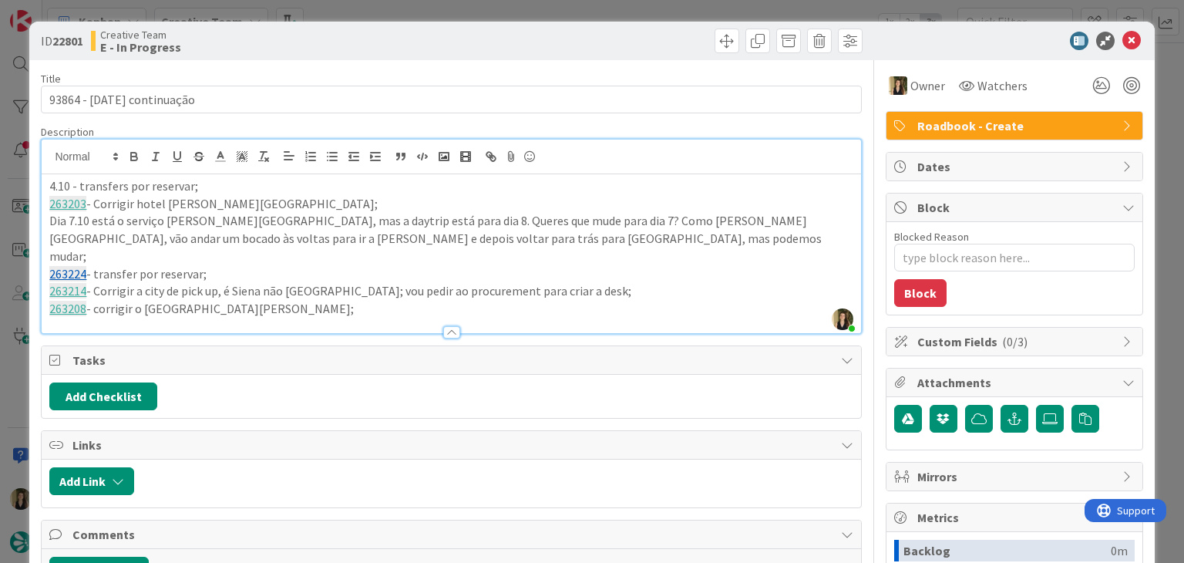
click at [279, 300] on p "263208 - corrigir o hotel de Padua;" at bounding box center [450, 309] width 803 height 18
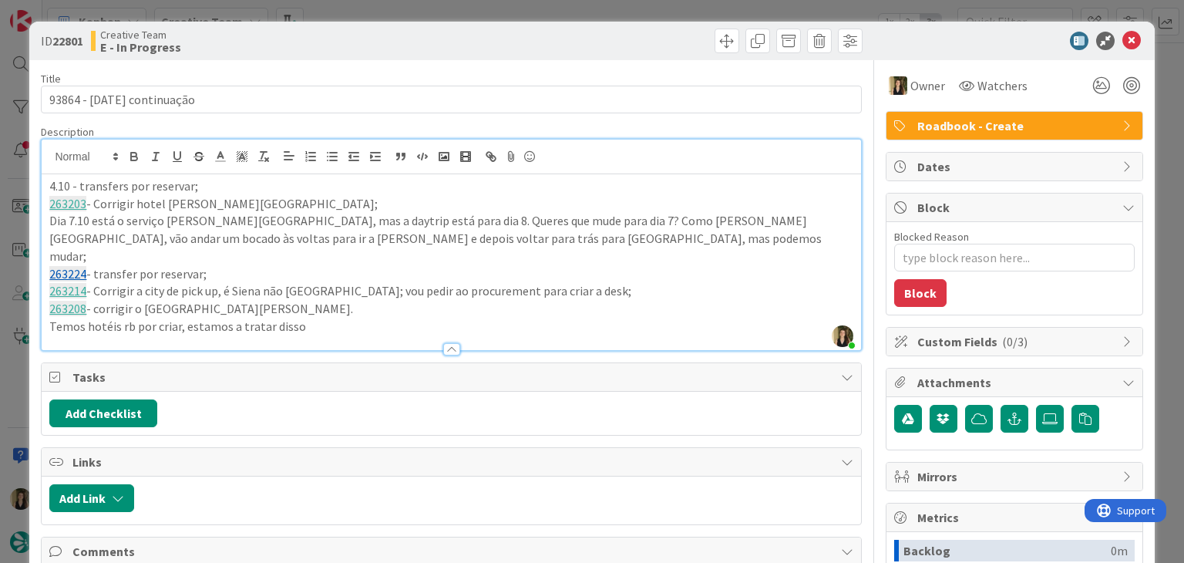
click at [433, 399] on div "Add Checklist" at bounding box center [450, 413] width 803 height 28
click at [371, 31] on div "Creative Team E - In Progress" at bounding box center [269, 41] width 357 height 25
click at [370, 7] on div "ID 22801 Creative Team E - In Progress Title 25 / 128 93864 - 1 oct continuação…" at bounding box center [592, 281] width 1184 height 563
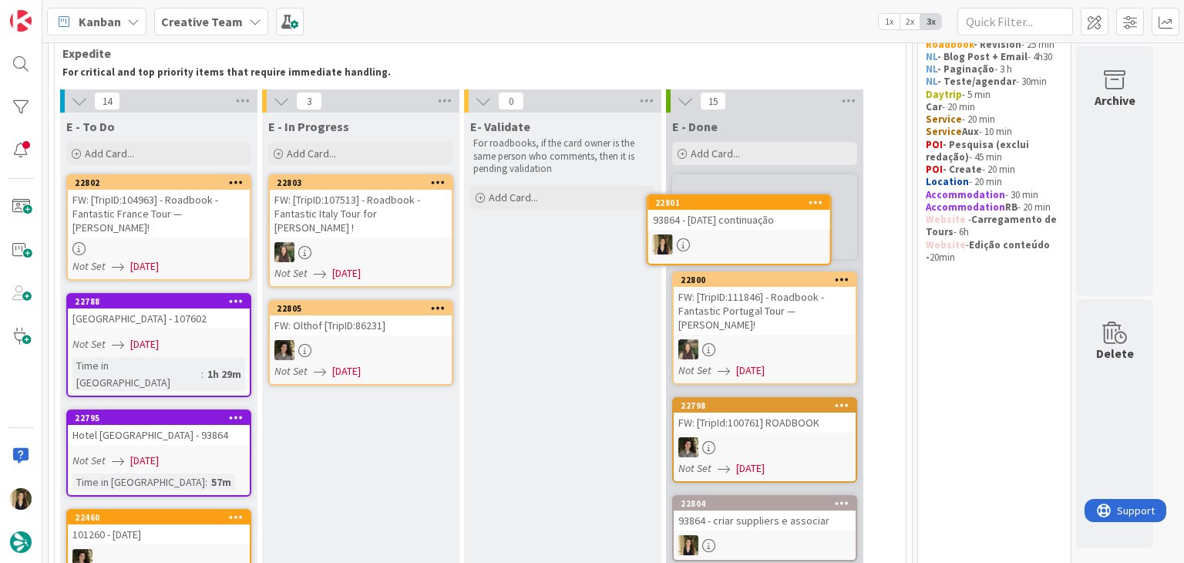
scroll to position [76, 0]
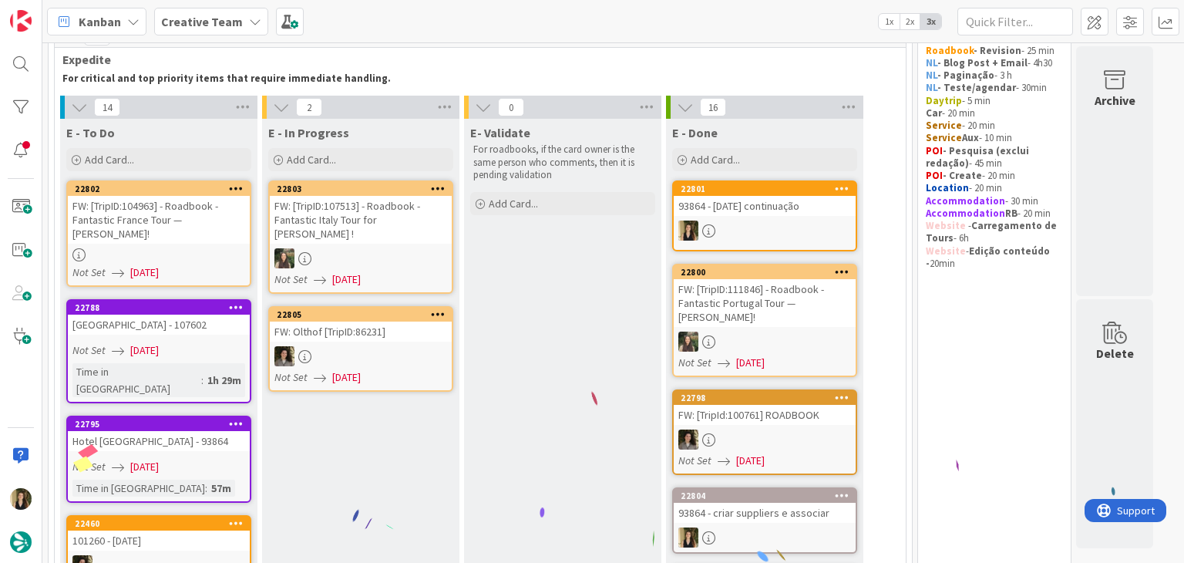
click at [763, 222] on div at bounding box center [765, 231] width 182 height 20
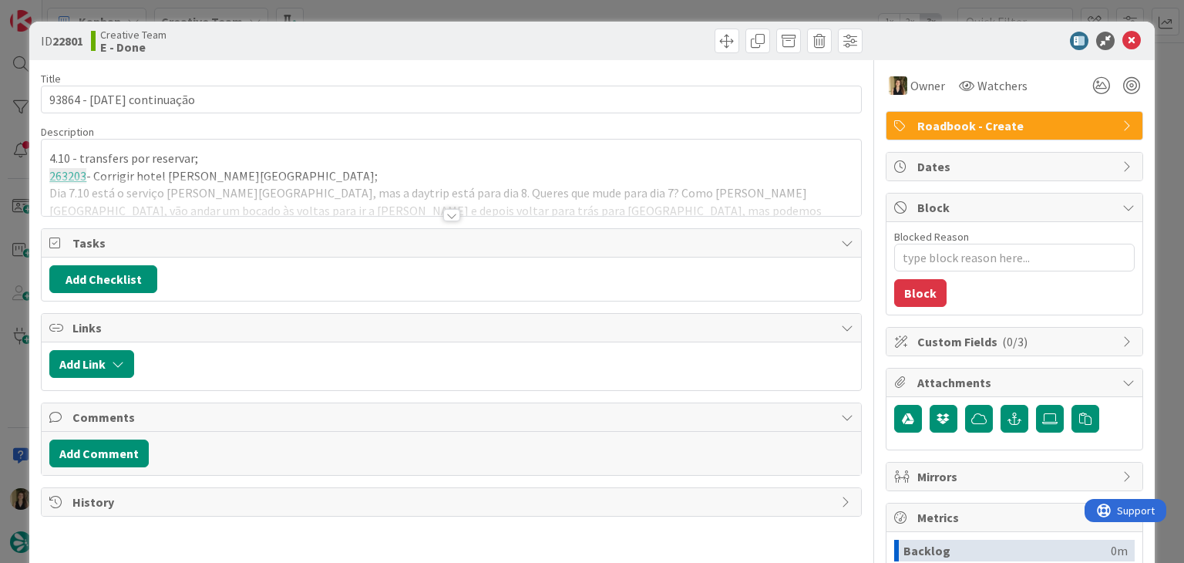
click at [392, 4] on div "ID 22801 Creative Team E - Done Title 25 / 128 93864 - 1 oct continuação Descri…" at bounding box center [592, 281] width 1184 height 563
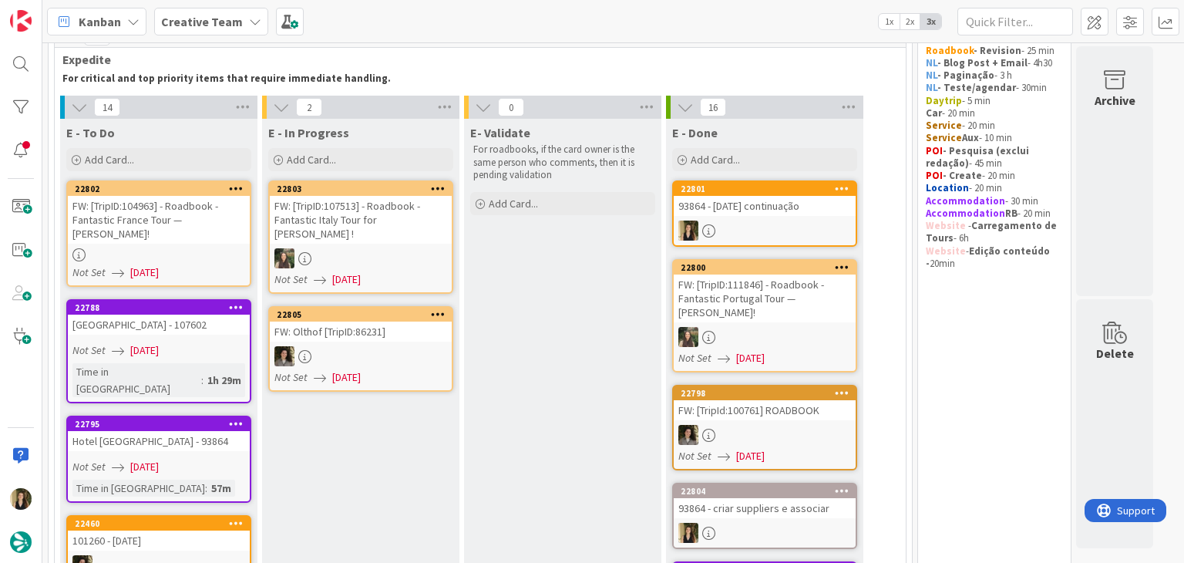
click at [202, 258] on div at bounding box center [159, 254] width 182 height 13
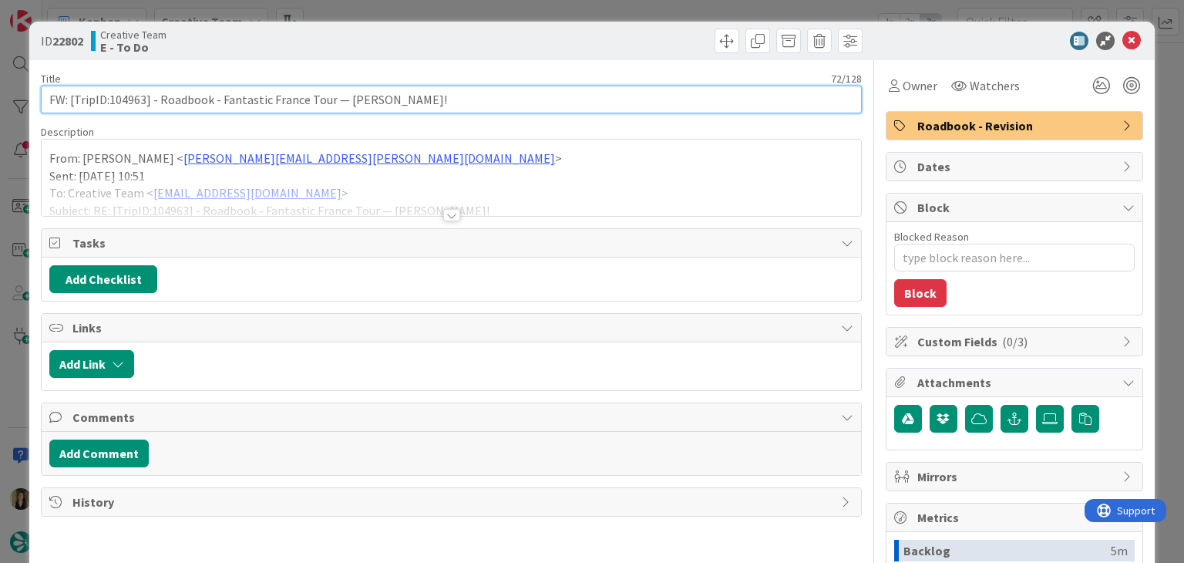
click at [130, 99] on input "FW: [TripID:104963] - Roadbook - Fantastic France Tour — Monique Bergin!" at bounding box center [451, 100] width 820 height 28
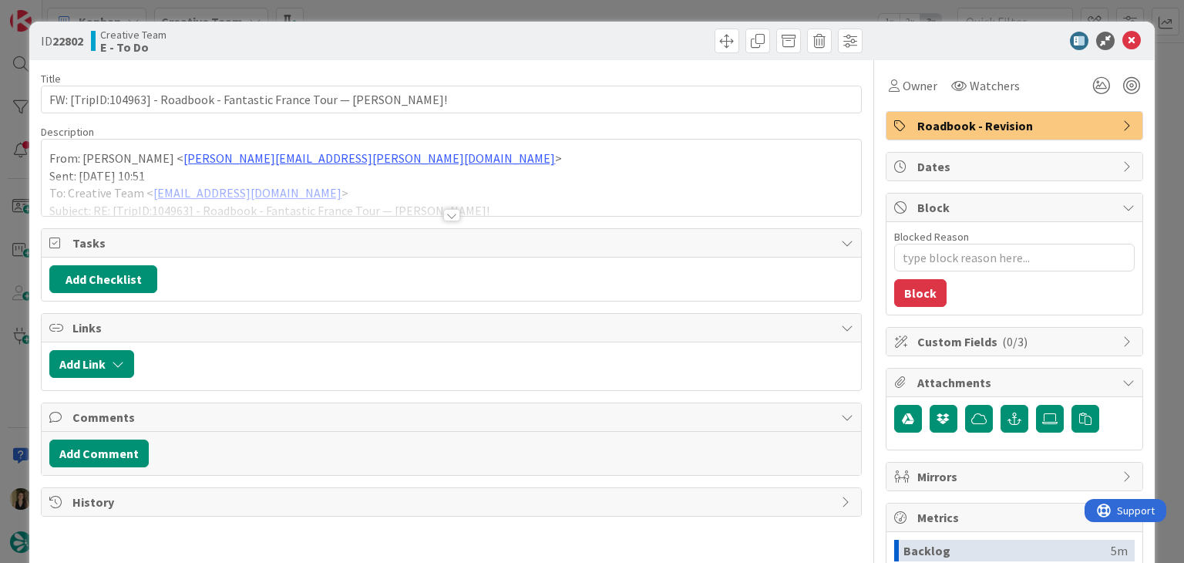
click at [447, 210] on div at bounding box center [451, 215] width 17 height 12
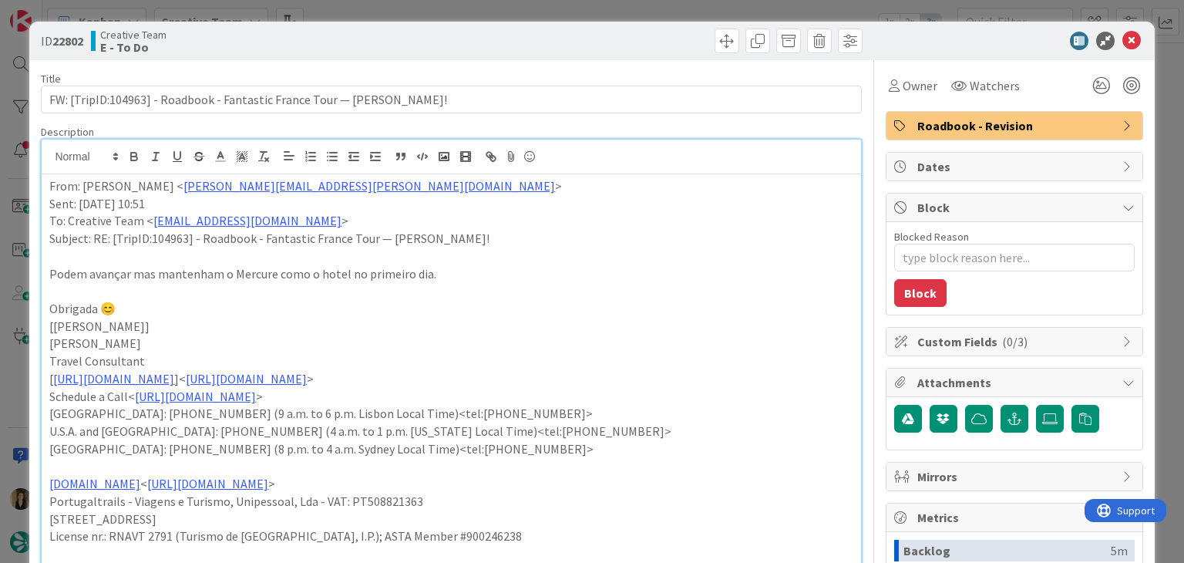
drag, startPoint x: 576, startPoint y: 35, endPoint x: 575, endPoint y: 19, distance: 17.0
click at [576, 35] on div at bounding box center [659, 41] width 407 height 25
click at [575, 16] on div "ID 22802 Creative Team E - To Do Title 72 / 128 FW: [TripID:104963] - Roadbook …" at bounding box center [592, 281] width 1184 height 563
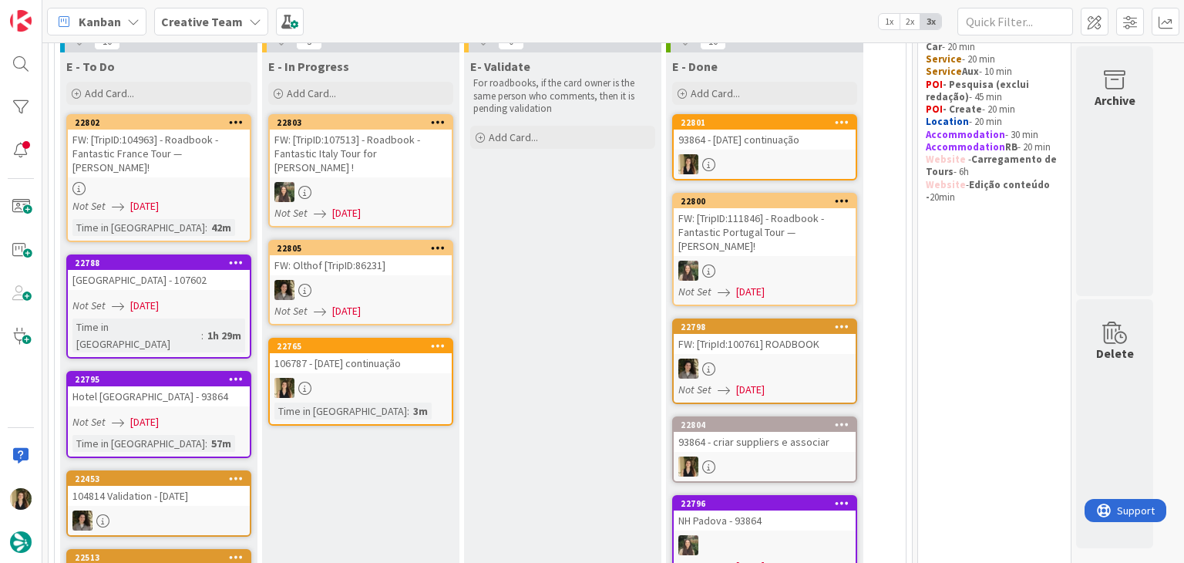
scroll to position [126, 0]
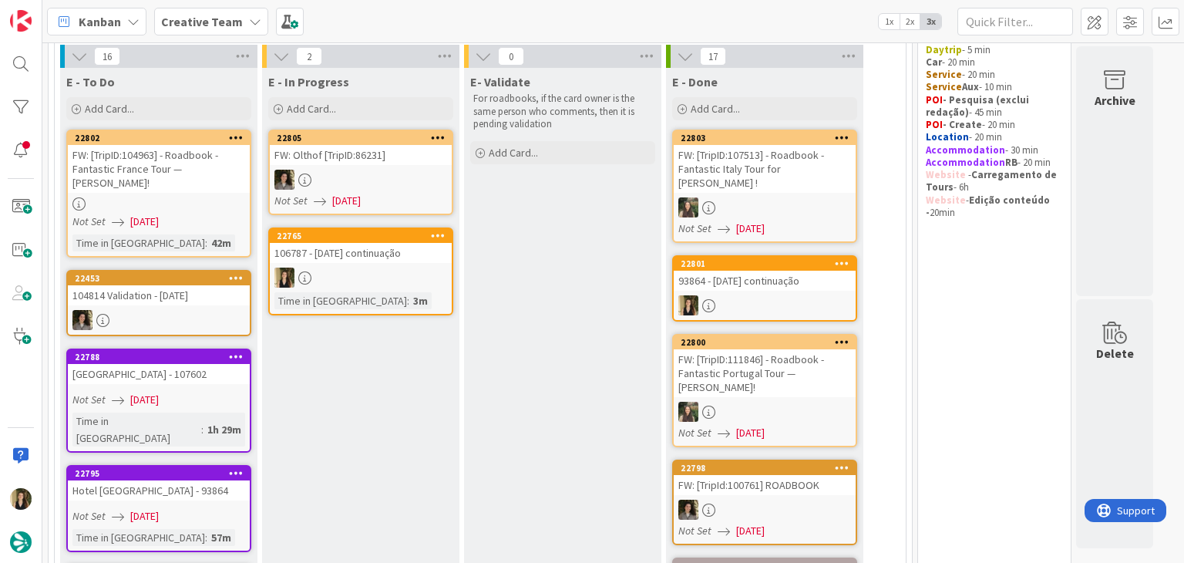
click at [399, 263] on link "22765 106787 - 7oct continuação Time in Column : 3m" at bounding box center [360, 271] width 185 height 88
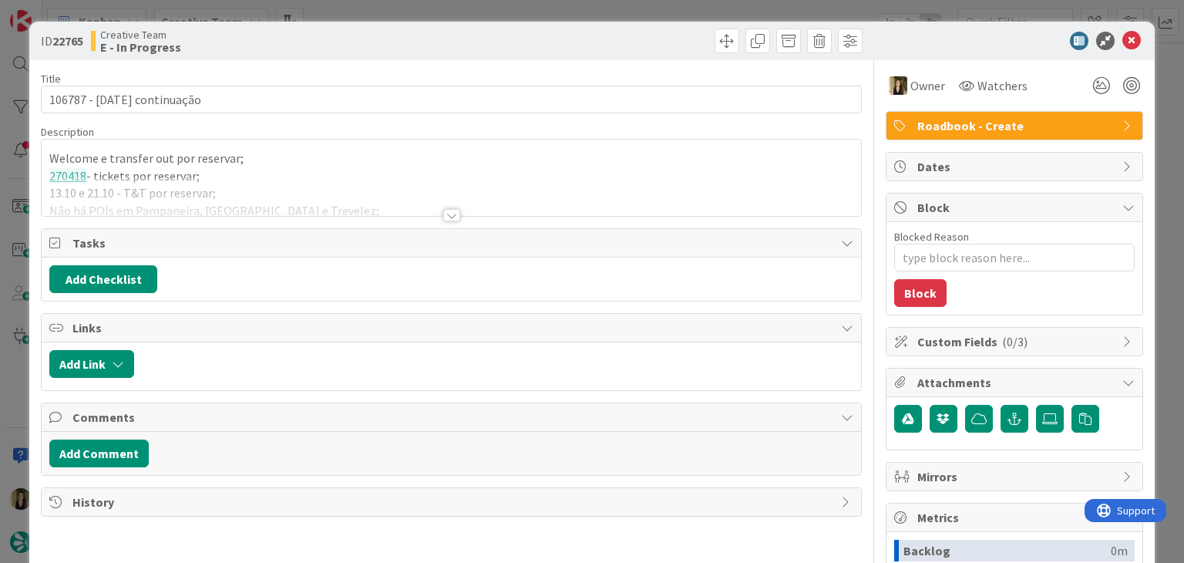
click at [443, 215] on div at bounding box center [451, 215] width 17 height 12
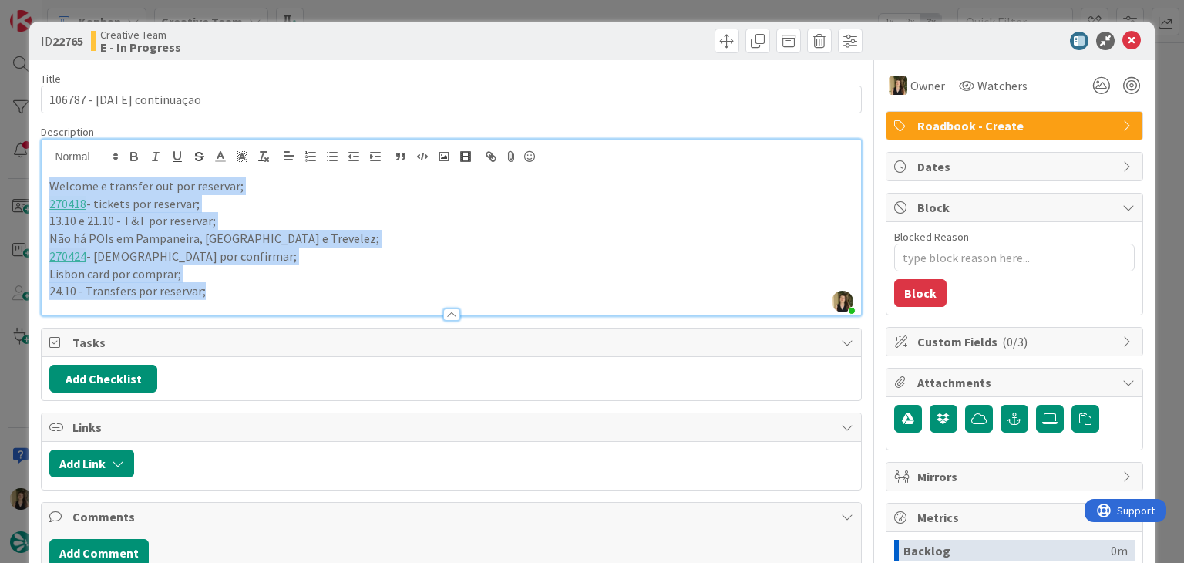
drag, startPoint x: 228, startPoint y: 295, endPoint x: 0, endPoint y: 177, distance: 256.9
click at [1, 180] on div "ID 22765 Creative Team E - In Progress Title 25 / 128 106787 - 7oct continuação…" at bounding box center [592, 281] width 1184 height 563
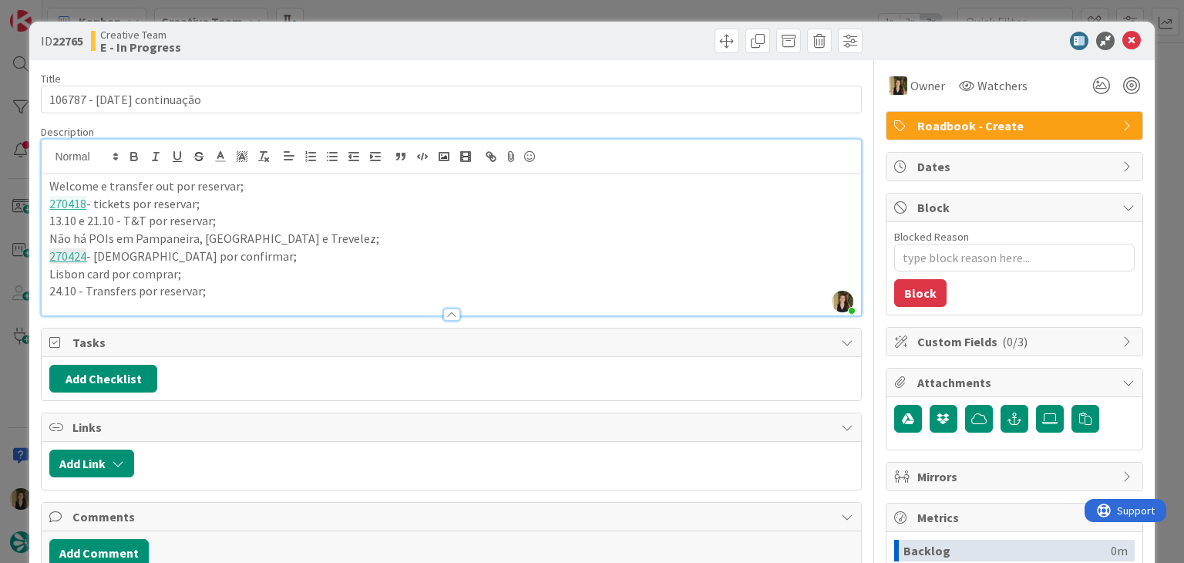
click at [486, 12] on div "ID 22765 Creative Team E - In Progress Title 25 / 128 106787 - 7oct continuação…" at bounding box center [592, 281] width 1184 height 563
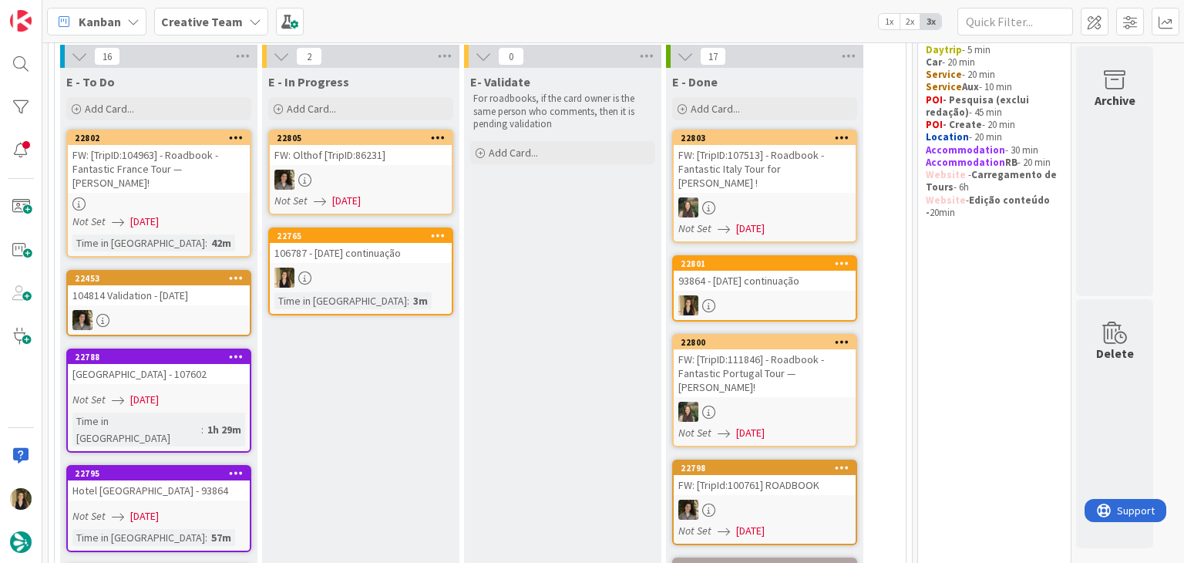
click at [773, 295] on div at bounding box center [765, 305] width 182 height 20
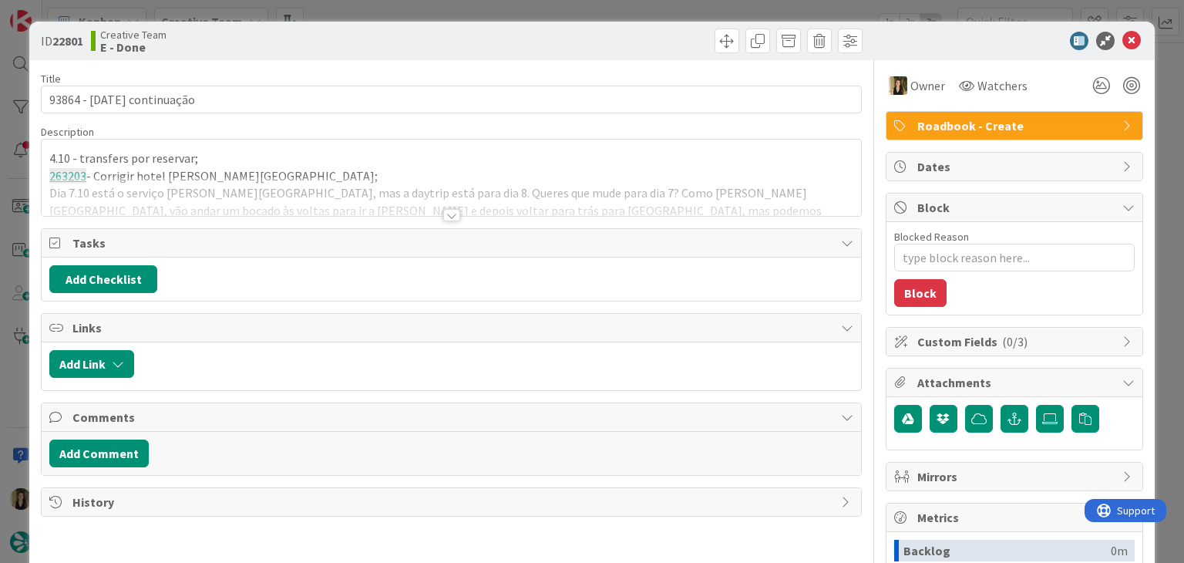
click at [443, 214] on div at bounding box center [451, 215] width 17 height 12
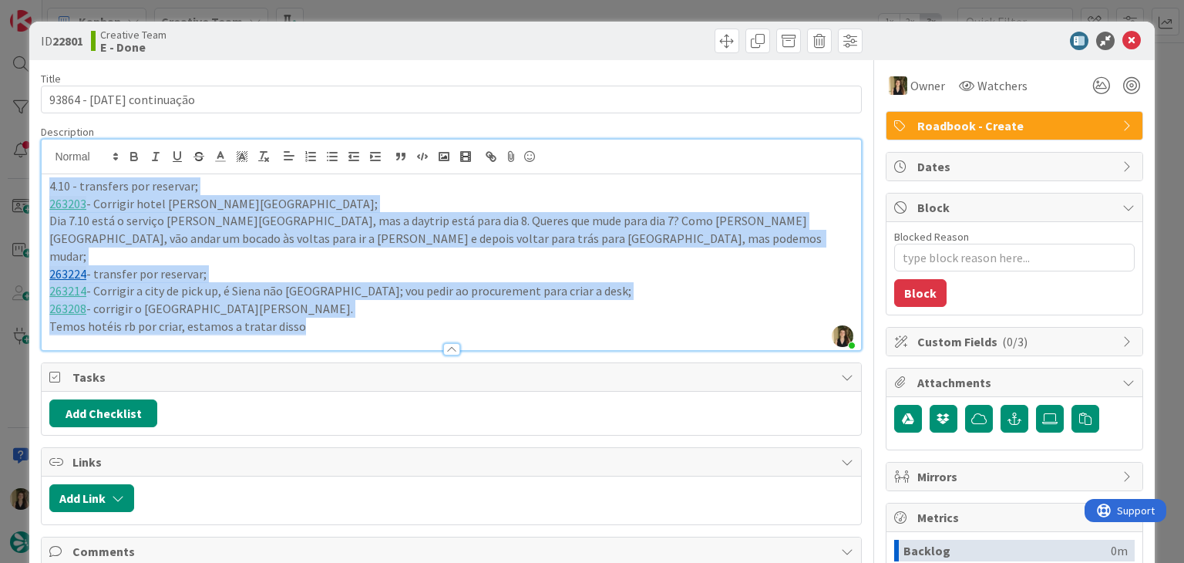
drag, startPoint x: 333, startPoint y: 308, endPoint x: 0, endPoint y: 177, distance: 358.2
click at [0, 177] on div "ID 22801 Creative Team E - Done Title 25 / 128 93864 - 1 oct continuação Descri…" at bounding box center [592, 281] width 1184 height 563
copy div "4.10 - transfers por reservar; 263203 - Corrigir hotel de Taormina; Dia 7.10 es…"
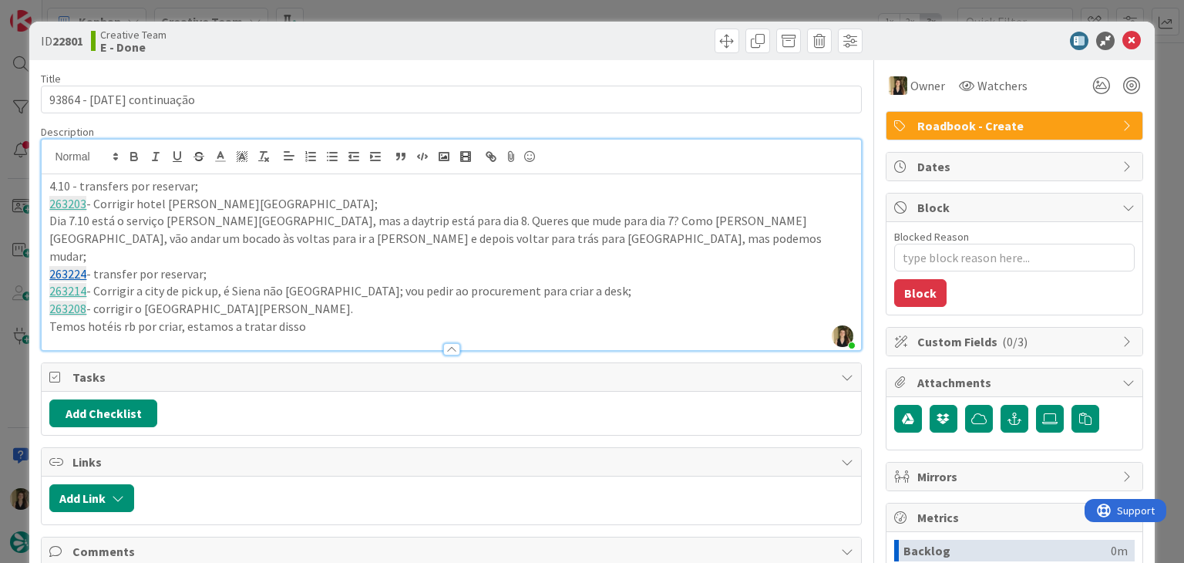
click at [418, 25] on div "ID 22801 Creative Team E - Done" at bounding box center [591, 41] width 1125 height 39
drag, startPoint x: 416, startPoint y: 17, endPoint x: 399, endPoint y: 5, distance: 21.0
click at [415, 15] on div "ID 22801 Creative Team E - Done Title 25 / 128 93864 - 1 oct continuação Descri…" at bounding box center [592, 281] width 1184 height 563
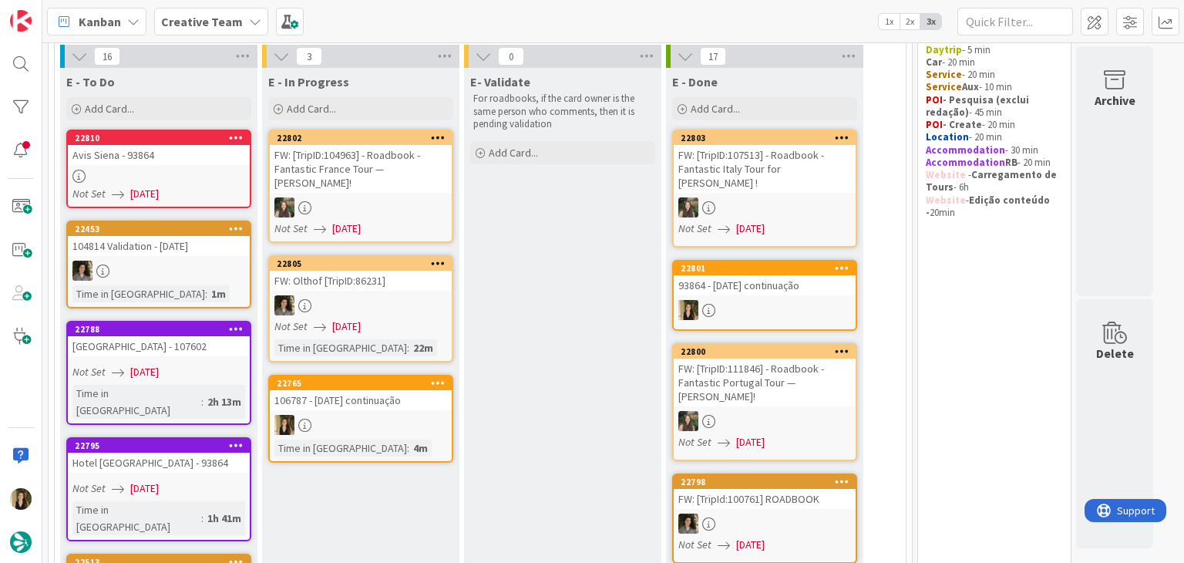
click at [173, 176] on div at bounding box center [159, 176] width 182 height 13
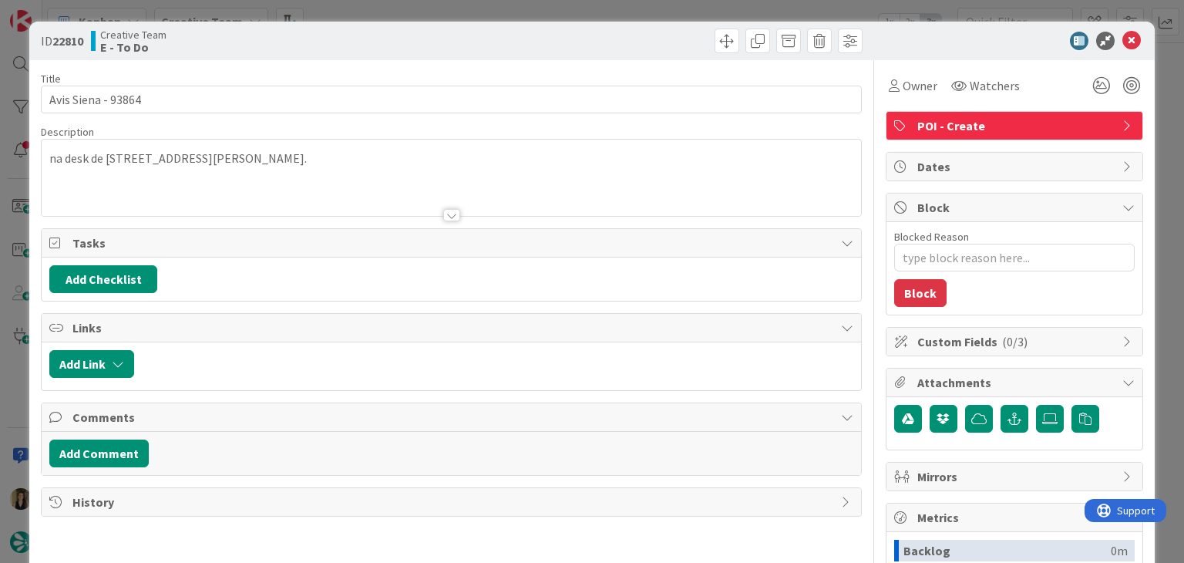
click at [488, 32] on div at bounding box center [659, 41] width 407 height 25
click at [487, 4] on div "ID 22810 Creative Team E - To Do Title 18 / 128 Avis Siena - 93864 Description …" at bounding box center [592, 281] width 1184 height 563
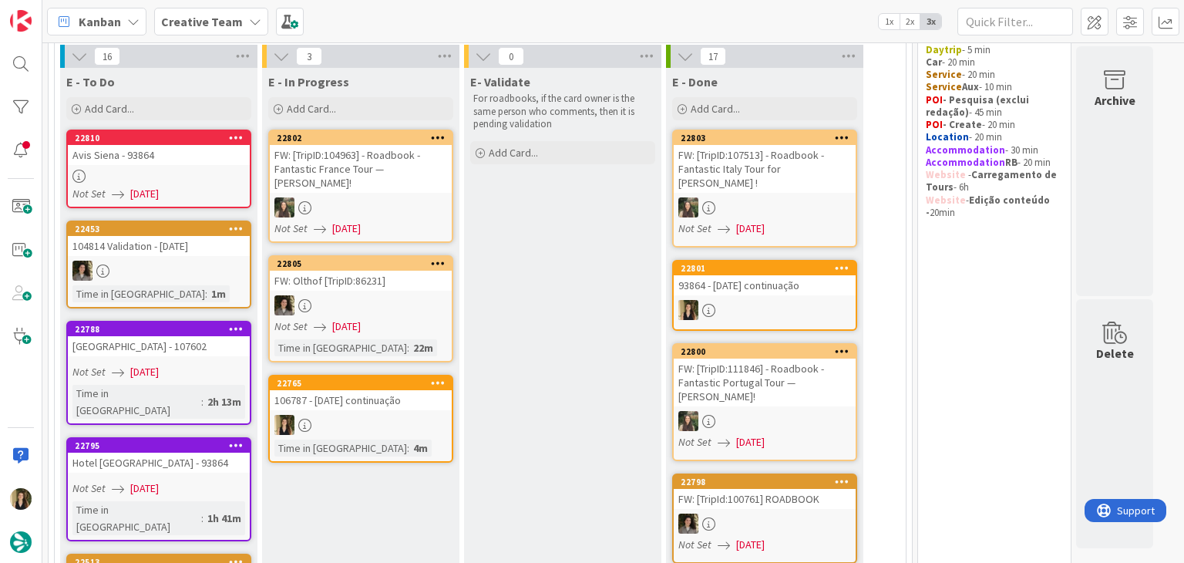
click at [207, 158] on div "Avis Siena - 93864" at bounding box center [159, 155] width 182 height 20
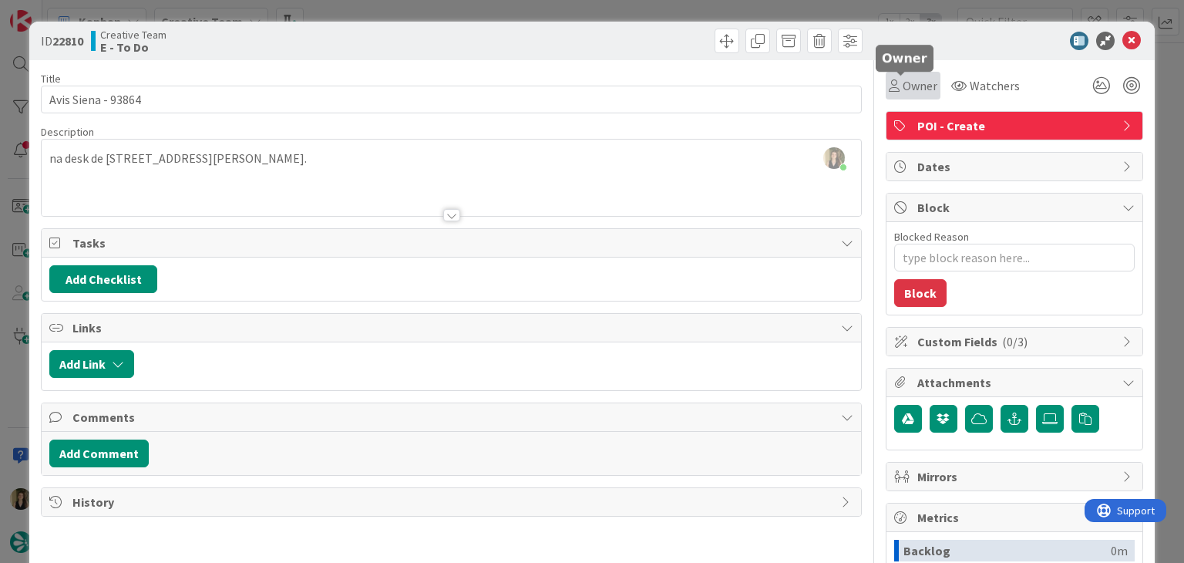
click at [903, 86] on span "Owner" at bounding box center [920, 85] width 35 height 19
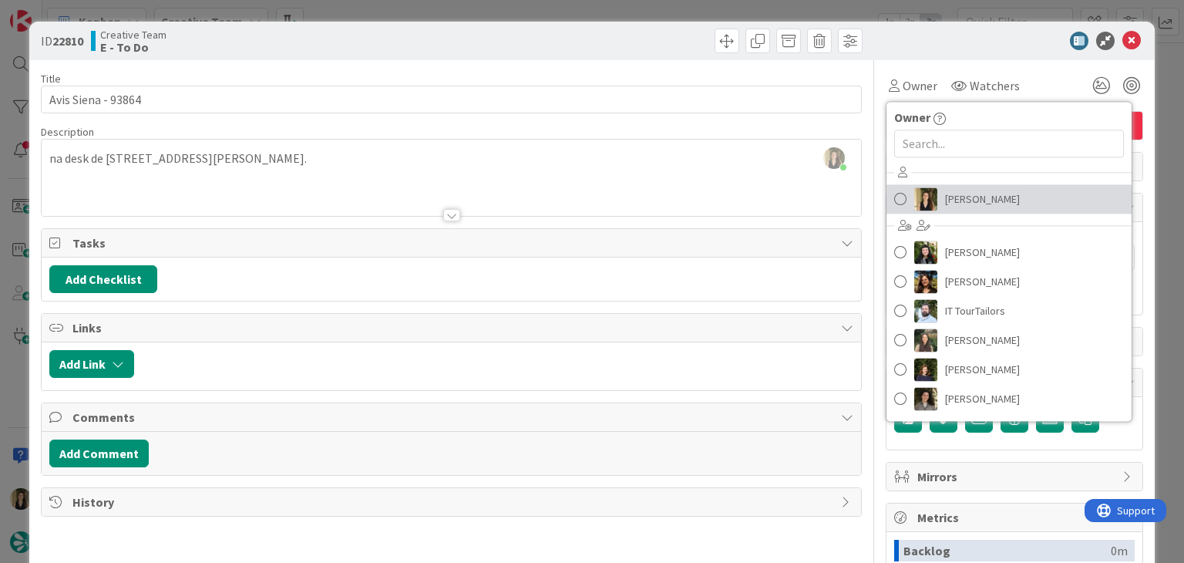
click at [958, 201] on span "Sofia Palma" at bounding box center [982, 198] width 75 height 23
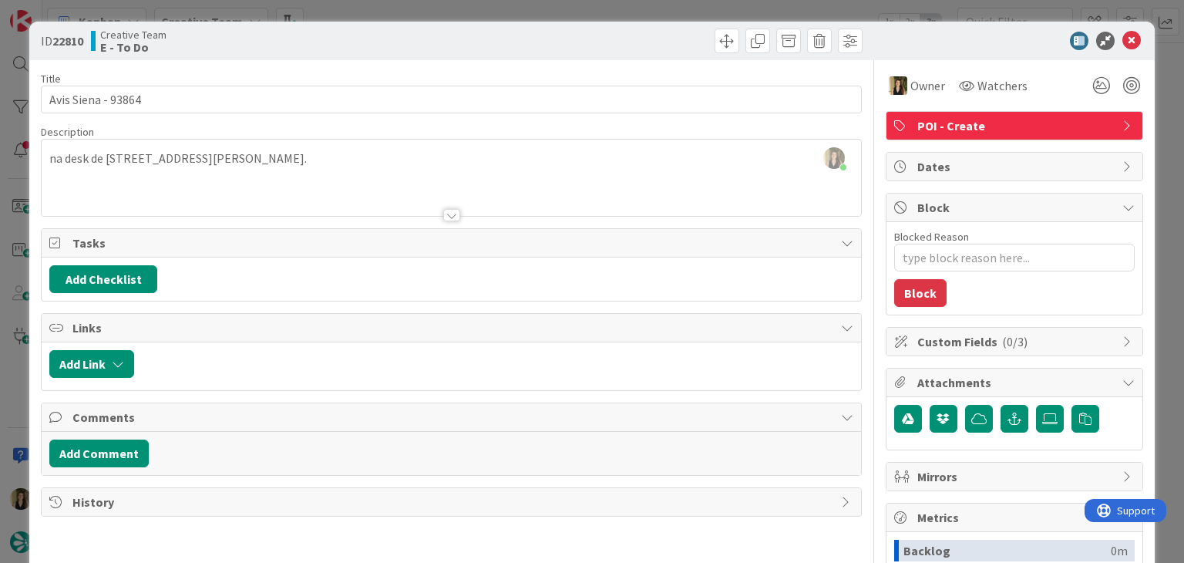
click at [623, 33] on div at bounding box center [659, 41] width 407 height 25
click at [619, 8] on div "ID 22810 Creative Team E - To Do Title 18 / 128 Avis Siena - 93864 Description …" at bounding box center [592, 281] width 1184 height 563
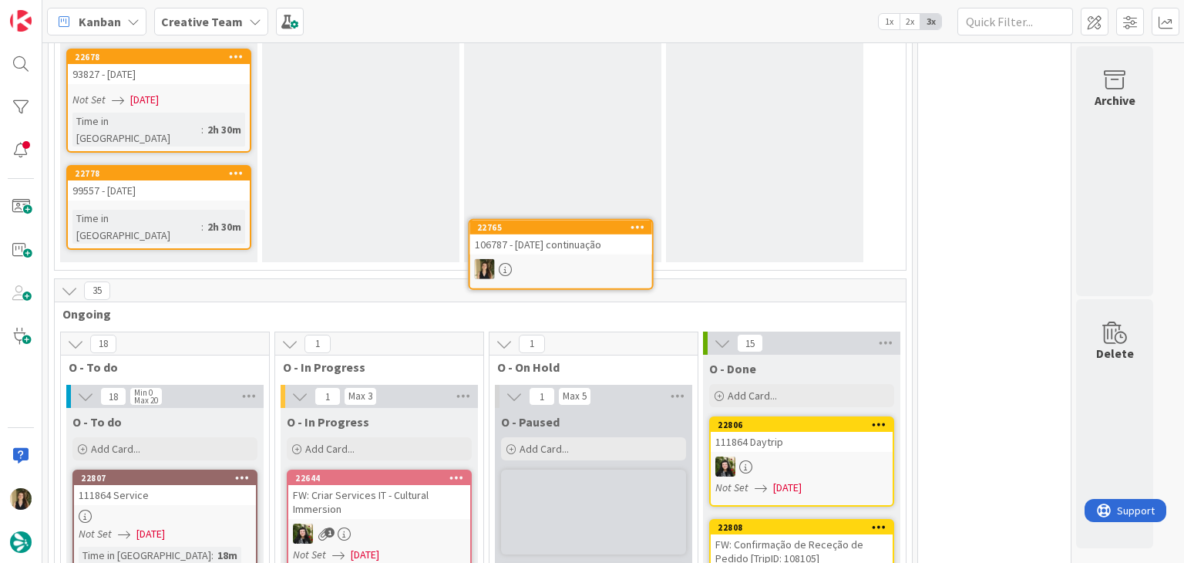
scroll to position [1705, 0]
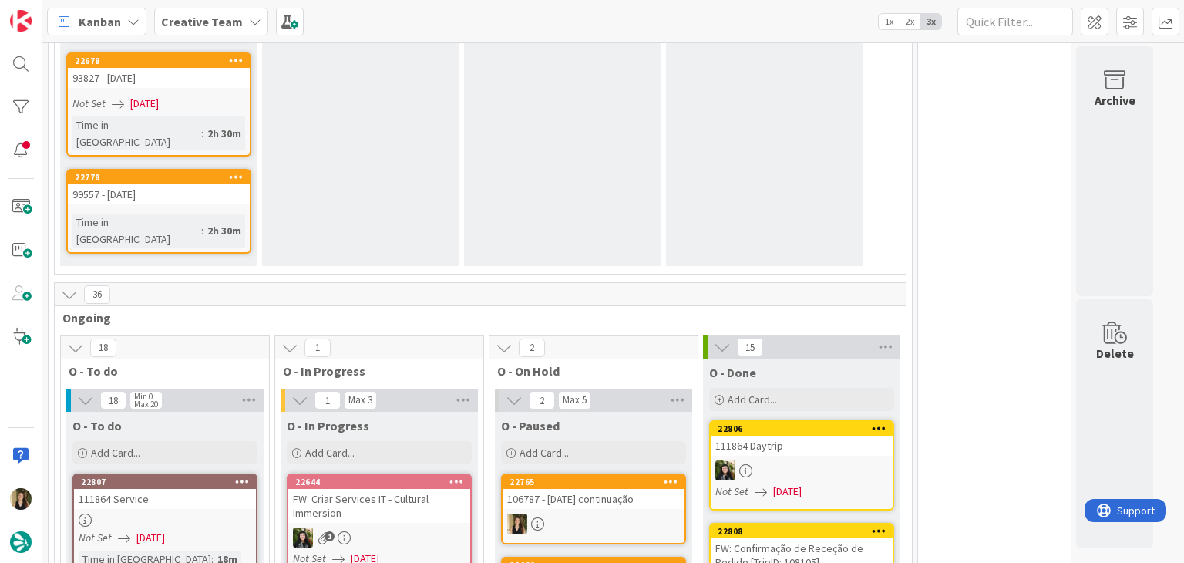
click at [629, 514] on div at bounding box center [594, 524] width 182 height 20
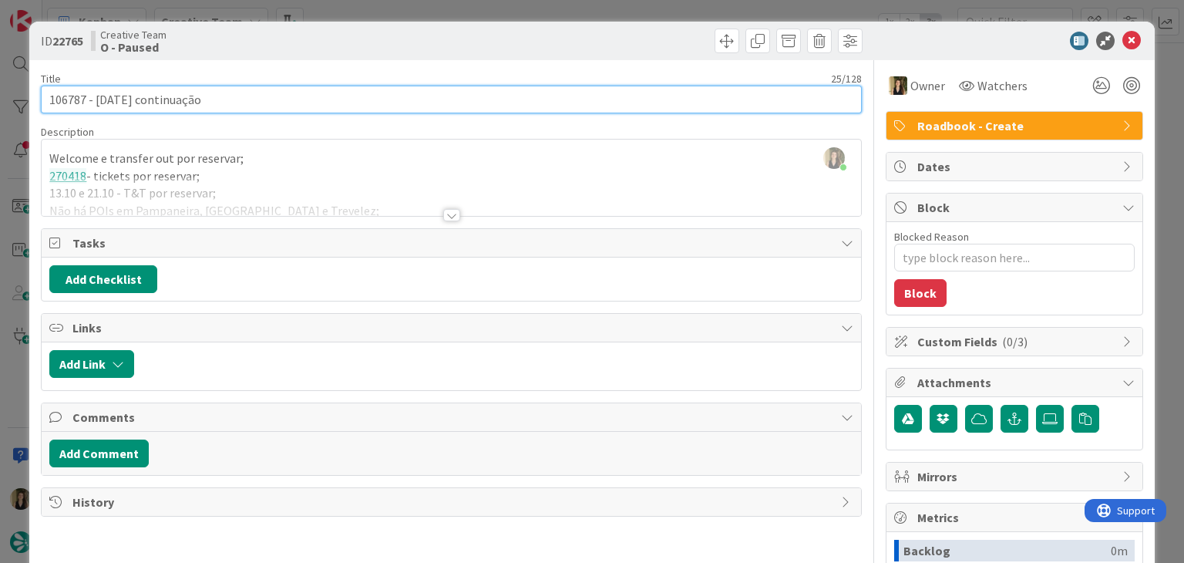
click at [71, 103] on input "106787 - 7oct continuação" at bounding box center [451, 100] width 820 height 28
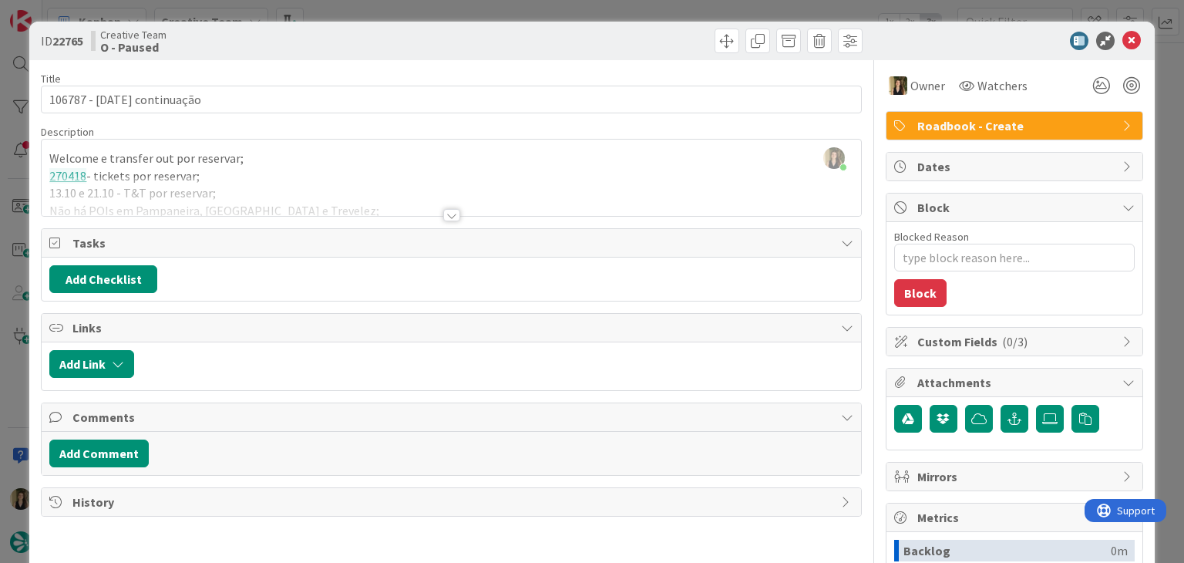
drag, startPoint x: 446, startPoint y: 216, endPoint x: 444, endPoint y: 163, distance: 53.2
click at [444, 214] on div at bounding box center [451, 215] width 17 height 12
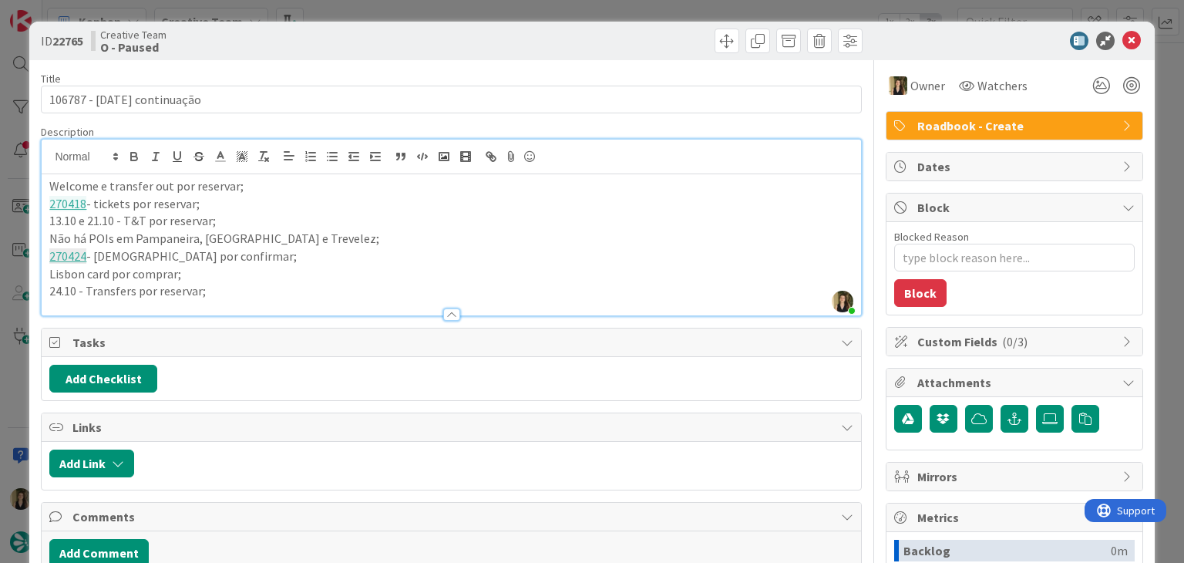
click at [444, 29] on div "ID 22765 Creative Team O - Paused" at bounding box center [451, 41] width 821 height 25
click at [461, 16] on div "ID 22765 Creative Team O - Paused Title 25 / 128 106787 - 7oct continuação Desc…" at bounding box center [592, 281] width 1184 height 563
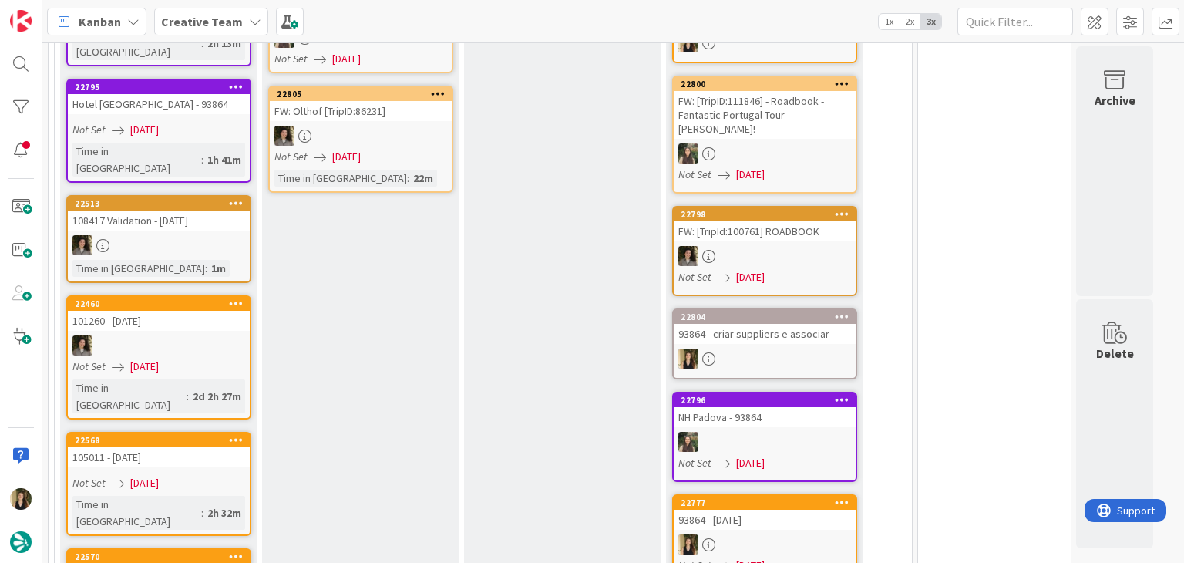
scroll to position [8, 0]
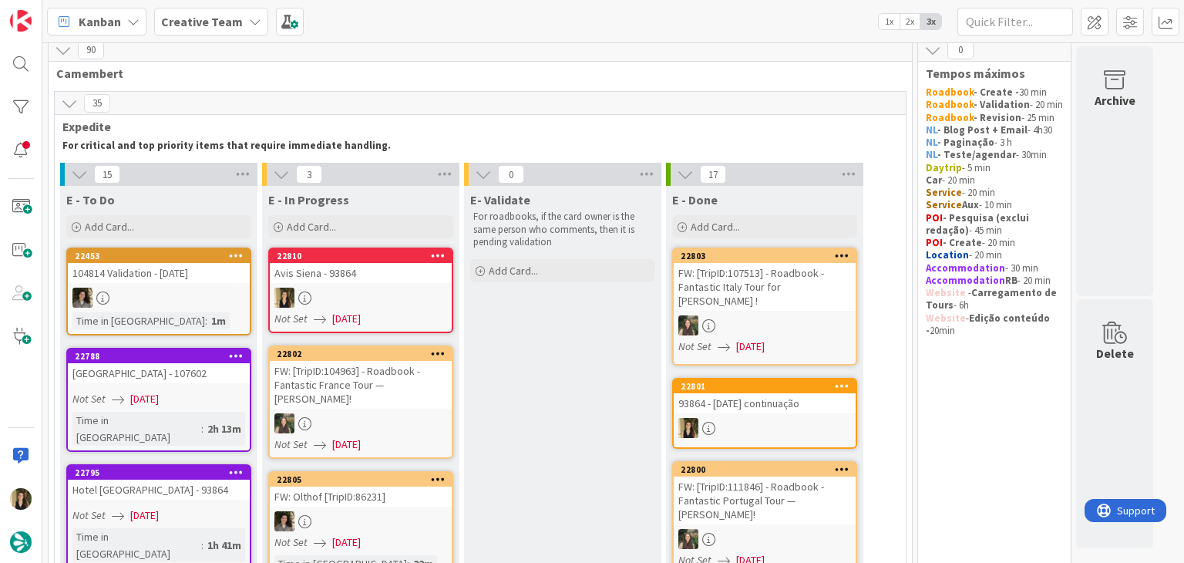
click at [424, 283] on link "22810 Avis Siena - 93864 Not Set 10/09/2025" at bounding box center [360, 291] width 185 height 86
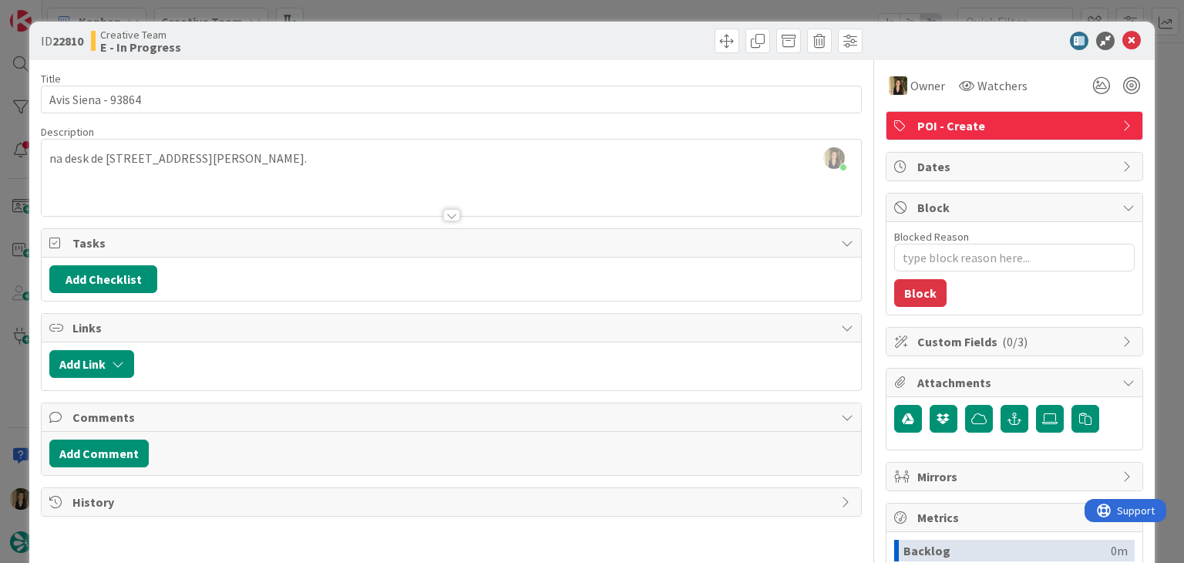
click at [557, 17] on div "ID 22810 Creative Team E - In Progress Title 18 / 128 Avis Siena - 93864 Descri…" at bounding box center [592, 281] width 1184 height 563
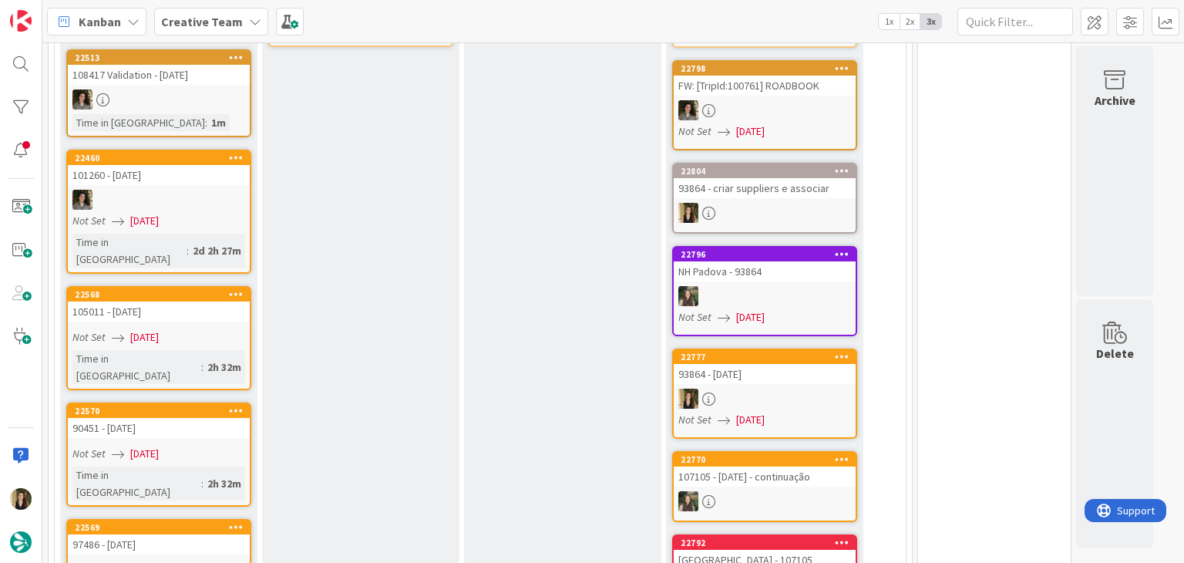
scroll to position [694, 0]
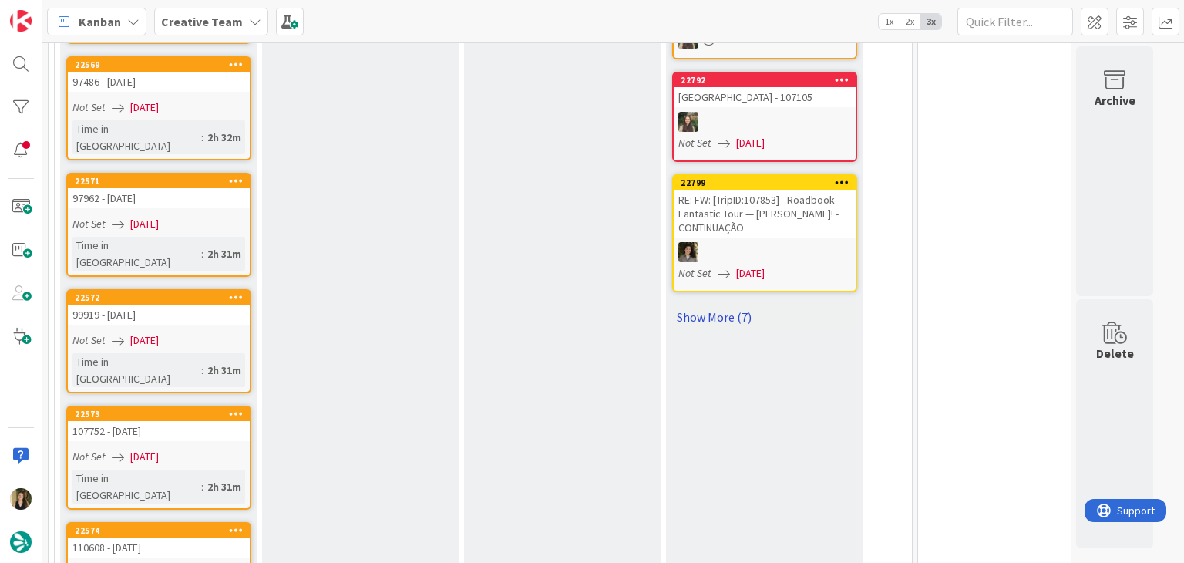
click at [733, 305] on link "Show More (7)" at bounding box center [764, 317] width 185 height 25
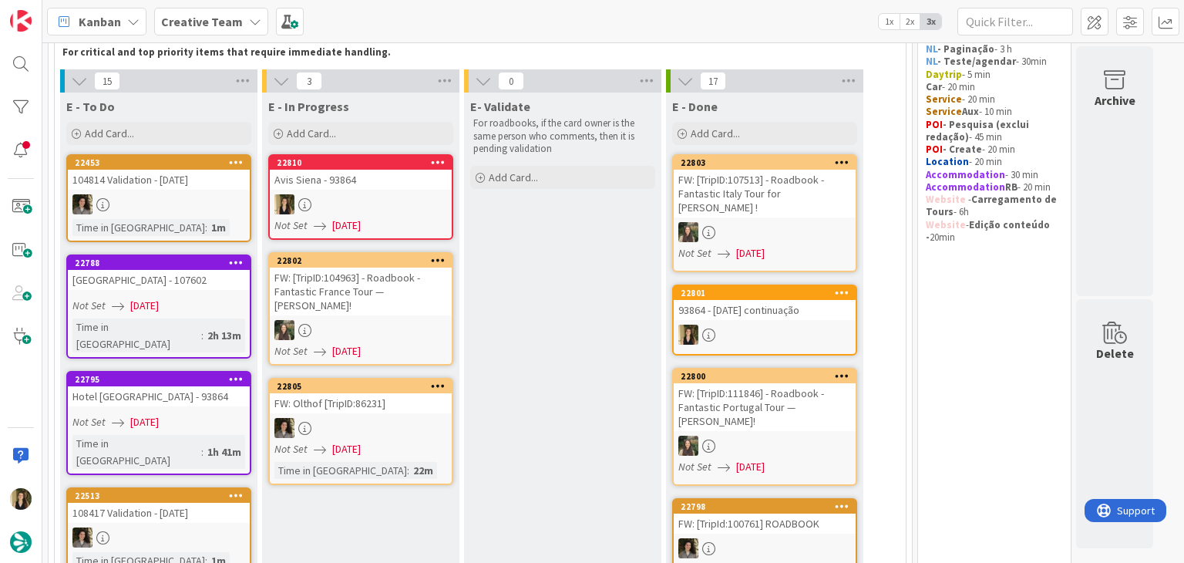
scroll to position [78, 0]
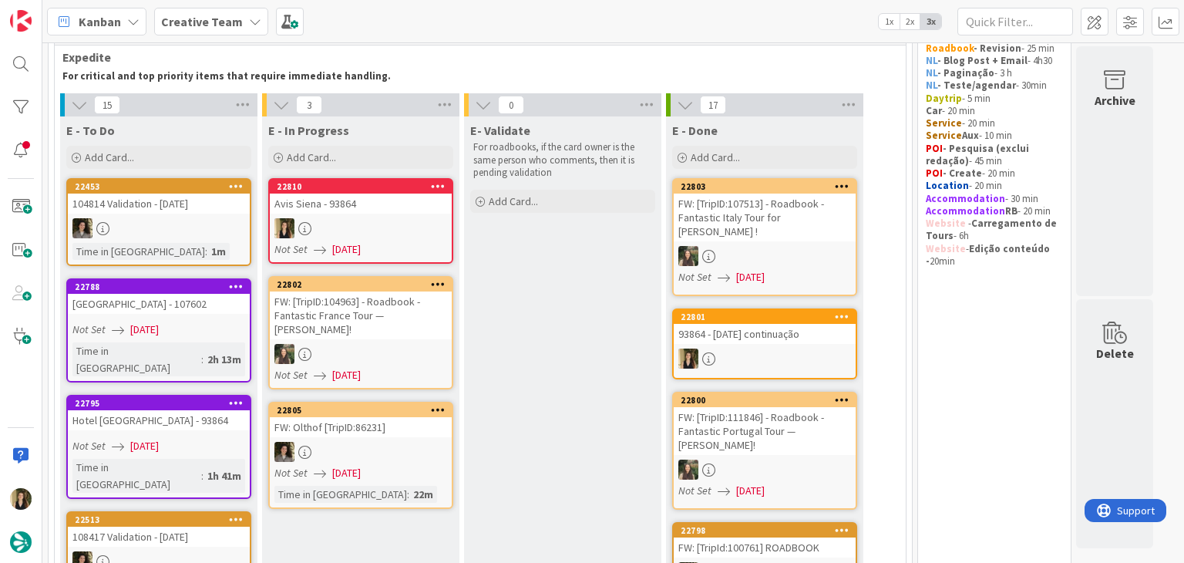
click at [391, 222] on div at bounding box center [361, 228] width 182 height 20
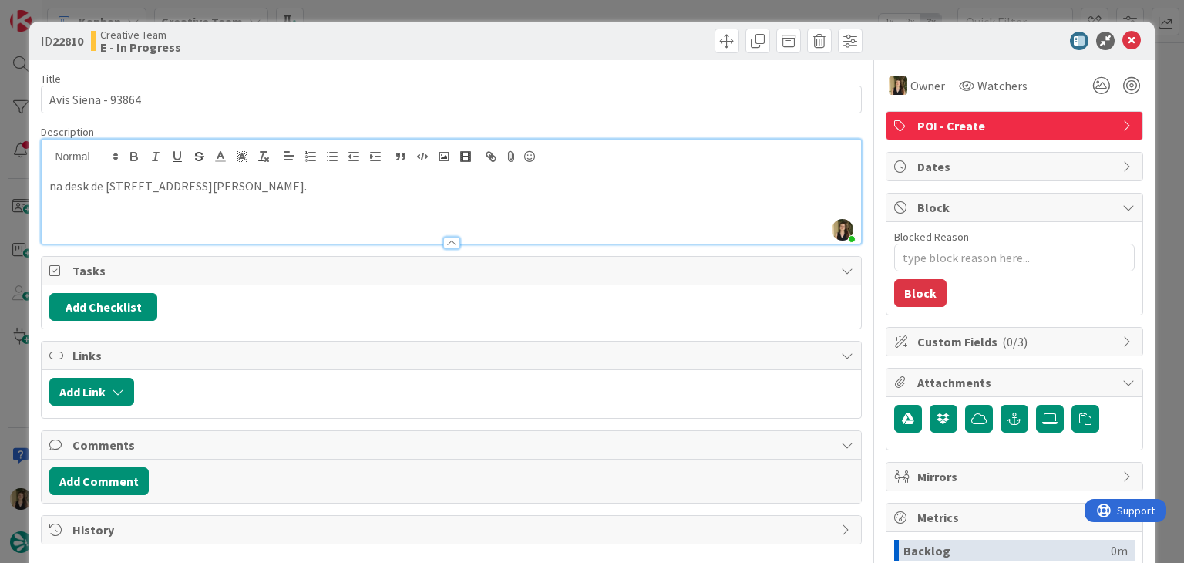
drag, startPoint x: 336, startPoint y: 155, endPoint x: 108, endPoint y: 184, distance: 230.0
click at [108, 184] on p "na desk de Via Simone Martini 36, Siena, 53100, IT." at bounding box center [450, 186] width 803 height 18
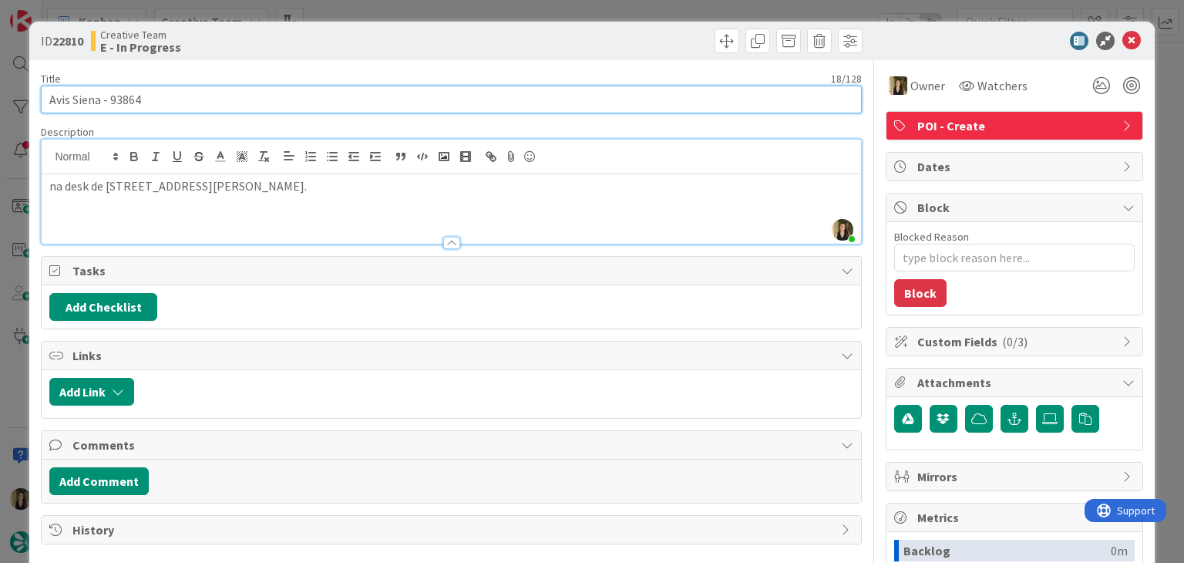
drag, startPoint x: 99, startPoint y: 99, endPoint x: 25, endPoint y: 99, distance: 74.0
click at [25, 99] on div "ID 22810 Creative Team E - In Progress Title 18 / 128 Avis Siena - 93864 Descri…" at bounding box center [592, 281] width 1184 height 563
click at [120, 103] on input "Avis Siena - 93864" at bounding box center [451, 100] width 820 height 28
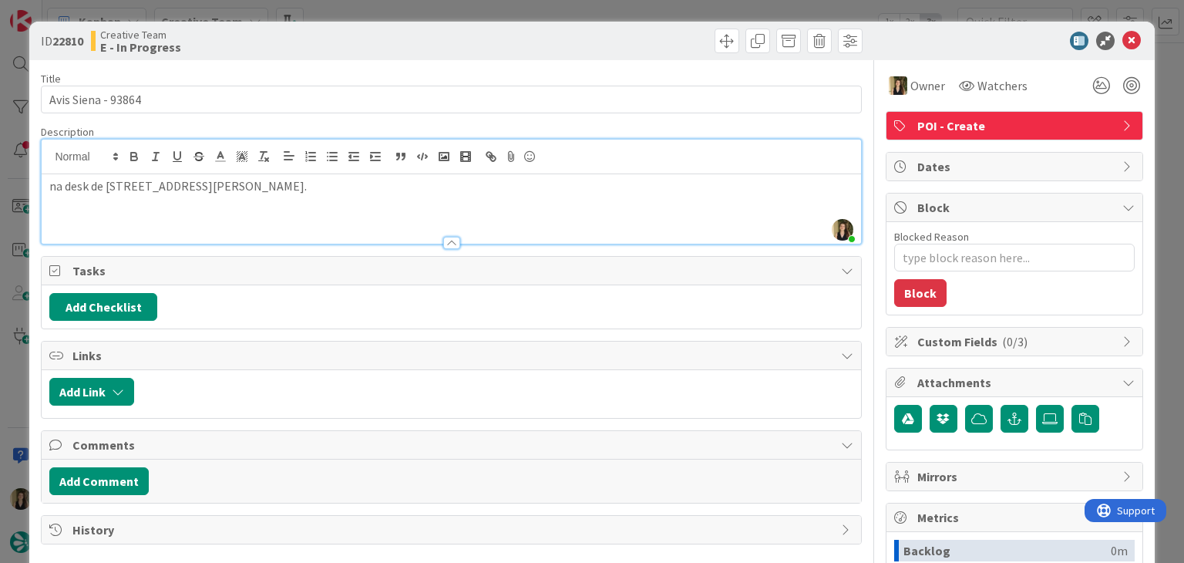
drag, startPoint x: 478, startPoint y: 41, endPoint x: 479, endPoint y: 18, distance: 23.1
click at [478, 40] on div at bounding box center [659, 41] width 407 height 25
click at [480, 12] on div "ID 22810 Creative Team E - In Progress Title 18 / 128 Avis Siena - 93864 Descri…" at bounding box center [592, 281] width 1184 height 563
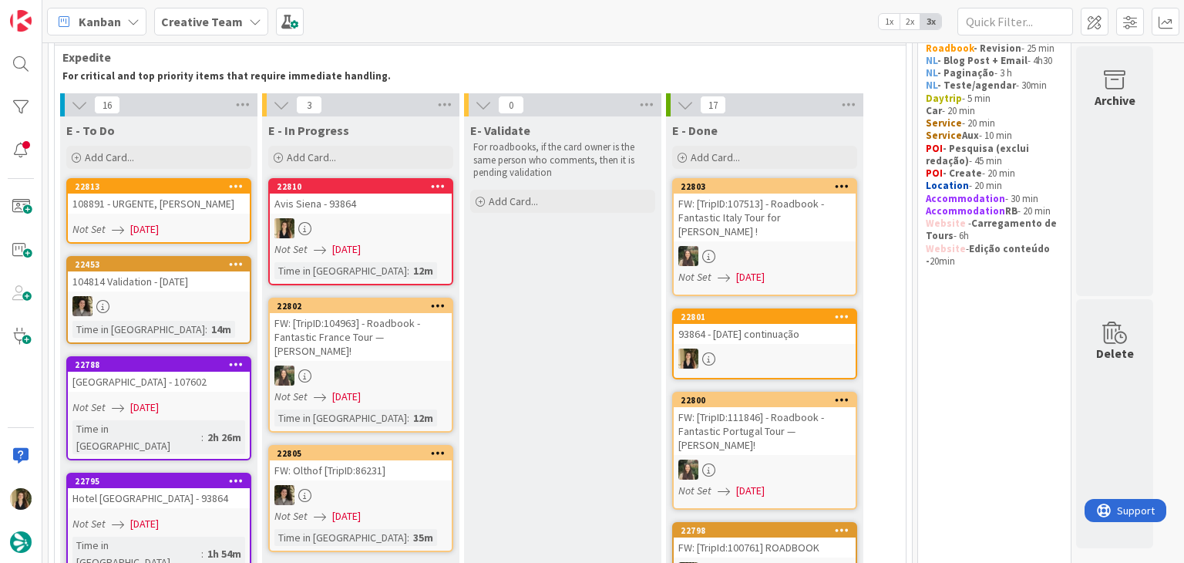
click at [418, 210] on div "Avis Siena - 93864" at bounding box center [361, 204] width 182 height 20
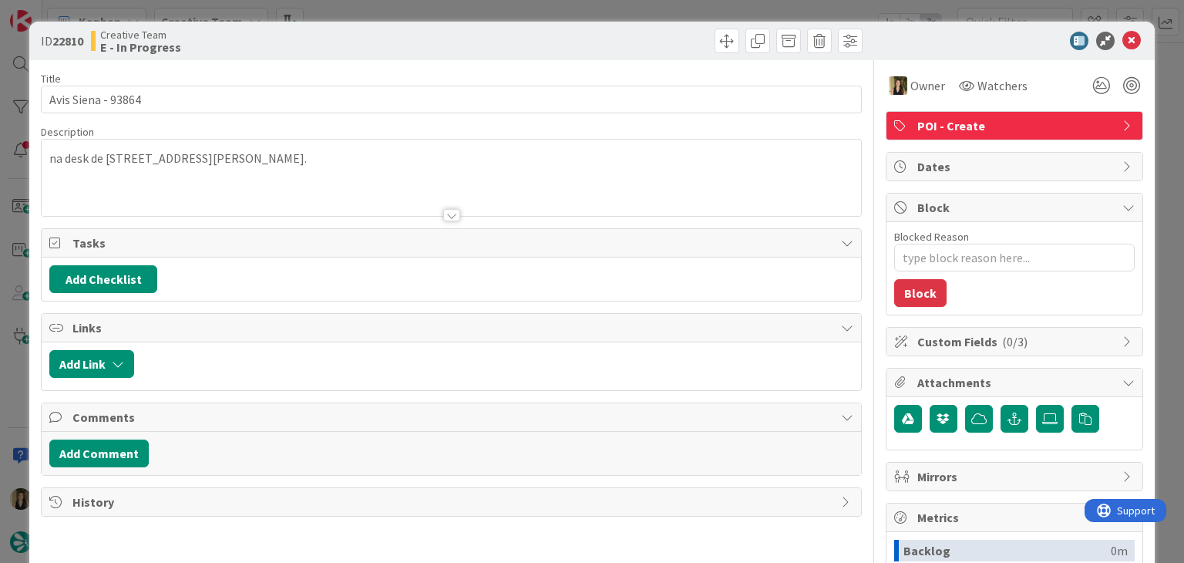
drag, startPoint x: 631, startPoint y: 38, endPoint x: 628, endPoint y: 29, distance: 9.3
click at [629, 32] on div at bounding box center [659, 41] width 407 height 25
drag, startPoint x: 624, startPoint y: 10, endPoint x: 621, endPoint y: 0, distance: 10.3
click at [623, 10] on div "ID 22810 Creative Team E - In Progress Title 18 / 128 Avis Siena - 93864 Descri…" at bounding box center [592, 281] width 1184 height 563
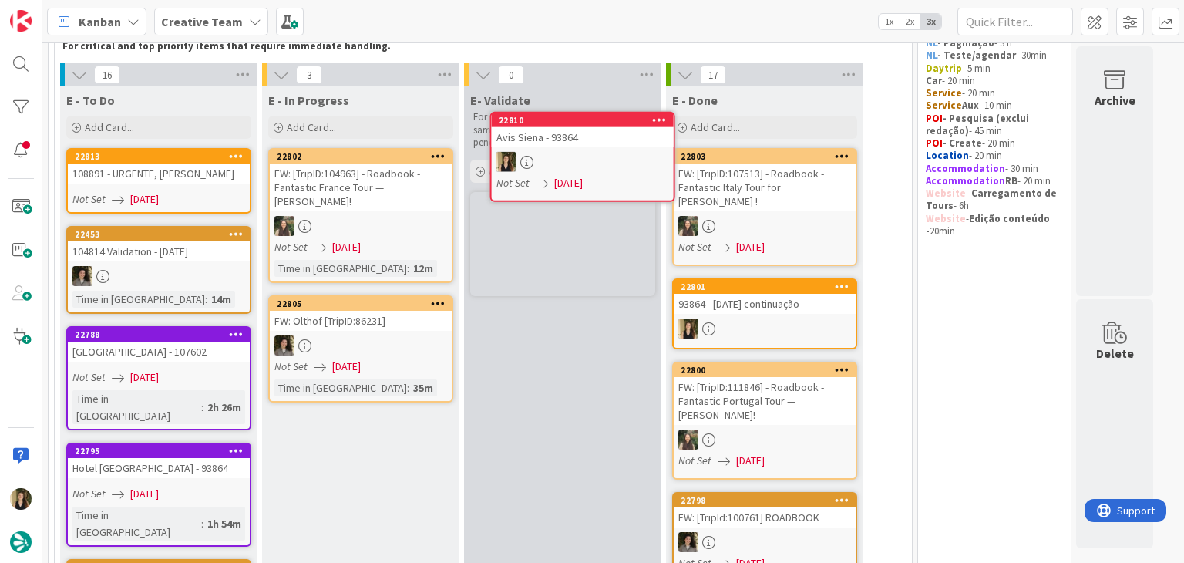
scroll to position [59, 0]
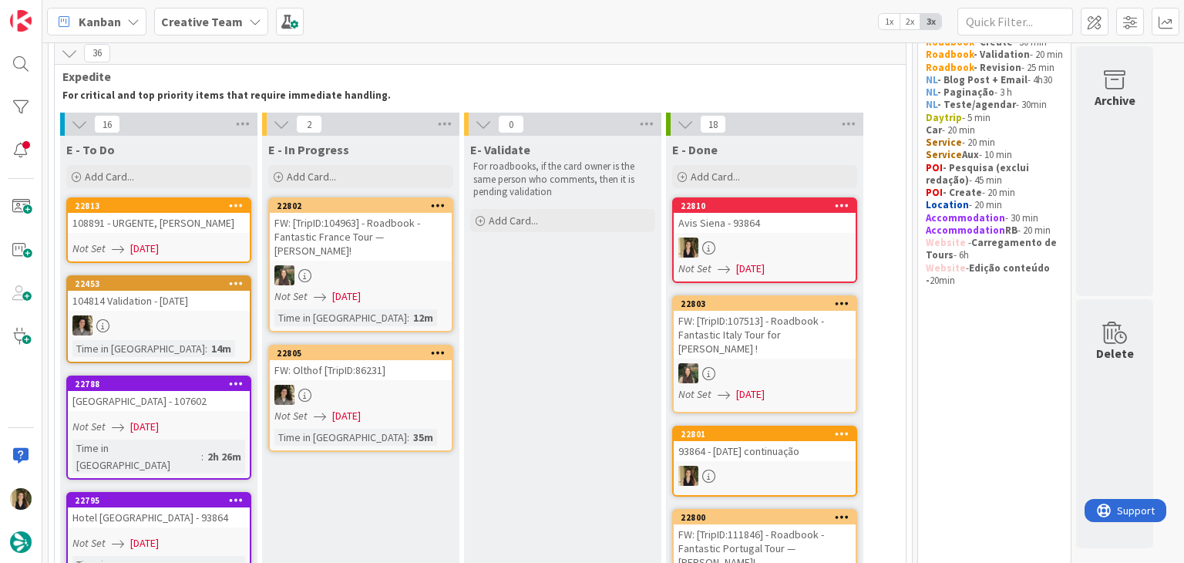
drag, startPoint x: 608, startPoint y: 289, endPoint x: 549, endPoint y: 288, distance: 59.4
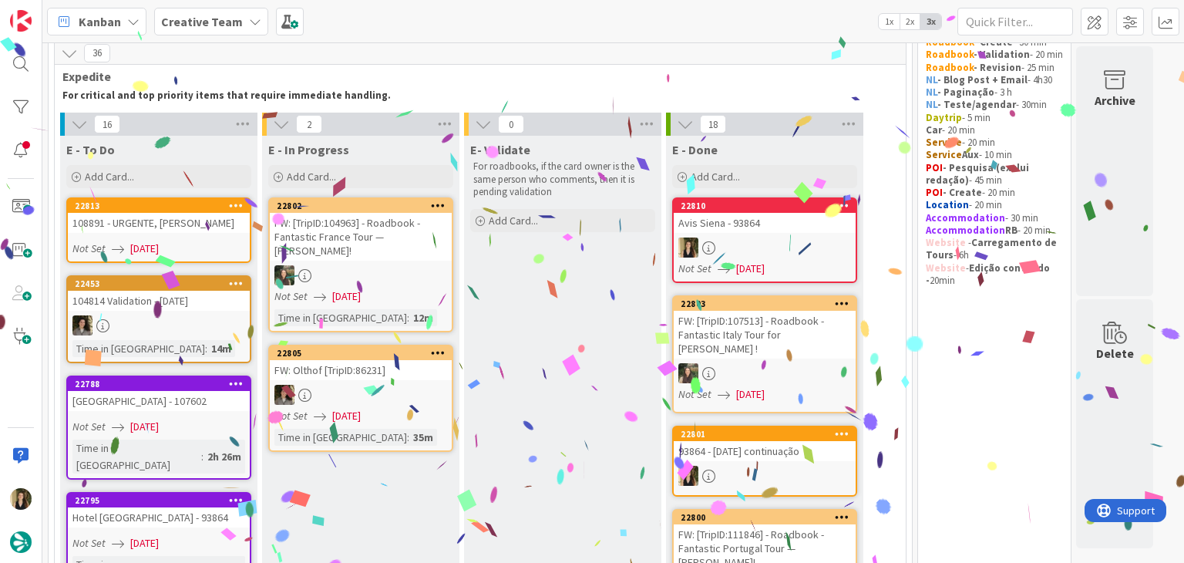
click at [210, 220] on div "108891 - URGENTE, KIT SAI AMANHA" at bounding box center [159, 223] width 182 height 20
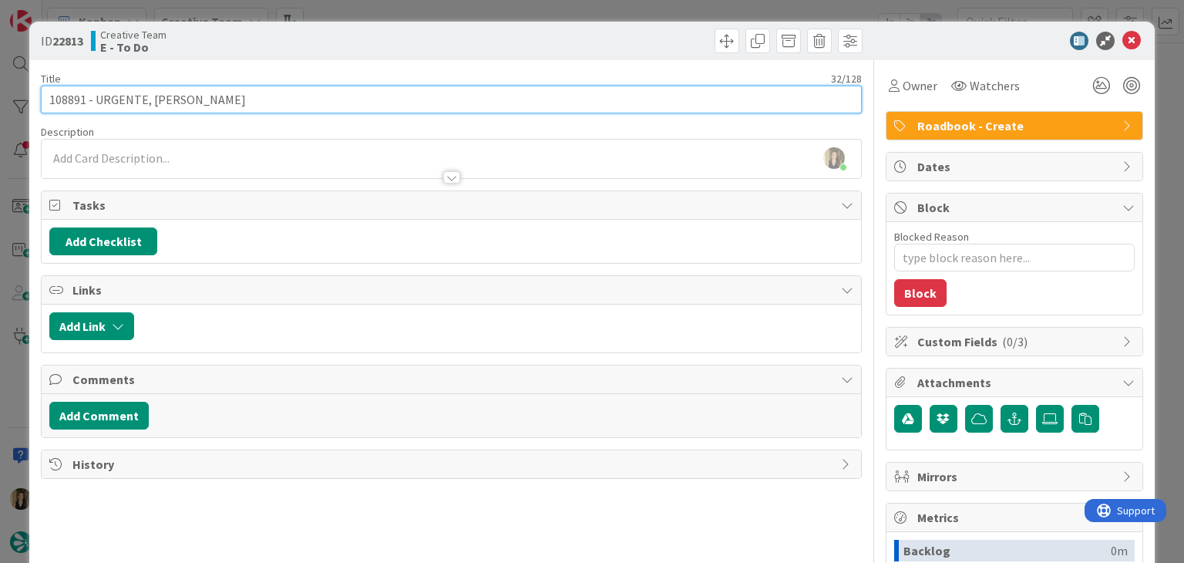
click at [55, 102] on input "108891 - URGENTE, KIT SAI AMANHA" at bounding box center [451, 100] width 820 height 28
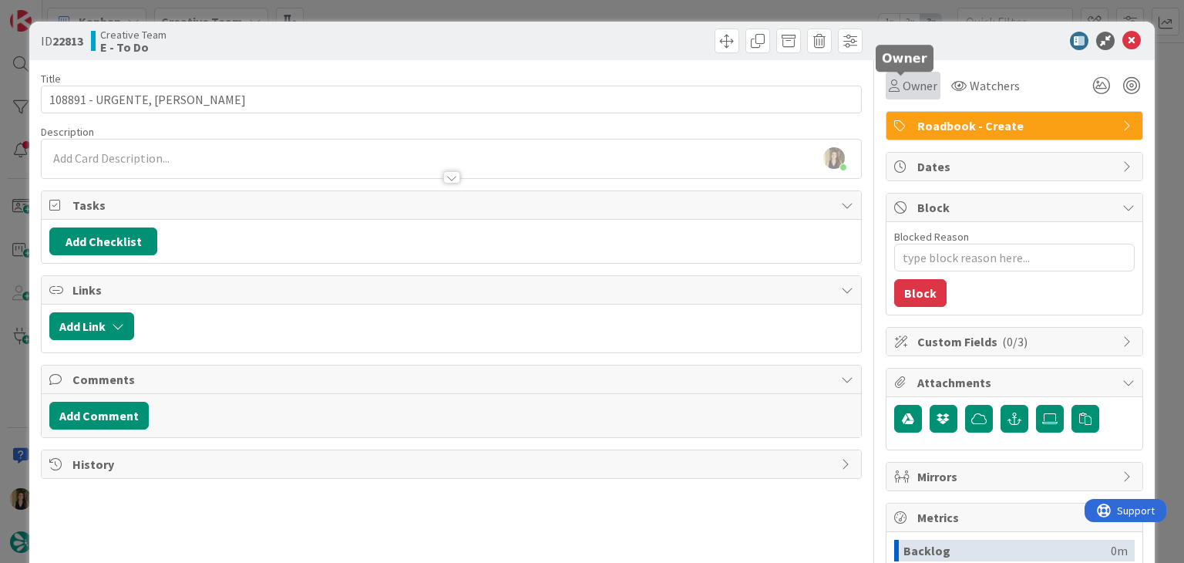
click at [905, 79] on span "Owner" at bounding box center [920, 85] width 35 height 19
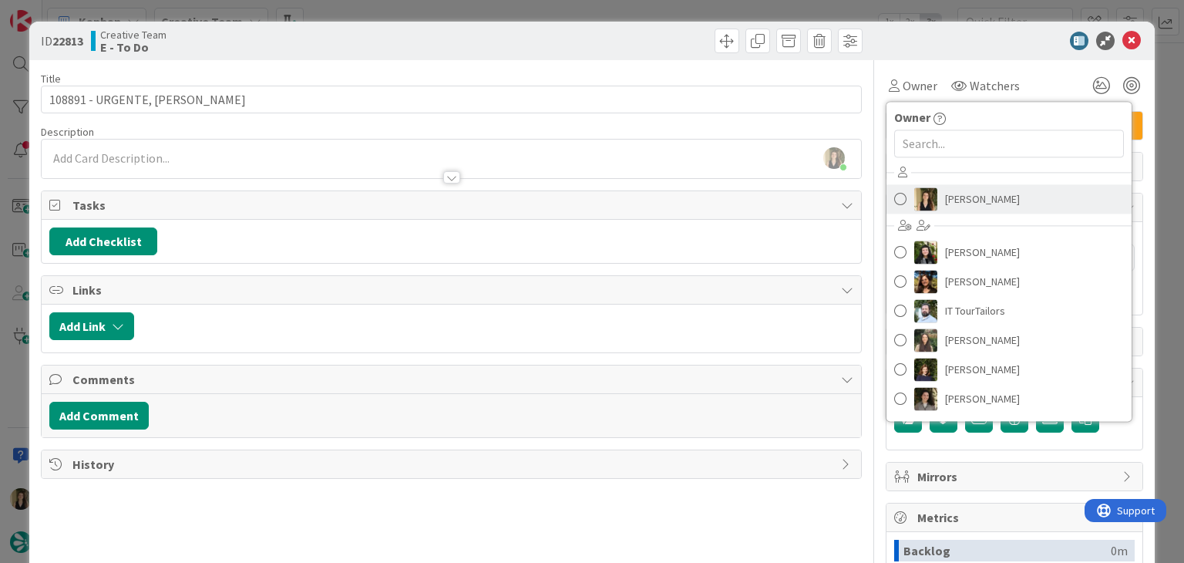
drag, startPoint x: 950, startPoint y: 194, endPoint x: 783, endPoint y: 117, distance: 183.5
click at [950, 194] on span "Sofia Palma" at bounding box center [982, 198] width 75 height 23
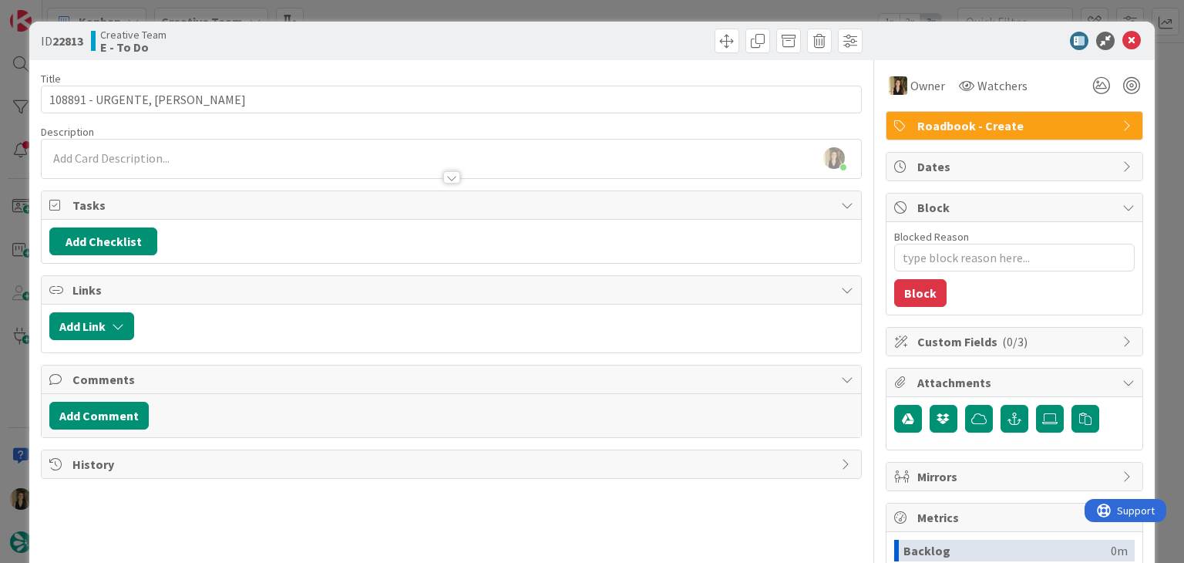
click at [608, 42] on div at bounding box center [659, 41] width 407 height 25
click at [603, 13] on div "ID 22813 Creative Team E - To Do Title 32 / 128 108891 - URGENTE, KIT SAI AMANH…" at bounding box center [592, 281] width 1184 height 563
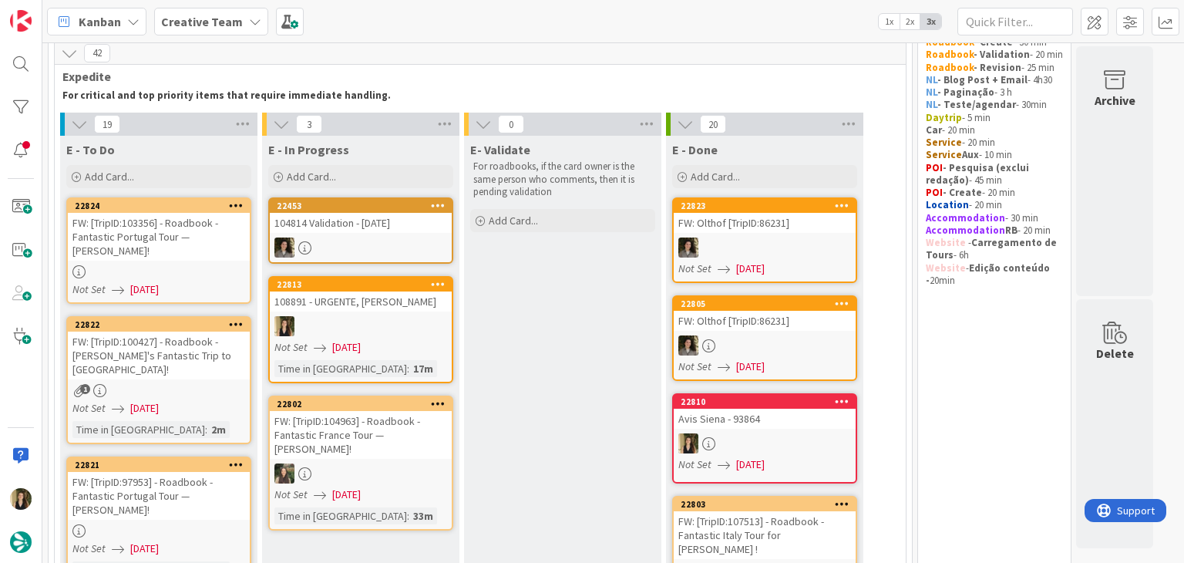
click at [383, 344] on div "Not Set 10/09/2025" at bounding box center [362, 347] width 177 height 16
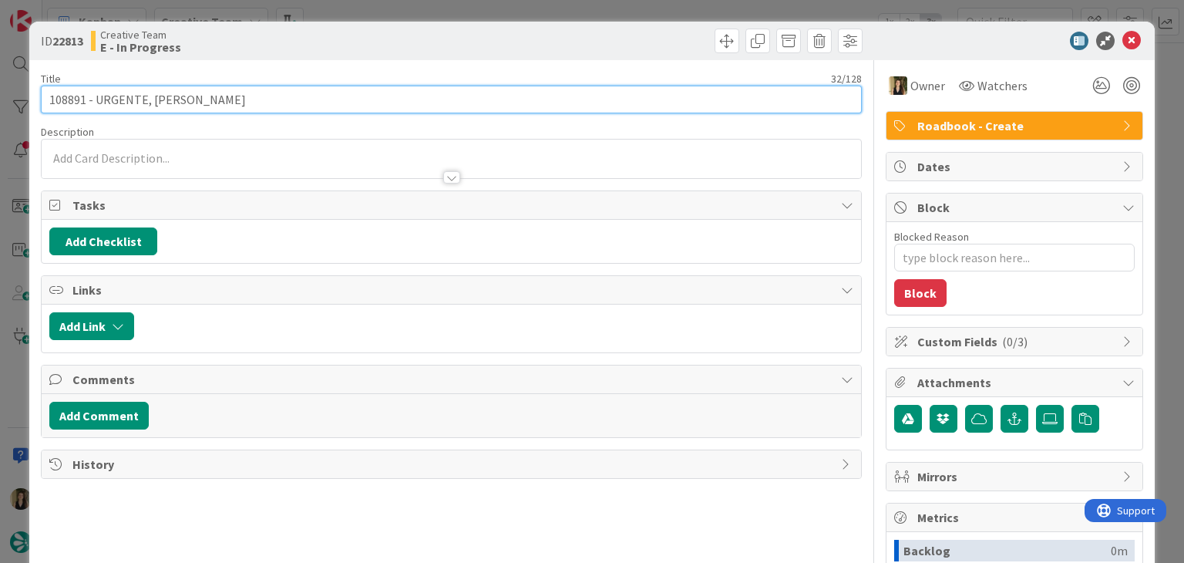
drag, startPoint x: 261, startPoint y: 99, endPoint x: 32, endPoint y: 94, distance: 228.3
click at [32, 94] on div "ID 22813 Creative Team E - In Progress Title 32 / 128 108891 - URGENTE, KIT SAI…" at bounding box center [591, 414] width 1125 height 785
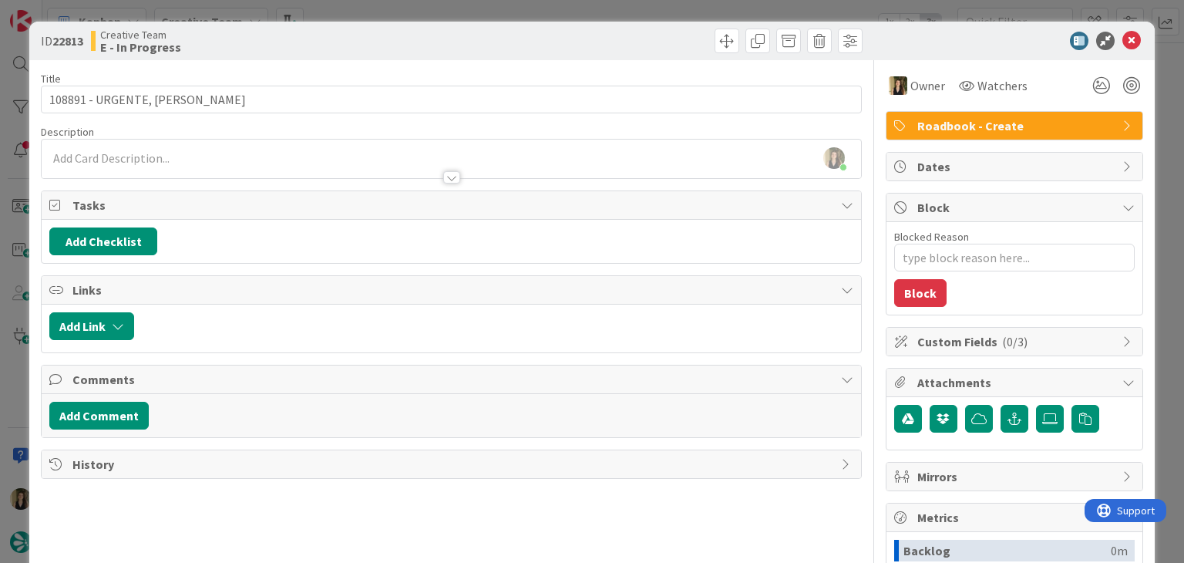
click at [389, 35] on div "Creative Team E - In Progress" at bounding box center [269, 41] width 357 height 25
click at [389, 16] on div "ID 22813 Creative Team E - In Progress Title 32 / 128 108891 - URGENTE, KIT SAI…" at bounding box center [592, 281] width 1184 height 563
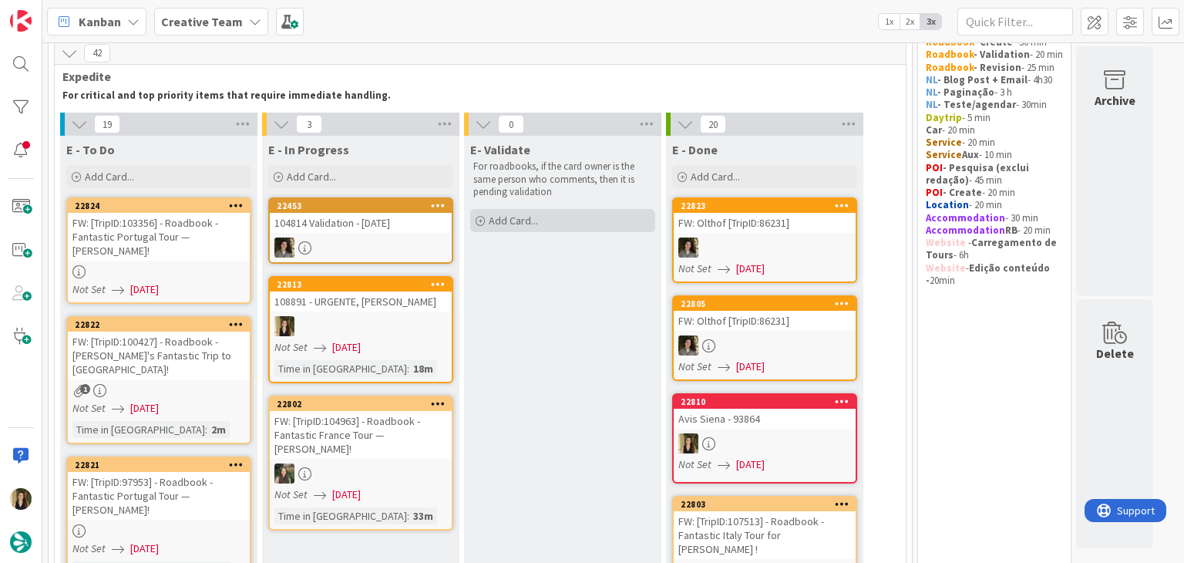
click at [571, 221] on div "Add Card..." at bounding box center [562, 220] width 185 height 23
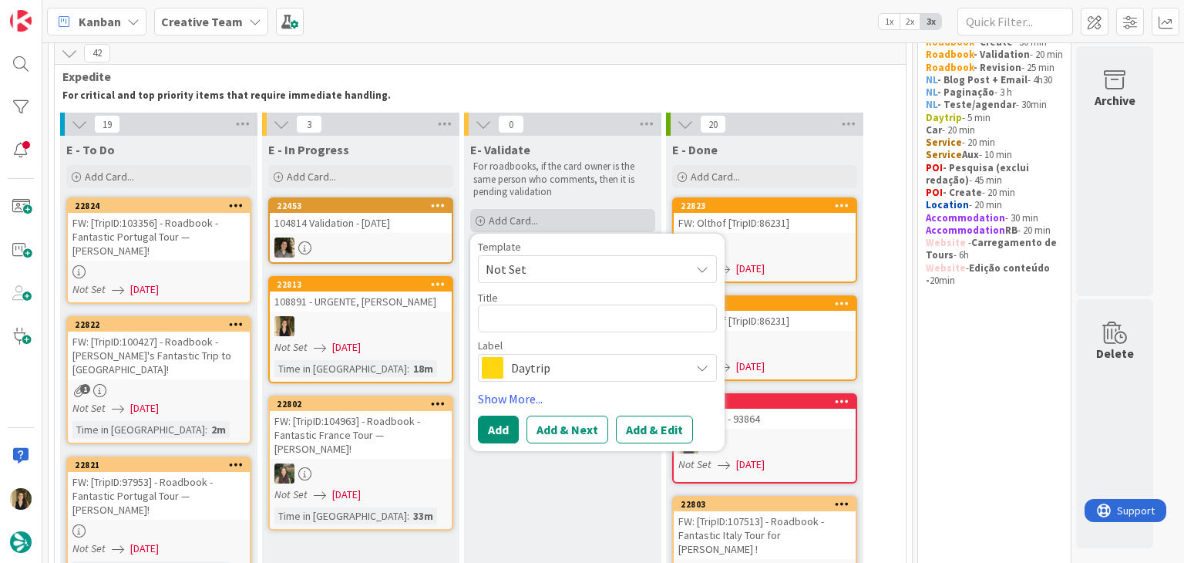
type textarea "x"
type textarea "108891 - URGENTE, KIT SAI AMANHA"
type textarea "x"
type textarea "108891 - URGENTE, KIT SAI AMANHA"
type textarea "x"
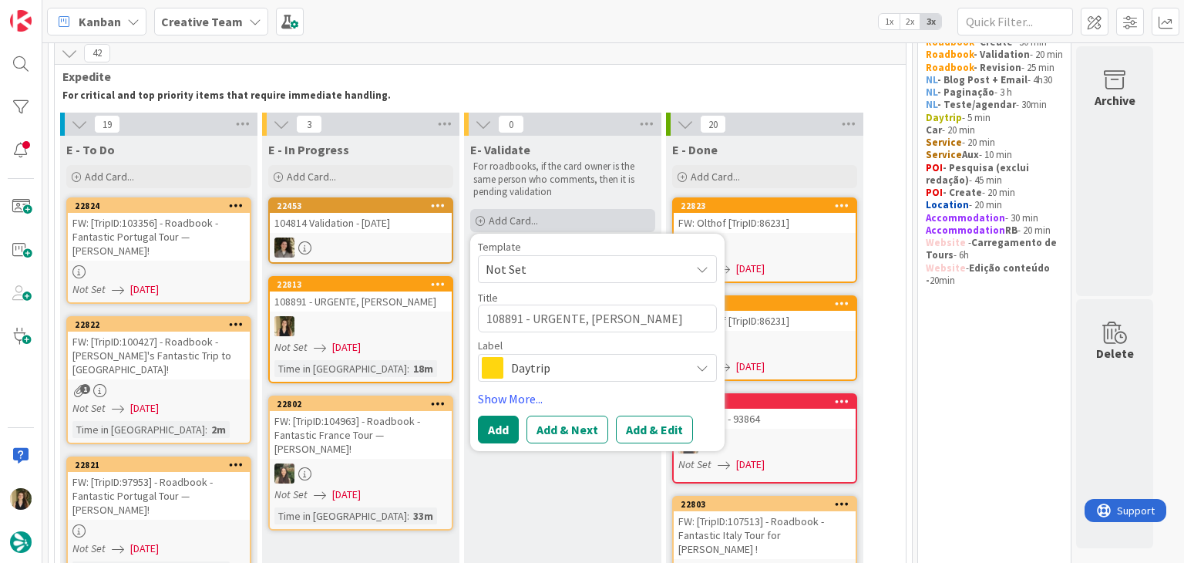
type textarea "108891 - URGENTE, KIT SAI AMANHA V"
type textarea "x"
type textarea "108891 - URGENTE, KIT SAI AMANHA VA"
type textarea "x"
type textarea "108891 - URGENTE, KIT SAI AMANHA VAL"
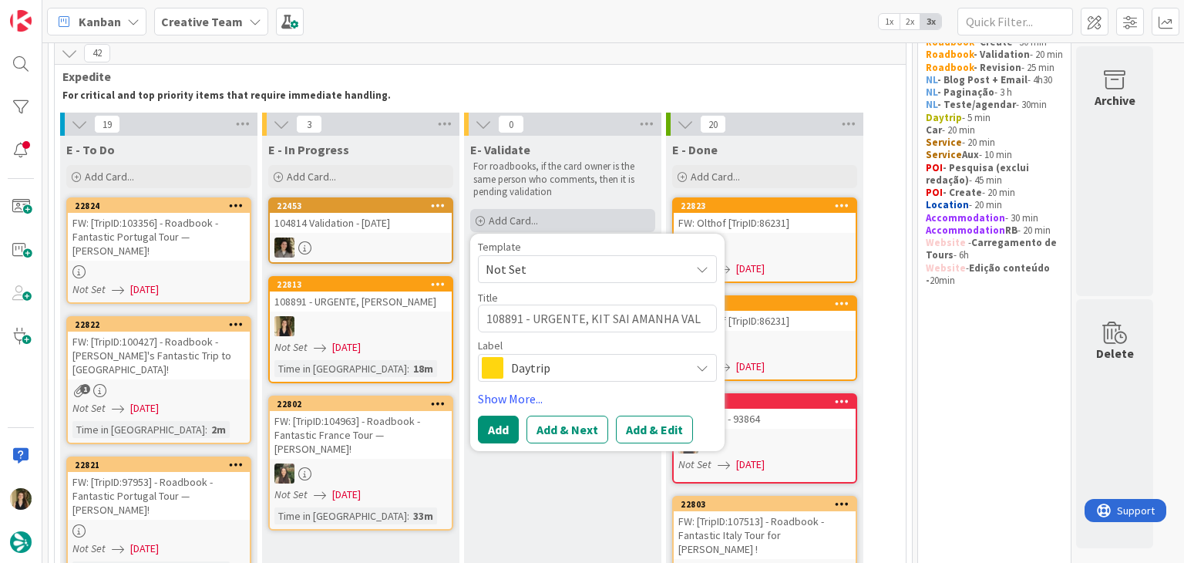
type textarea "x"
type textarea "108891 - URGENTE, KIT SAI AMANHA VALID"
type textarea "x"
type textarea "108891 - URGENTE, KIT SAI AMANHA VALIDA"
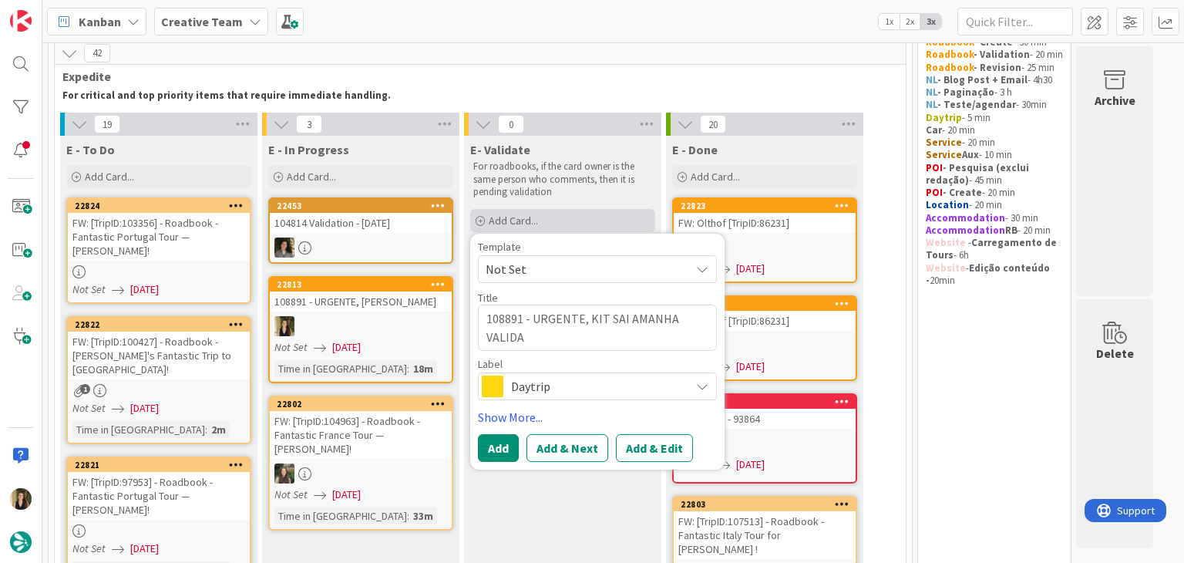
type textarea "x"
type textarea "108891 - URGENTE, KIT SAI AMANHA VALIDATI"
type textarea "x"
type textarea "108891 - URGENTE, KIT SAI AMANHA VALIDATIO"
type textarea "x"
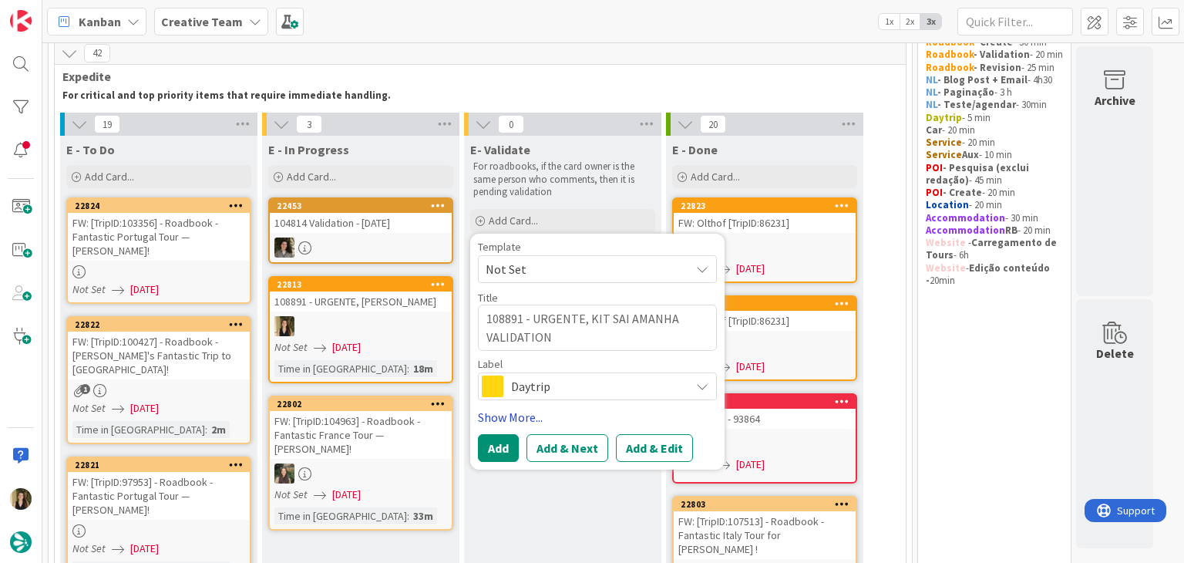
type textarea "108891 - URGENTE, KIT SAI AMANHA VALIDATION"
drag, startPoint x: 583, startPoint y: 406, endPoint x: 586, endPoint y: 391, distance: 15.7
click at [583, 405] on div "Template Not Set Title 43 / 128 108891 - URGENTE, KIT SAI AMANHA VALIDATION Lab…" at bounding box center [597, 351] width 239 height 221
click at [586, 391] on span "Daytrip" at bounding box center [596, 387] width 171 height 22
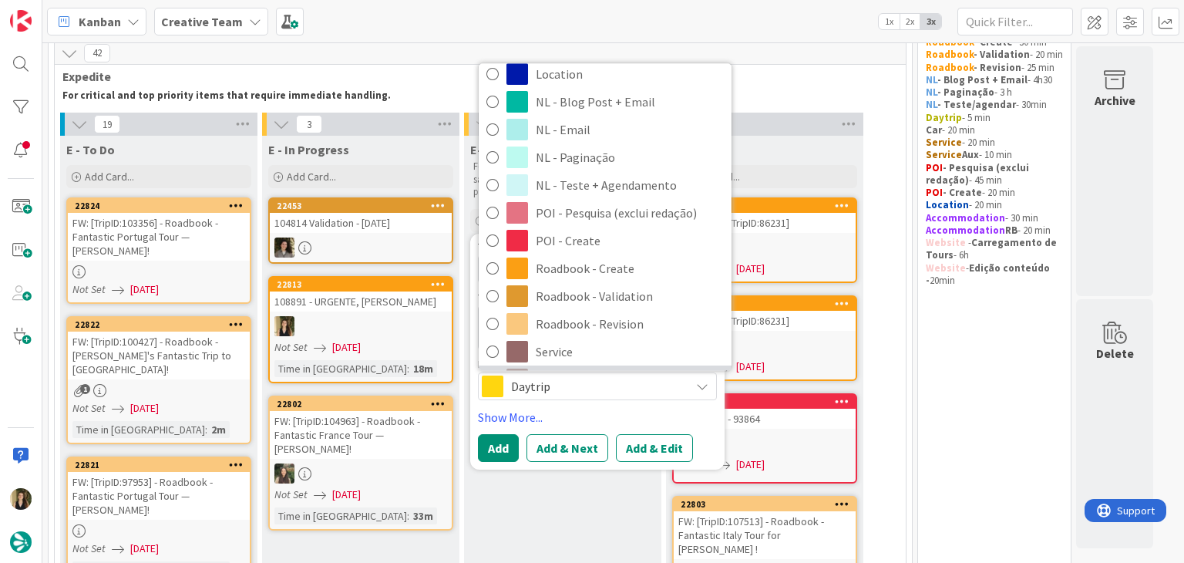
scroll to position [231, 0]
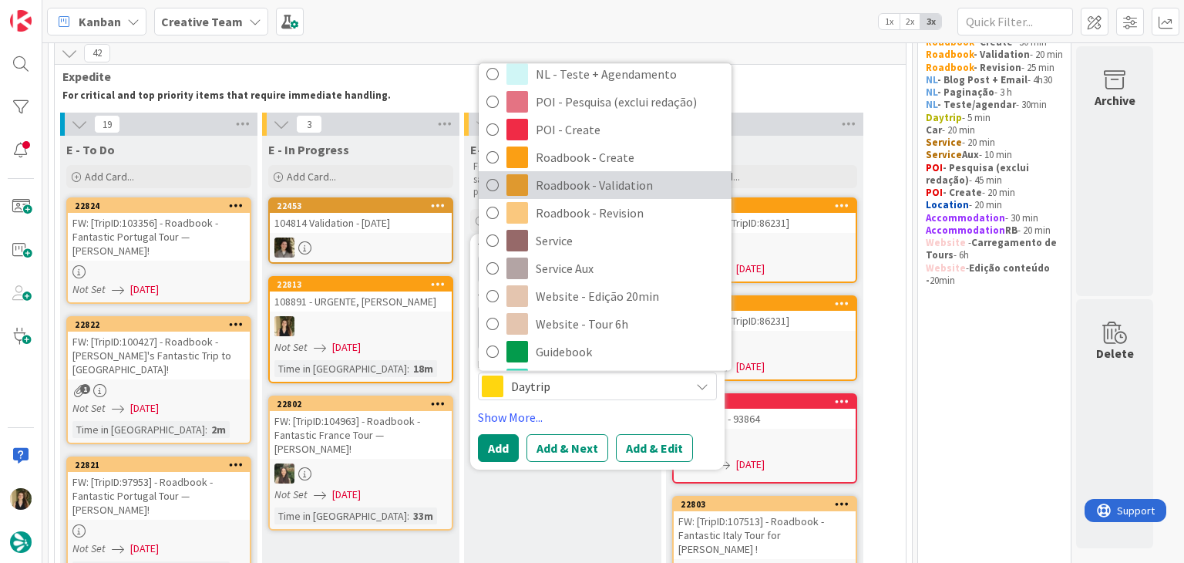
click at [615, 180] on span "Roadbook - Validation" at bounding box center [630, 184] width 188 height 23
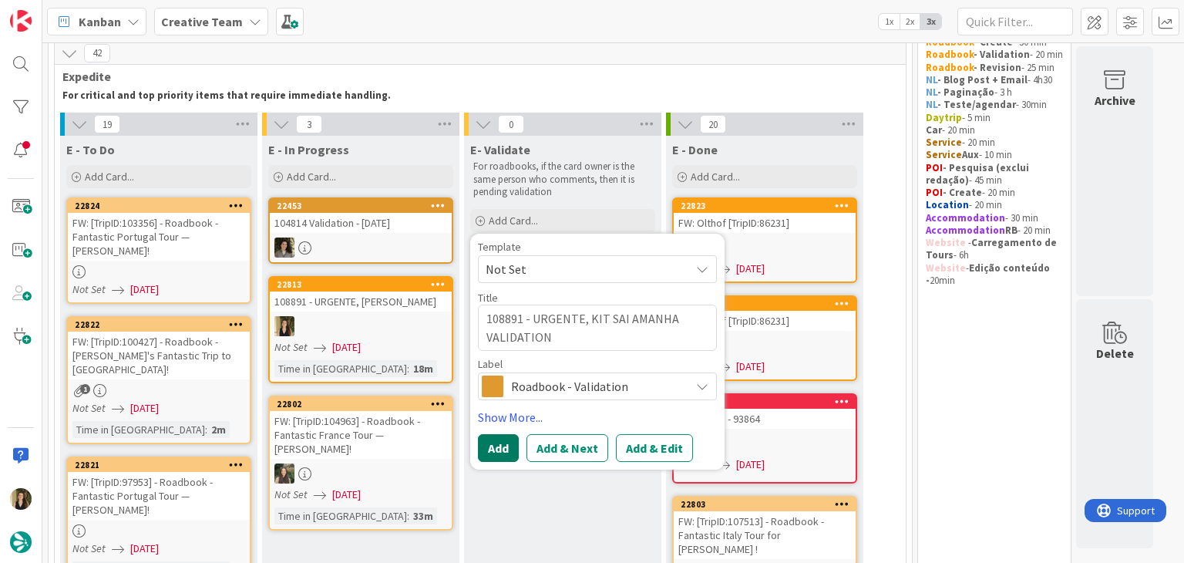
click at [498, 438] on button "Add" at bounding box center [498, 448] width 41 height 28
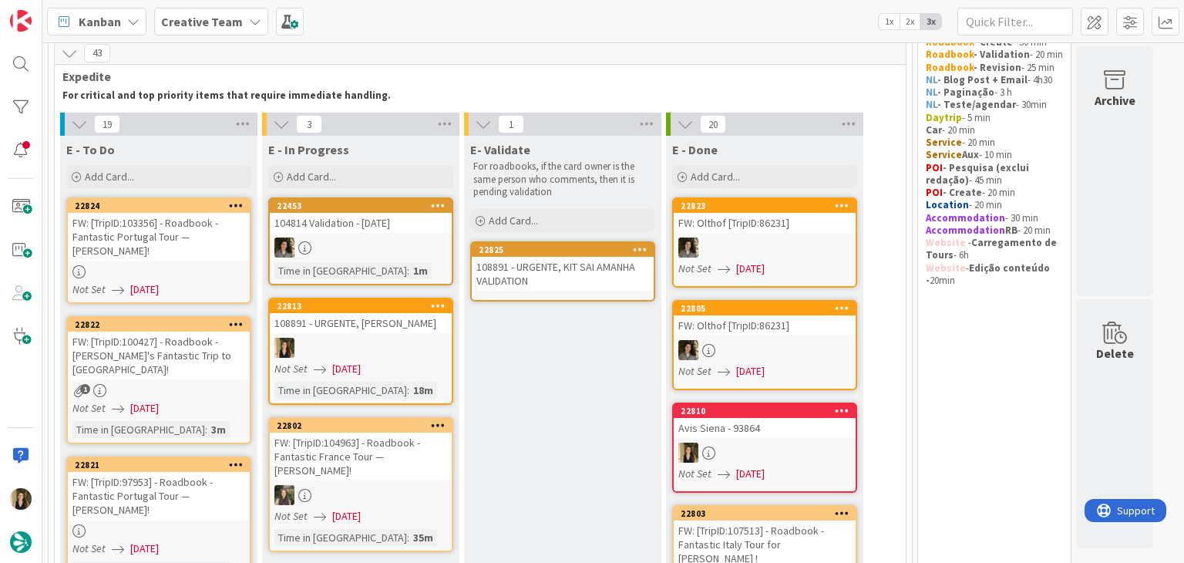
click at [572, 276] on div "108891 - URGENTE, KIT SAI AMANHA VALIDATION" at bounding box center [563, 274] width 182 height 34
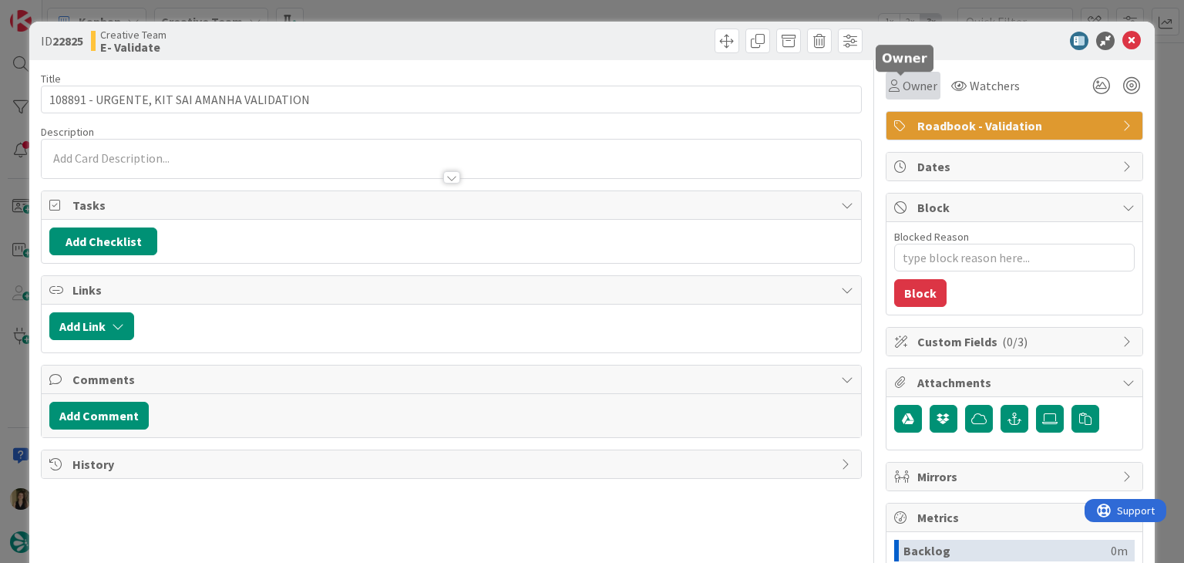
drag, startPoint x: 898, startPoint y: 89, endPoint x: 899, endPoint y: 99, distance: 10.1
click at [903, 89] on span "Owner" at bounding box center [920, 85] width 35 height 19
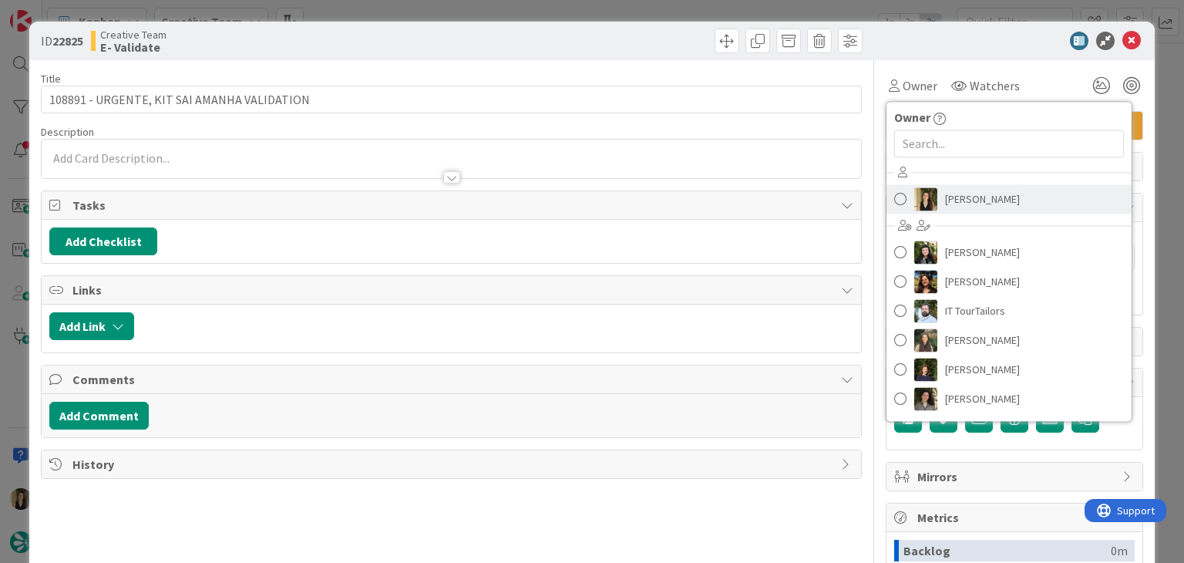
click at [953, 213] on link "Sofia Palma" at bounding box center [1009, 198] width 245 height 29
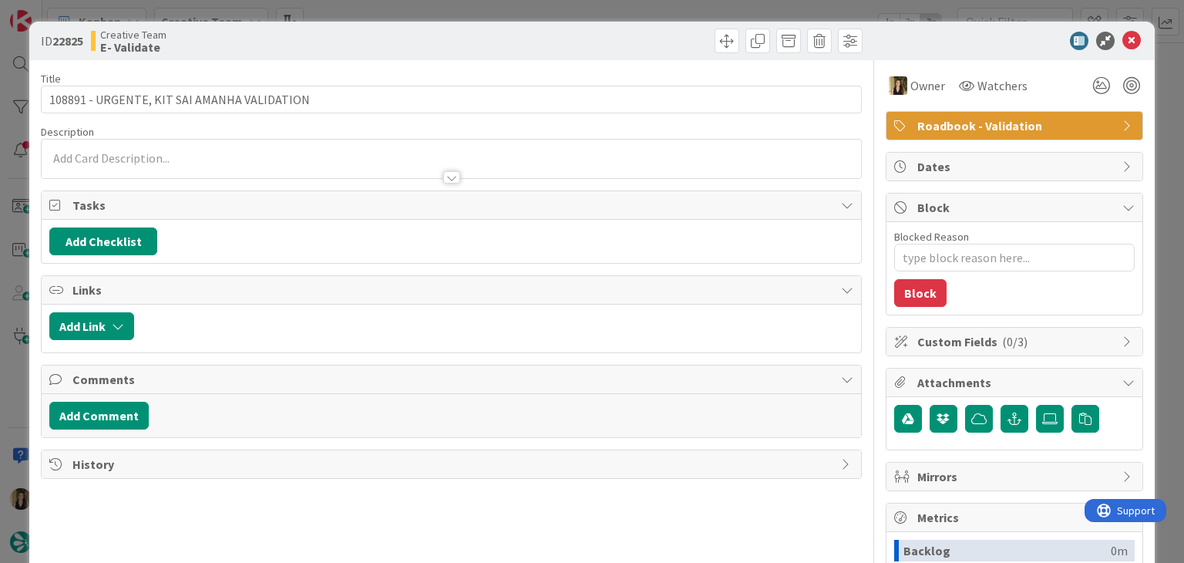
type textarea "x"
click at [289, 162] on div at bounding box center [451, 170] width 819 height 16
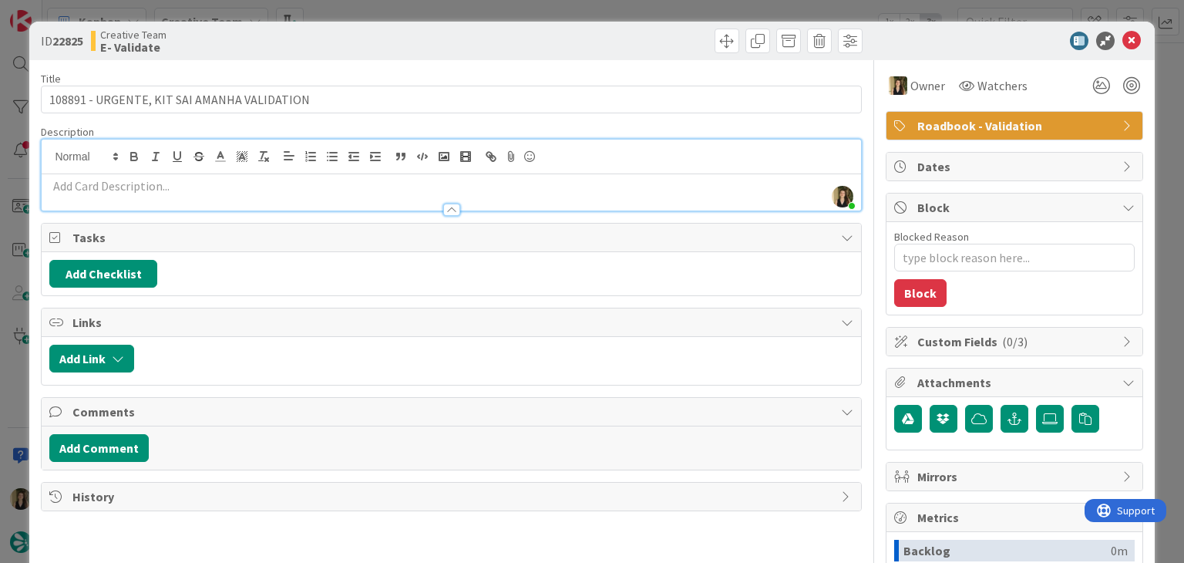
click at [299, 188] on p at bounding box center [450, 186] width 803 height 18
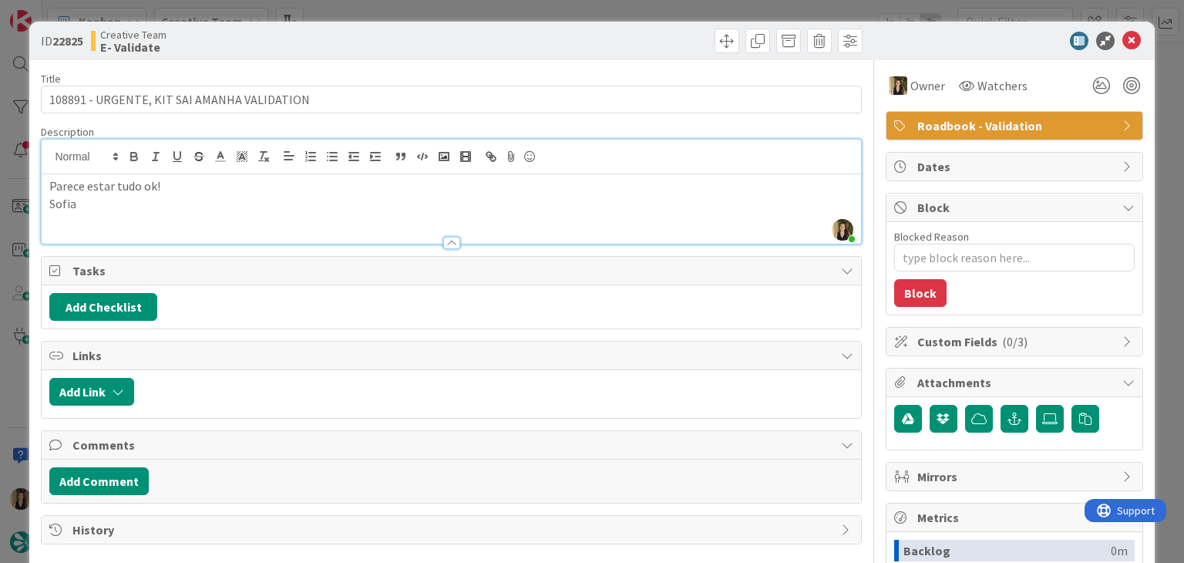
drag, startPoint x: 410, startPoint y: 37, endPoint x: 410, endPoint y: 19, distance: 17.7
click at [410, 34] on div "Creative Team E- Validate" at bounding box center [269, 41] width 357 height 25
click at [409, 13] on div "ID 22825 Creative Team E- Validate Title 43 / 128 108891 - URGENTE, KIT SAI AMA…" at bounding box center [592, 281] width 1184 height 563
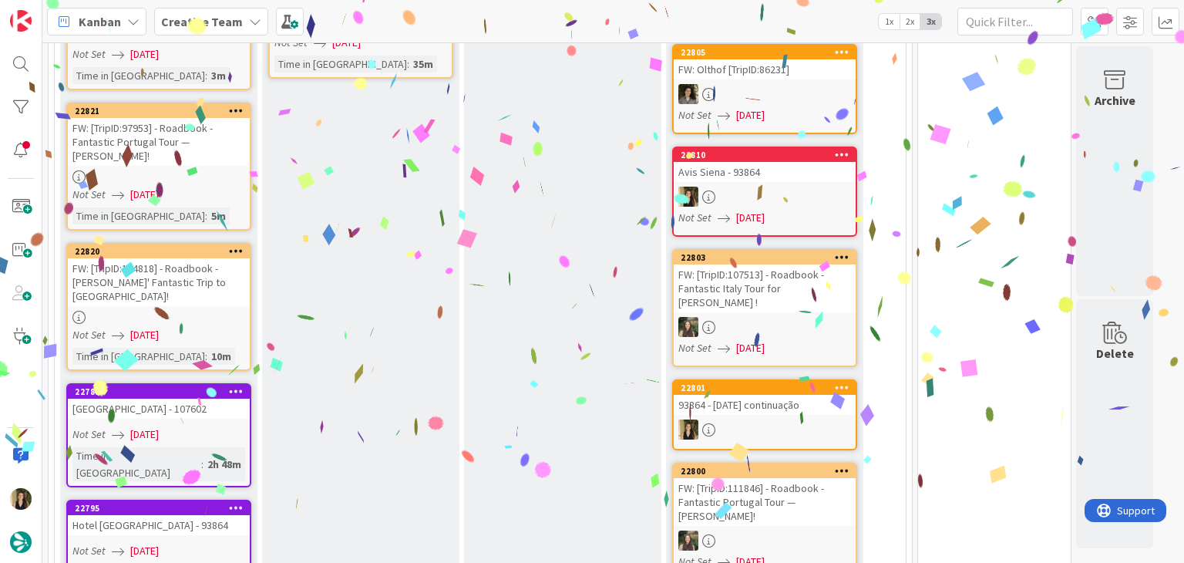
scroll to position [104, 0]
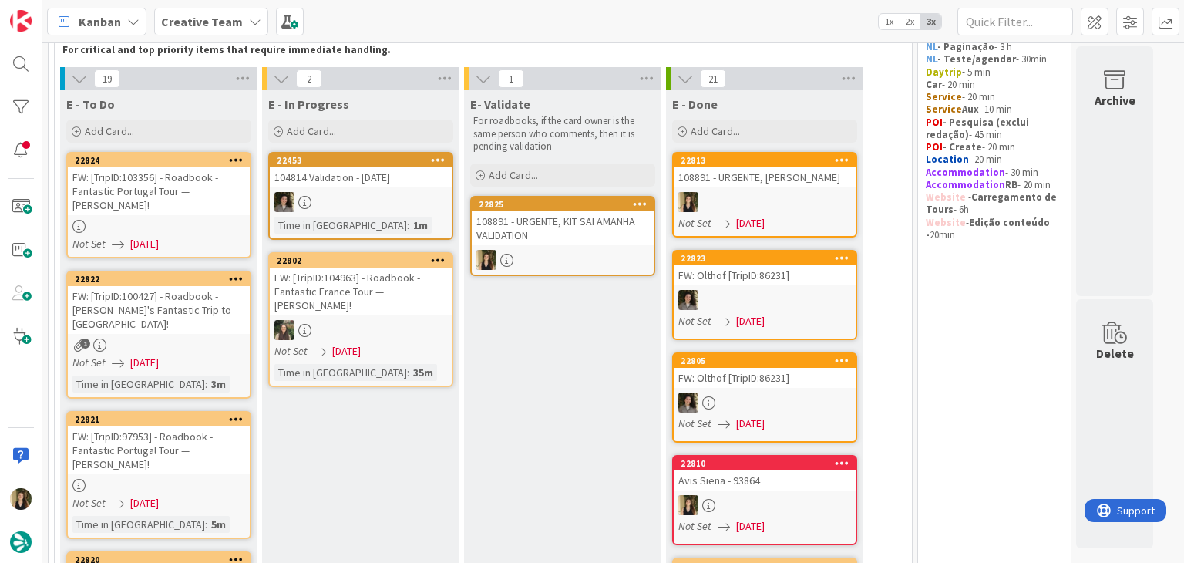
click at [234, 236] on div "Not Set 10/09/2025" at bounding box center [160, 244] width 177 height 16
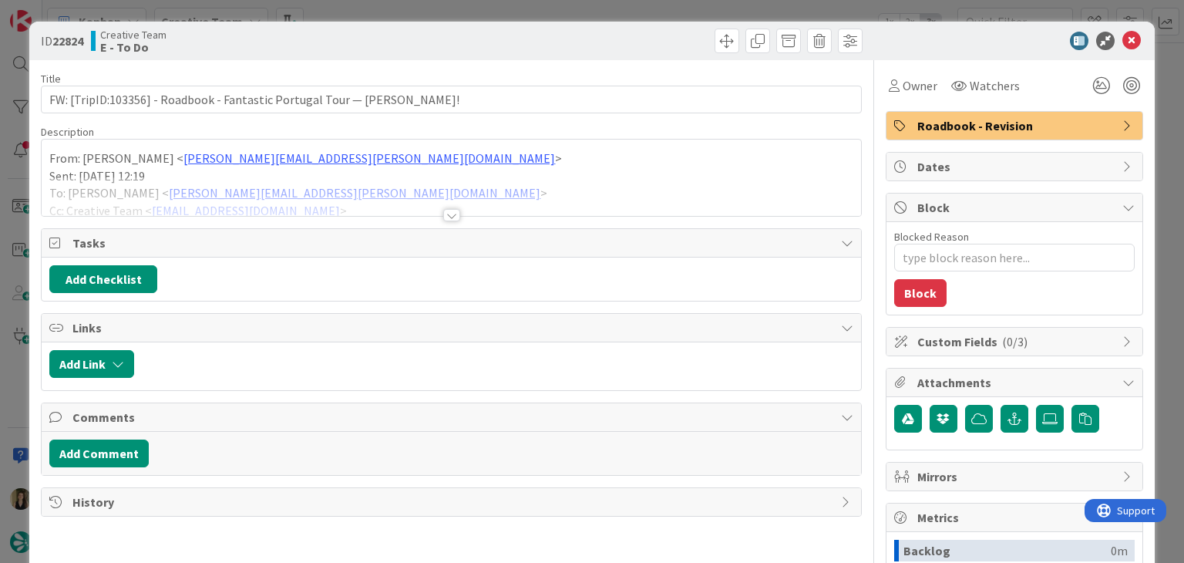
click at [443, 217] on div at bounding box center [451, 215] width 17 height 12
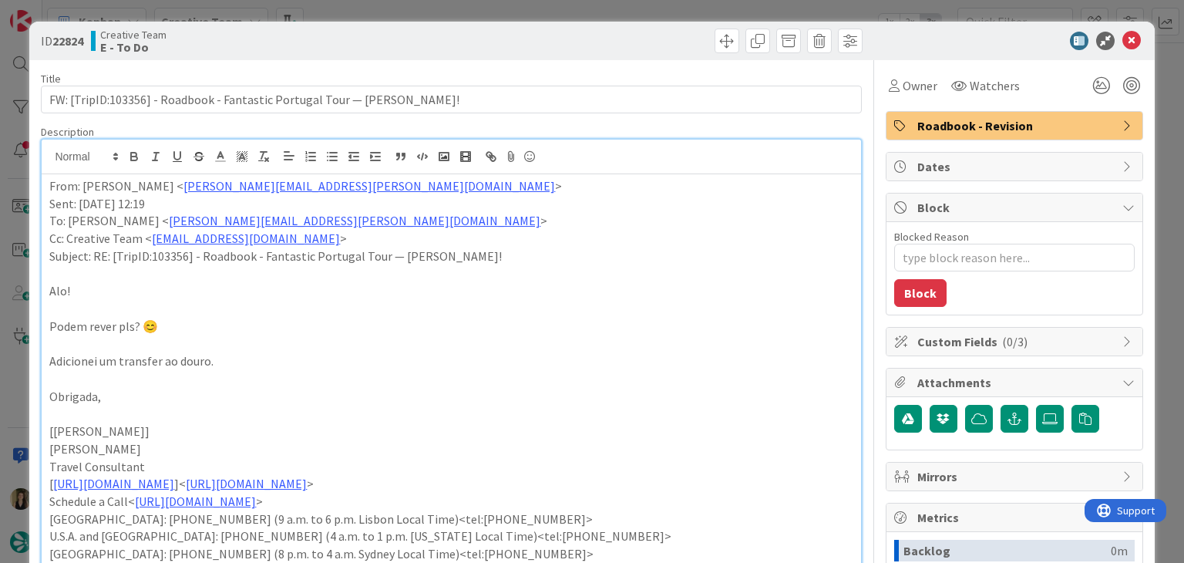
click at [547, 10] on div "ID 22824 Creative Team E - To Do Title 75 / 128 FW: [TripID:103356] - Roadbook …" at bounding box center [592, 281] width 1184 height 563
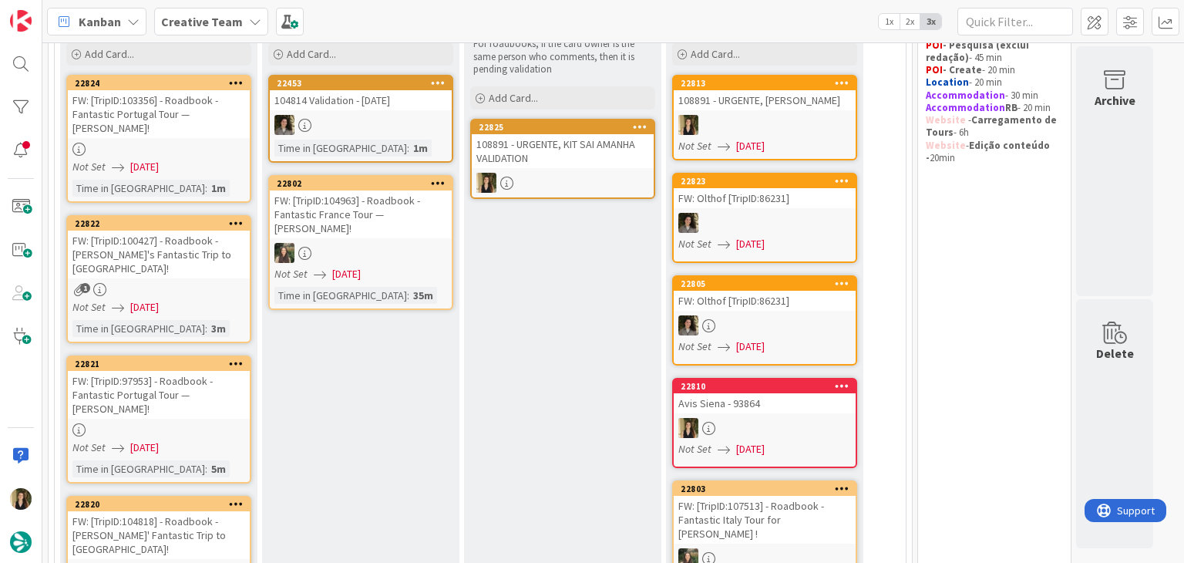
click at [204, 299] on div "Not Set 10/09/2025" at bounding box center [160, 307] width 177 height 16
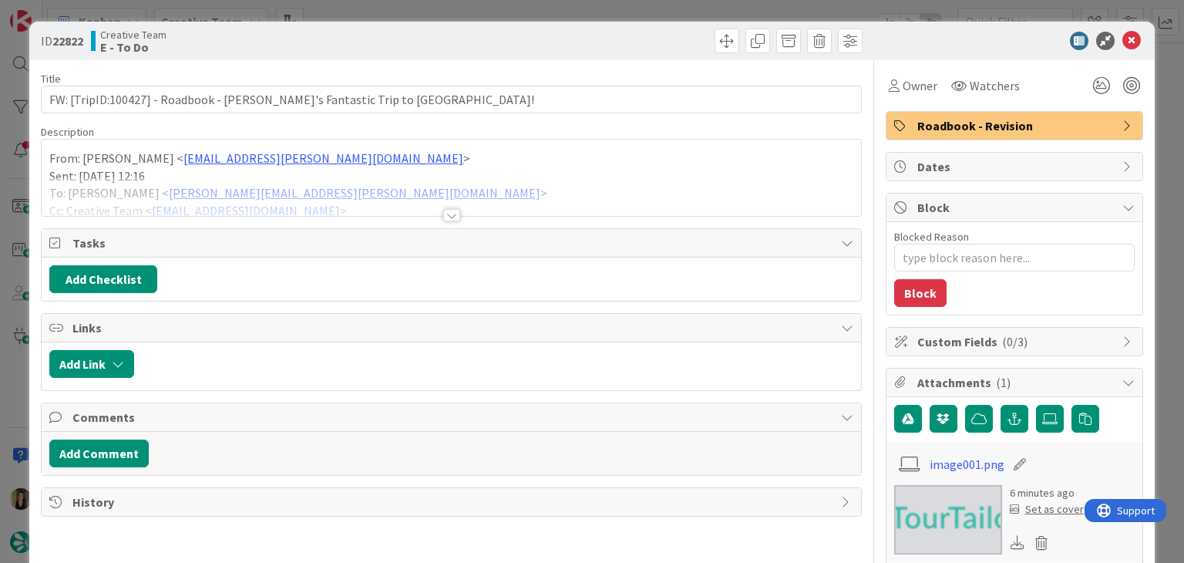
click at [448, 214] on div at bounding box center [451, 215] width 17 height 12
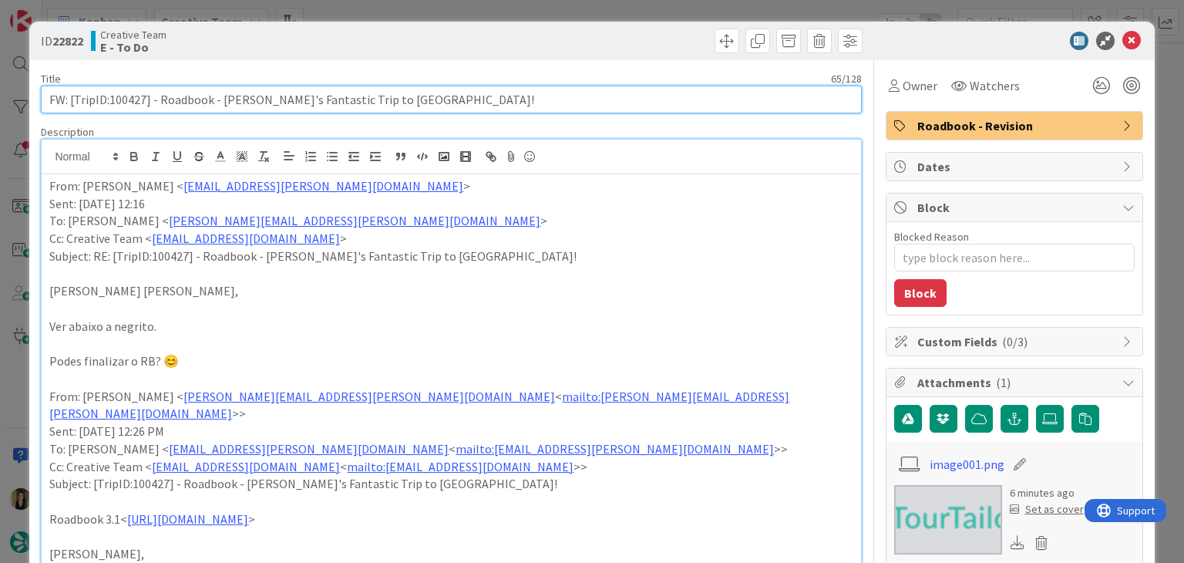
click at [136, 102] on input "FW: [TripID:100427] - Roadbook - Karen's Fantastic Trip to Italy!" at bounding box center [451, 100] width 820 height 28
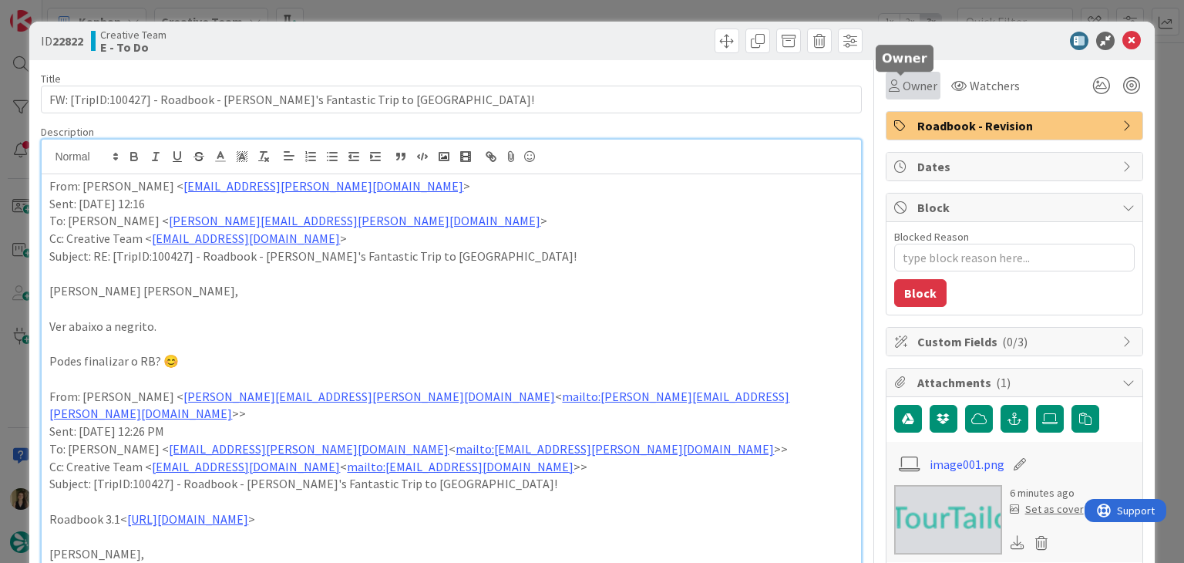
click at [901, 96] on div "Owner" at bounding box center [913, 86] width 55 height 28
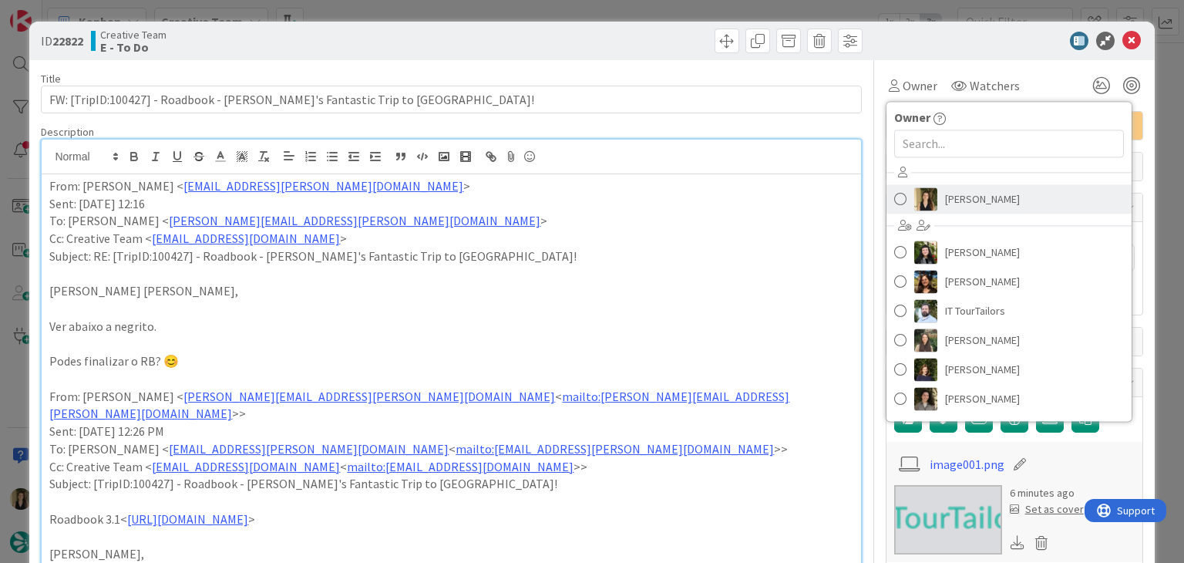
click at [964, 191] on span "Sofia Palma" at bounding box center [982, 198] width 75 height 23
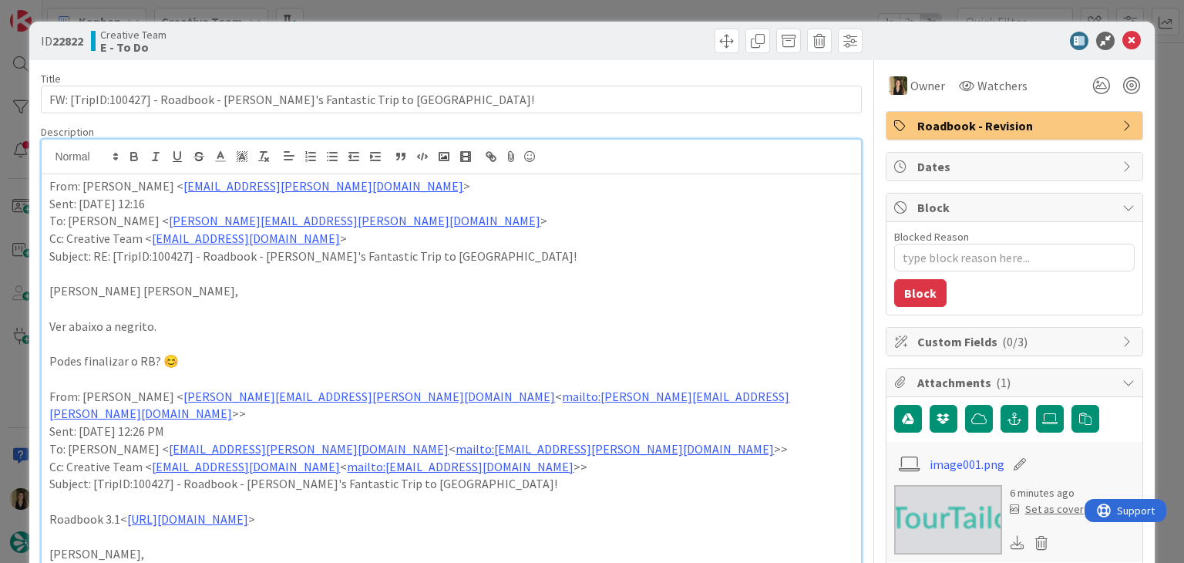
drag, startPoint x: 620, startPoint y: 52, endPoint x: 617, endPoint y: 44, distance: 8.3
click at [618, 47] on div at bounding box center [659, 41] width 407 height 25
click at [615, 13] on div "ID 22822 Creative Team E - To Do Title 65 / 128 FW: [TripID:100427] - Roadbook …" at bounding box center [592, 281] width 1184 height 563
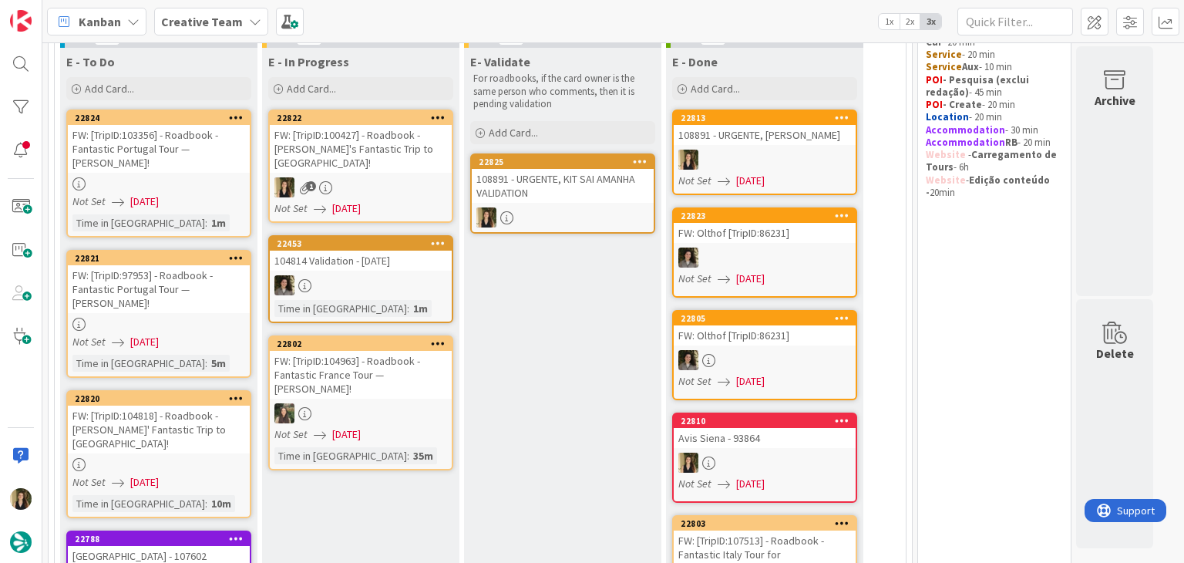
scroll to position [154, 0]
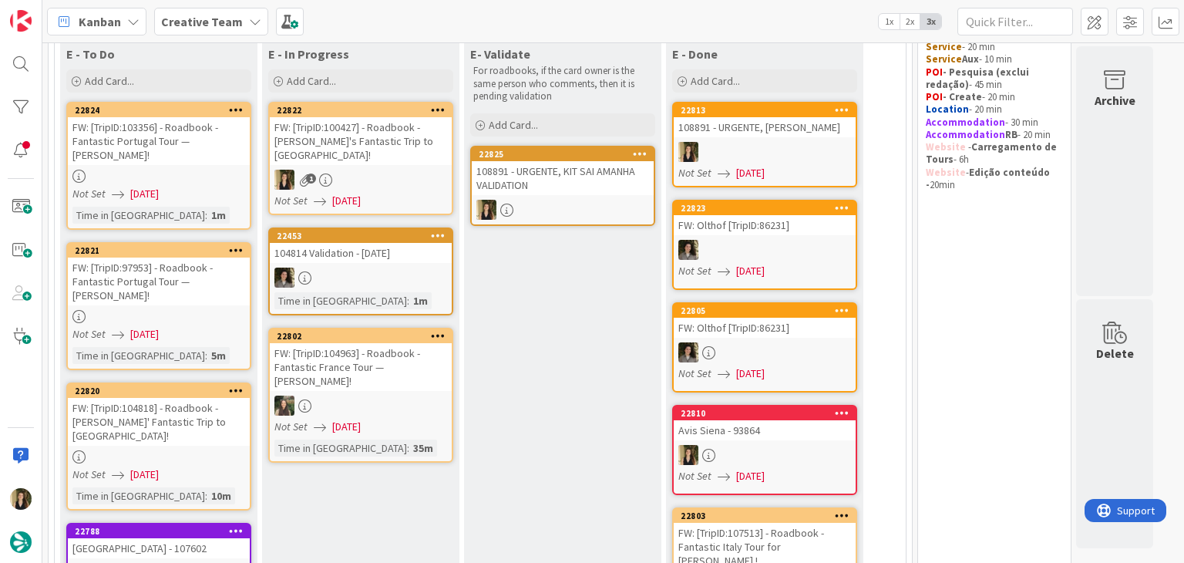
click at [606, 206] on div at bounding box center [563, 210] width 182 height 20
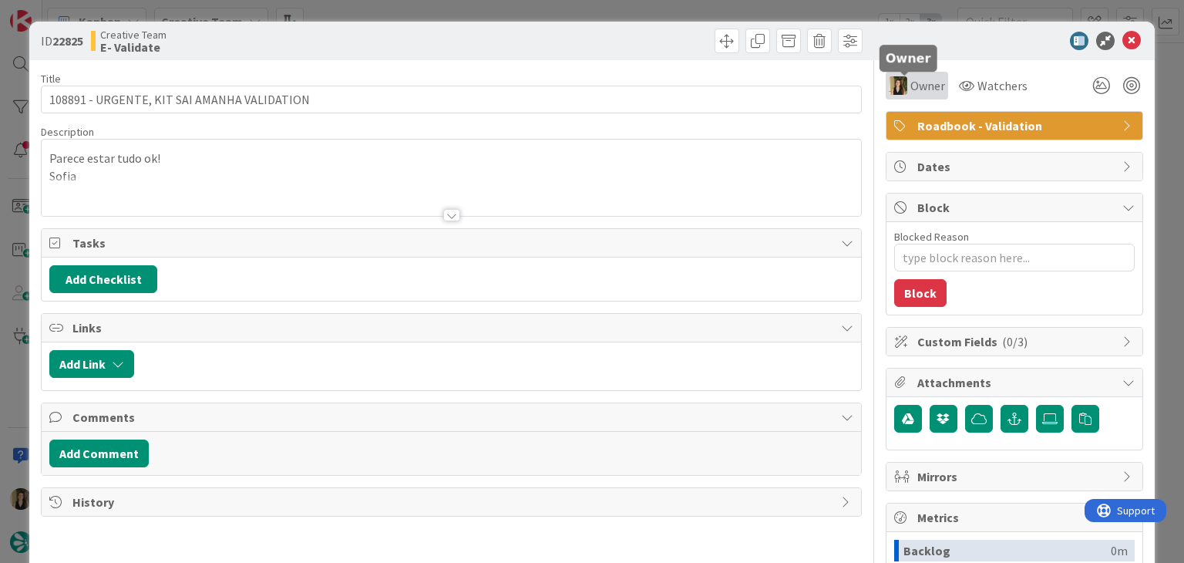
click at [922, 81] on span "Owner" at bounding box center [928, 85] width 35 height 19
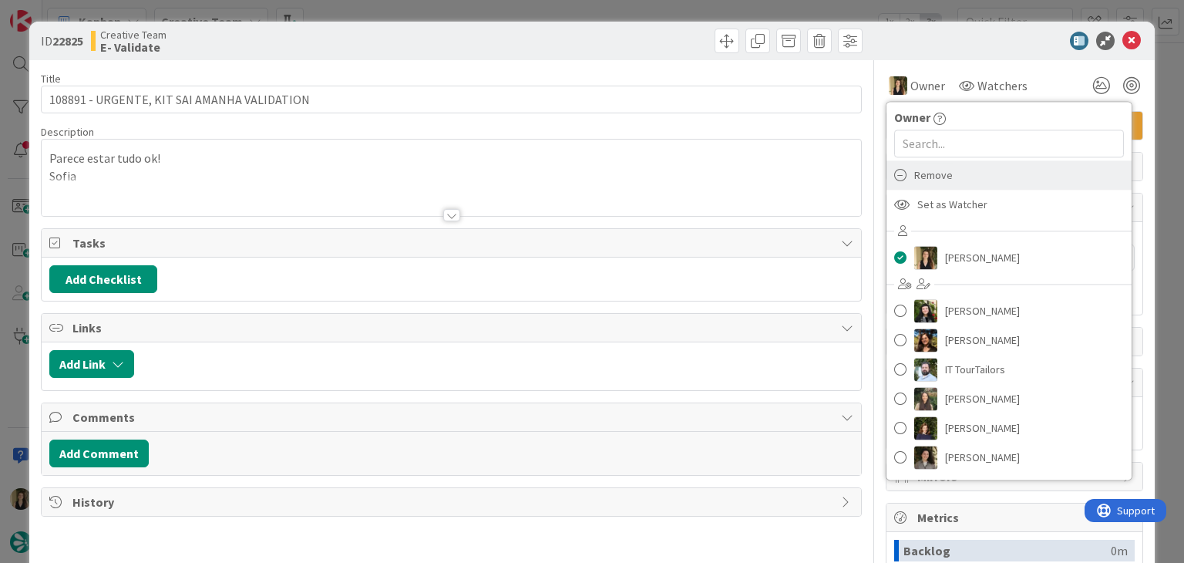
click at [928, 179] on span "Remove" at bounding box center [933, 174] width 39 height 23
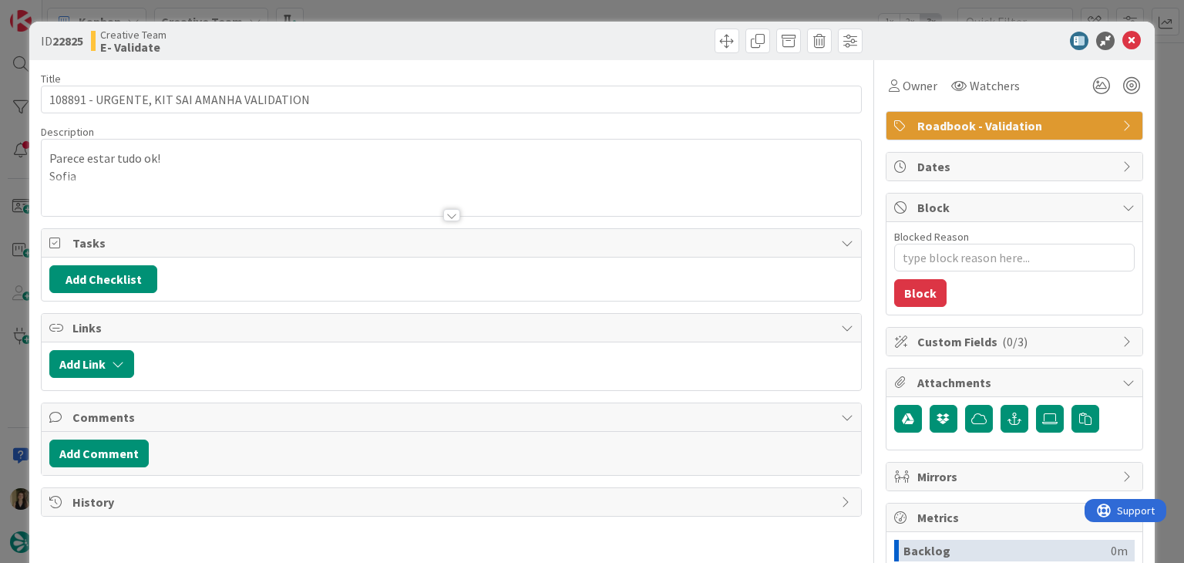
click at [605, 30] on div at bounding box center [659, 41] width 407 height 25
click at [597, 20] on div "ID 22825 Creative Team E- Validate Title 43 / 128 108891 - URGENTE, KIT SAI AMA…" at bounding box center [592, 281] width 1184 height 563
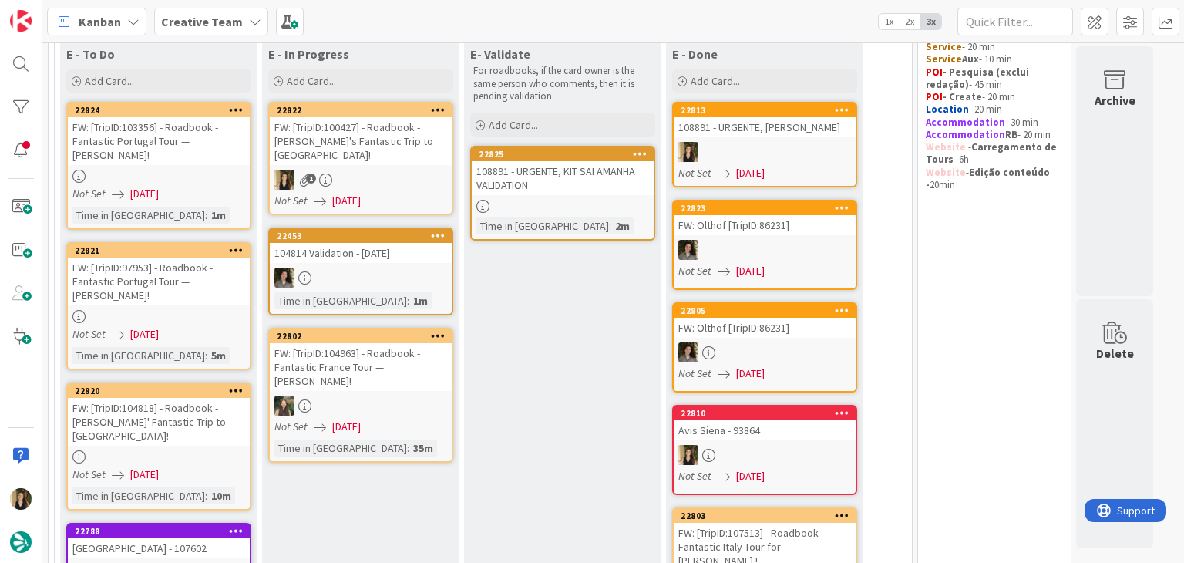
click at [403, 170] on div "1" at bounding box center [361, 180] width 182 height 20
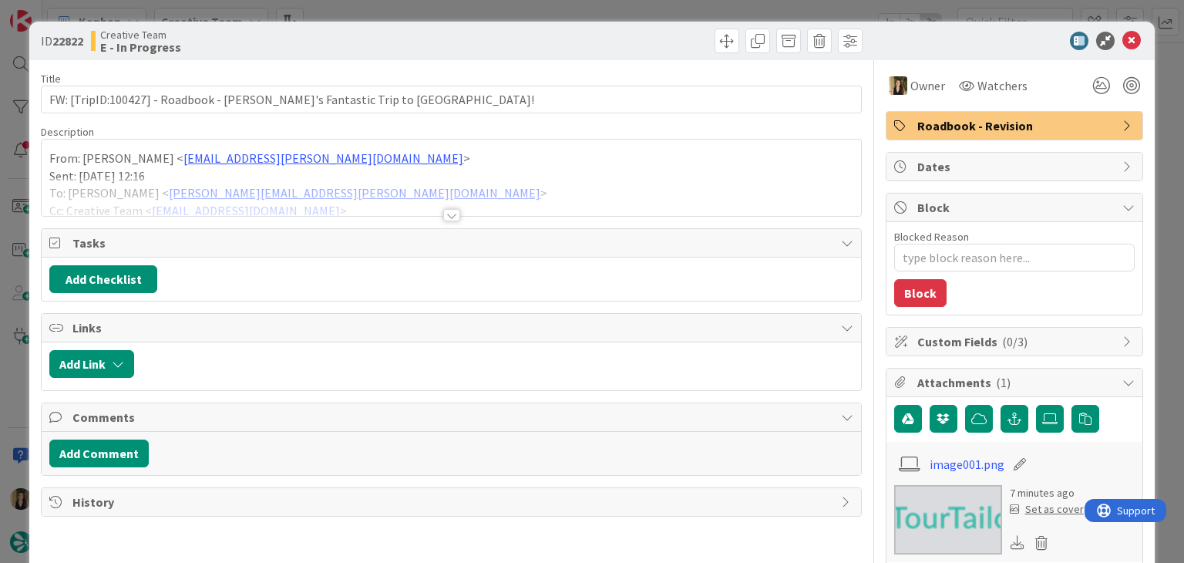
click at [446, 221] on div "Title 65 / 128 FW: [TripID:100427] - Roadbook - Karen's Fantastic Trip to Italy…" at bounding box center [451, 487] width 820 height 855
click at [444, 218] on div at bounding box center [451, 215] width 17 height 12
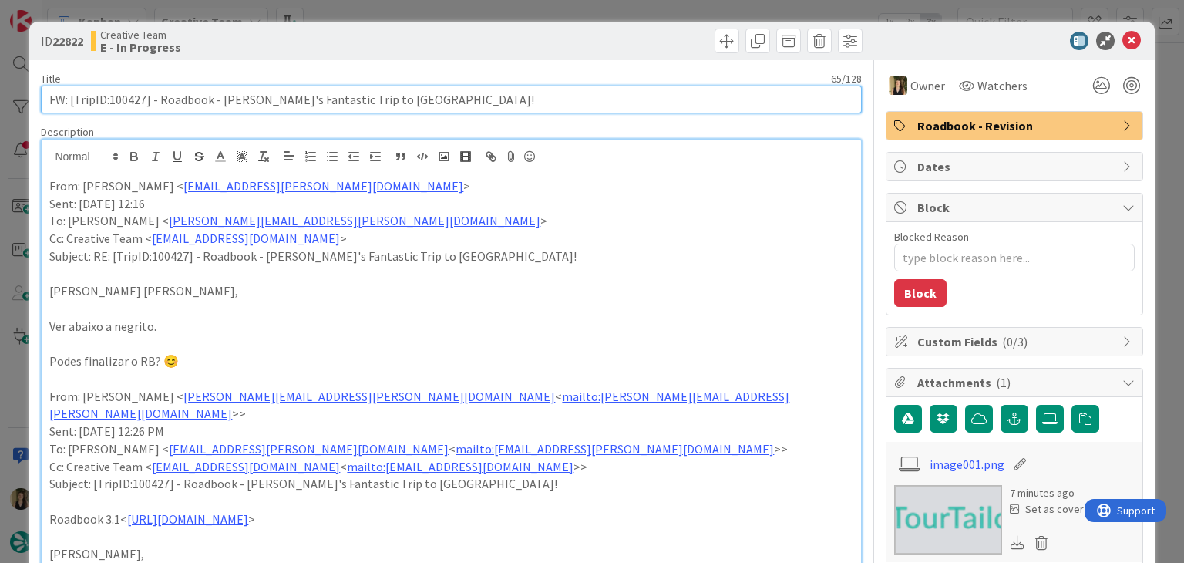
click at [133, 101] on input "FW: [TripID:100427] - Roadbook - Karen's Fantastic Trip to Italy!" at bounding box center [451, 100] width 820 height 28
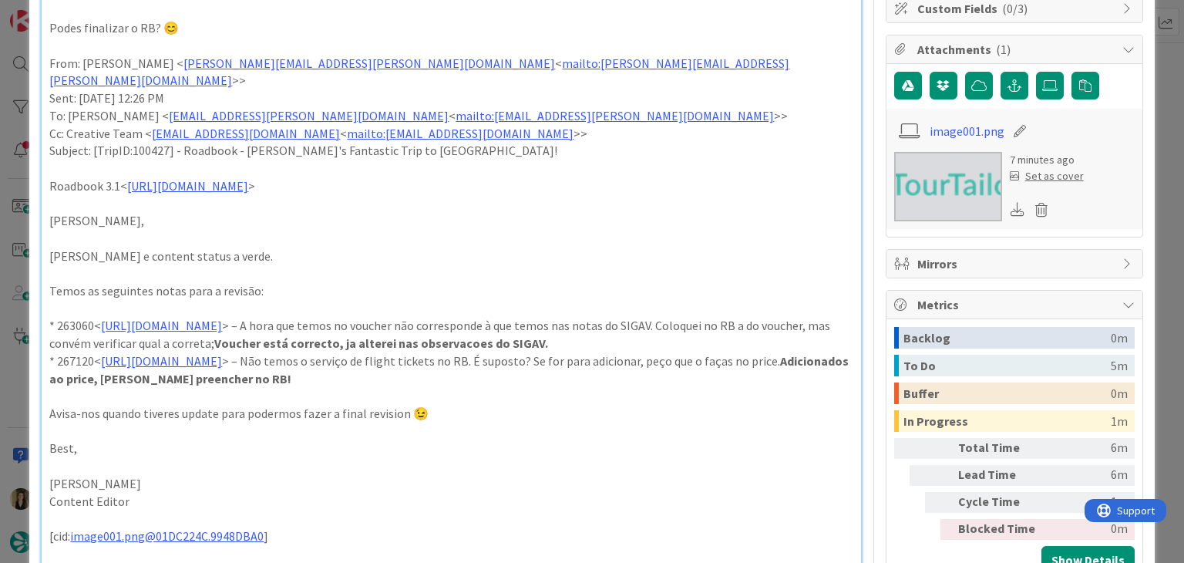
scroll to position [386, 0]
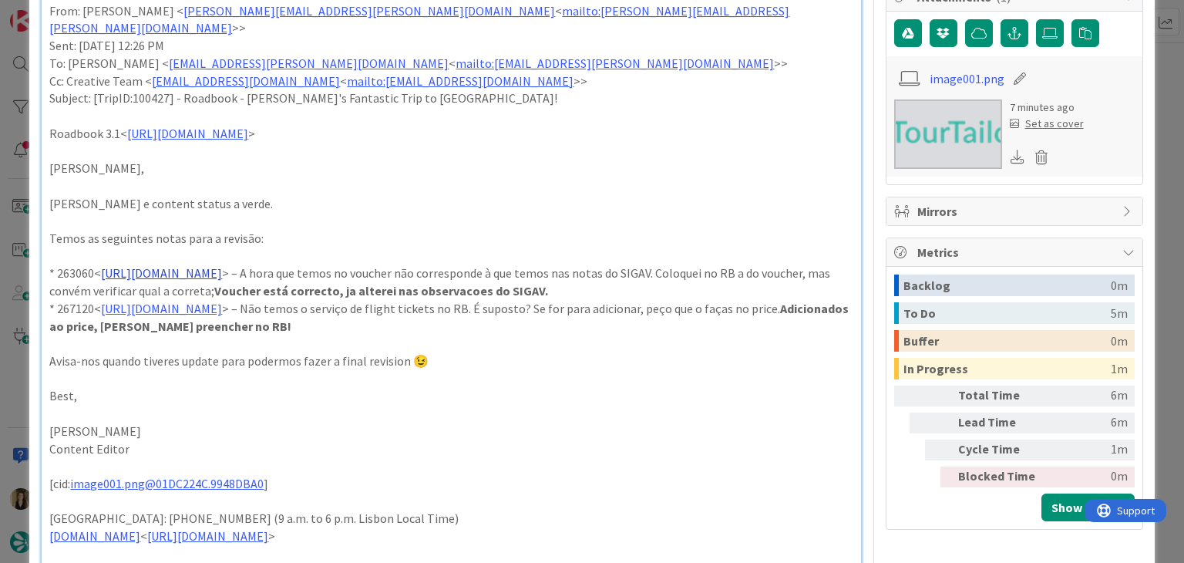
click at [222, 265] on link "https://appweb.tourtailors.com/sigav/#Voucher/view/270776" at bounding box center [161, 272] width 121 height 15
click at [271, 287] on link "https://appweb.tourtailors.com/sigav/#Voucher/view/270776" at bounding box center [218, 285] width 106 height 20
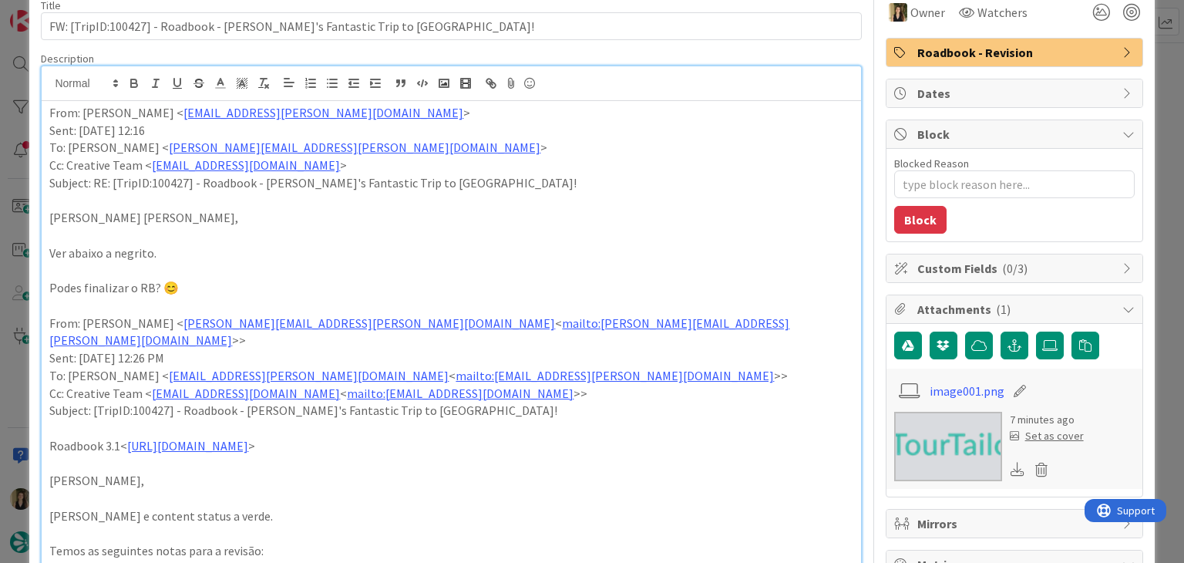
scroll to position [0, 0]
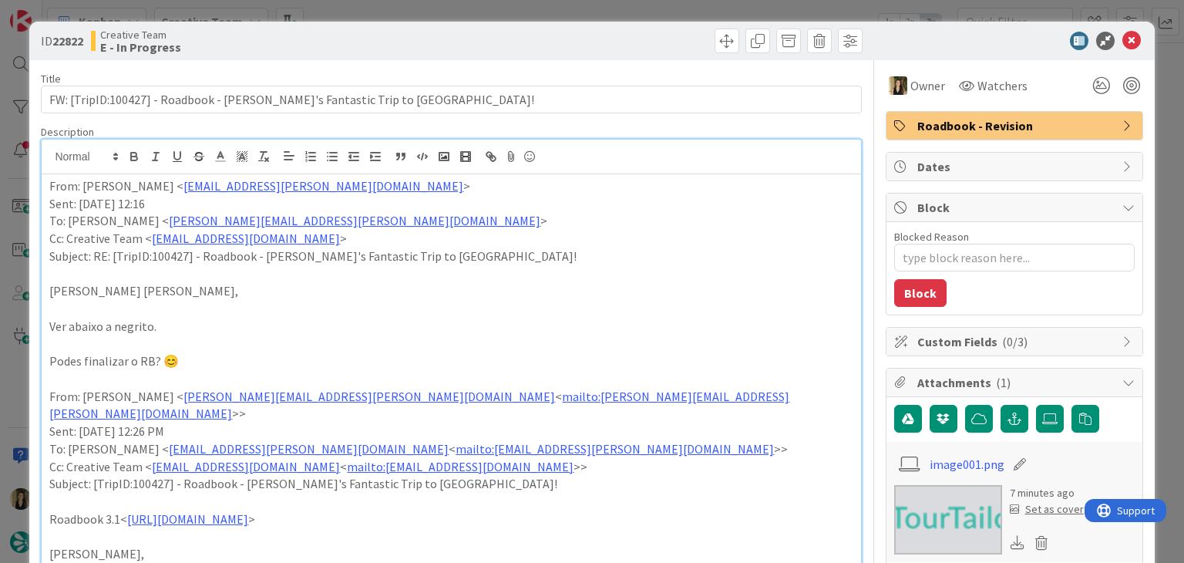
drag, startPoint x: 423, startPoint y: 38, endPoint x: 420, endPoint y: 29, distance: 8.8
click at [422, 35] on div "Creative Team E - In Progress" at bounding box center [269, 41] width 357 height 25
click at [419, 12] on div "ID 22822 Creative Team E - In Progress Title 65 / 128 FW: [TripID:100427] - Roa…" at bounding box center [592, 281] width 1184 height 563
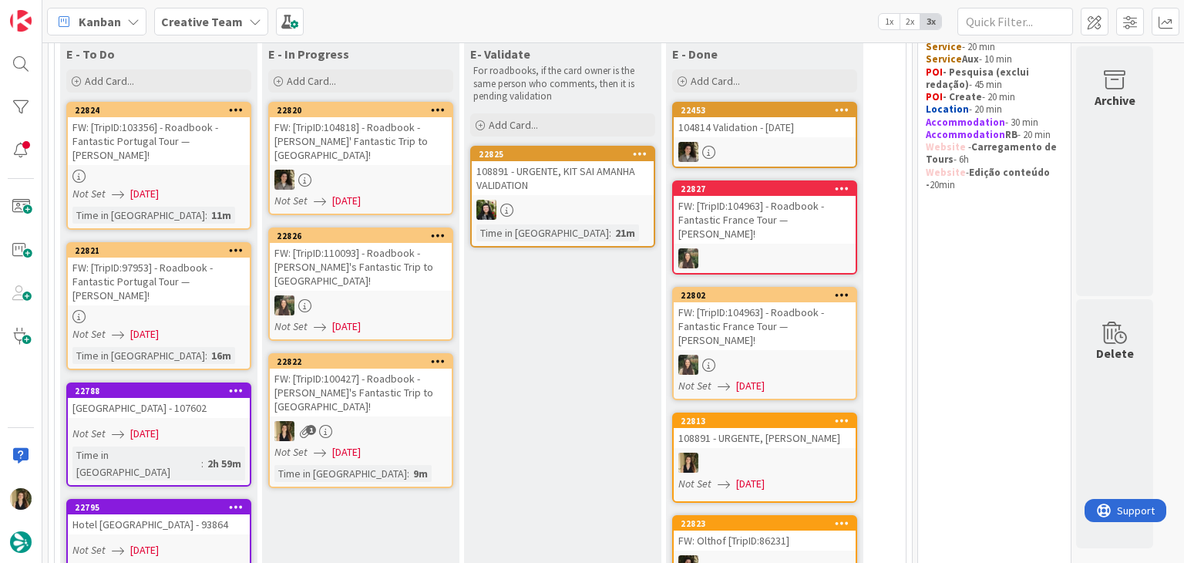
click at [396, 421] on div "1" at bounding box center [361, 431] width 182 height 20
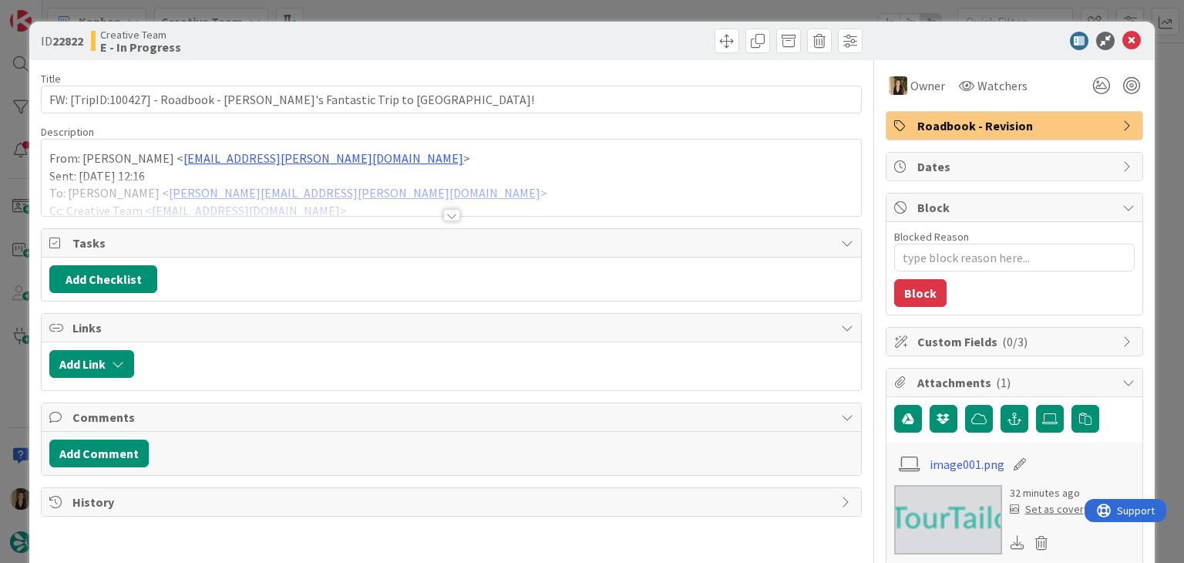
click at [622, 47] on div at bounding box center [659, 41] width 407 height 25
click at [614, 19] on div "ID 22822 Creative Team E - In Progress Title 65 / 128 FW: [TripID:100427] - Roa…" at bounding box center [592, 281] width 1184 height 563
click at [361, 10] on div "ID 22822 Creative Team E - In Progress Title 65 / 128 FW: [TripID:100427] - Roa…" at bounding box center [592, 281] width 1184 height 563
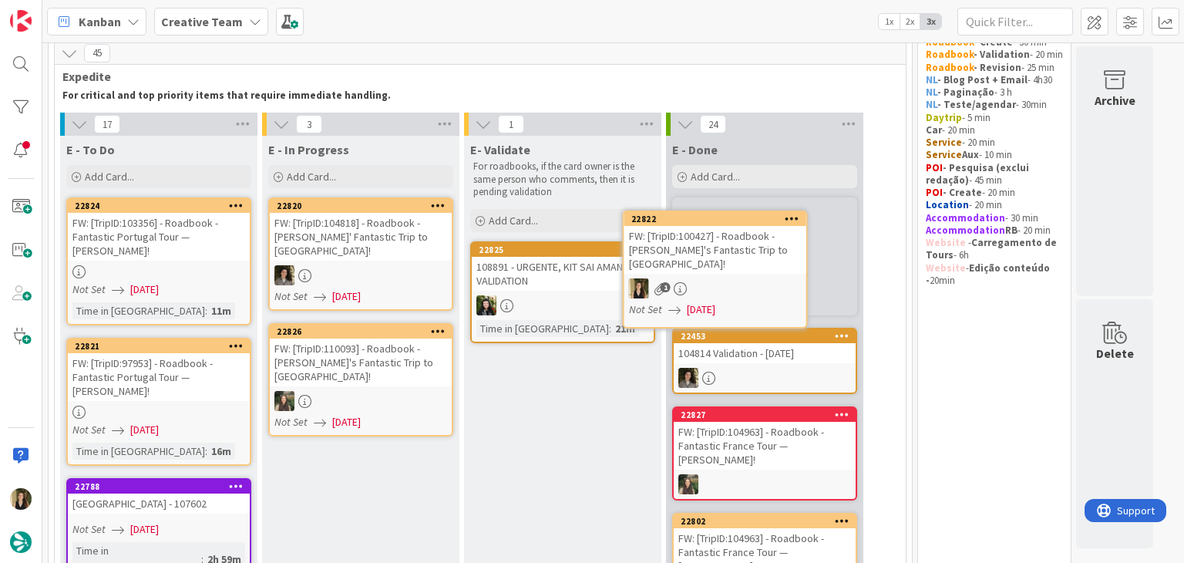
scroll to position [58, 0]
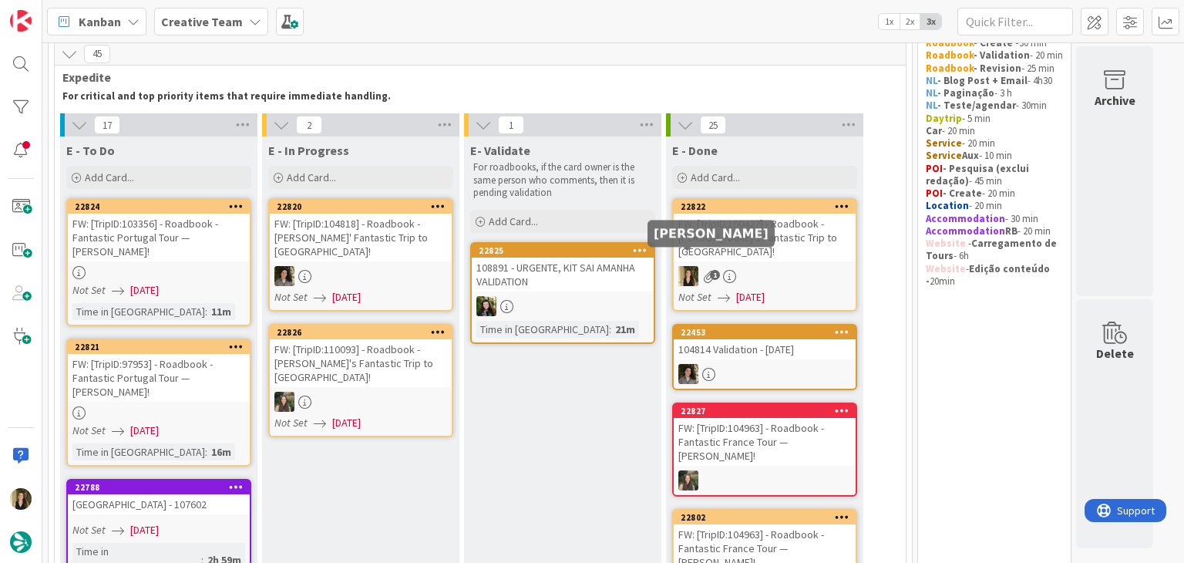
click at [752, 249] on link "22822 FW: [TripID:100427] - Roadbook - Karen's Fantastic Trip to Italy! 1 Not S…" at bounding box center [764, 254] width 185 height 113
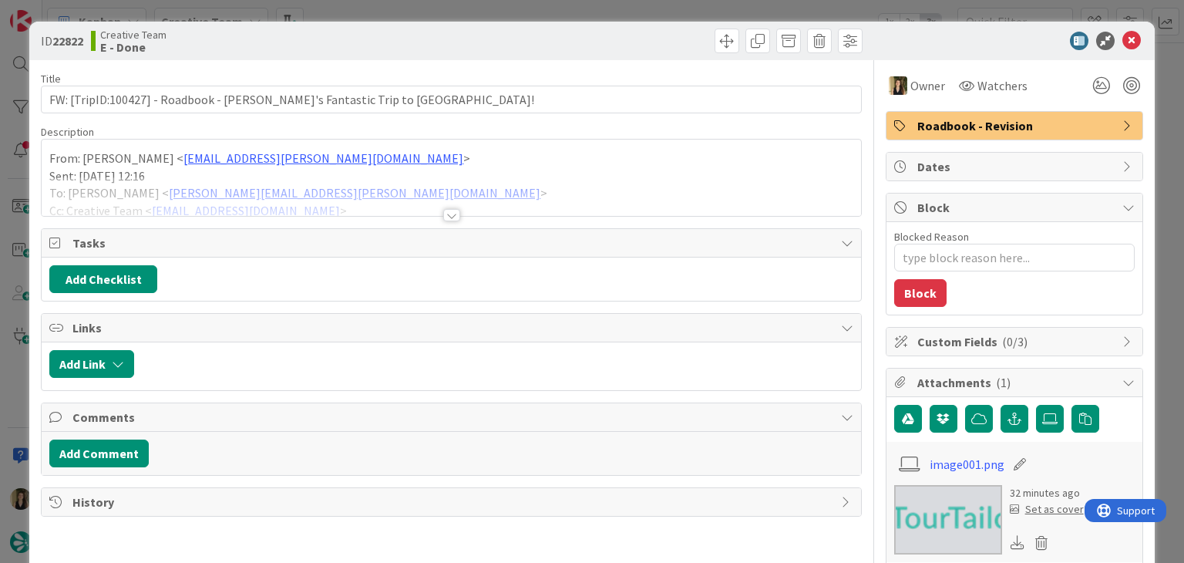
click at [445, 211] on div at bounding box center [451, 215] width 17 height 12
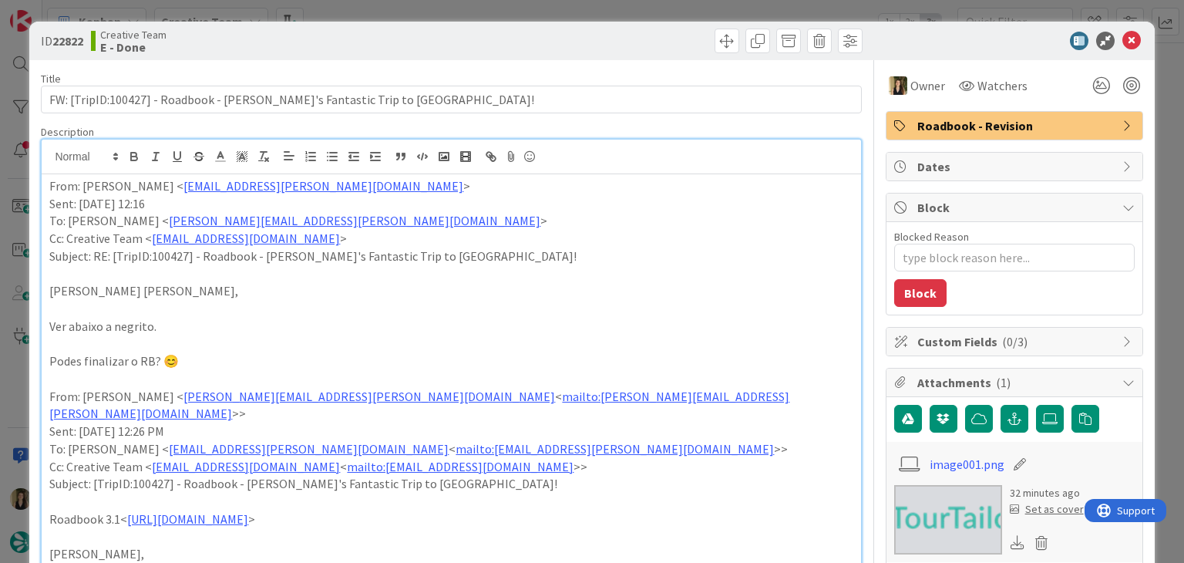
drag, startPoint x: 458, startPoint y: 35, endPoint x: 460, endPoint y: 19, distance: 15.5
click at [459, 34] on div at bounding box center [659, 41] width 407 height 25
click at [464, 5] on div "ID 22822 Creative Team E - Done Title 65 / 128 FW: [TripID:100427] - Roadbook -…" at bounding box center [592, 281] width 1184 height 563
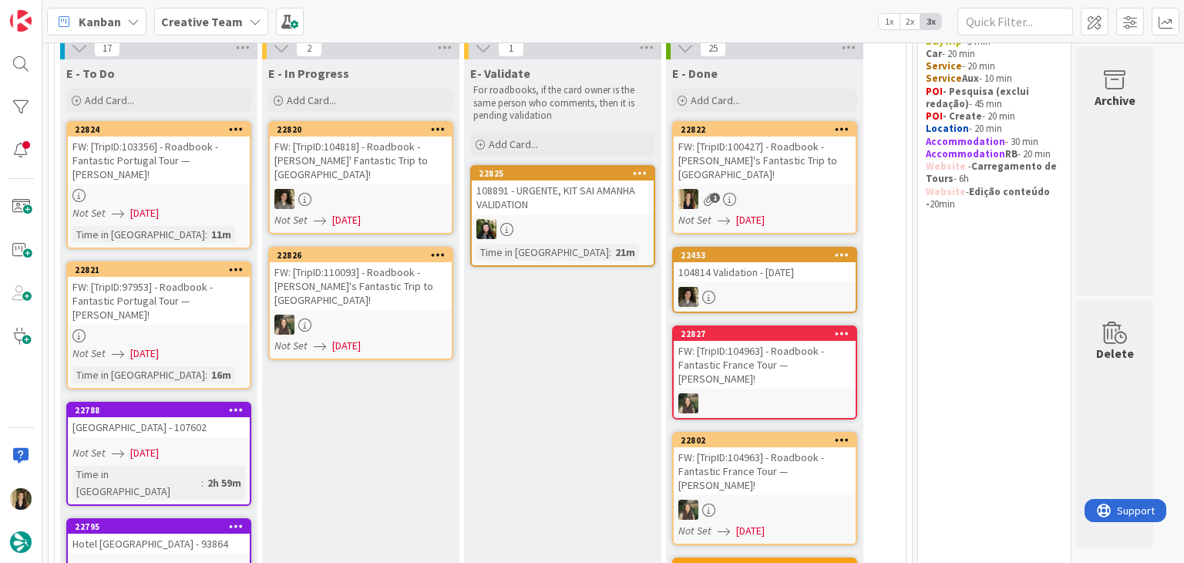
click at [231, 309] on div "FW: [TripID:97953] - Roadbook - Fantastic Portugal Tour — Don Mcloughlin!" at bounding box center [159, 301] width 182 height 48
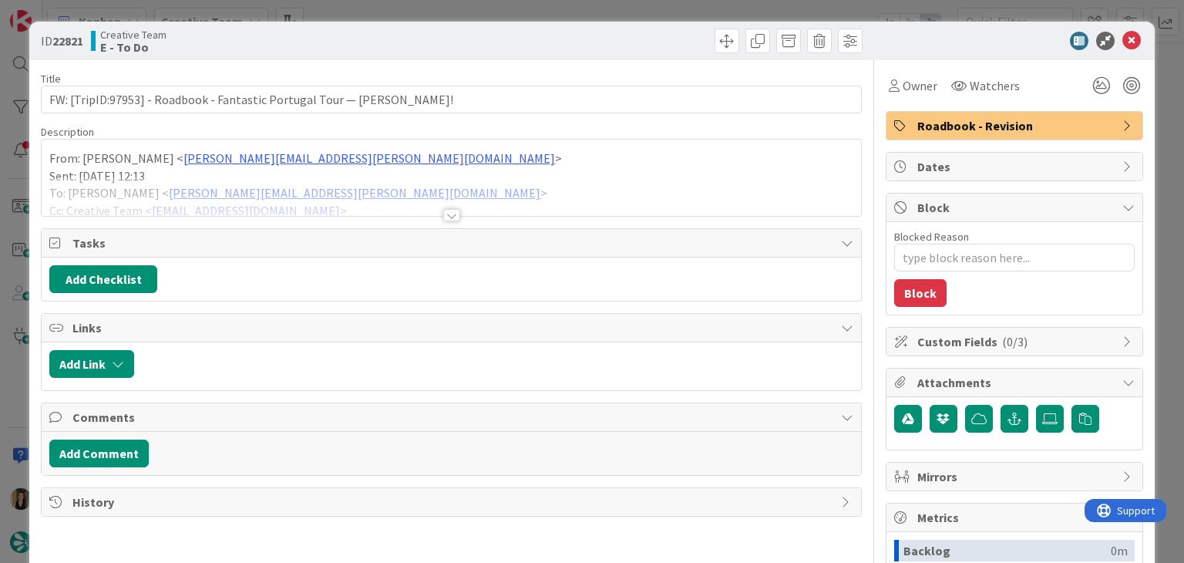
click at [444, 211] on div at bounding box center [451, 215] width 17 height 12
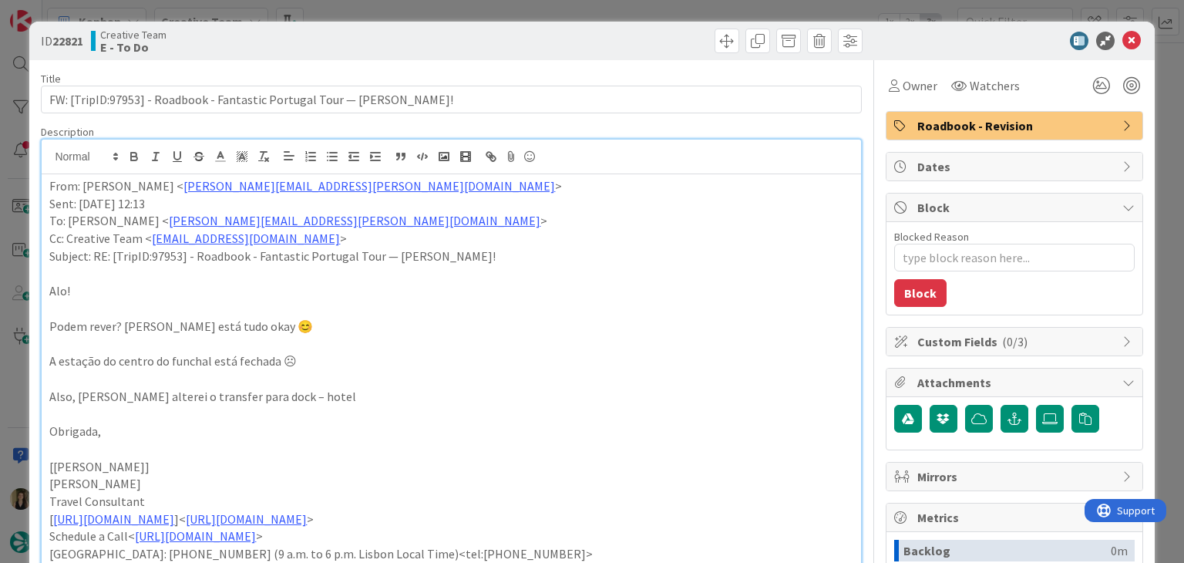
click at [364, 9] on div "ID 22821 Creative Team E - To Do Title 73 / 128 FW: [TripID:97953] - Roadbook -…" at bounding box center [592, 281] width 1184 height 563
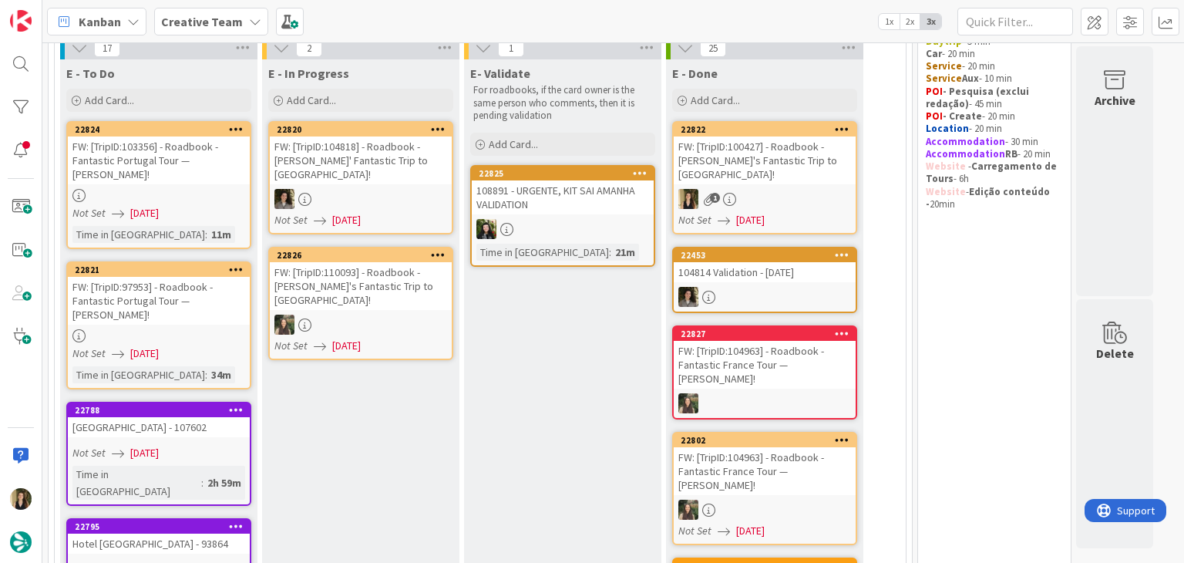
click at [231, 226] on div "Time in Column : 11m" at bounding box center [158, 234] width 173 height 17
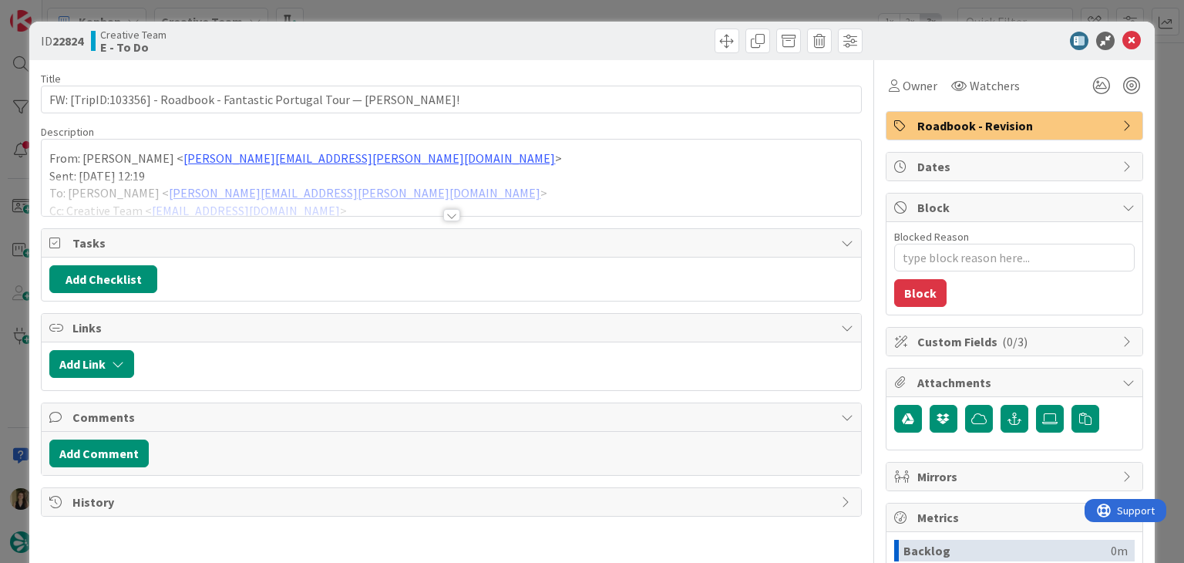
click at [448, 214] on div at bounding box center [451, 215] width 17 height 12
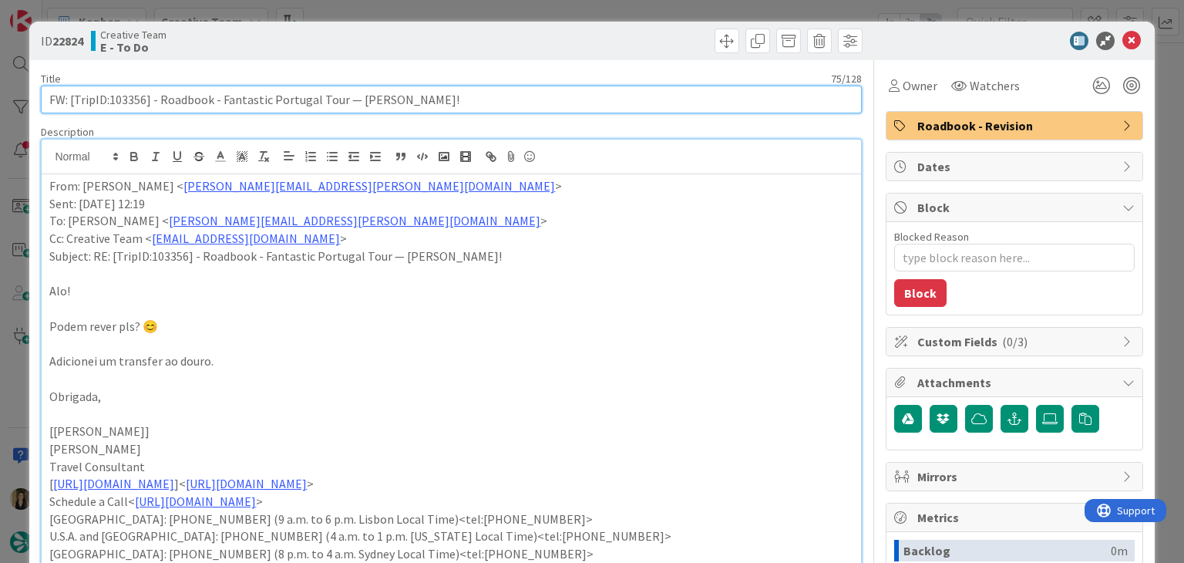
click at [140, 96] on input "FW: [TripID:103356] - Roadbook - Fantastic Portugal Tour — Ellenore Sinden!" at bounding box center [451, 100] width 820 height 28
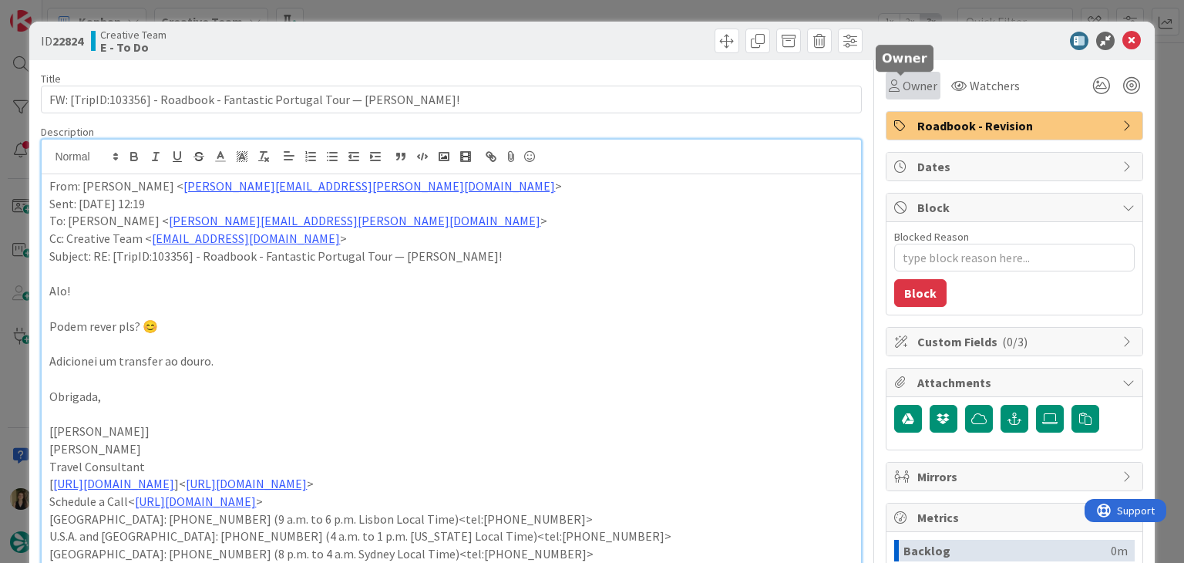
click at [889, 86] on icon at bounding box center [894, 85] width 11 height 12
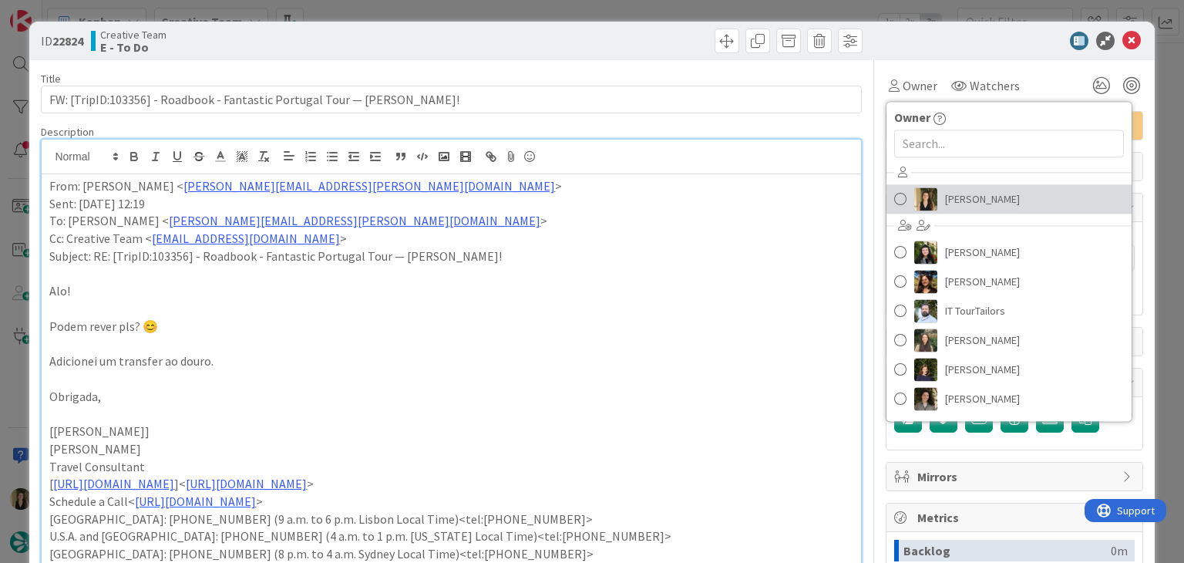
drag, startPoint x: 968, startPoint y: 197, endPoint x: 823, endPoint y: 120, distance: 164.9
click at [968, 197] on span "Sofia Palma" at bounding box center [982, 198] width 75 height 23
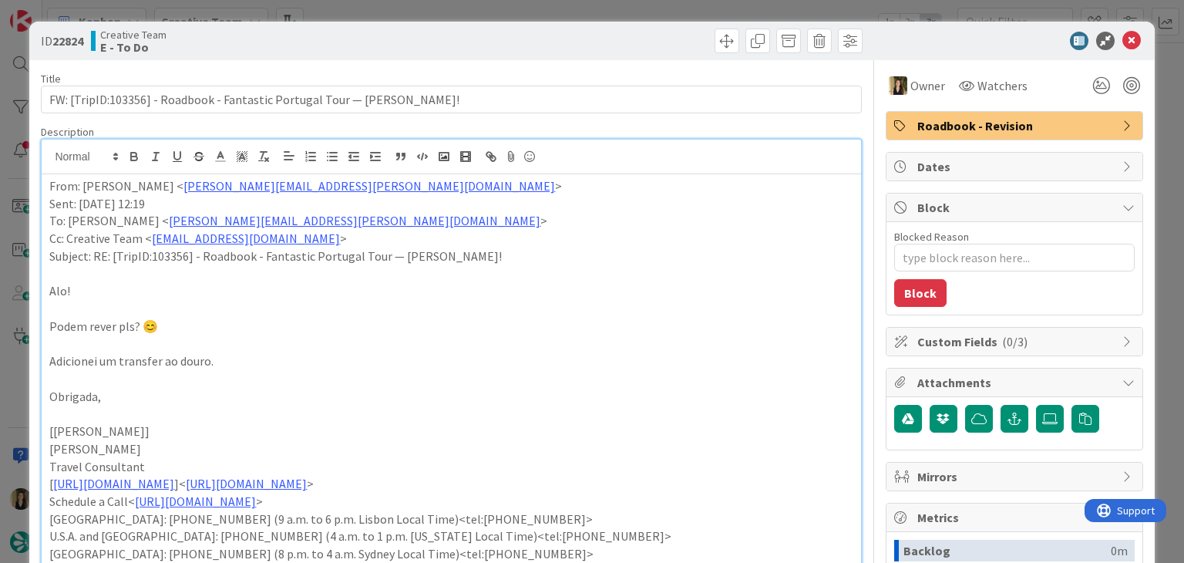
click at [593, 43] on div at bounding box center [659, 41] width 407 height 25
drag, startPoint x: 587, startPoint y: 18, endPoint x: 583, endPoint y: 11, distance: 7.9
click at [584, 16] on div "ID 22824 Creative Team E - To Do Title 75 / 128 FW: [TripID:103356] - Roadbook …" at bounding box center [592, 281] width 1184 height 563
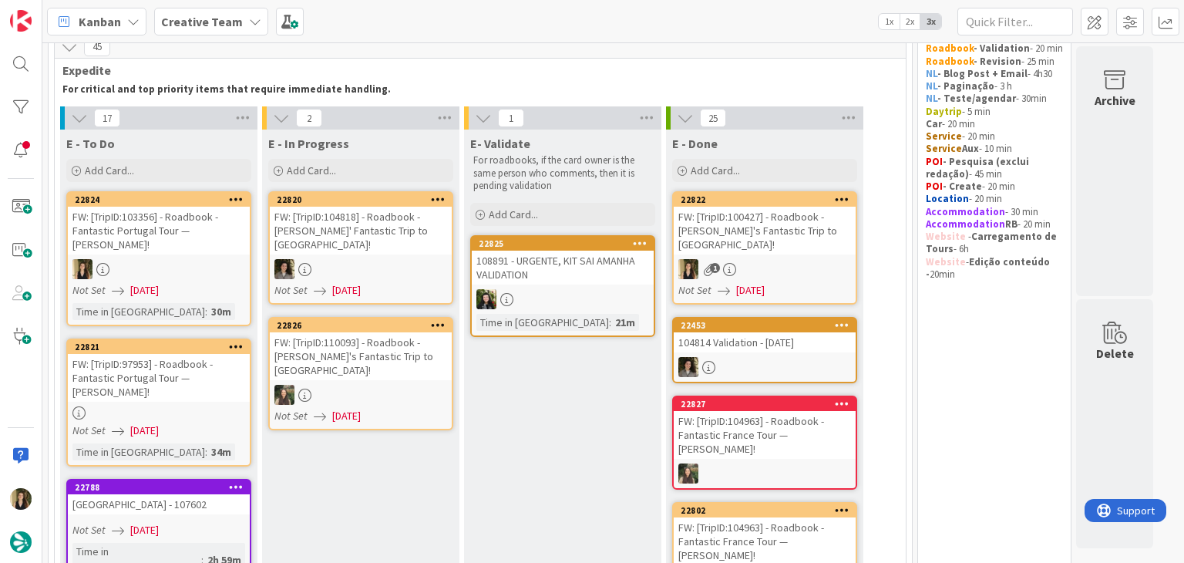
scroll to position [65, 0]
click at [221, 265] on div at bounding box center [159, 269] width 182 height 20
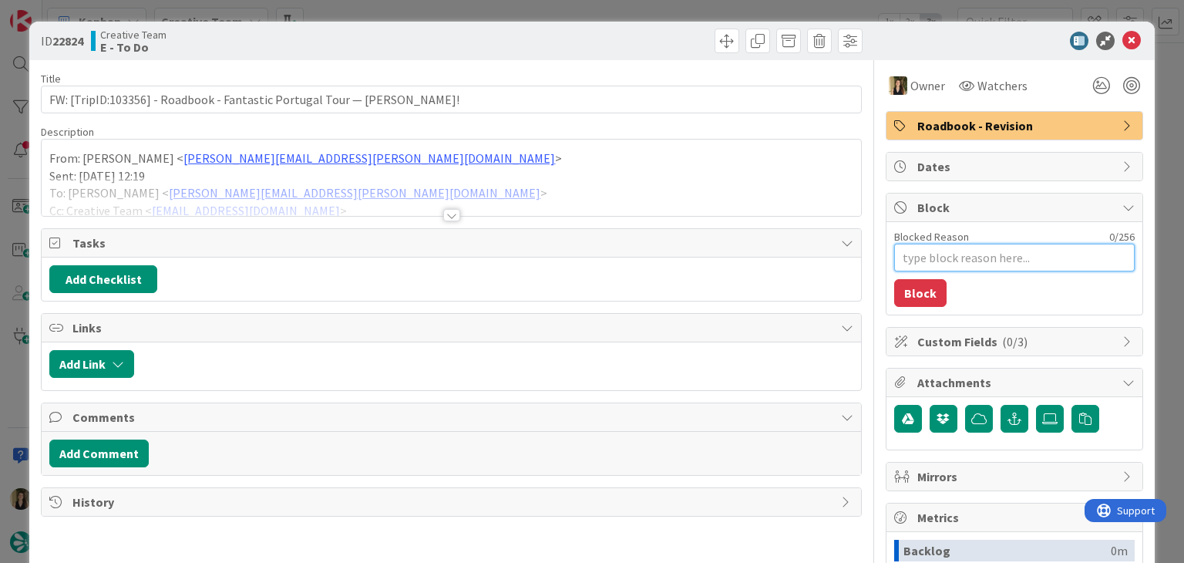
click at [971, 262] on textarea "Blocked Reason" at bounding box center [1014, 258] width 241 height 28
type textarea "x"
type textarea "a"
type textarea "x"
type textarea "ach"
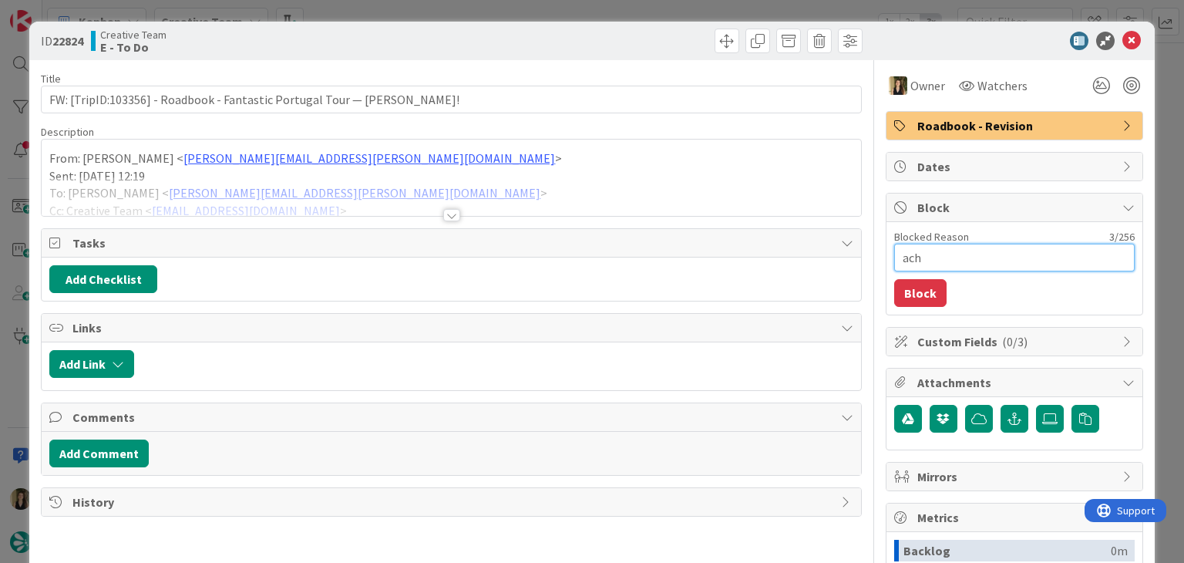
type textarea "x"
type textarea "acho"
type textarea "x"
type textarea "acho"
type textarea "x"
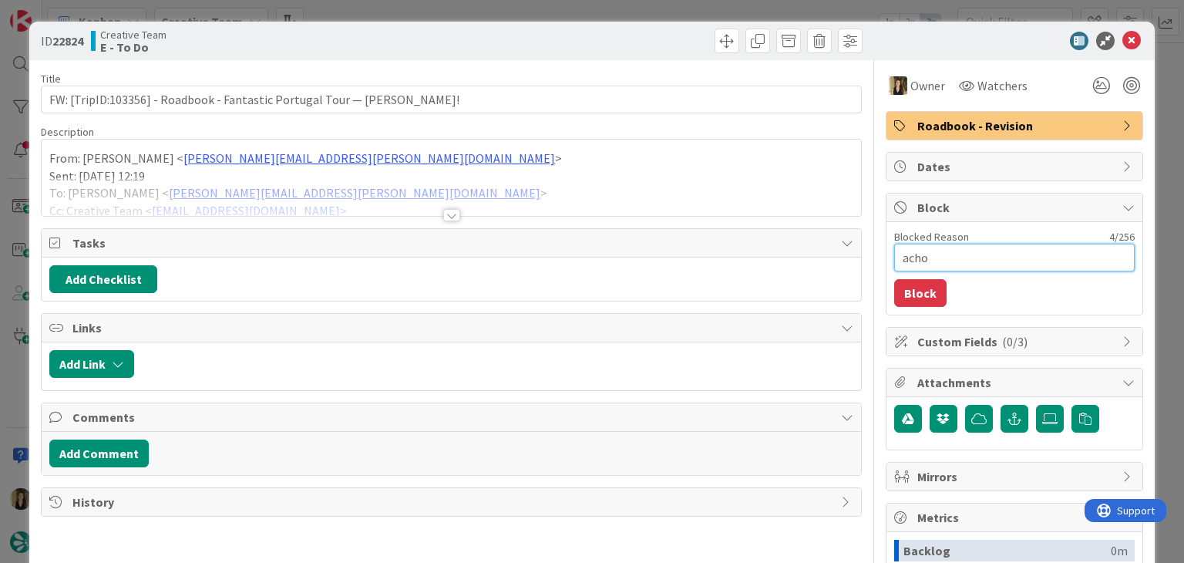
type textarea "acho q"
type textarea "x"
type textarea "acho qu"
type textarea "x"
type textarea "acho que"
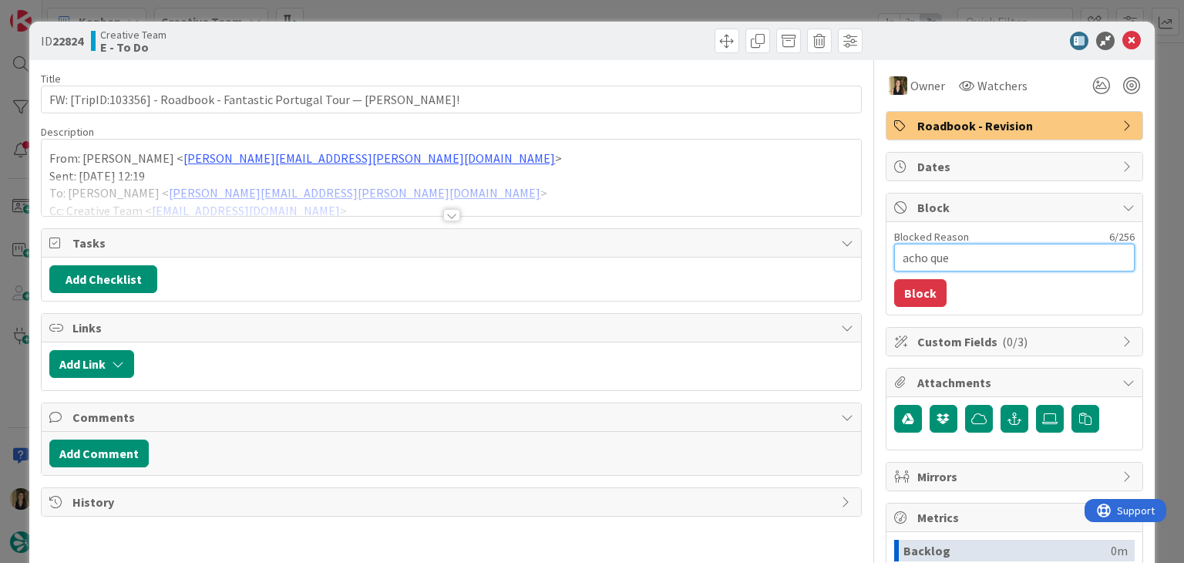
type textarea "x"
type textarea "acho que a"
type textarea "x"
type textarea "acho que a"
type textarea "x"
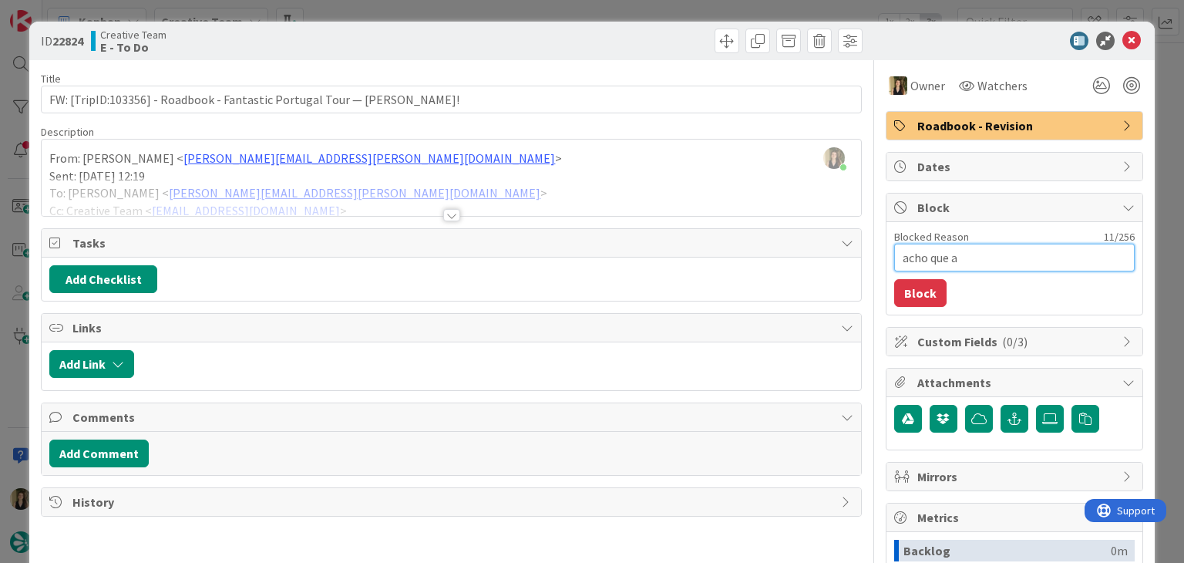
type textarea "acho que a t"
type textarea "x"
type textarea "acho que a tc"
type textarea "x"
type textarea "acho que a tc"
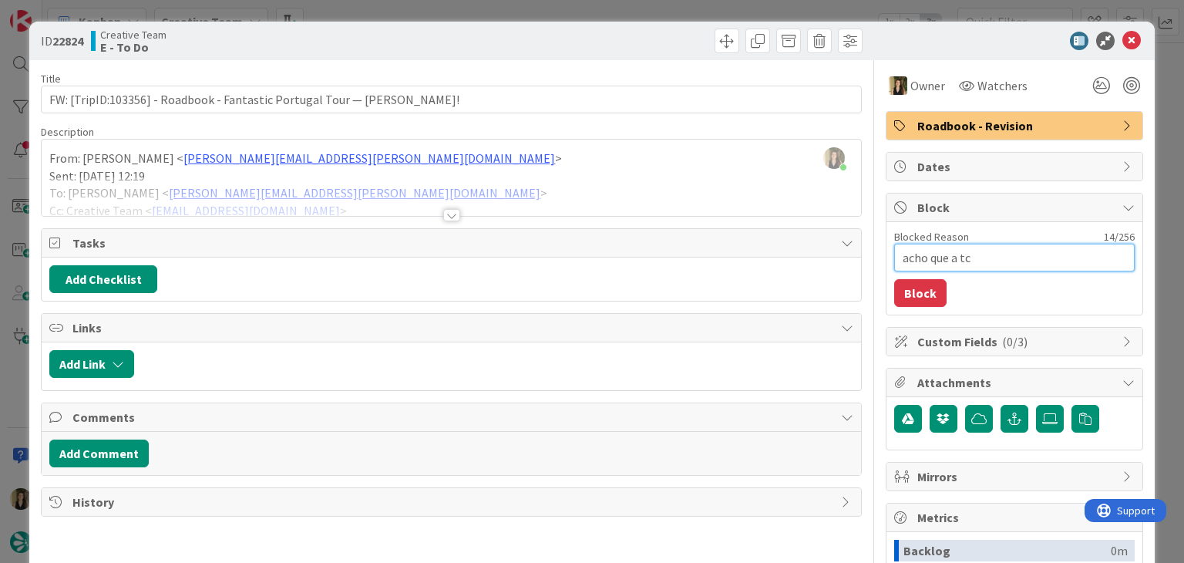
type textarea "x"
type textarea "acho que a tc s"
type textarea "x"
type textarea "acho que a tc se"
type textarea "x"
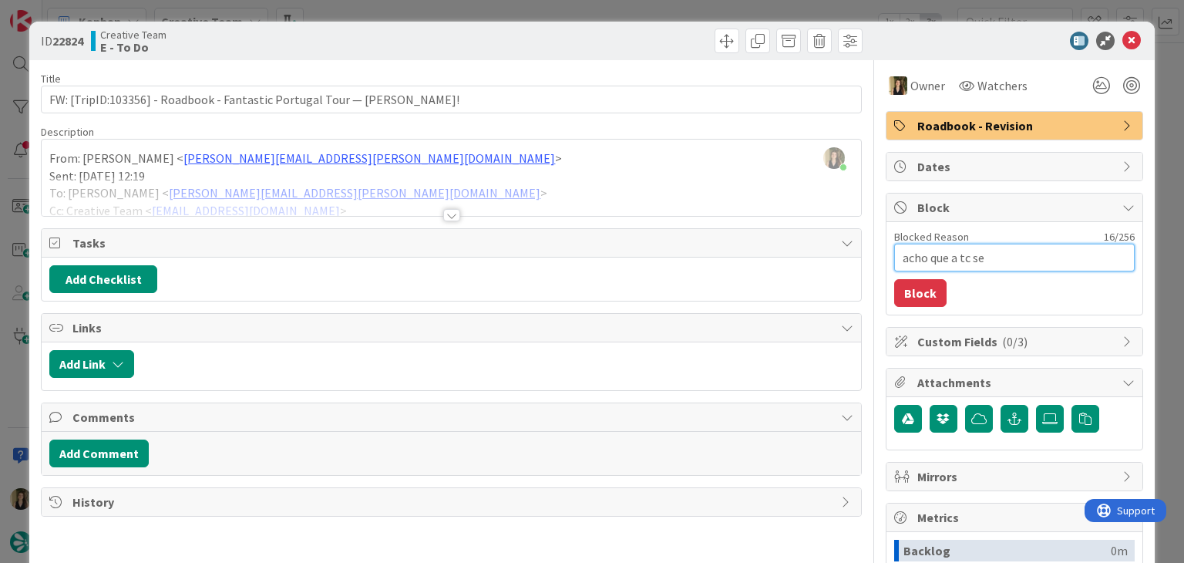
type textarea "acho que a tc se"
type textarea "x"
type textarea "acho que a tc se e"
type textarea "x"
type textarea "acho que a tc se en"
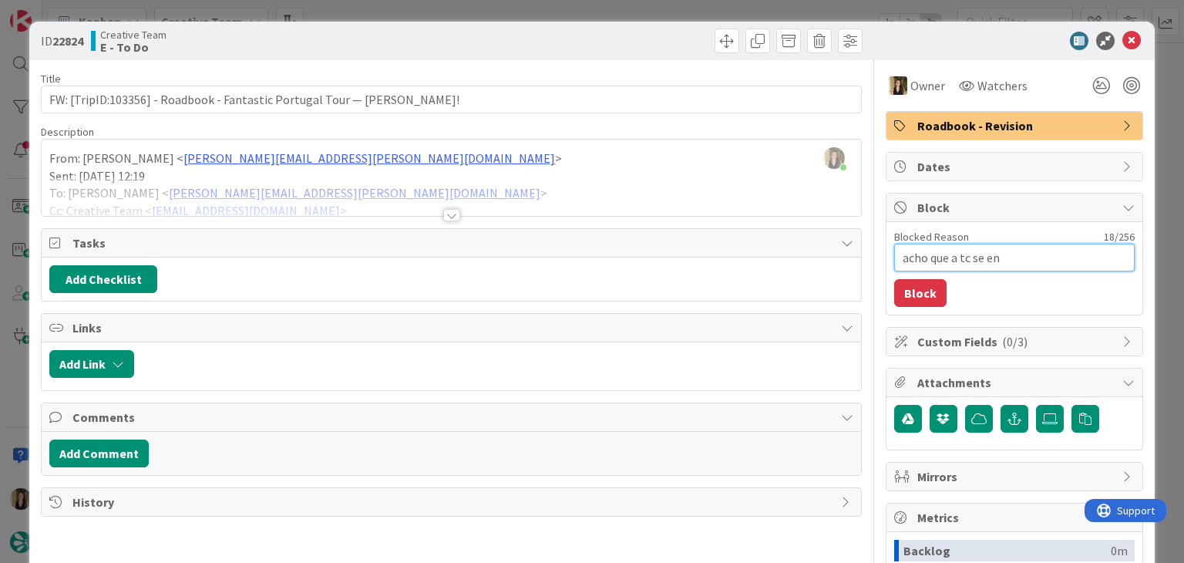
type textarea "x"
type textarea "acho que a tc se eng"
type textarea "x"
type textarea "acho que a tc se enga"
type textarea "x"
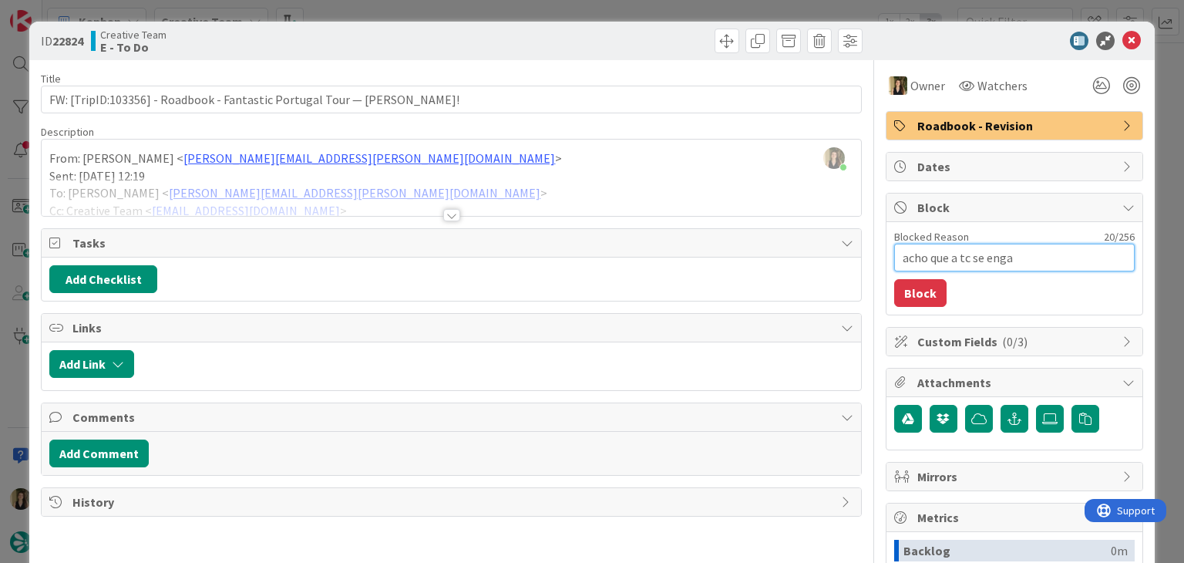
type textarea "acho que a tc se engan"
type textarea "x"
type textarea "acho que a tc se engano"
type textarea "x"
type textarea "acho que a tc se enganou"
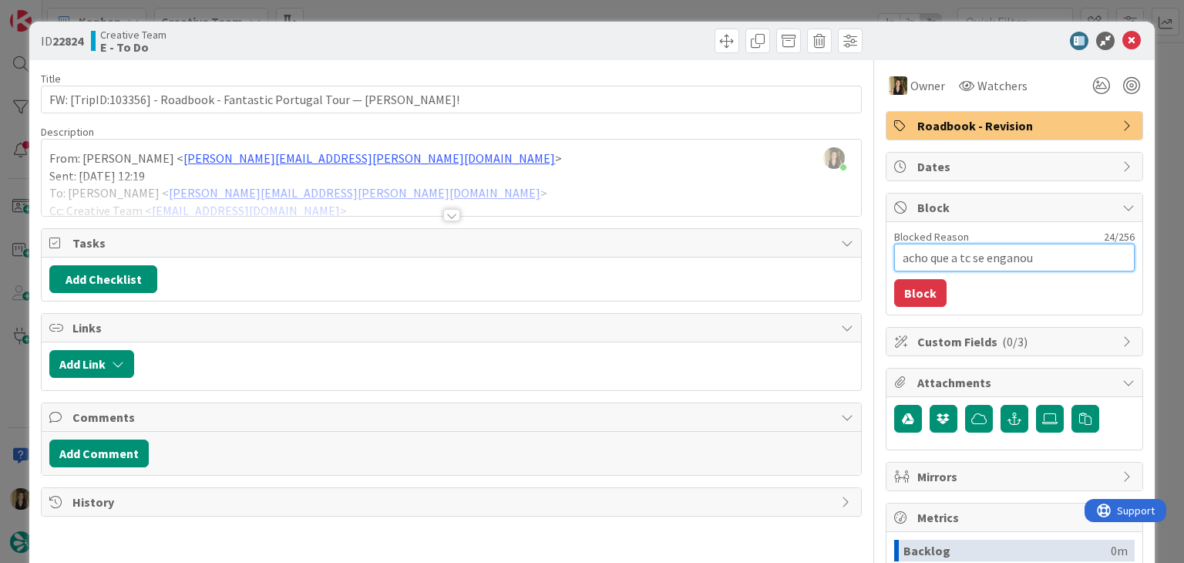
type textarea "x"
type textarea "acho que a tc se enganou."
type textarea "x"
type textarea "acho que a tc se enganou."
type textarea "x"
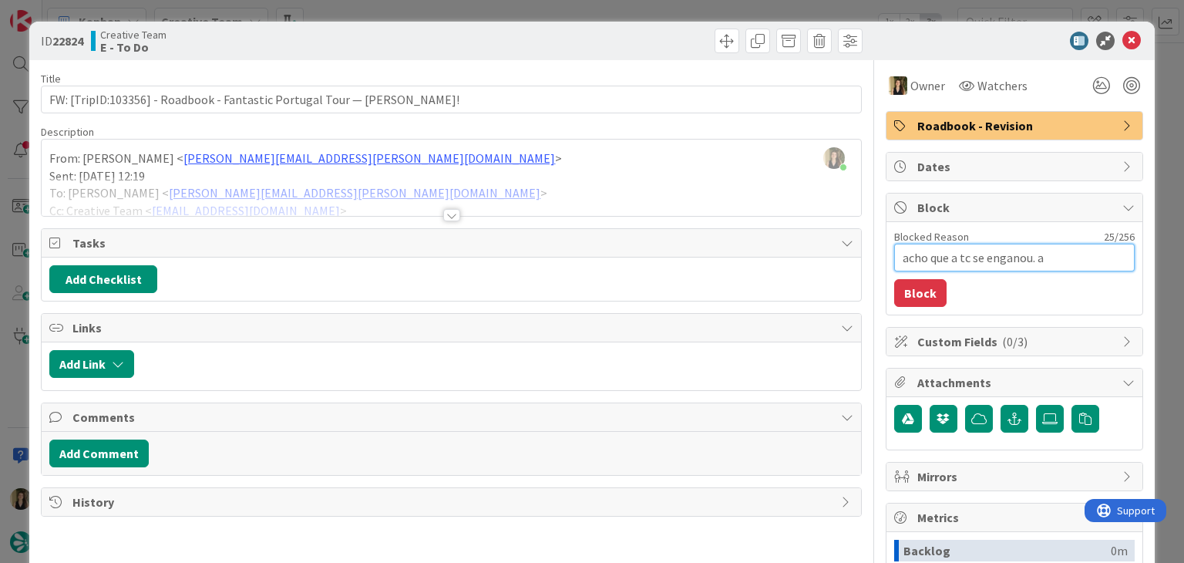
type textarea "acho que a tc se enganou. a"
type textarea "x"
type textarea "acho que a tc se enganou. a v"
type textarea "x"
type textarea "acho que a tc se enganou. a ve"
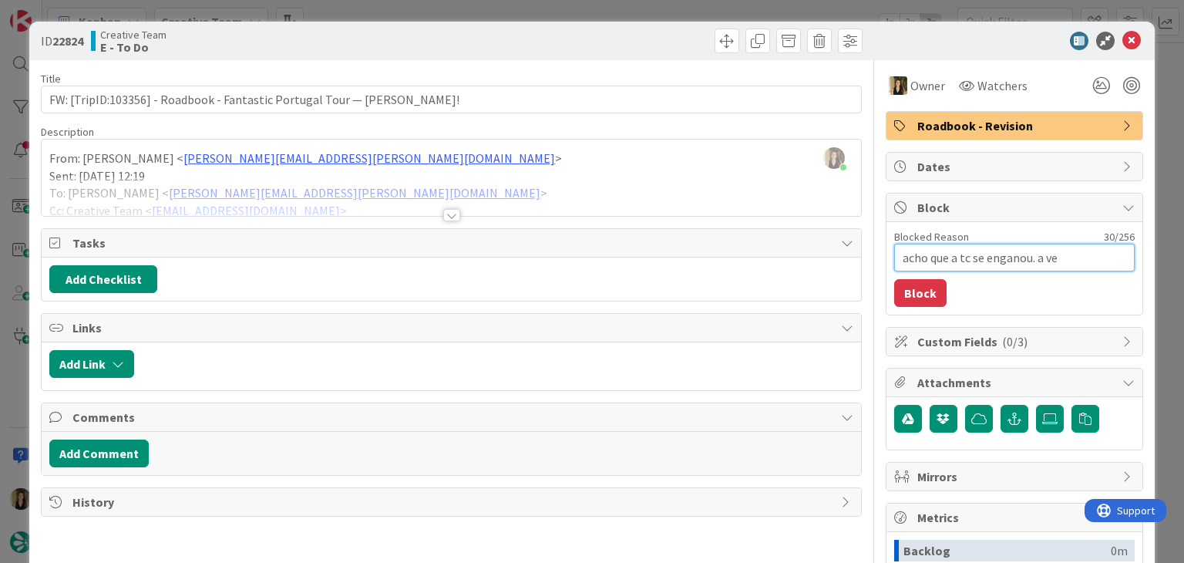
type textarea "x"
type textarea "acho que a tc se enganou. a ver"
type textarea "x"
type textarea "acho que a tc se enganou. a vers"
type textarea "x"
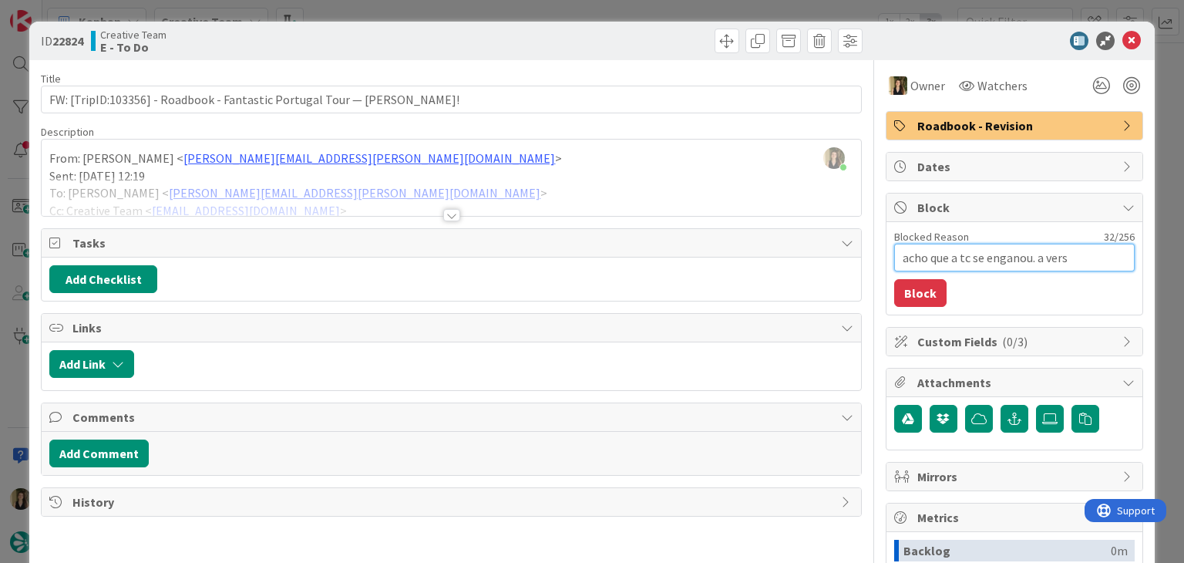
type textarea "acho que a tc se enganou. a versa"
type textarea "x"
type textarea "acho que a tc se enganou. a versao"
type textarea "x"
type textarea "acho que a tc se enganou. a versao"
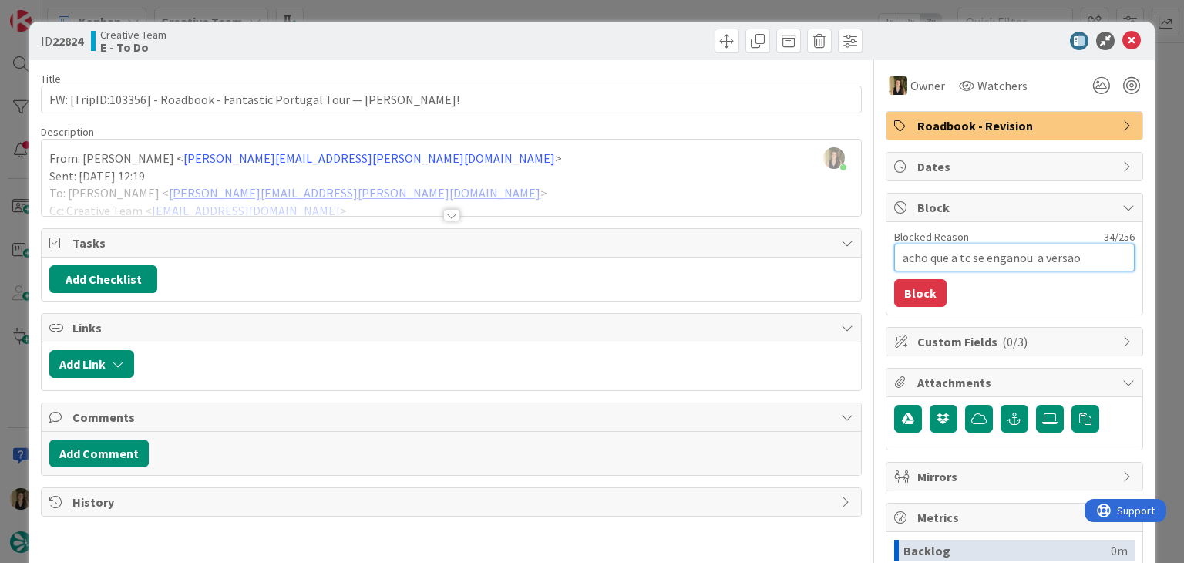
type textarea "x"
type textarea "acho que a tc se enganou. a versao d"
type textarea "x"
type textarea "acho que a tc se enganou. a versao do"
type textarea "x"
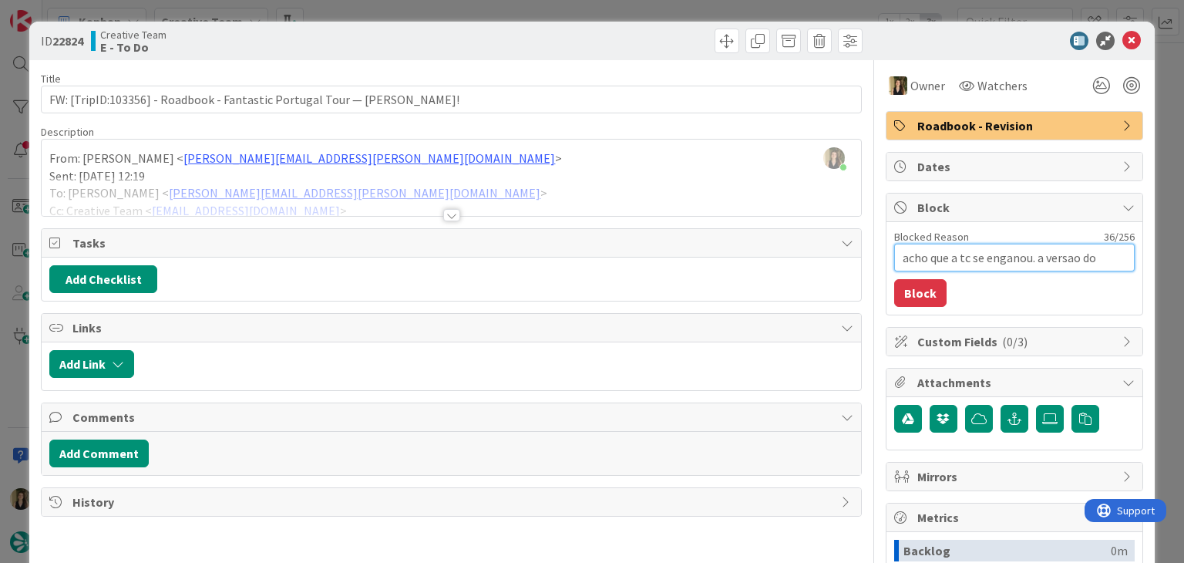
type textarea "acho que a tc se enganou. a versao do"
type textarea "x"
type textarea "acho que a tc se enganou. a versao do r"
type textarea "x"
type textarea "acho que a tc se enganou. a versao do rb"
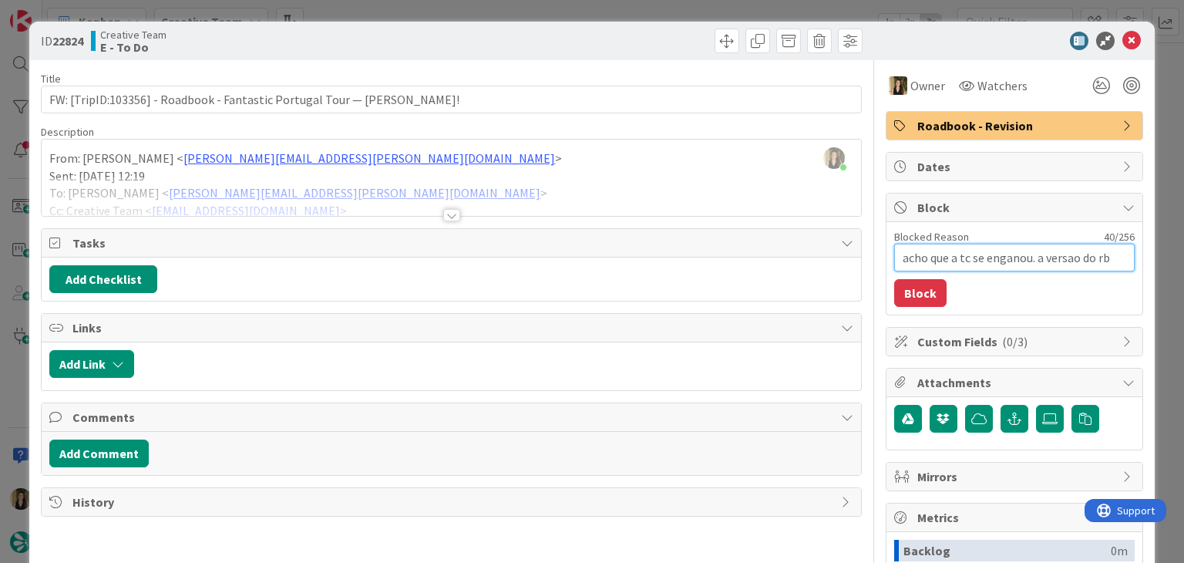
type textarea "x"
type textarea "acho que a tc se enganou. a versao do rb"
type textarea "x"
type textarea "acho que a tc se enganou. a versao do rb e"
type textarea "x"
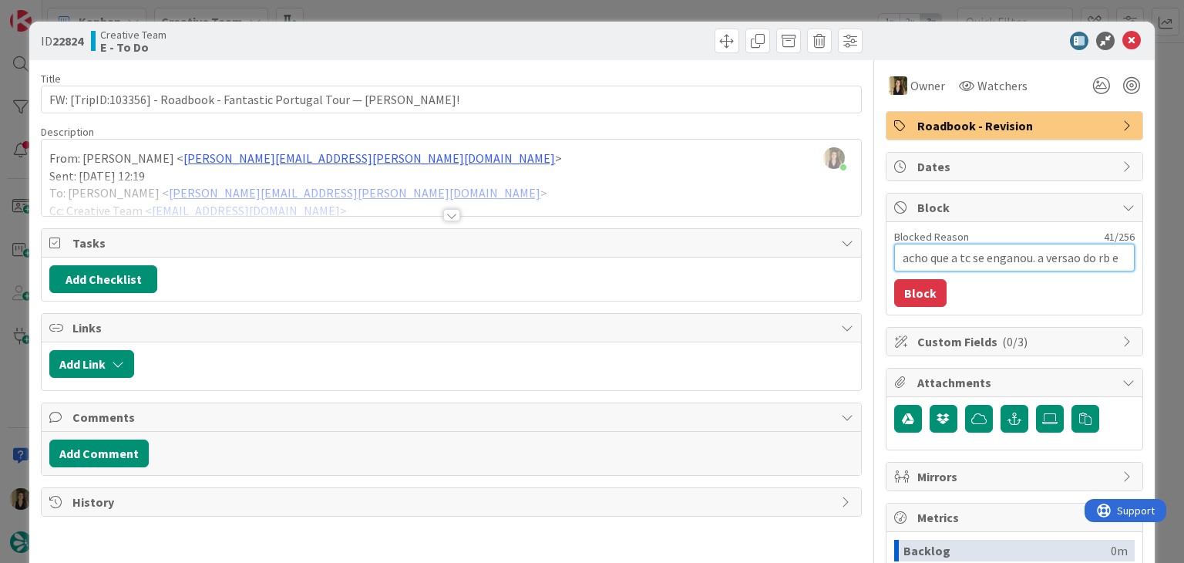
type textarea "acho que a tc se enganou. a versao do rb es"
type textarea "x"
type textarea "acho que a tc se enganou. a versao do rb est"
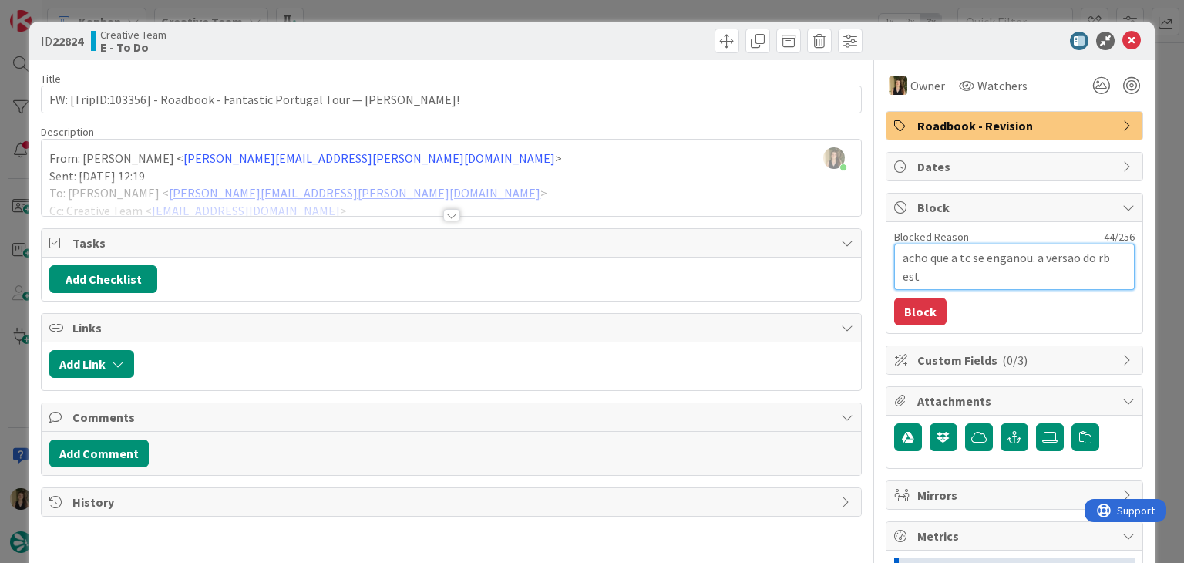
type textarea "x"
type textarea "acho que a tc se enganou. a versao do rb está"
type textarea "x"
type textarea "acho que a tc se enganou. a versao do rb está"
type textarea "x"
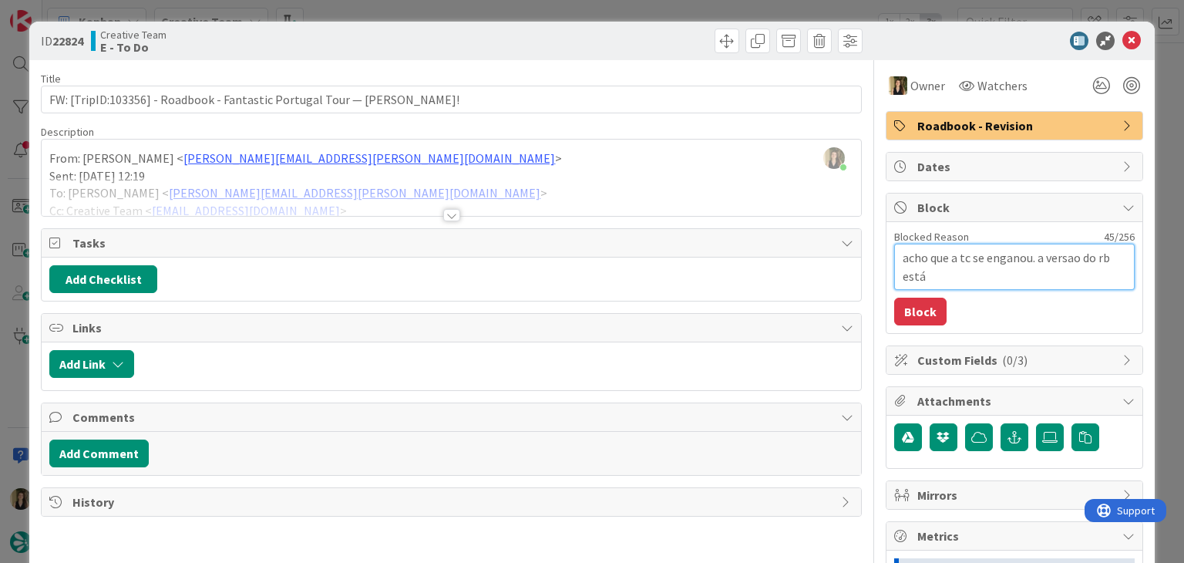
type textarea "acho que a tc se enganou. a versao do rb está c"
type textarea "x"
type textarea "acho que a tc se enganou. a versao do rb está can"
type textarea "x"
type textarea "acho que a tc se enganou. a versao do rb está canc"
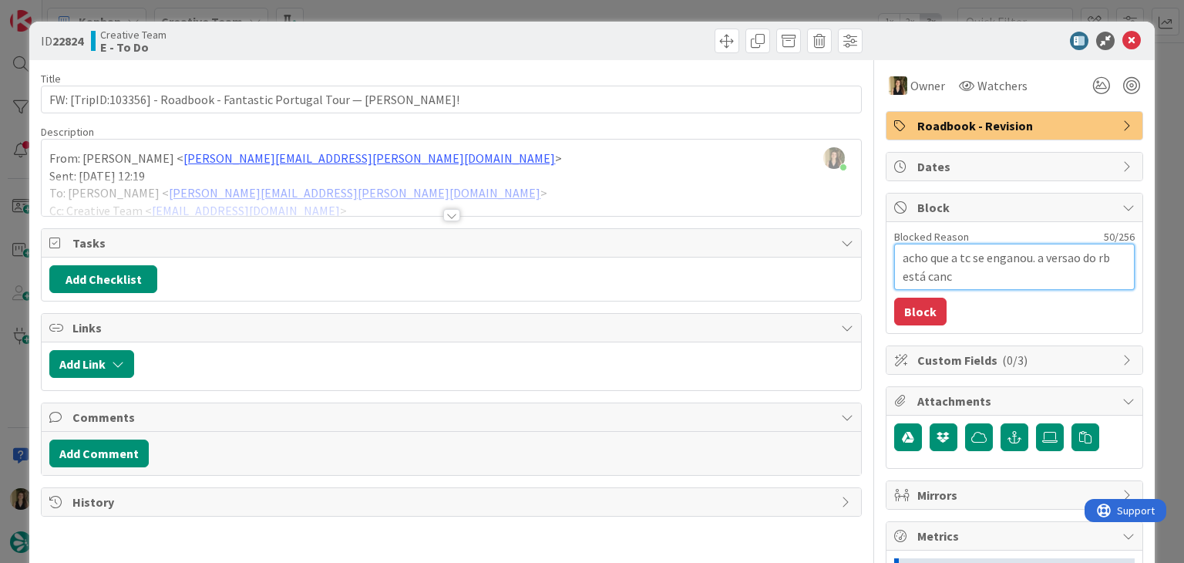
type textarea "x"
type textarea "acho que a tc se enganou. a versao do rb está cance"
type textarea "x"
type textarea "acho que a tc se enganou. a versao do rb está cancel"
type textarea "x"
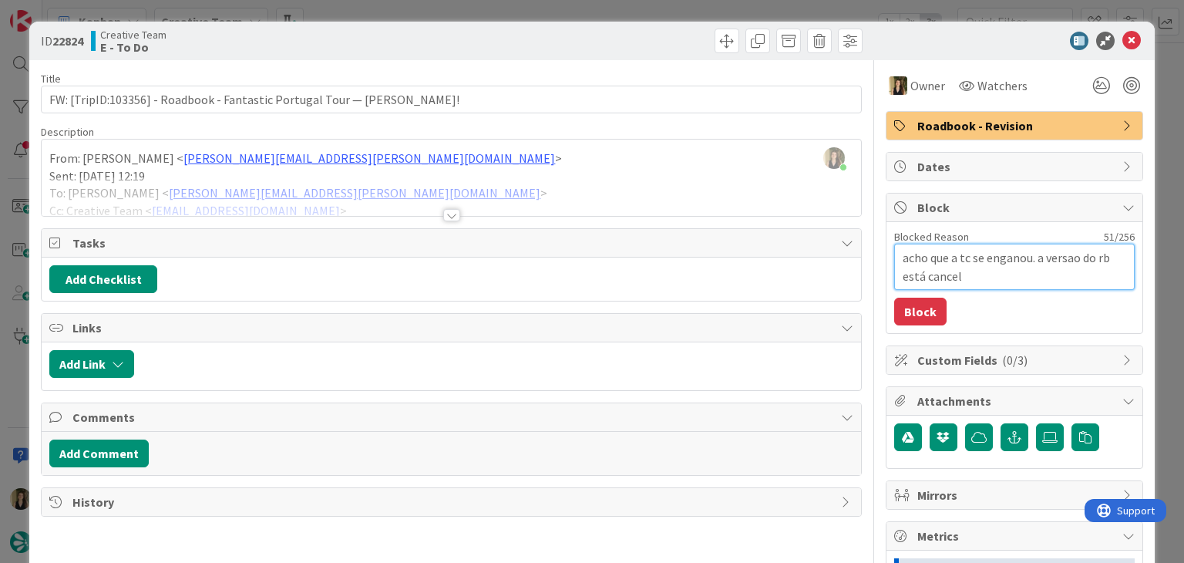
type textarea "acho que a tc se enganou. a versao do rb está cancele"
type textarea "x"
type textarea "acho que a tc se enganou. a versao do rb está canceled"
type textarea "x"
type textarea "acho que a tc se enganou. a versao do rb está canceled"
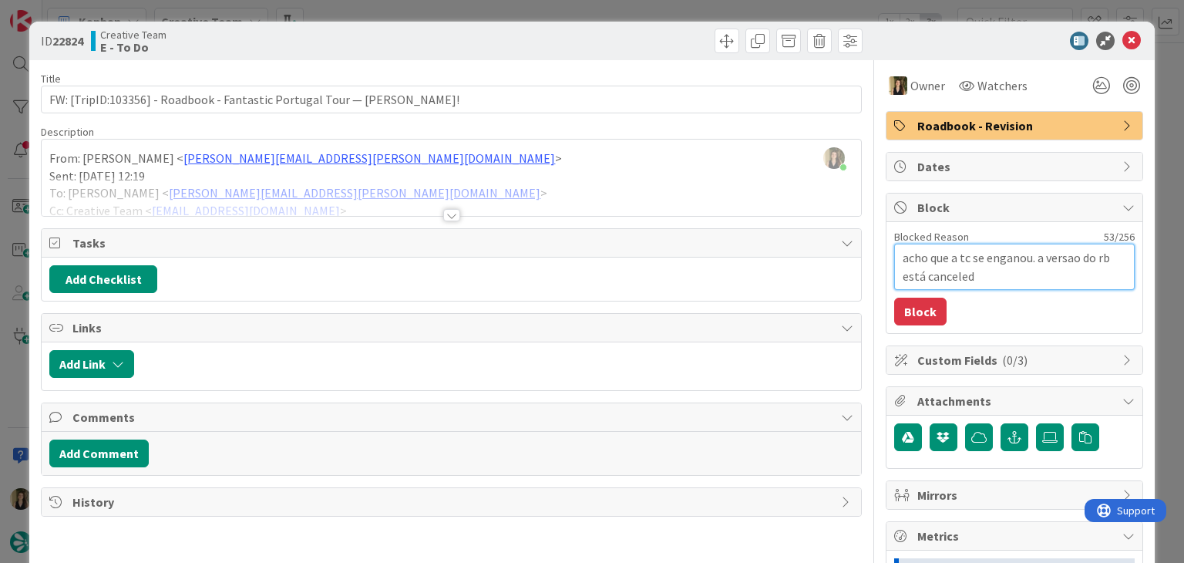
type textarea "x"
type textarea "acho que a tc se enganou. a versao do rb está canceled e"
type textarea "x"
type textarea "acho que a tc se enganou. a versao do rb está canceled e"
type textarea "x"
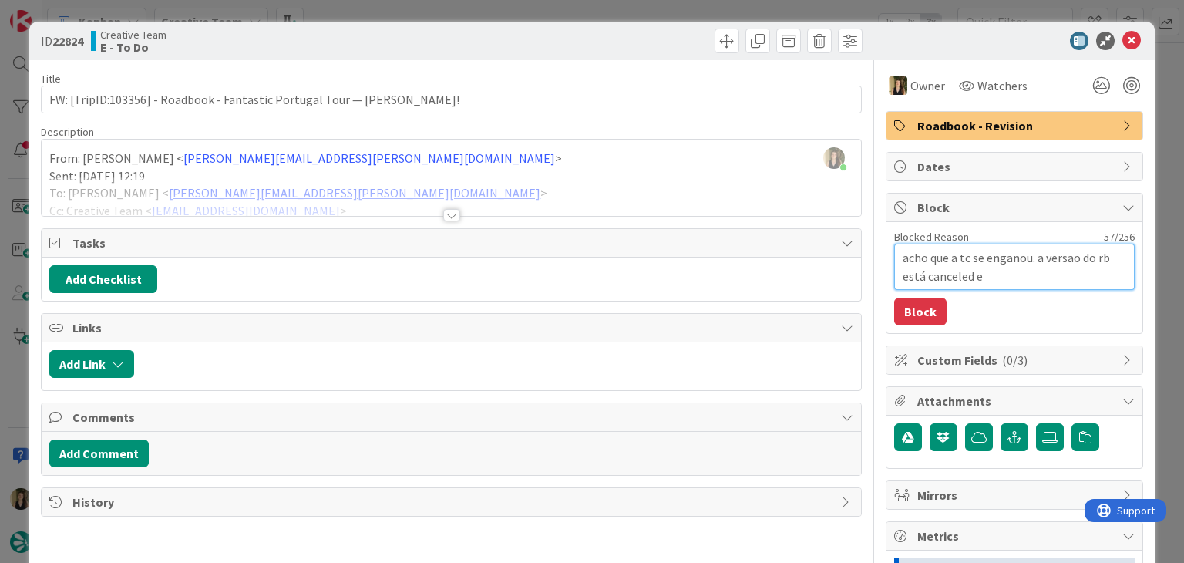
type textarea "acho que a tc se enganou. a versao do rb está canceled e e"
type textarea "x"
type textarea "acho que a tc se enganou. a versao do rb está canceled e es"
type textarea "x"
type textarea "acho que a tc se enganou. a versao do rb está canceled e est"
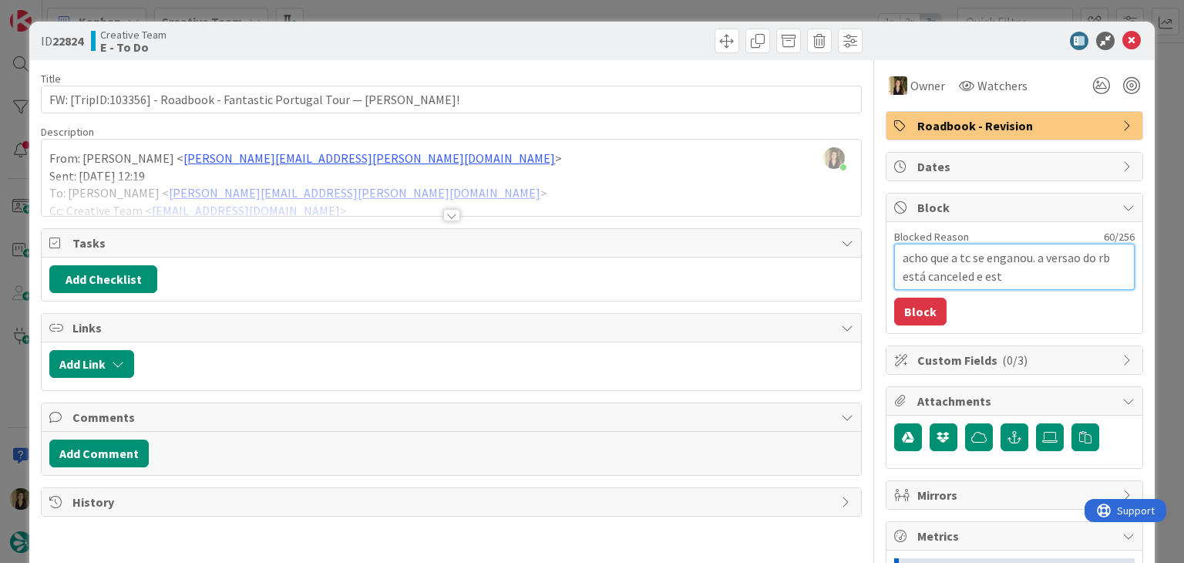
type textarea "x"
type textarea "acho que a tc se enganou. a versao do rb está canceled e está"
type textarea "x"
type textarea "acho que a tc se enganou. a versao do rb está canceled e está"
type textarea "x"
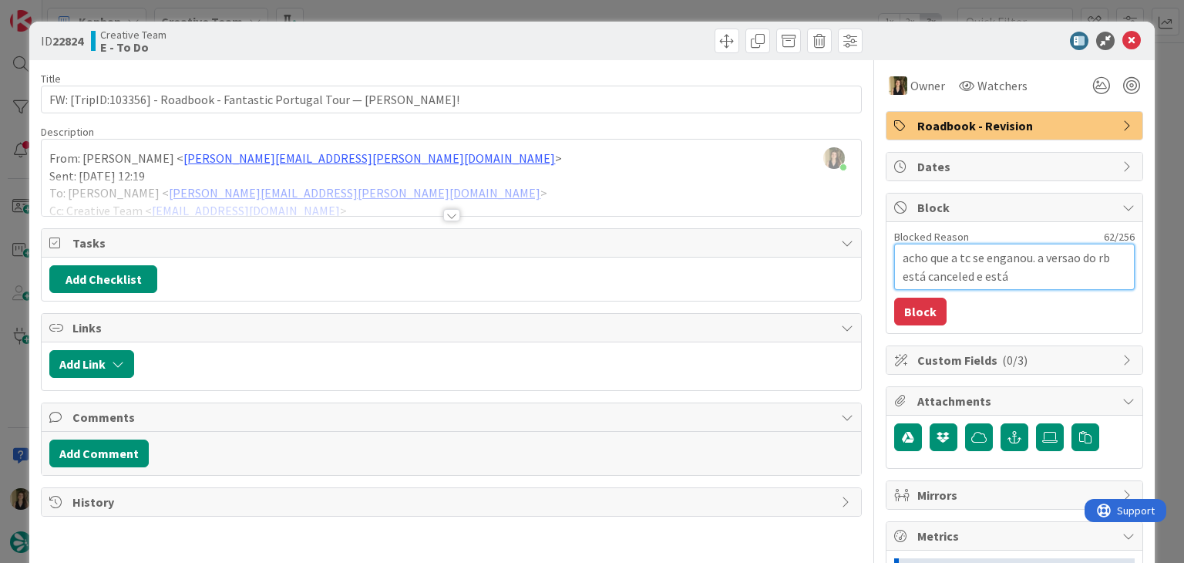
type textarea "acho que a tc se enganou. a versao do rb está canceled e está u"
type textarea "x"
type textarea "acho que a tc se enganou. a versao do rb está canceled e está um"
type textarea "x"
type textarea "acho que a tc se enganou. a versao do rb está canceled e está uma"
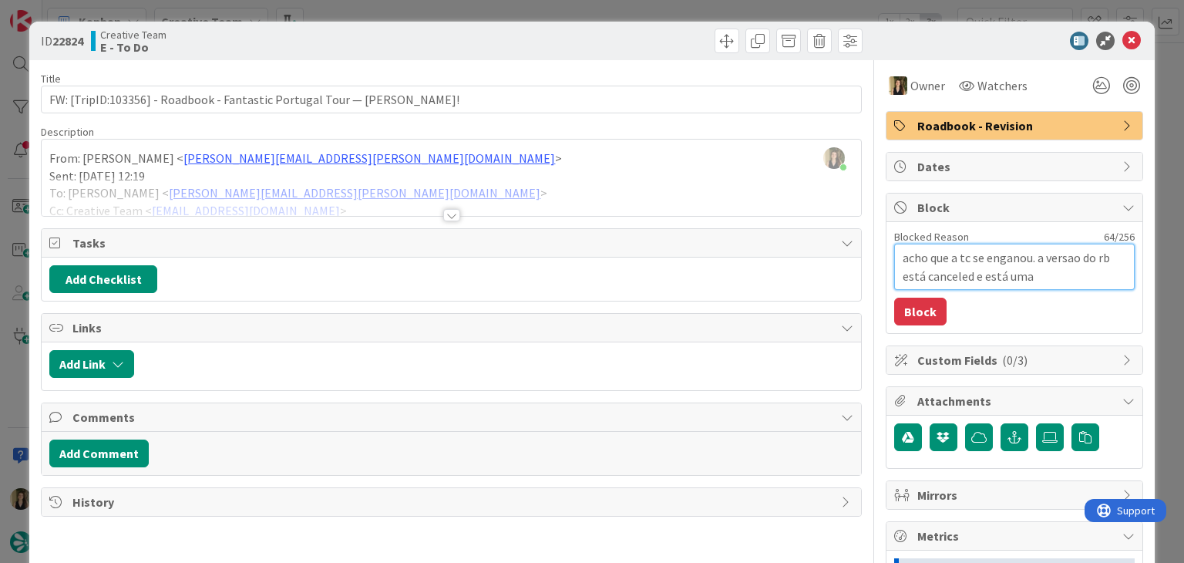
type textarea "x"
type textarea "acho que a tc se enganou. a versao do rb está canceled e está uma"
type textarea "x"
type textarea "acho que a tc se enganou. a versao do rb está canceled e está uma n"
type textarea "x"
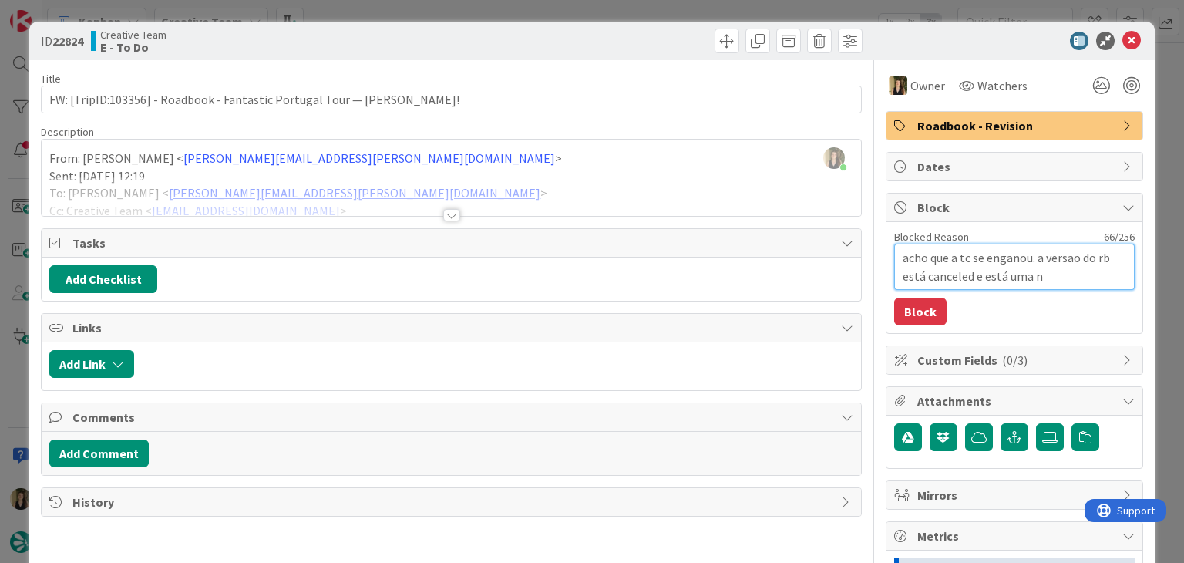
type textarea "acho que a tc se enganou. a versao do rb está canceled e está uma no"
type textarea "x"
type textarea "acho que a tc se enganou. a versao do rb está canceled e está uma nov"
type textarea "x"
type textarea "acho que a tc se enganou. a versao do rb está canceled e está uma novs"
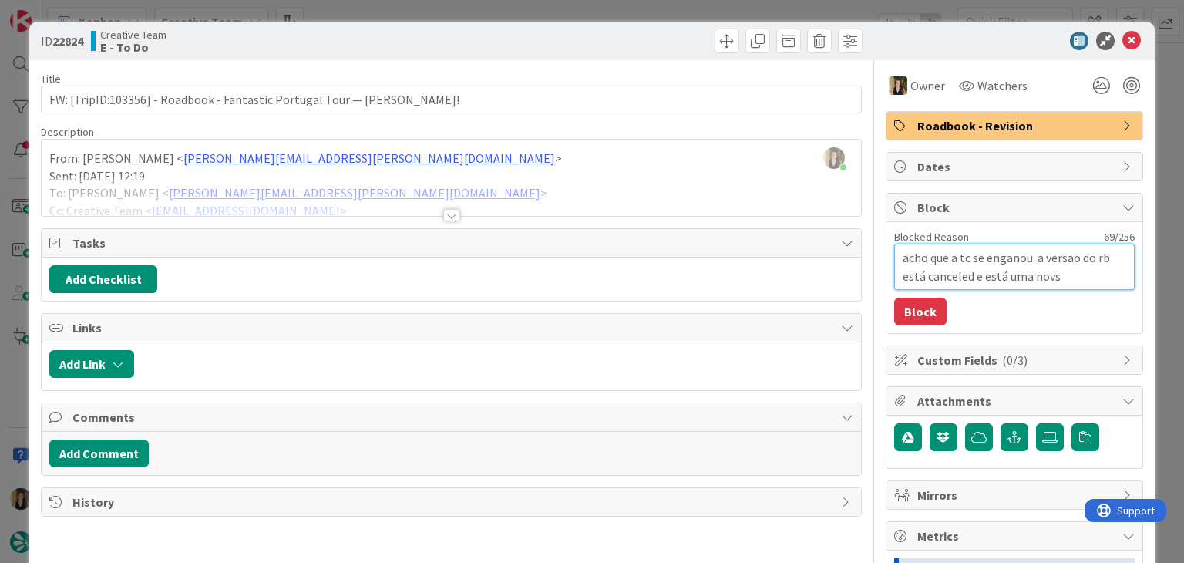
type textarea "x"
type textarea "acho que a tc se enganou. a versao do rb está canceled e está uma novs"
type textarea "x"
type textarea "acho que a tc se enganou. a versao do rb está canceled e está uma novs"
type textarea "x"
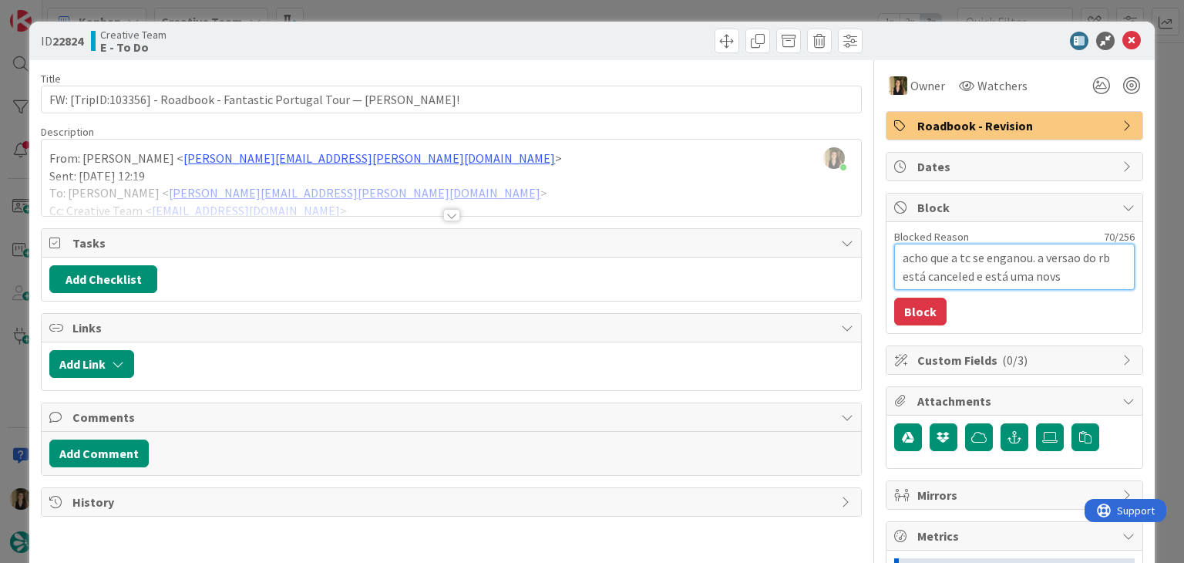
type textarea "acho que a tc se enganou. a versao do rb está canceled e está uma nov"
type textarea "x"
type textarea "acho que a tc se enganou. a versao do rb está canceled e está uma nova"
type textarea "x"
type textarea "acho que a tc se enganou. a versao do rb está canceled e está uma nova"
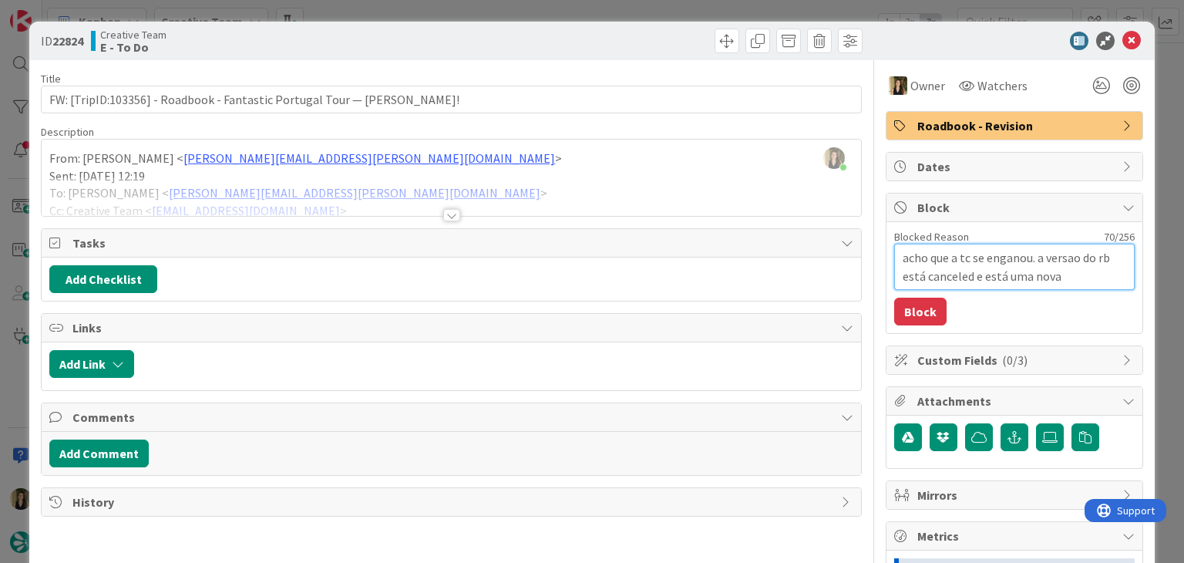
type textarea "x"
type textarea "acho que a tc se enganou. a versao do rb está canceled e está uma nova c"
type textarea "x"
type textarea "acho que a tc se enganou. a versao do rb está canceled e está uma nova co"
type textarea "x"
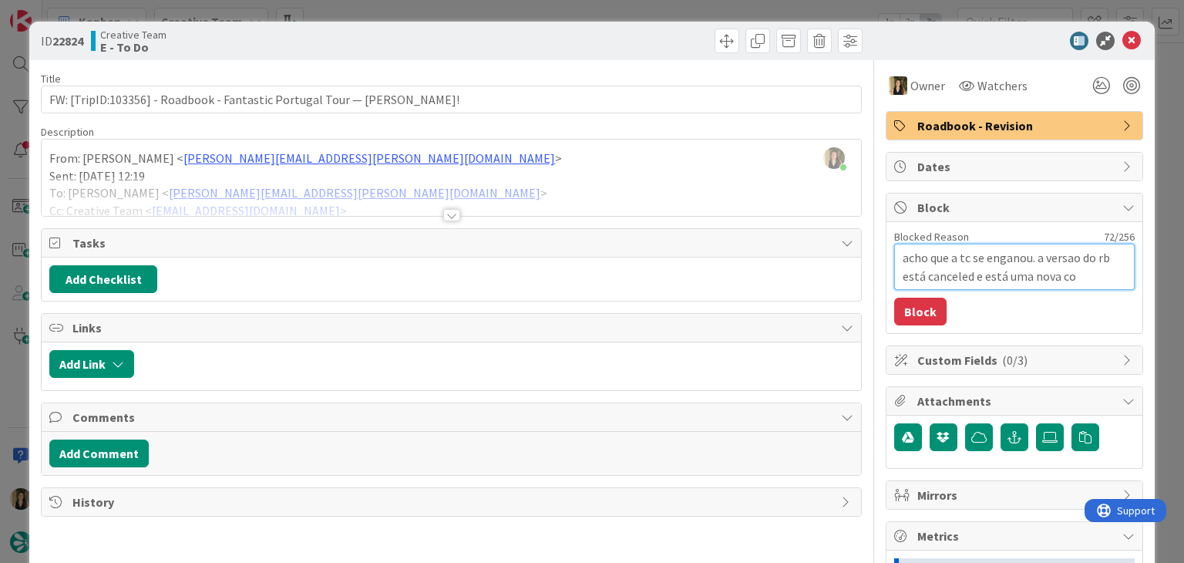
type textarea "acho que a tc se enganou. a versao do rb está canceled e está uma nova com"
type textarea "x"
type textarea "acho que a tc se enganou. a versao do rb está canceled e está uma nova como"
type textarea "x"
type textarea "acho que a tc se enganou. a versao do rb está canceled e está uma nova como"
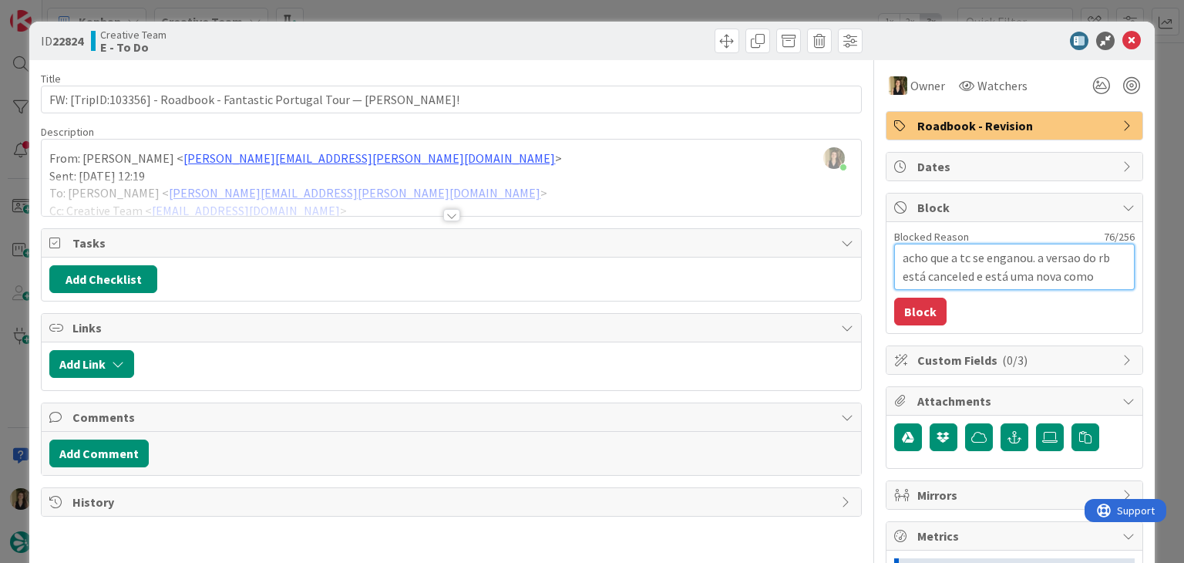
type textarea "x"
type textarea "acho que a tc se enganou. a versao do rb está canceled e está uma nova como s"
type textarea "x"
type textarea "acho que a tc se enganou. a versao do rb está canceled e está uma nova como so"
type textarea "x"
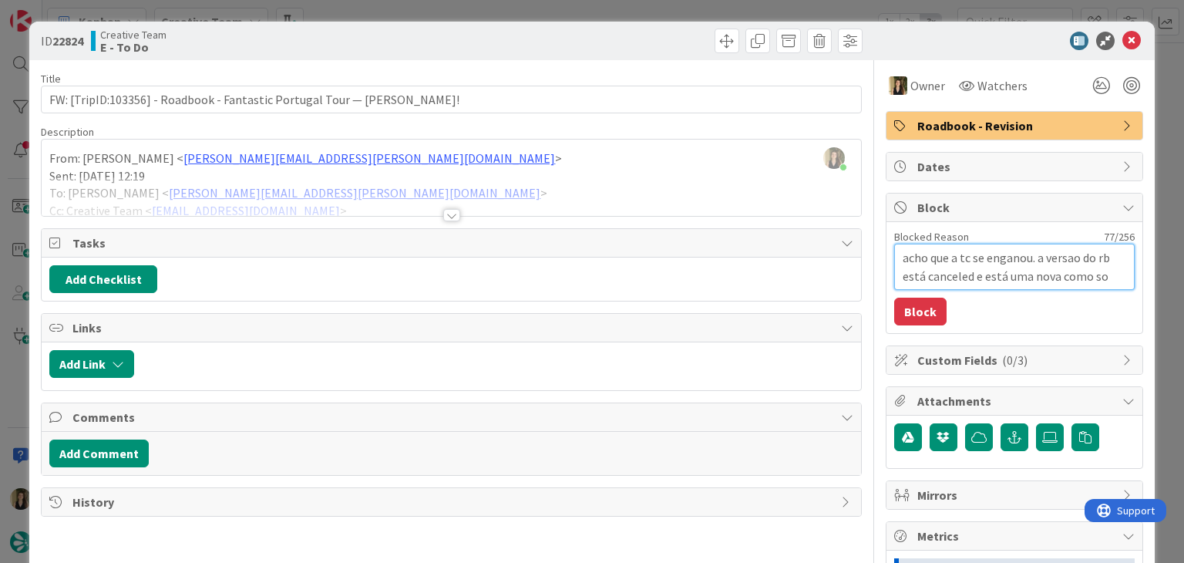
type textarea "acho que a tc se enganou. a versao do rb está canceled e está uma nova como sol"
type textarea "x"
type textarea "acho que a tc se enganou. a versao do rb está canceled e está uma nova como sold"
click at [913, 304] on button "Block" at bounding box center [920, 312] width 52 height 28
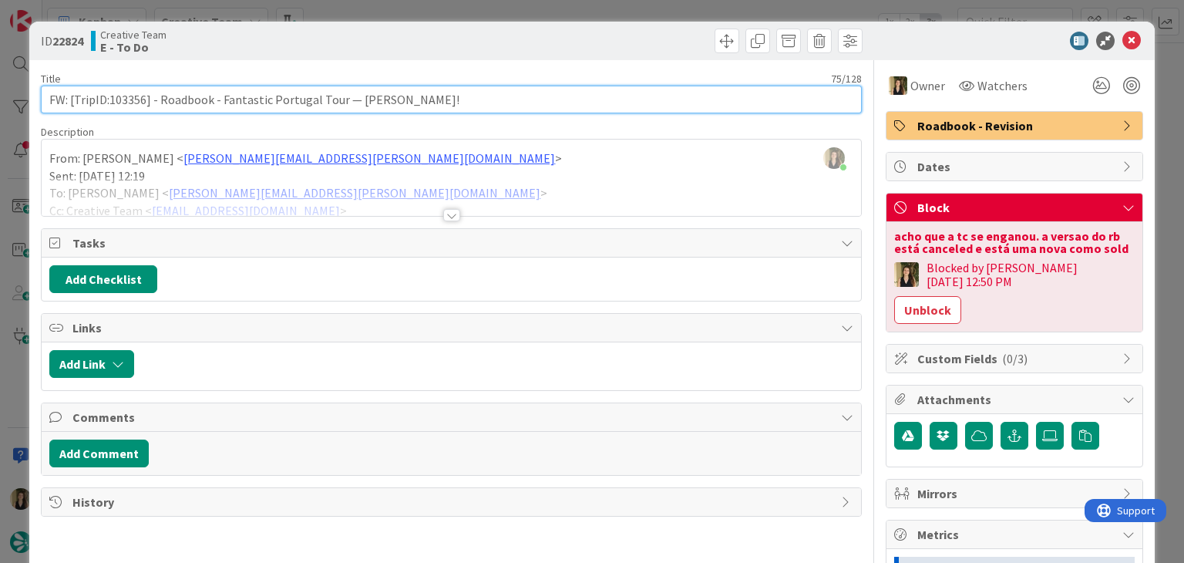
drag, startPoint x: 471, startPoint y: 105, endPoint x: 40, endPoint y: 103, distance: 431.0
click at [40, 103] on div "ID 22824 Creative Team E - To Do Title 75 / 128 FW: [TripID:103356] - Roadbook …" at bounding box center [591, 423] width 1125 height 802
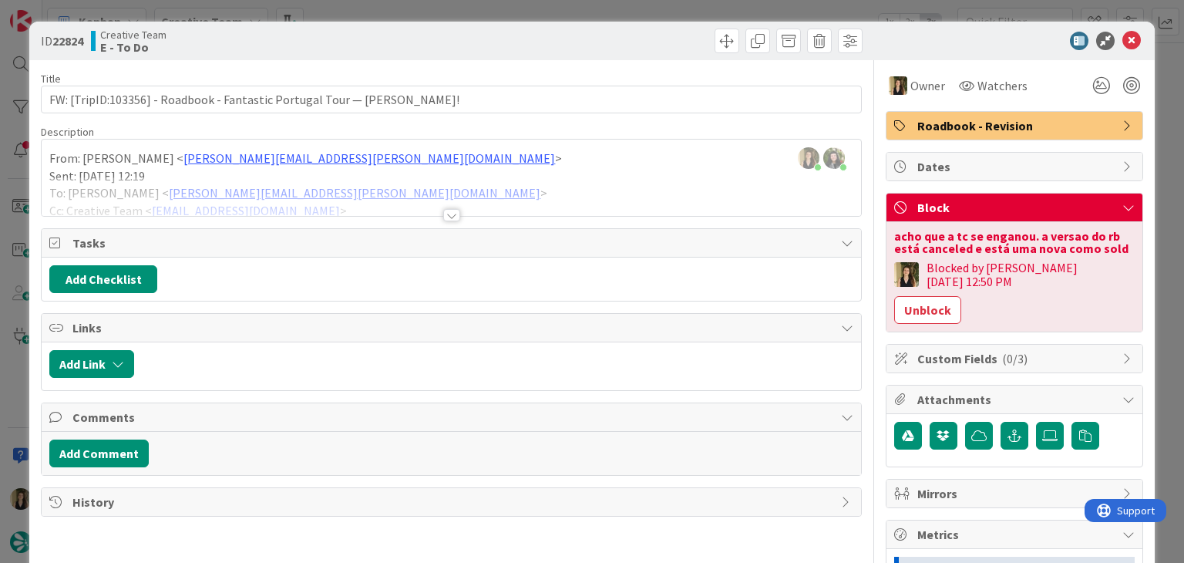
click at [319, 43] on div "Creative Team E - To Do" at bounding box center [269, 41] width 357 height 25
click at [331, 15] on div "ID 22824 Creative Team E - To Do Title 75 / 128 FW: [TripID:103356] - Roadbook …" at bounding box center [592, 281] width 1184 height 563
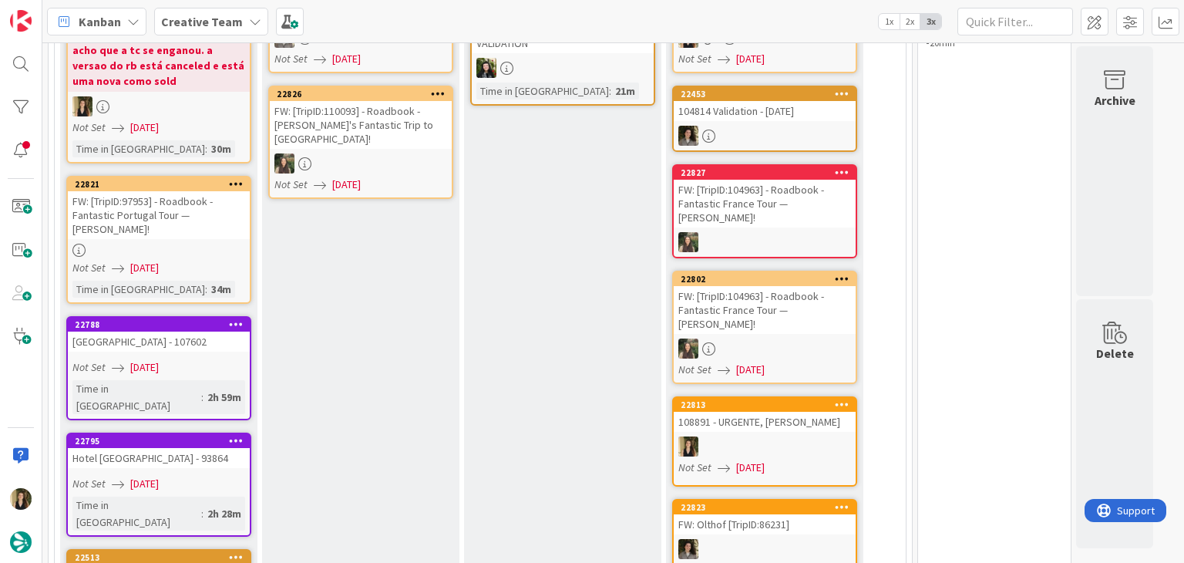
click at [215, 239] on link "22821 FW: [TripID:97953] - Roadbook - Fantastic Portugal Tour — Don Mcloughlin!…" at bounding box center [158, 240] width 185 height 128
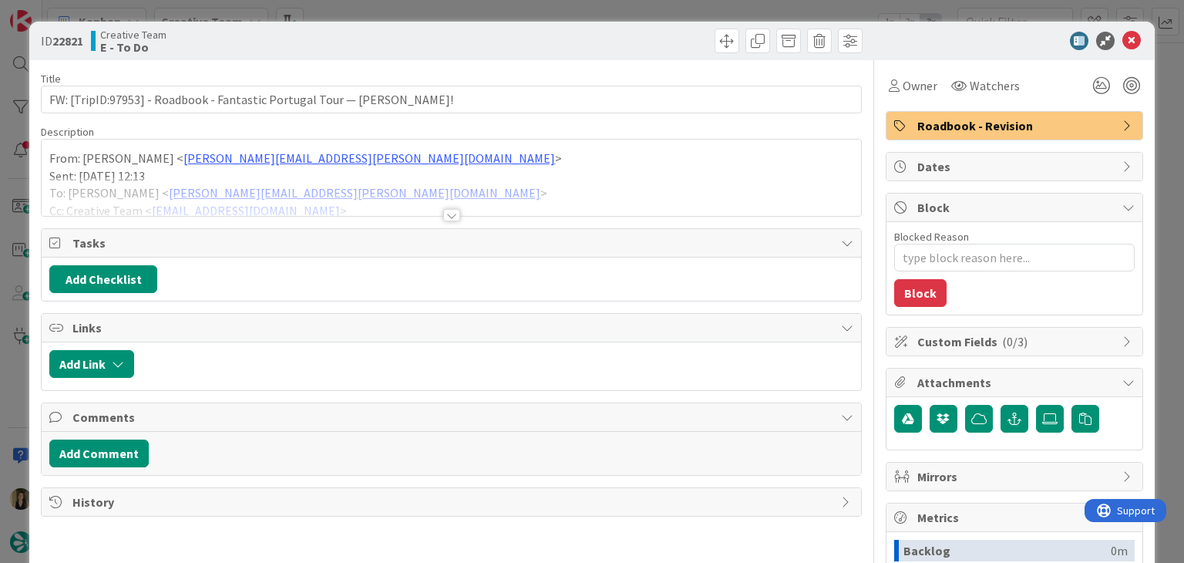
click at [447, 213] on div at bounding box center [451, 215] width 17 height 12
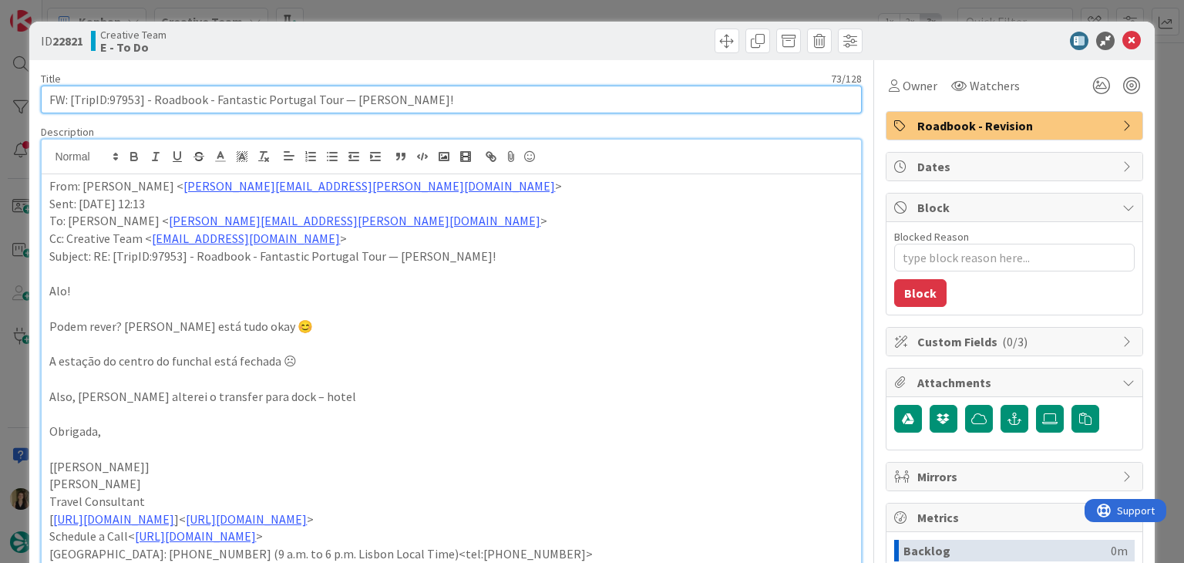
click at [130, 96] on input "FW: [TripID:97953] - Roadbook - Fantastic Portugal Tour — Don Mcloughlin!" at bounding box center [451, 100] width 820 height 28
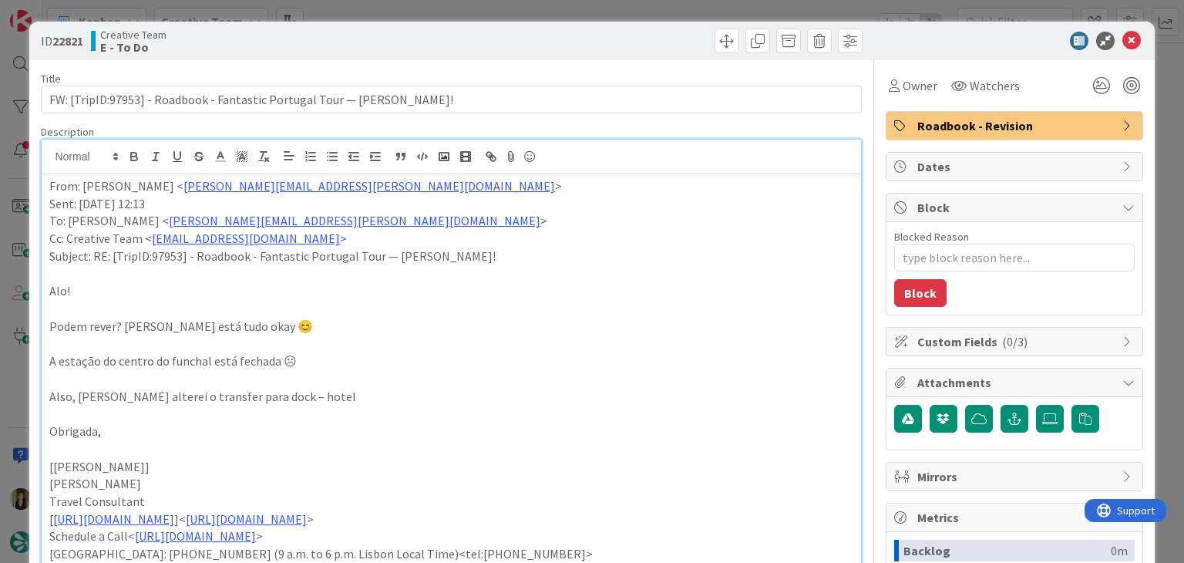
click at [395, 23] on div "ID 22821 Creative Team E - To Do" at bounding box center [591, 41] width 1125 height 39
drag, startPoint x: 399, startPoint y: 7, endPoint x: 407, endPoint y: 25, distance: 20.0
click at [400, 7] on div "ID 22821 Creative Team E - To Do Title 73 / 128 FW: [TripID:97953] - Roadbook -…" at bounding box center [592, 281] width 1184 height 563
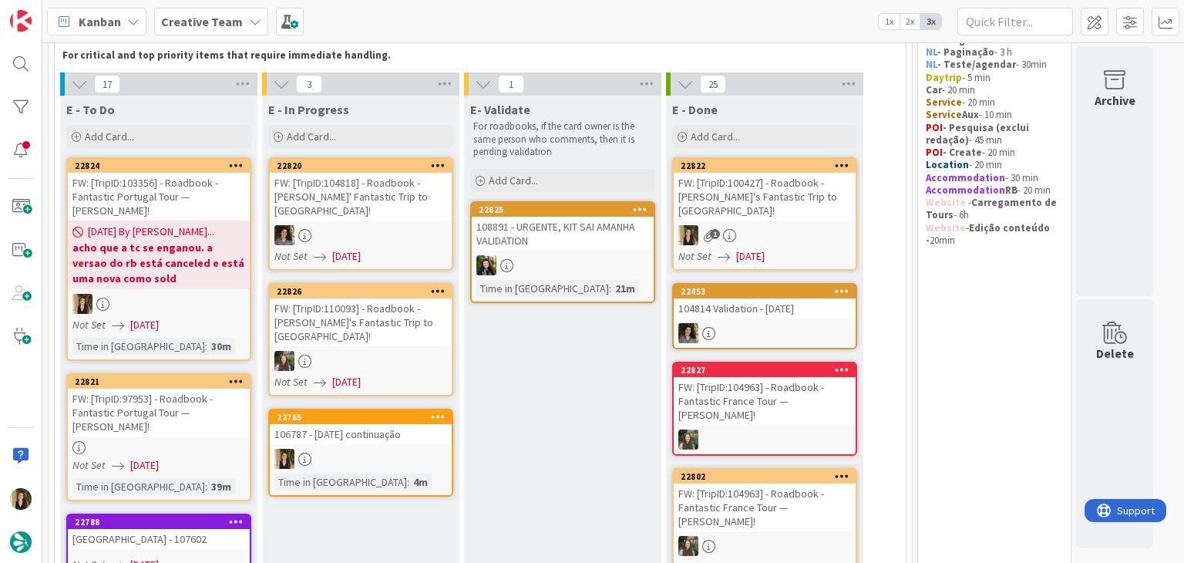
scroll to position [116, 0]
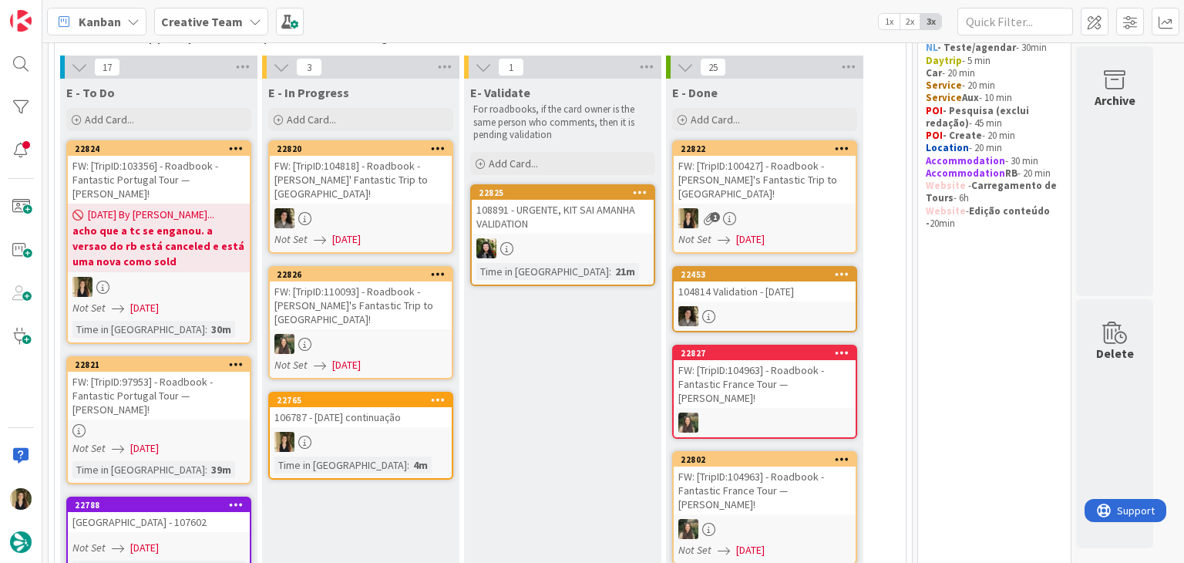
click at [382, 400] on link "22765 106787 - 7oct continuação Time in Column : 4m" at bounding box center [360, 436] width 185 height 88
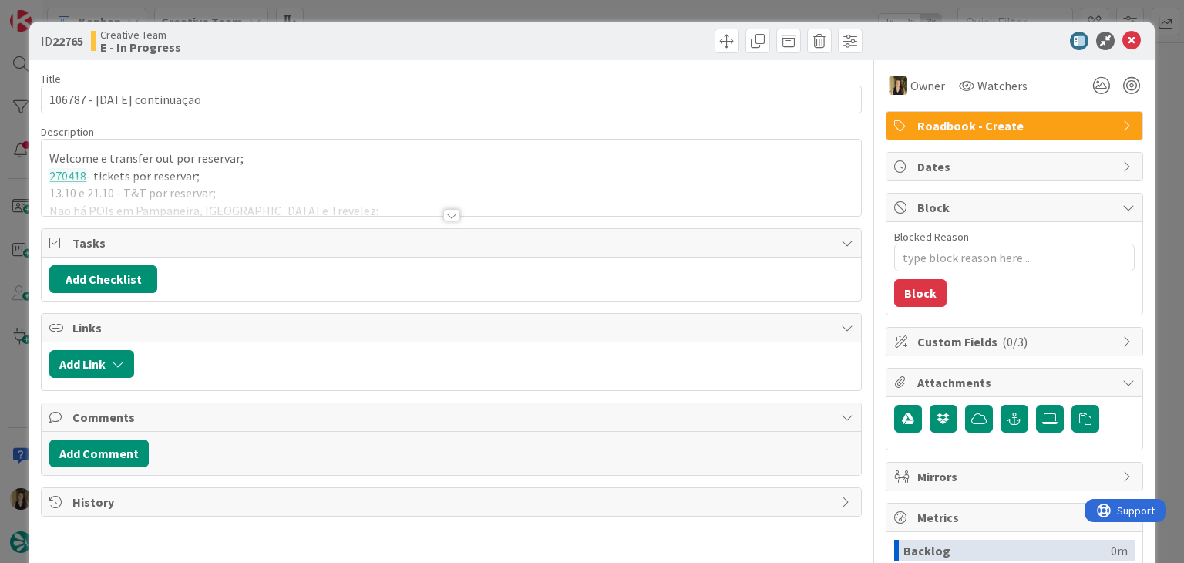
click at [451, 213] on div at bounding box center [451, 215] width 17 height 12
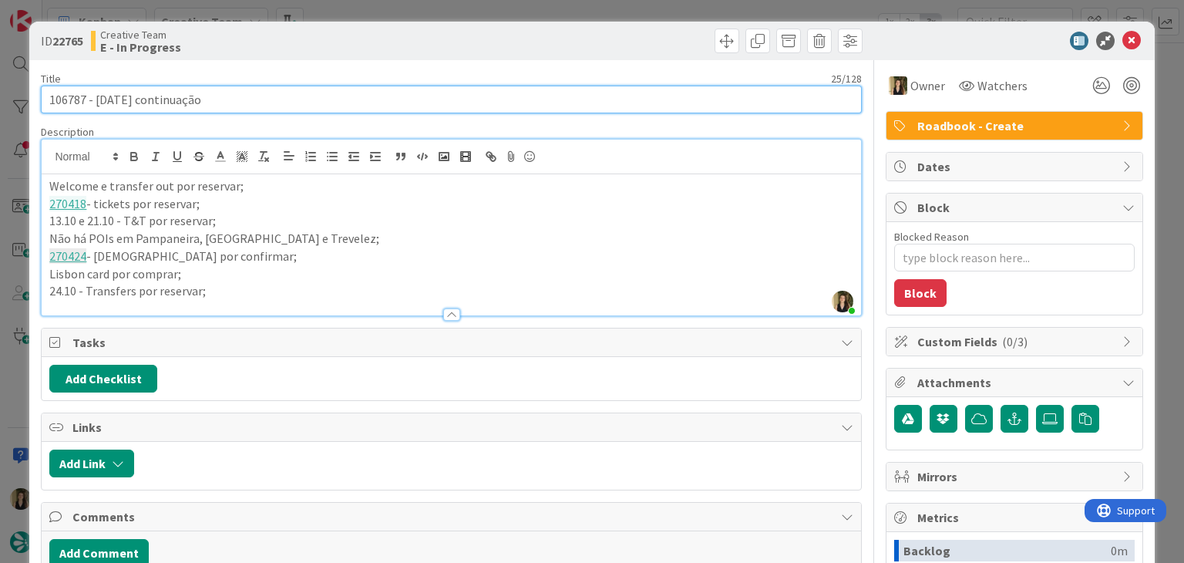
click at [73, 93] on input "106787 - 7oct continuação" at bounding box center [451, 100] width 820 height 28
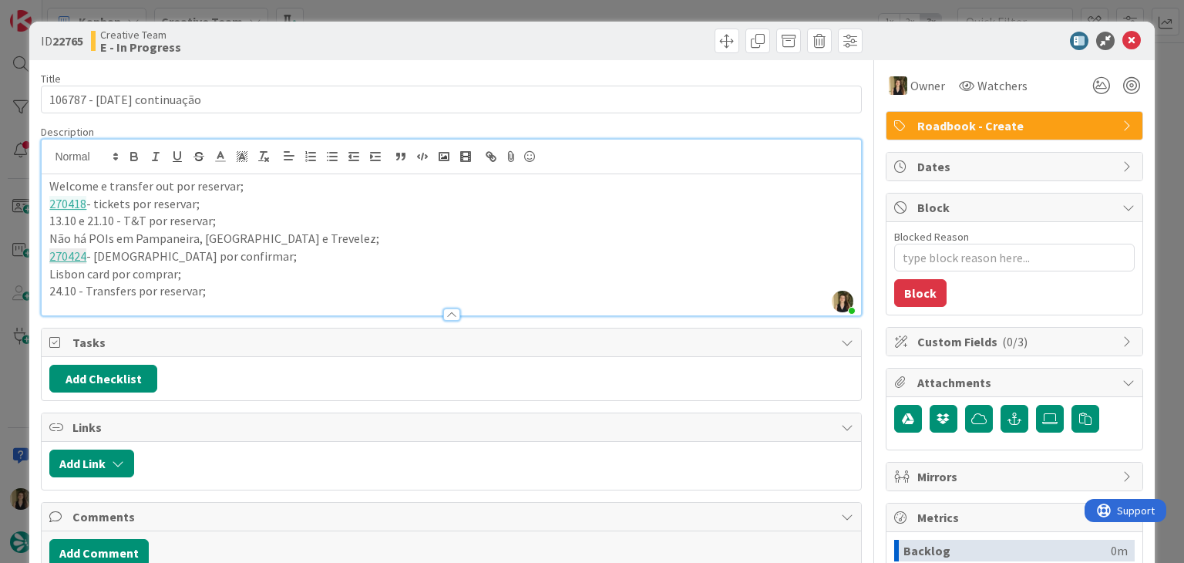
drag, startPoint x: 382, startPoint y: 49, endPoint x: 380, endPoint y: 35, distance: 14.8
click at [383, 49] on div "Creative Team E - In Progress" at bounding box center [269, 41] width 357 height 25
drag, startPoint x: 307, startPoint y: 238, endPoint x: 237, endPoint y: 241, distance: 70.2
click at [237, 241] on p "Não há POIs em Pampaneira, Bubión e Trevelez;" at bounding box center [450, 239] width 803 height 18
click at [316, 4] on div "ID 22765 Creative Team E - In Progress Title 25 / 128 106787 - 7oct continuação…" at bounding box center [592, 281] width 1184 height 563
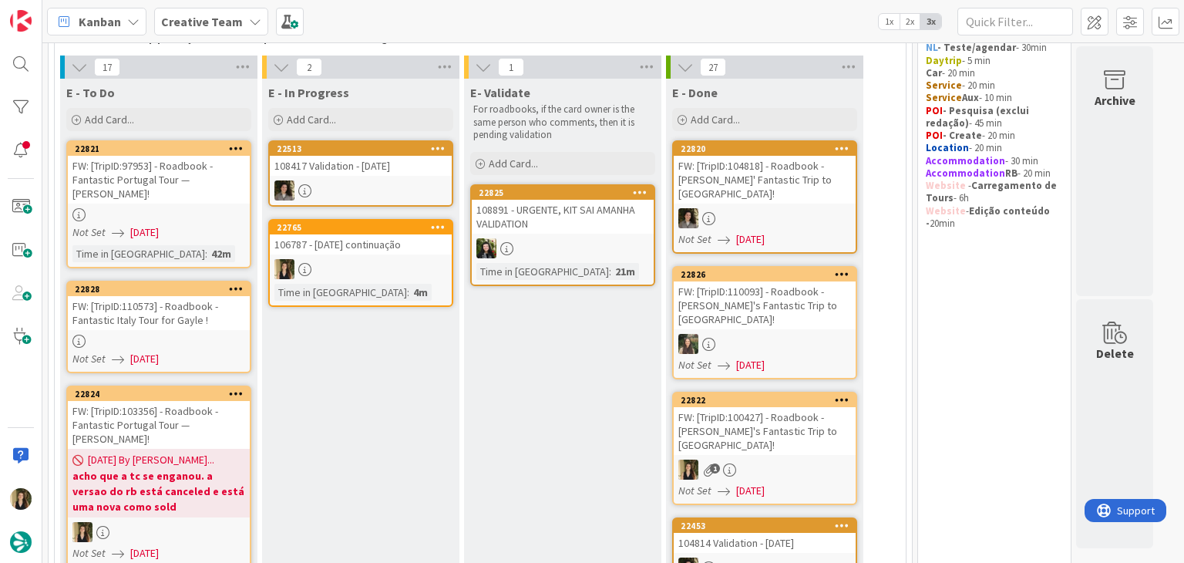
click at [413, 248] on div "106787 - 7oct continuação" at bounding box center [361, 244] width 182 height 20
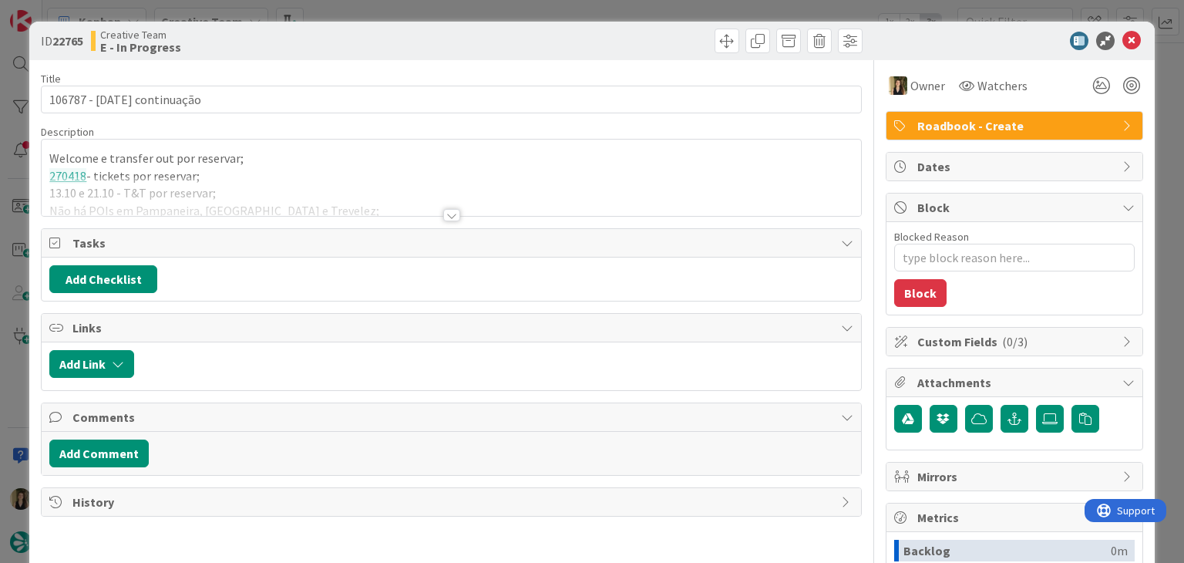
click at [312, 184] on div at bounding box center [451, 196] width 819 height 39
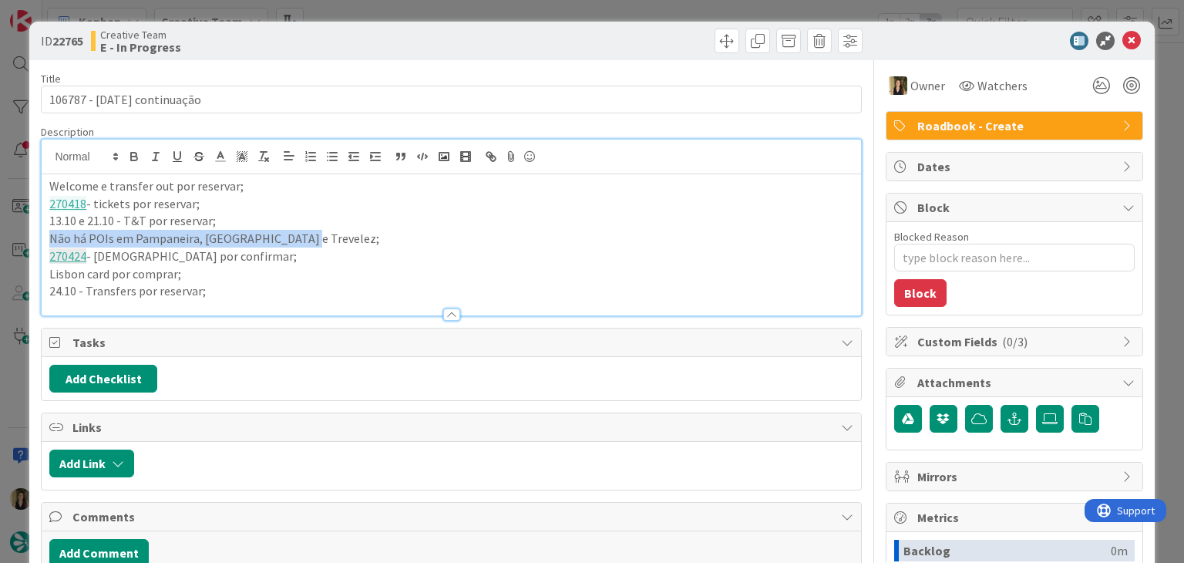
drag, startPoint x: 315, startPoint y: 238, endPoint x: 49, endPoint y: 235, distance: 266.0
click at [49, 235] on p "Não há POIs em Pampaneira, Bubión e Trevelez;" at bounding box center [450, 239] width 803 height 18
copy p "Não há POIs em Pampaneira, Bubión e Trevelez;"
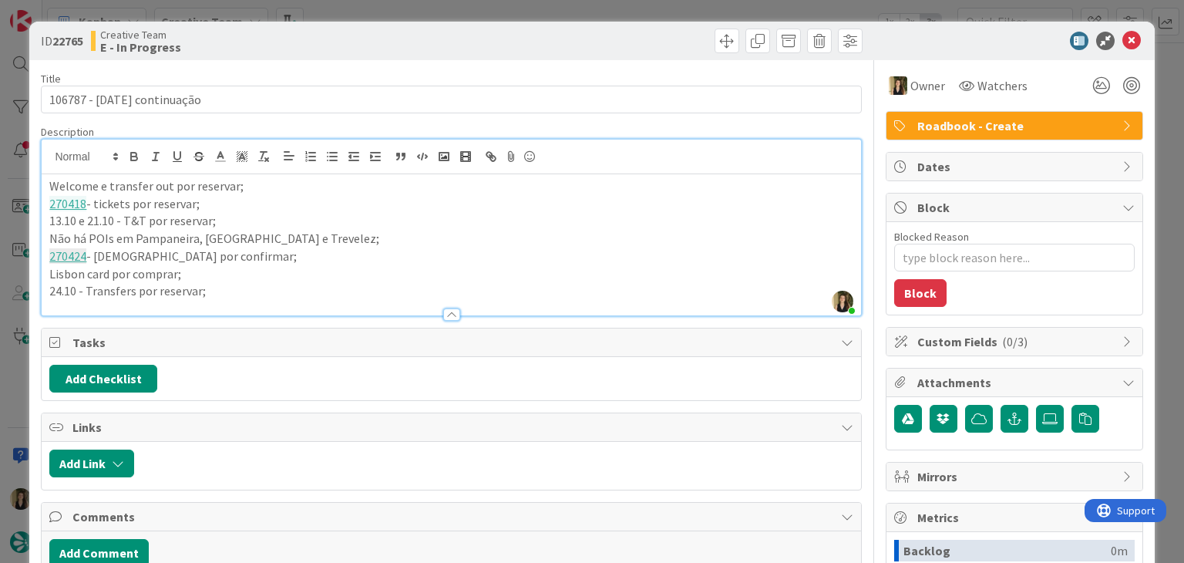
drag, startPoint x: 417, startPoint y: 44, endPoint x: 416, endPoint y: 22, distance: 21.6
click at [417, 43] on div "Creative Team E - In Progress" at bounding box center [269, 41] width 357 height 25
click at [416, 19] on div "ID 22765 Creative Team E - In Progress Title 25 / 128 106787 - 7oct continuação…" at bounding box center [592, 281] width 1184 height 563
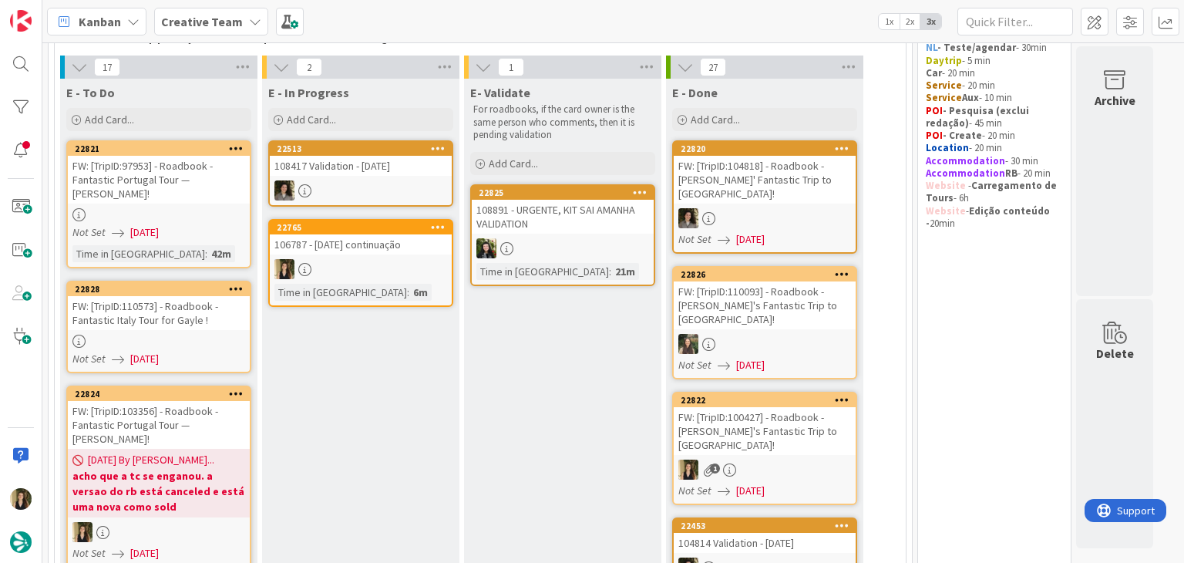
click at [416, 17] on div "Kanban Creative Team 1x 2x 3x" at bounding box center [613, 21] width 1142 height 42
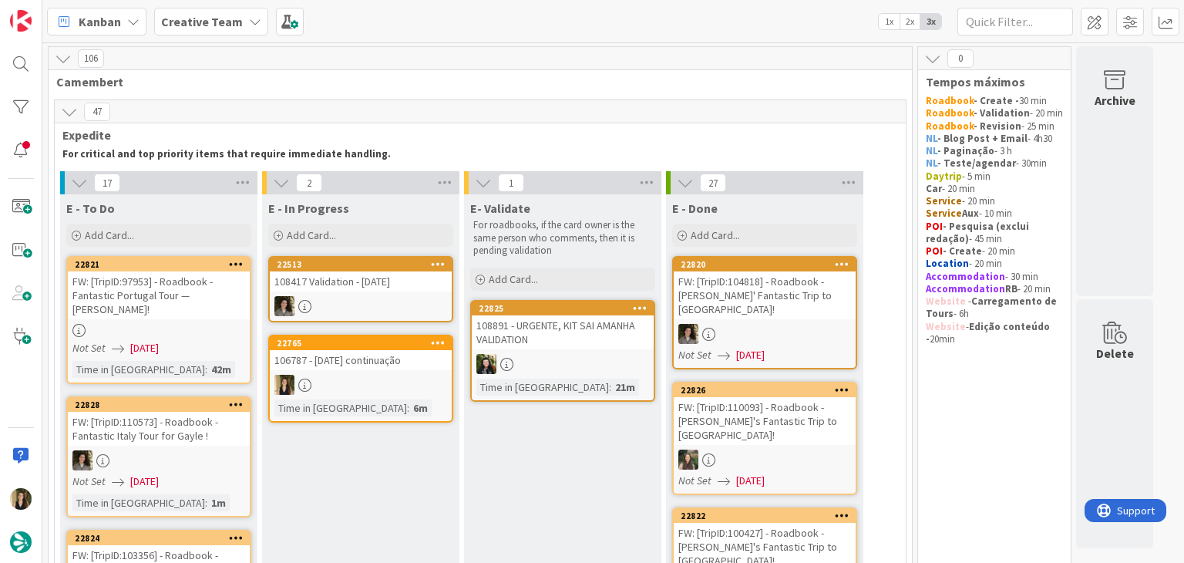
click at [409, 365] on div "106787 - 7oct continuação" at bounding box center [361, 360] width 182 height 20
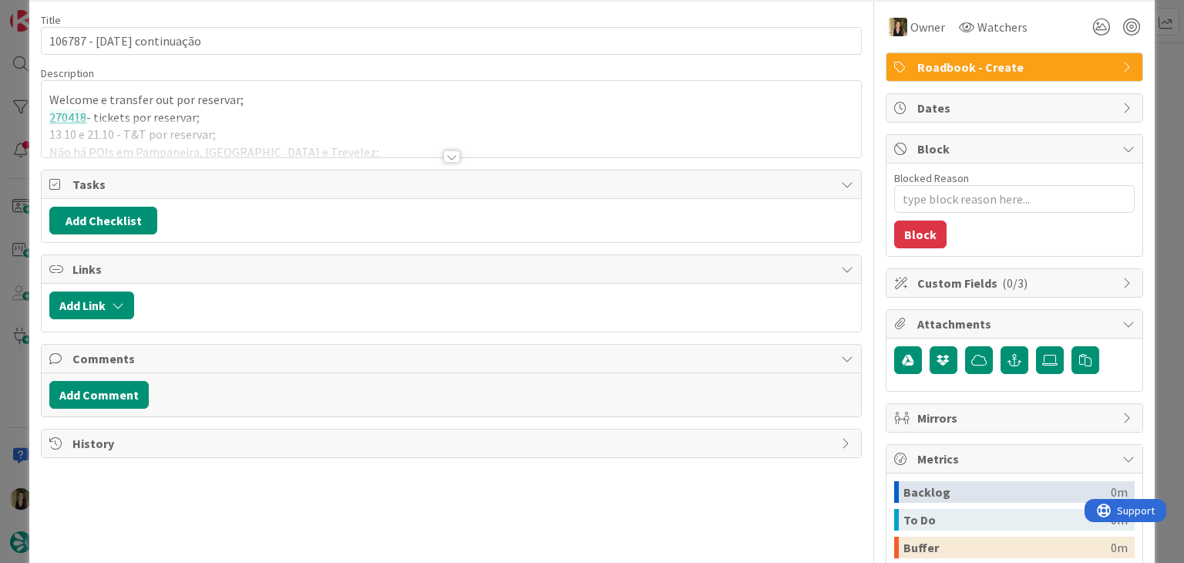
type textarea "x"
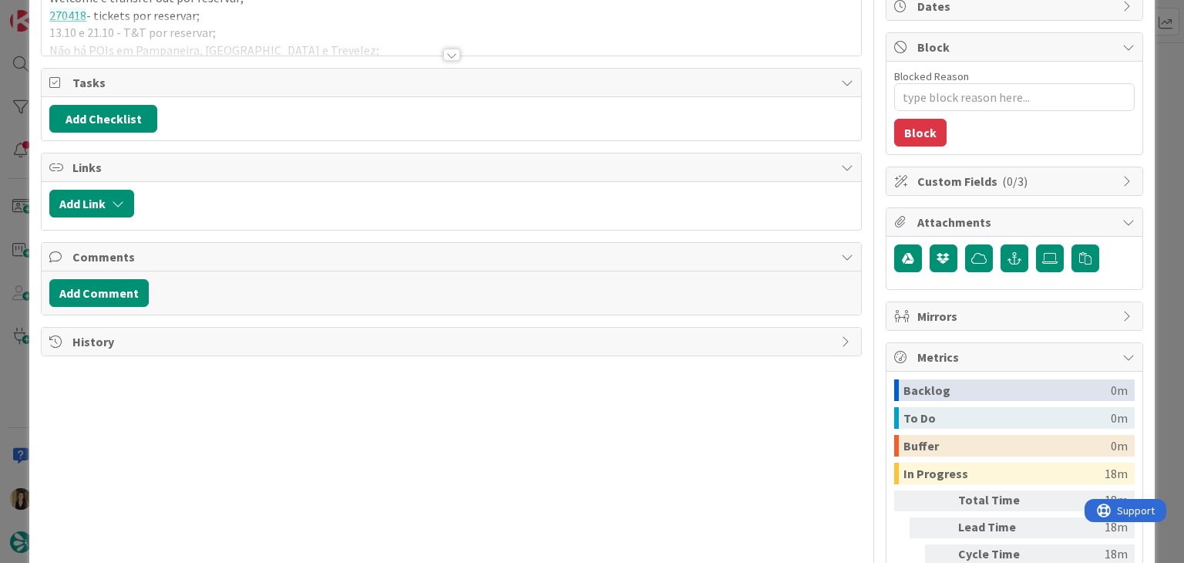
scroll to position [31, 0]
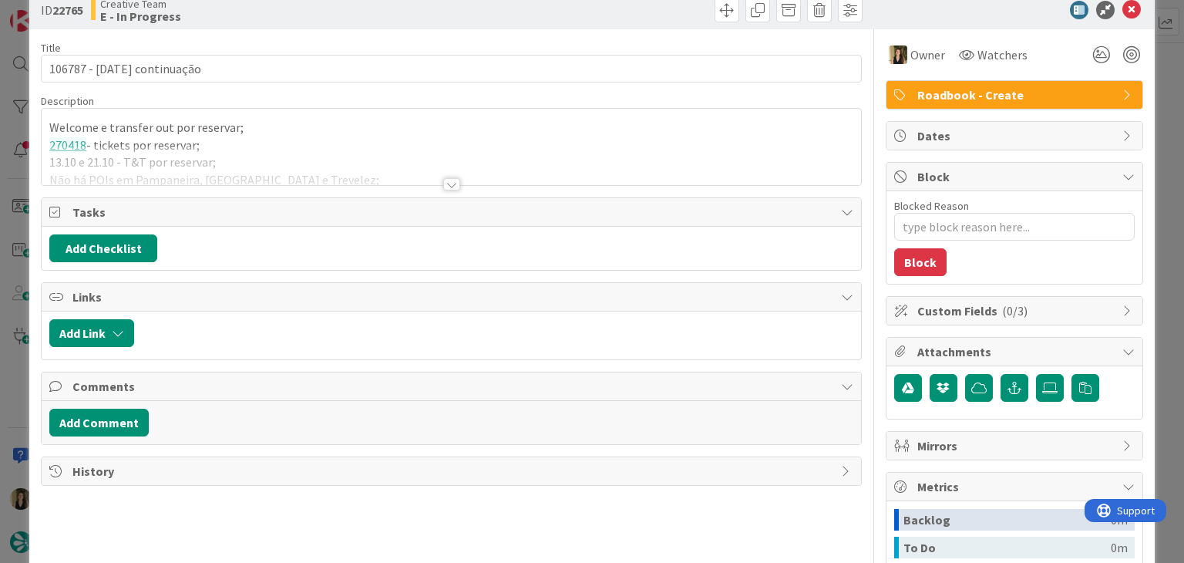
click at [443, 184] on div at bounding box center [451, 184] width 17 height 12
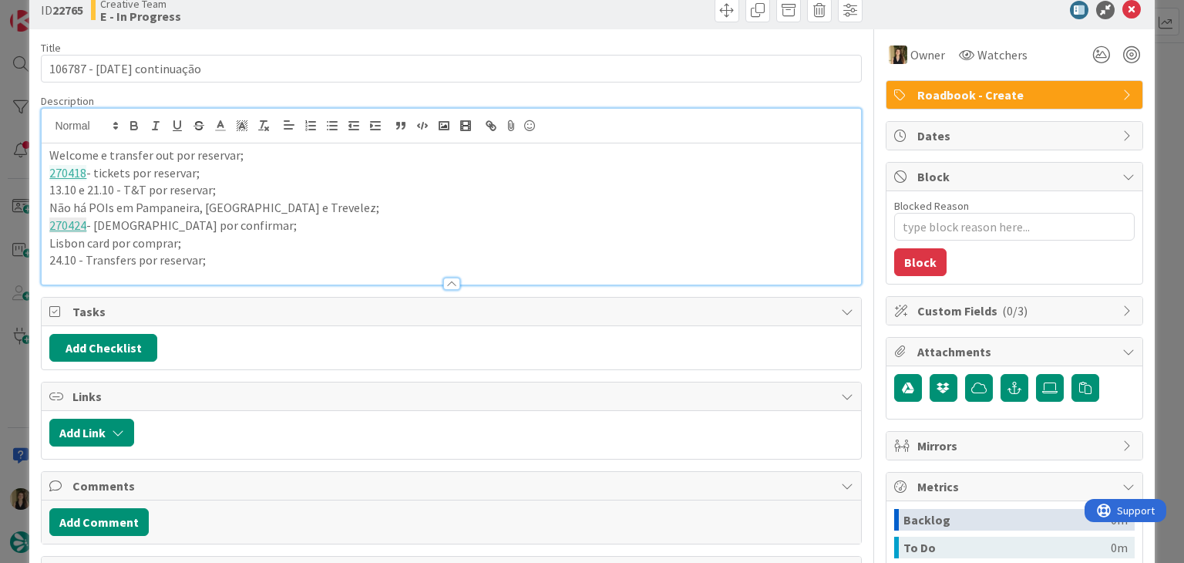
click at [259, 254] on p "24.10 - Transfers por reservar;" at bounding box center [450, 260] width 803 height 18
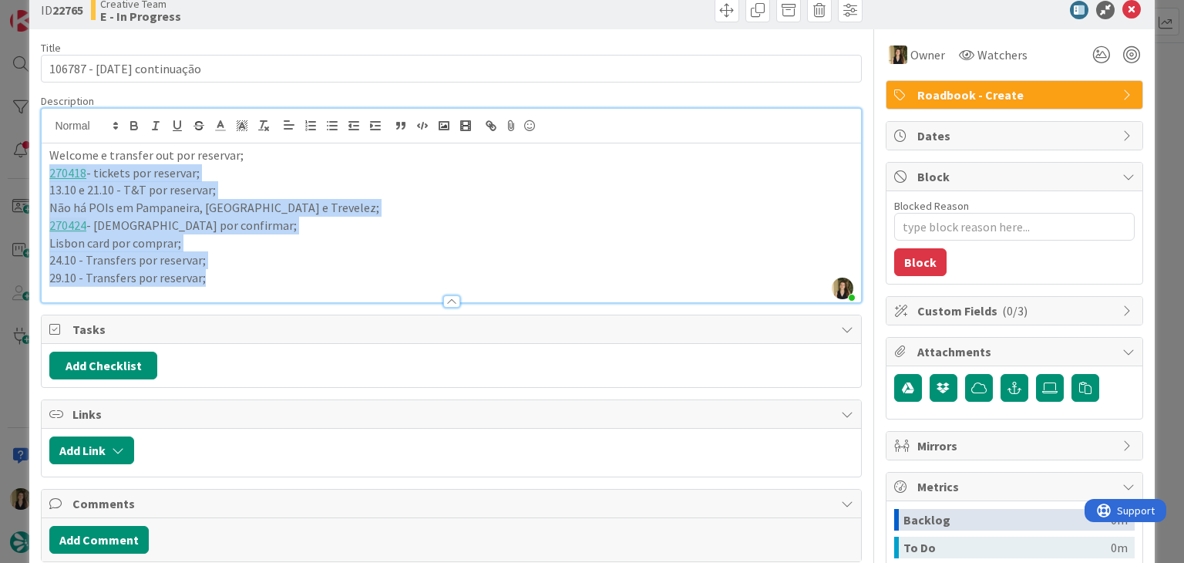
drag, startPoint x: 157, startPoint y: 262, endPoint x: 30, endPoint y: 159, distance: 163.3
click at [30, 164] on div "ID 22765 Creative Team E - In Progress Title 25 / 128 106787 - 7oct continuação…" at bounding box center [591, 383] width 1125 height 785
click at [318, 206] on p "Não há POIs em Pampaneira, Bubión e Trevelez;" at bounding box center [450, 208] width 803 height 18
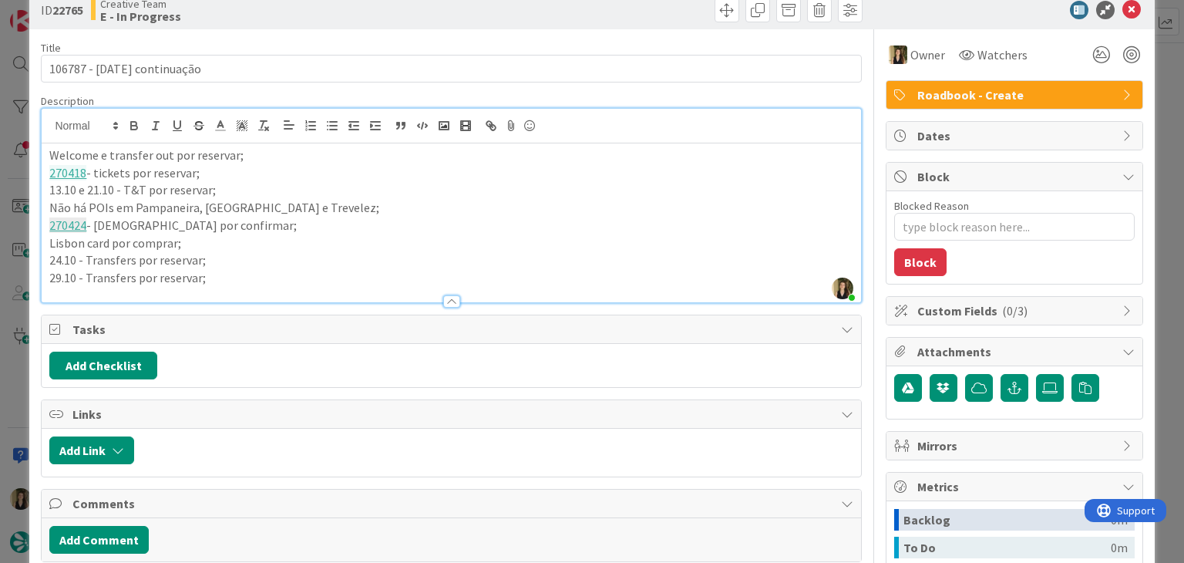
click at [316, 147] on p "Welcome e transfer out por reservar;" at bounding box center [450, 156] width 803 height 18
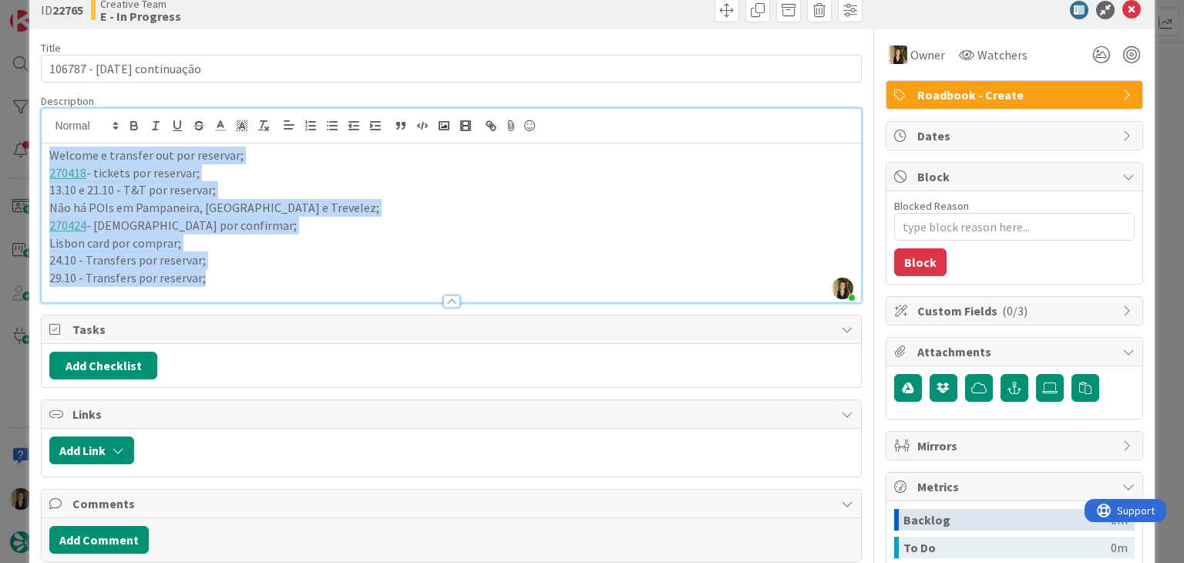
drag, startPoint x: 223, startPoint y: 278, endPoint x: 0, endPoint y: 151, distance: 256.6
click at [0, 152] on div "ID 22765 Creative Team E - In Progress Title 25 / 128 106787 - 7oct continuação…" at bounding box center [592, 281] width 1184 height 563
copy div "Welcome e transfer out por reservar; 270418 - tickets por reservar; 13.10 e 21.…"
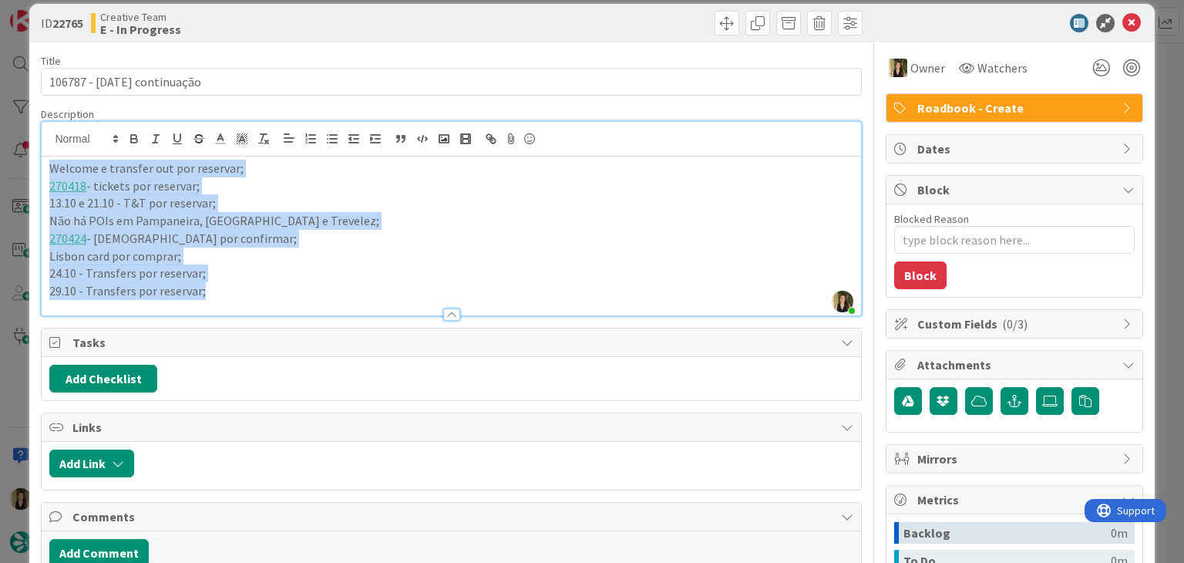
scroll to position [0, 0]
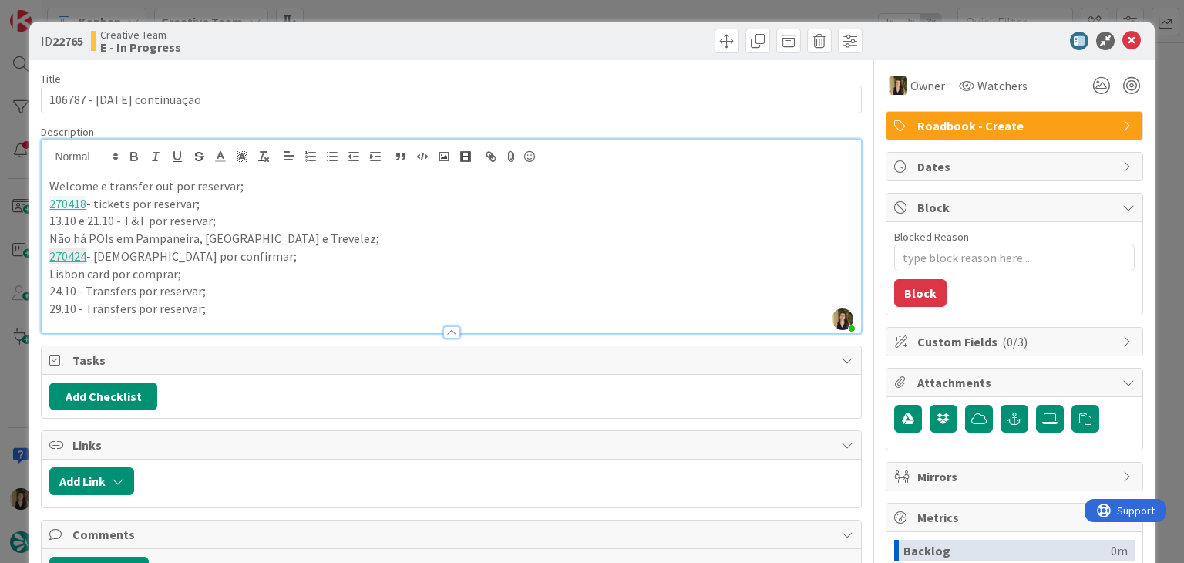
click at [484, 39] on div at bounding box center [659, 41] width 407 height 25
click at [484, 9] on div "ID 22765 Creative Team E - In Progress Title 25 / 128 106787 - 7oct continuação…" at bounding box center [592, 281] width 1184 height 563
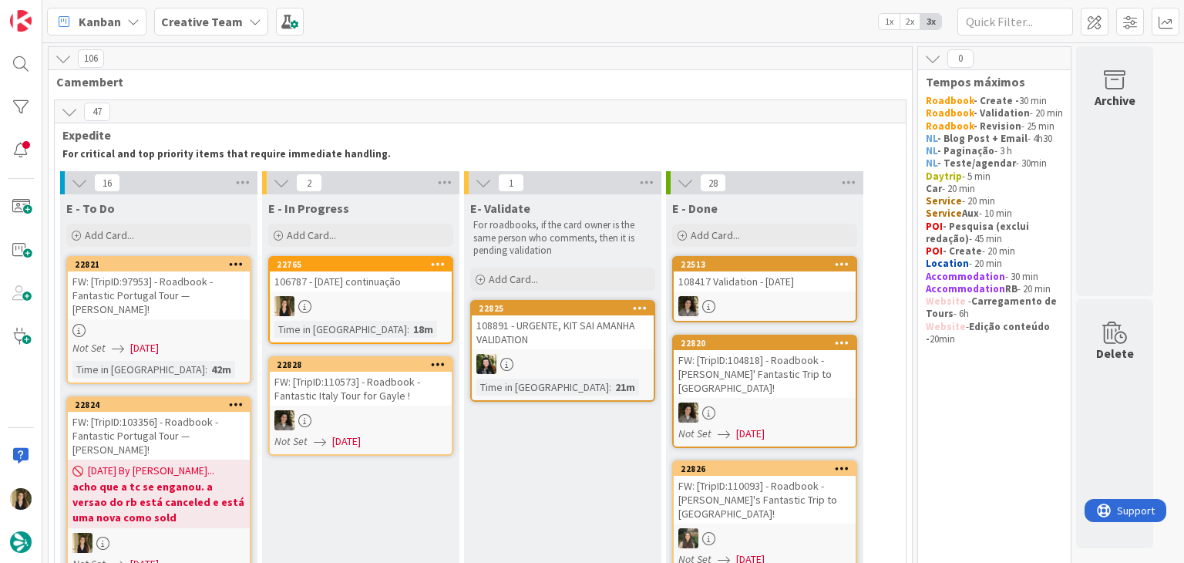
click at [416, 301] on div at bounding box center [361, 306] width 182 height 20
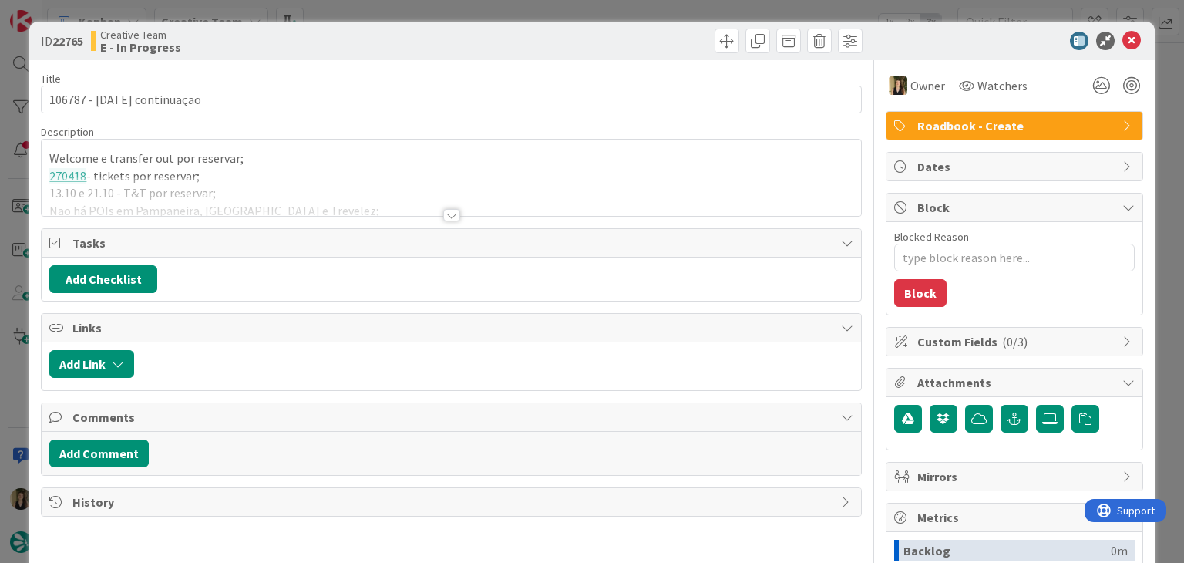
click at [574, 28] on div "ID 22765 Creative Team E - In Progress" at bounding box center [591, 41] width 1125 height 39
click at [571, 12] on div "ID 22765 Creative Team E - In Progress Title 25 / 128 106787 - 7oct continuação…" at bounding box center [592, 281] width 1184 height 563
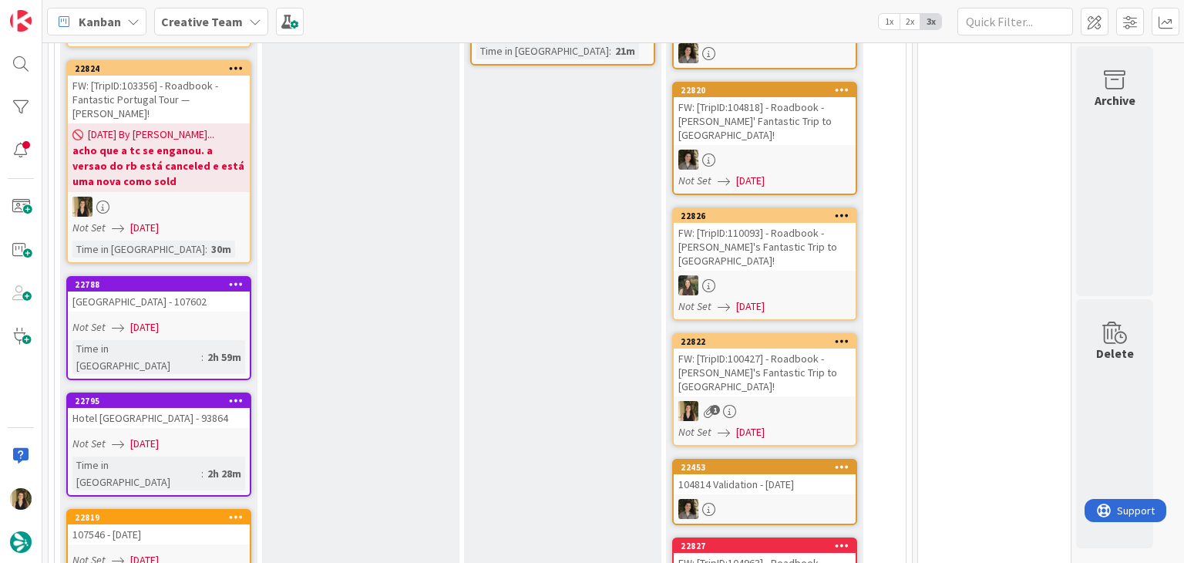
scroll to position [77, 0]
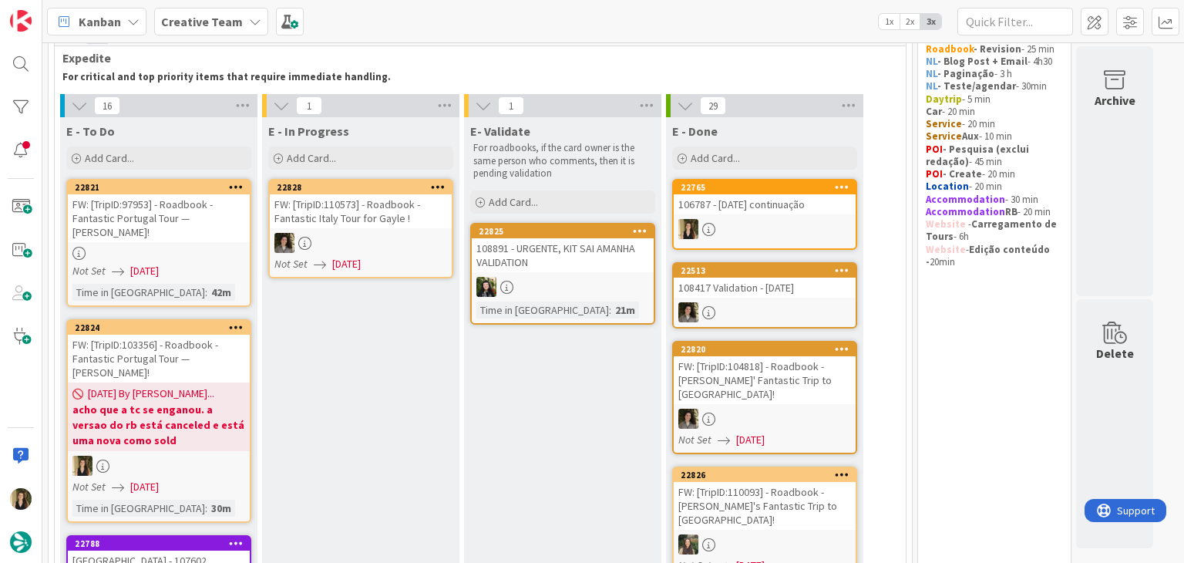
click at [231, 256] on div at bounding box center [159, 253] width 182 height 13
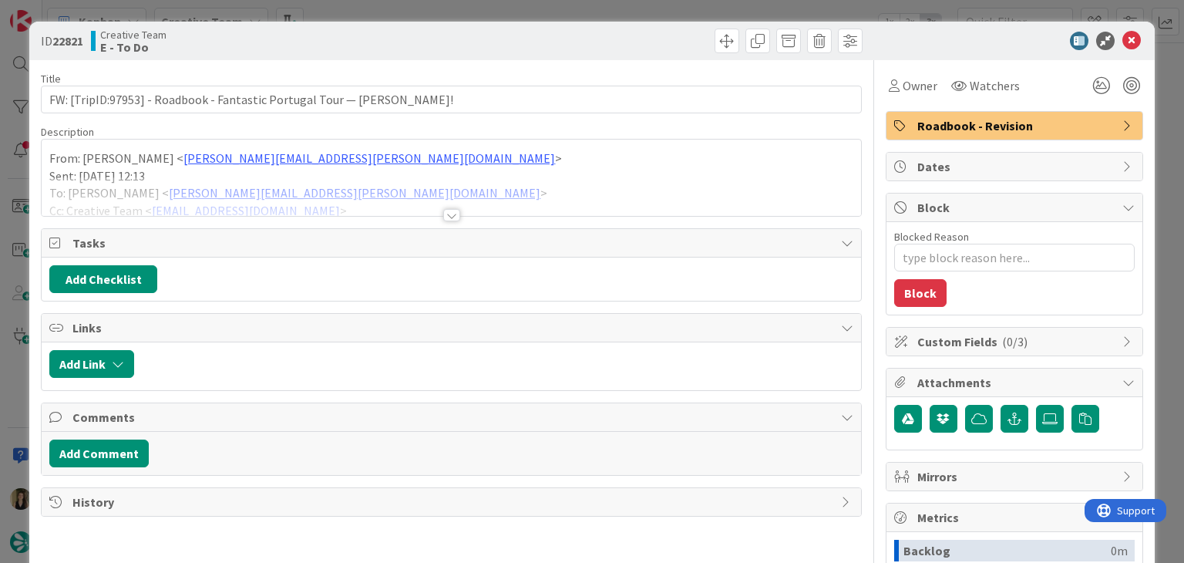
click at [443, 218] on div at bounding box center [451, 215] width 17 height 12
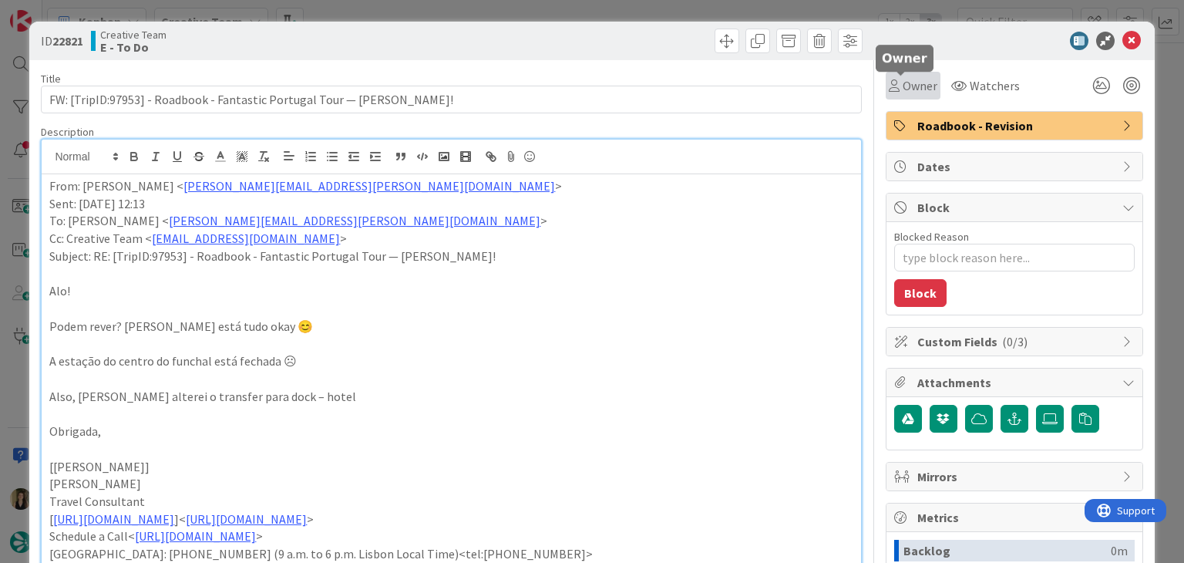
click at [889, 89] on div "Owner" at bounding box center [913, 85] width 49 height 19
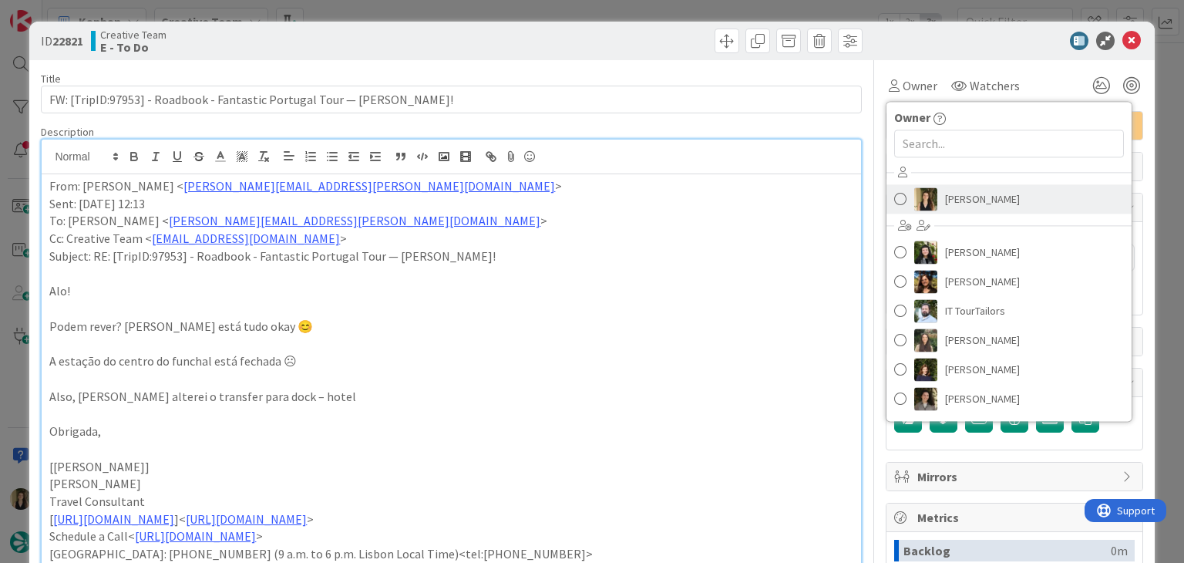
click at [955, 201] on span "Sofia Palma" at bounding box center [982, 198] width 75 height 23
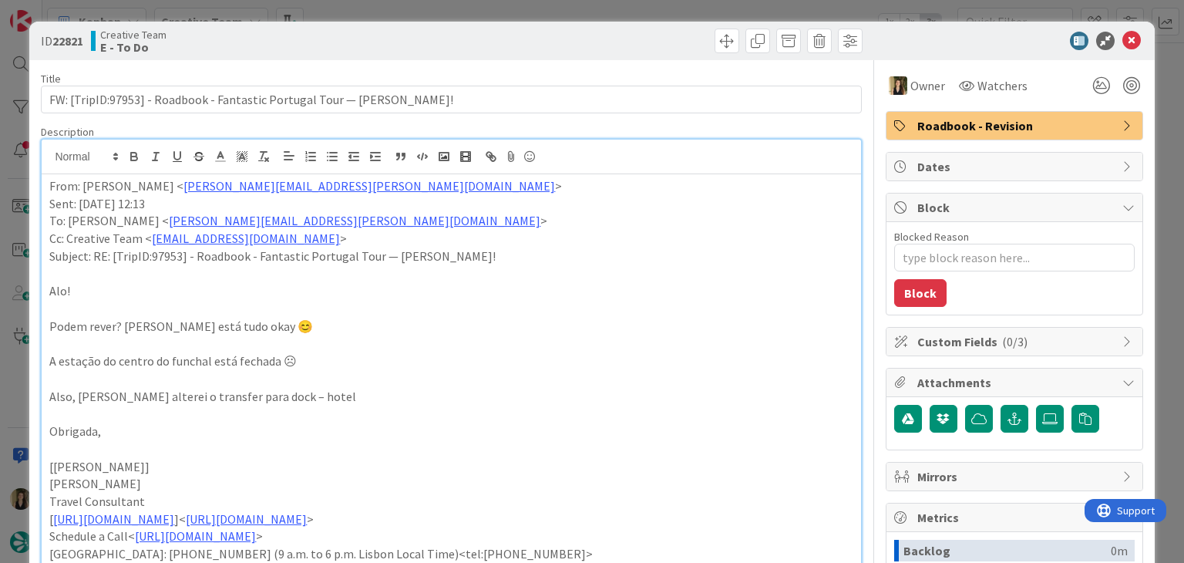
drag, startPoint x: 635, startPoint y: 42, endPoint x: 623, endPoint y: 22, distance: 23.5
click at [632, 39] on div at bounding box center [659, 41] width 407 height 25
click at [619, 14] on div "ID 22821 Creative Team E - To Do Title 73 / 128 FW: [TripID:97953] - Roadbook -…" at bounding box center [592, 281] width 1184 height 563
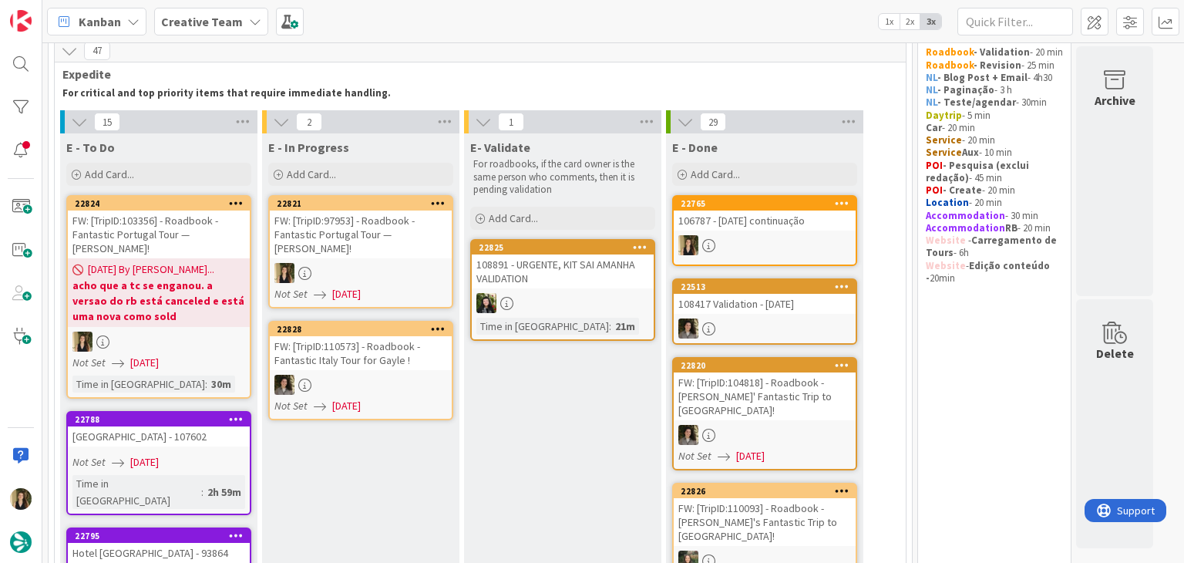
click at [418, 270] on div at bounding box center [361, 273] width 182 height 20
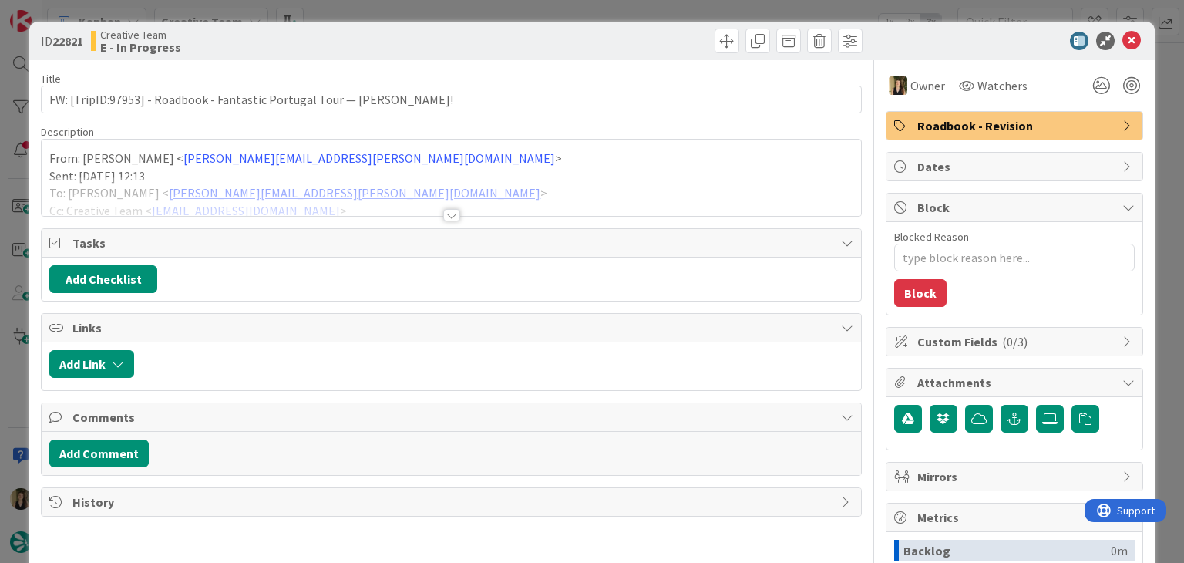
click at [447, 216] on div at bounding box center [451, 215] width 17 height 12
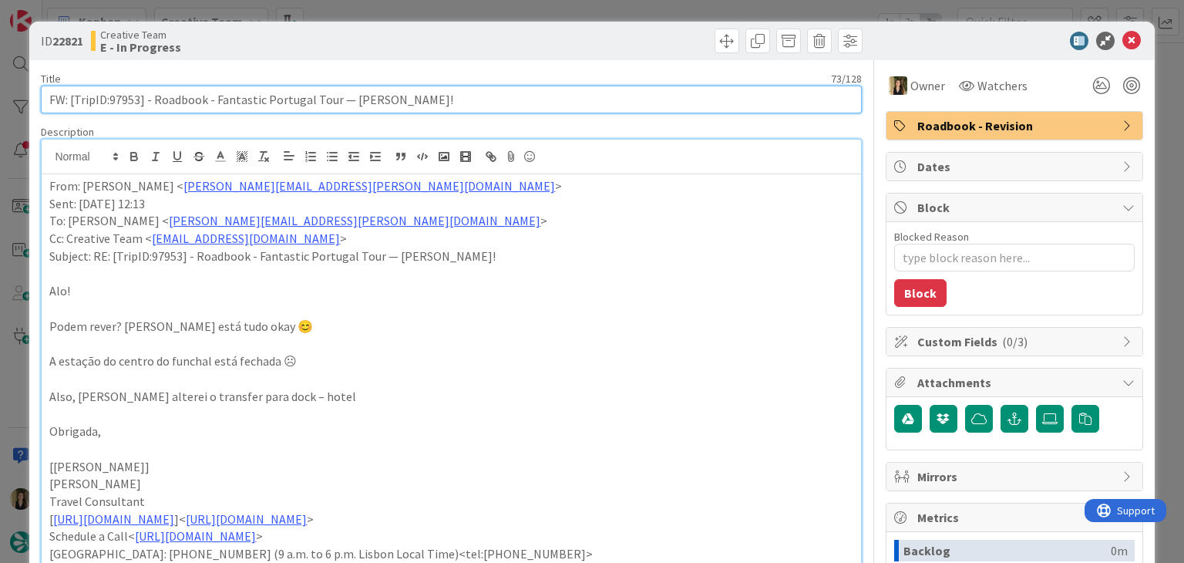
click at [130, 93] on input "FW: [TripID:97953] - Roadbook - Fantastic Portugal Tour — Don Mcloughlin!" at bounding box center [451, 100] width 820 height 28
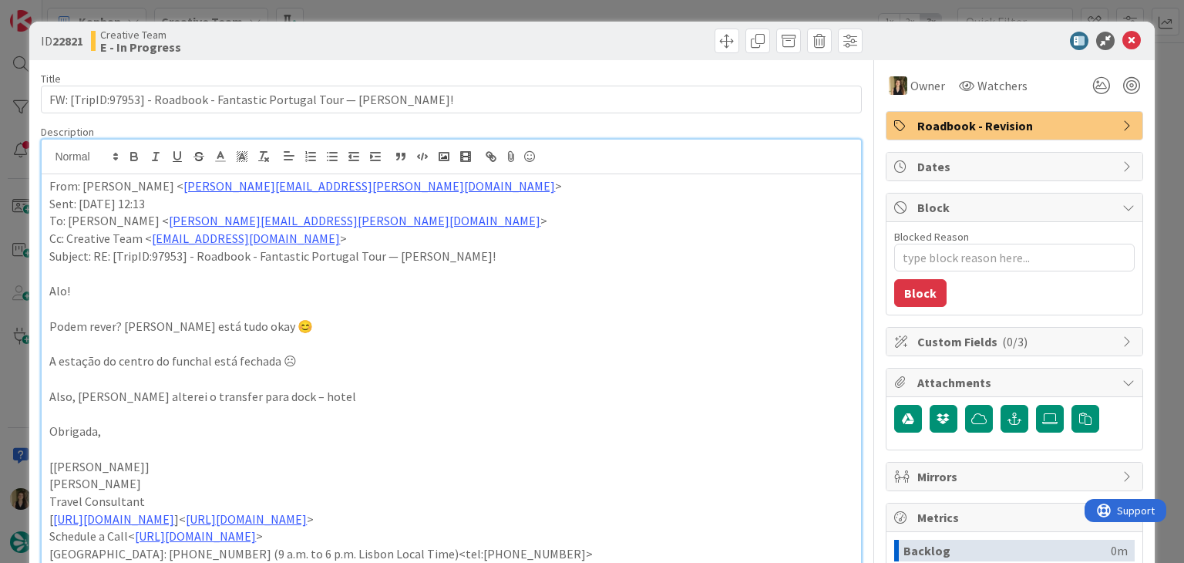
click at [336, 18] on div "ID 22821 Creative Team E - In Progress Title 73 / 128 FW: [TripID:97953] - Road…" at bounding box center [592, 281] width 1184 height 563
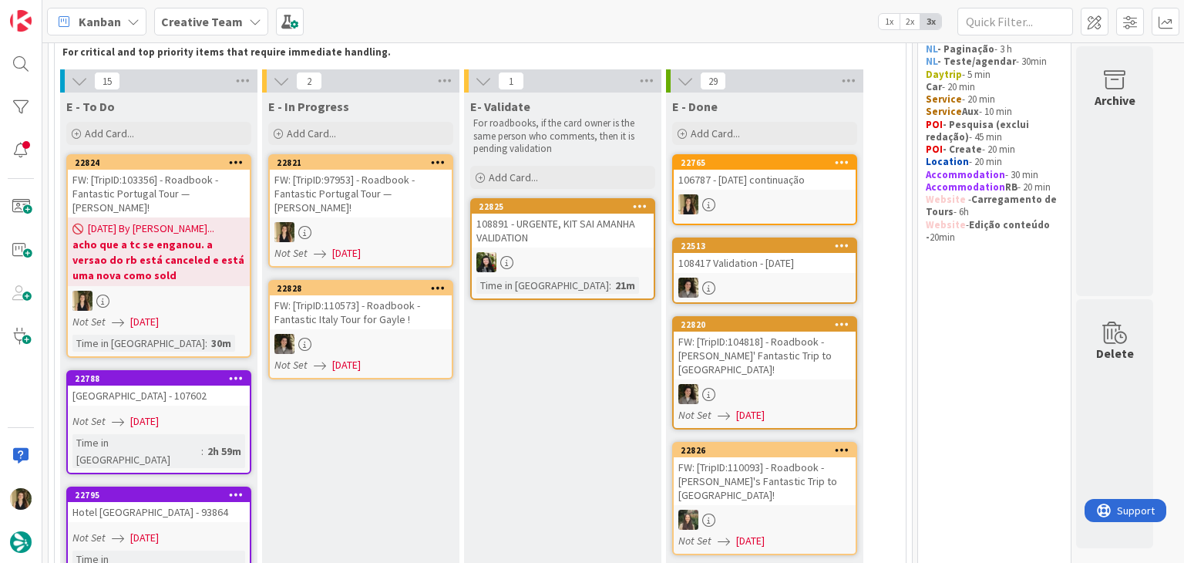
scroll to position [74, 0]
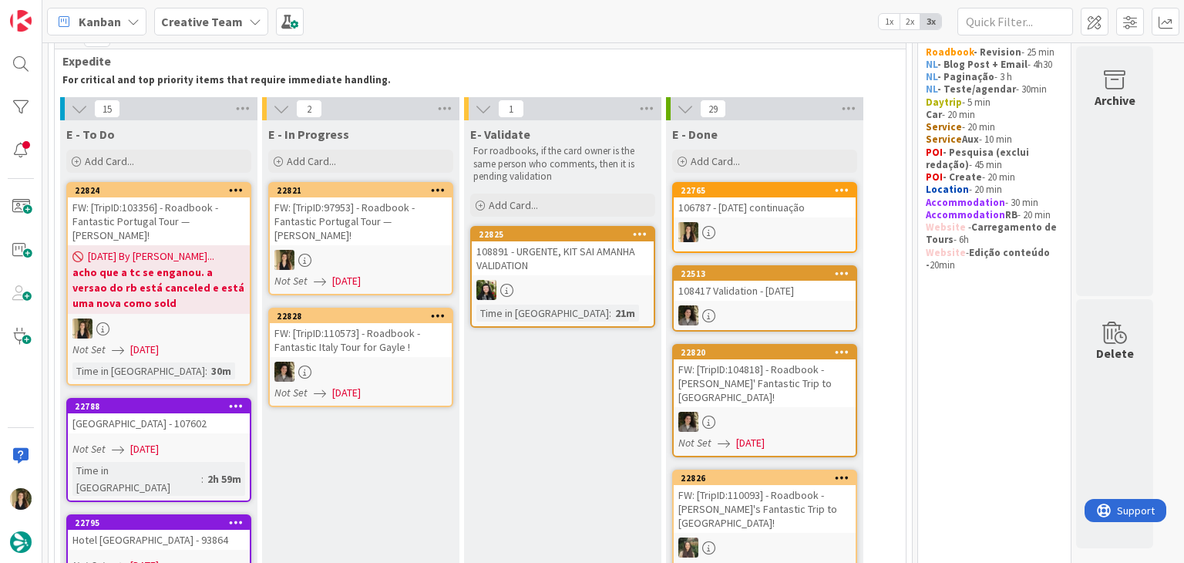
click at [417, 267] on div at bounding box center [361, 260] width 182 height 20
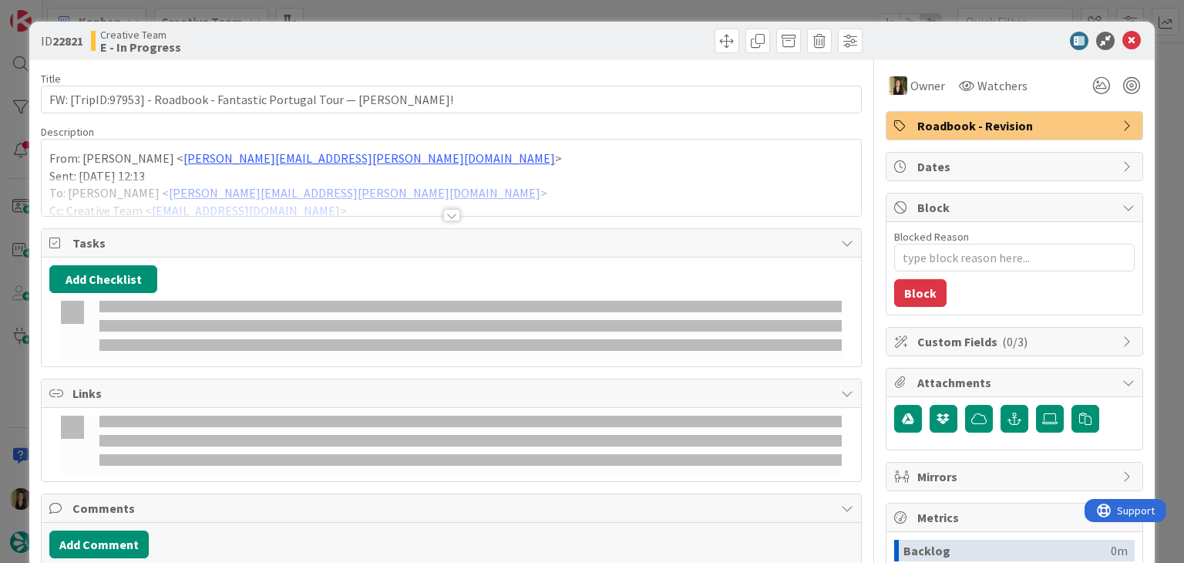
type textarea "x"
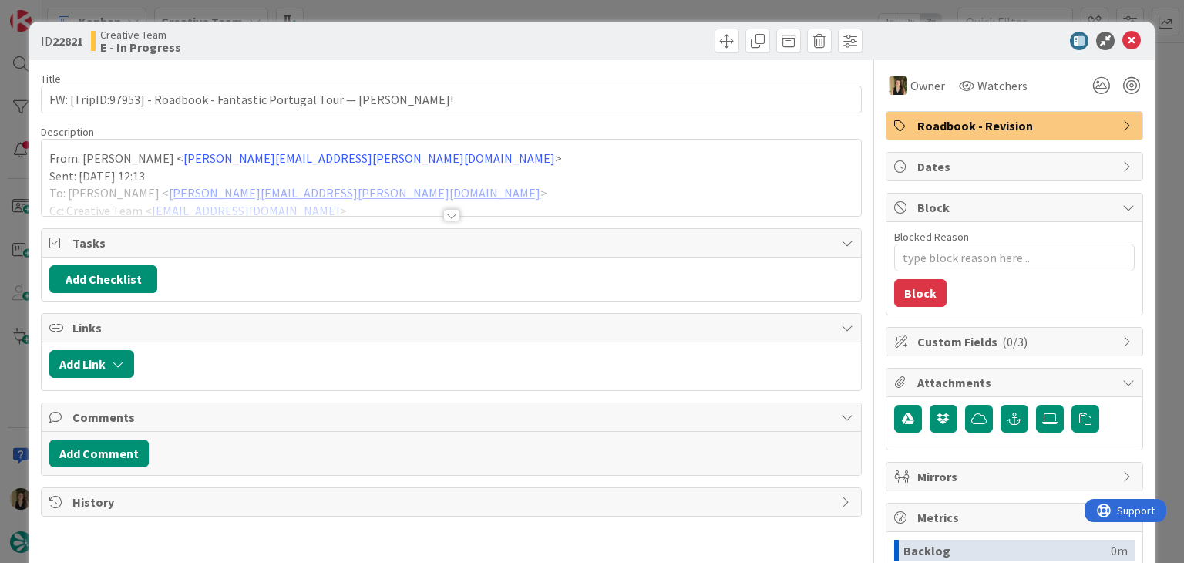
click at [447, 217] on div at bounding box center [451, 215] width 17 height 12
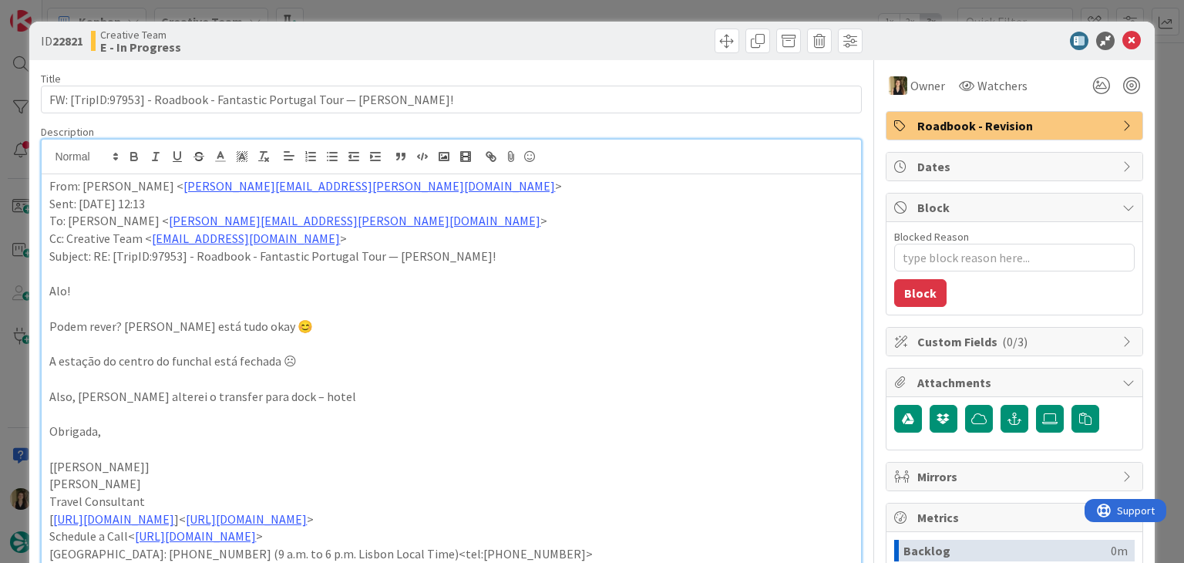
drag, startPoint x: 393, startPoint y: 34, endPoint x: 392, endPoint y: 16, distance: 17.8
click at [393, 32] on div "Creative Team E - In Progress" at bounding box center [269, 41] width 357 height 25
click at [392, 7] on div "ID 22821 Creative Team E - In Progress Title 73 / 128 FW: [TripID:97953] - Road…" at bounding box center [592, 281] width 1184 height 563
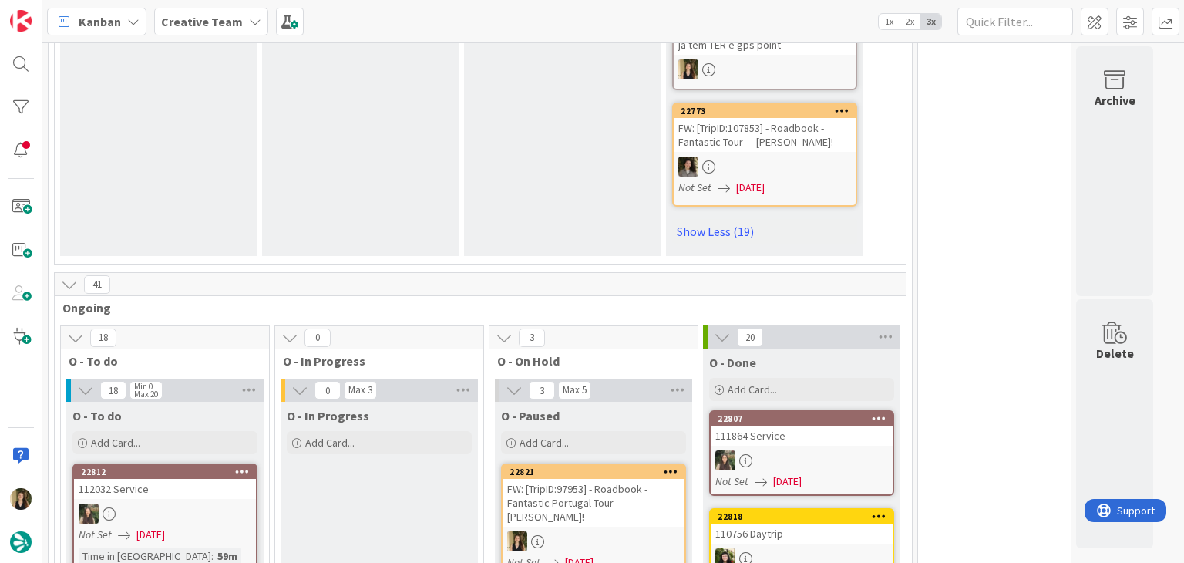
scroll to position [3105, 0]
